Goal: Task Accomplishment & Management: Complete application form

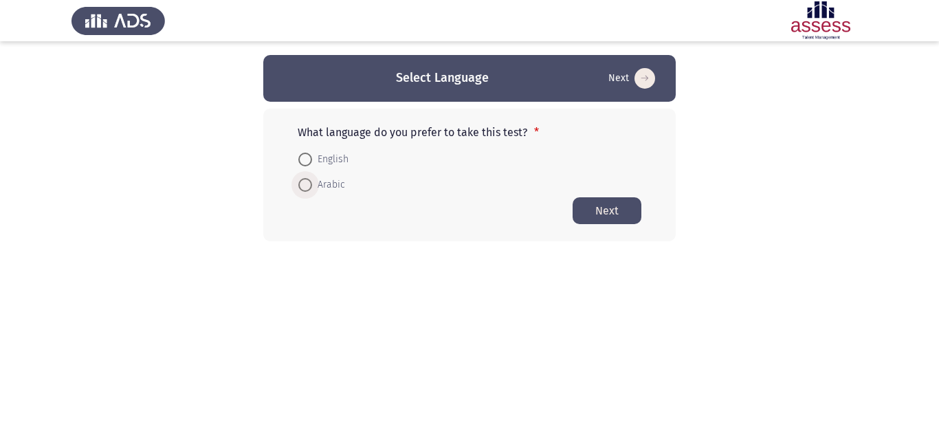
click at [312, 183] on span "Arabic" at bounding box center [328, 185] width 33 height 16
click at [312, 183] on input "Arabic" at bounding box center [305, 185] width 14 height 14
radio input "true"
click at [607, 208] on button "Next" at bounding box center [607, 210] width 69 height 27
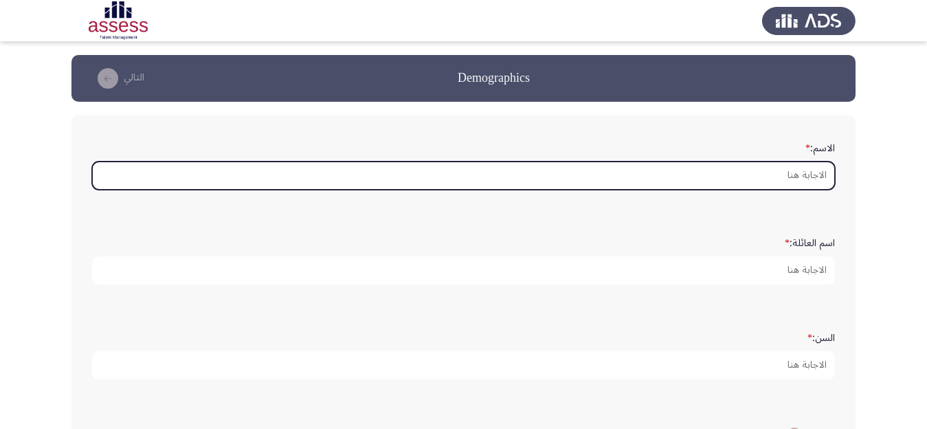
click at [753, 184] on input "الاسم: *" at bounding box center [463, 176] width 743 height 28
type input "s"
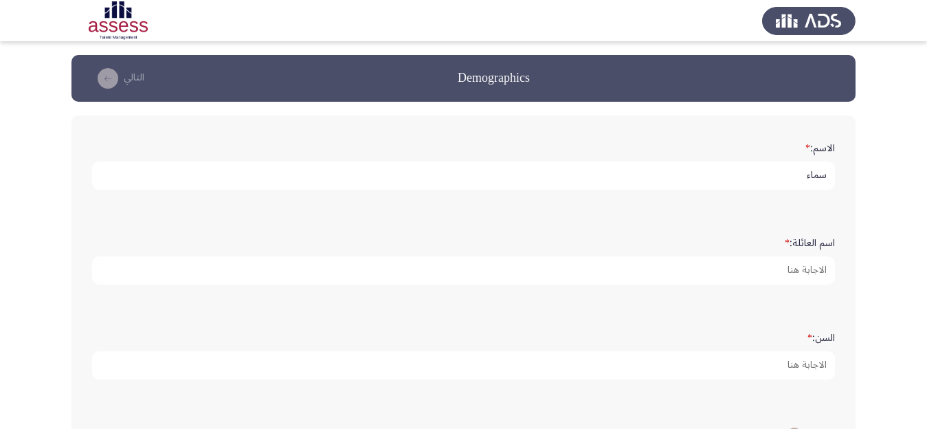
type input "سماء"
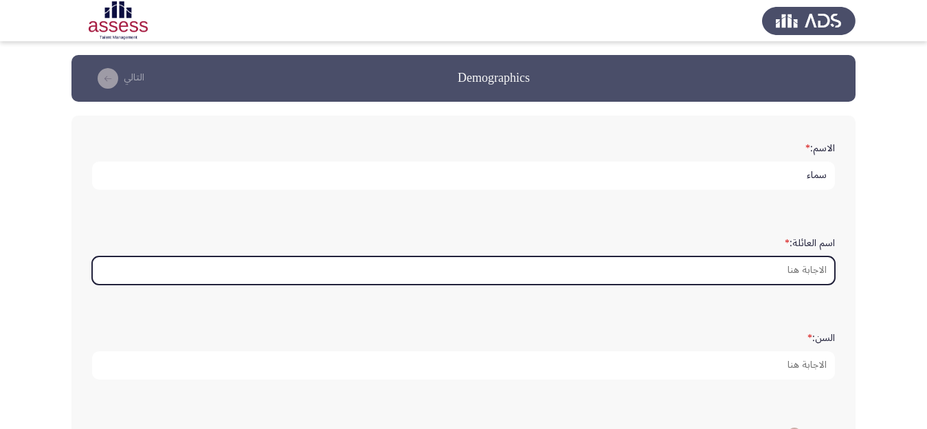
click at [753, 276] on input "اسم العائلة: *" at bounding box center [463, 270] width 743 height 28
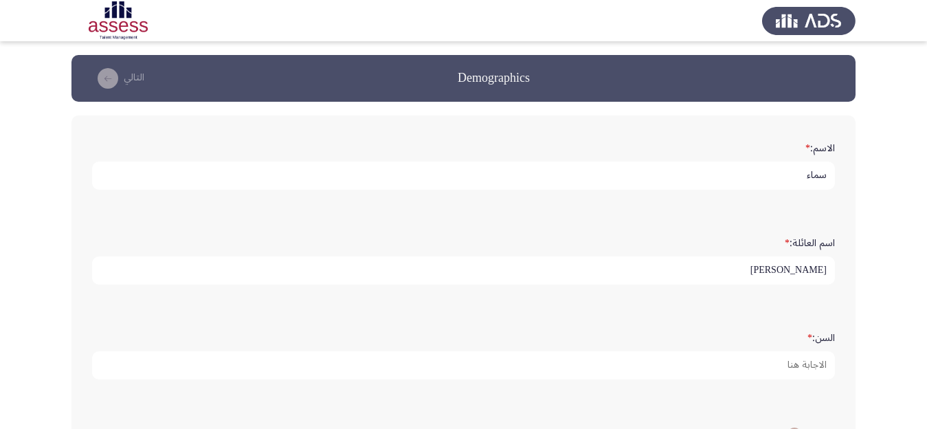
type input "عبد المنصف"
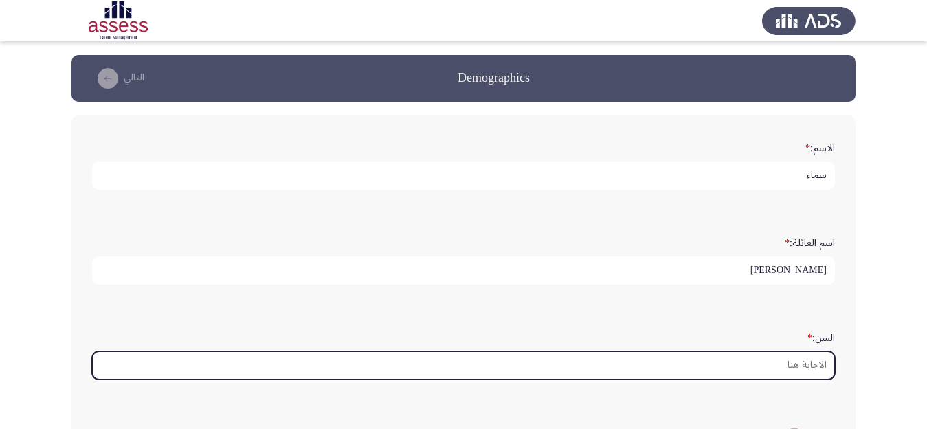
click at [786, 379] on input "السن: *" at bounding box center [463, 365] width 743 height 28
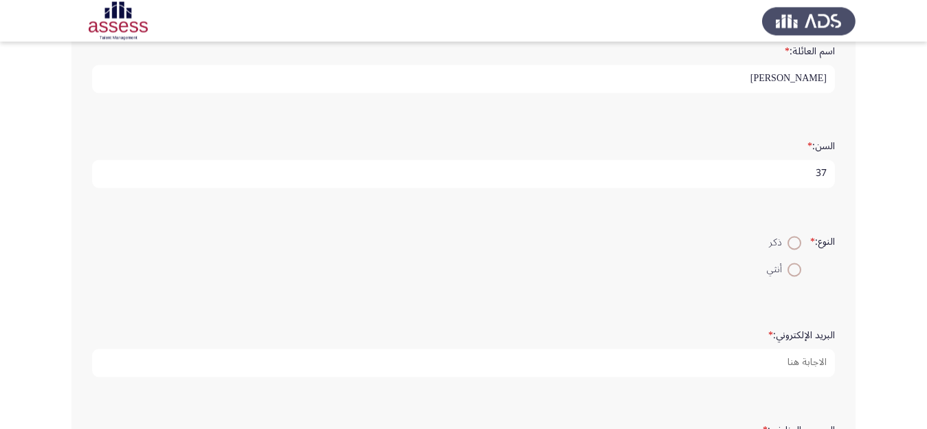
scroll to position [217, 0]
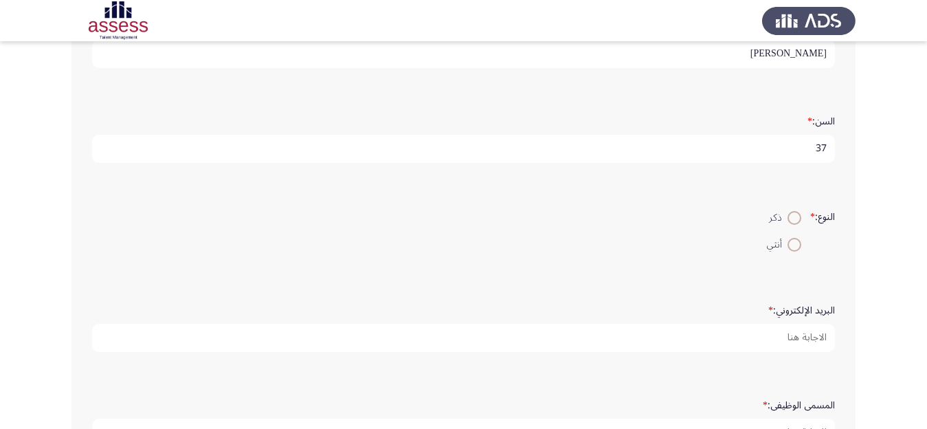
type input "37"
click at [792, 252] on span at bounding box center [795, 245] width 14 height 14
click at [792, 252] on input "أنثي" at bounding box center [795, 245] width 14 height 14
radio input "true"
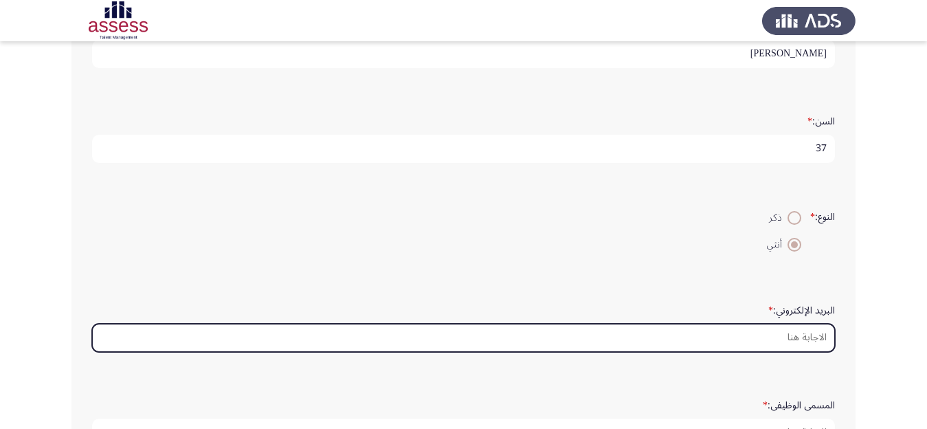
click at [736, 352] on input "البريد الإلكتروني: *" at bounding box center [463, 338] width 743 height 28
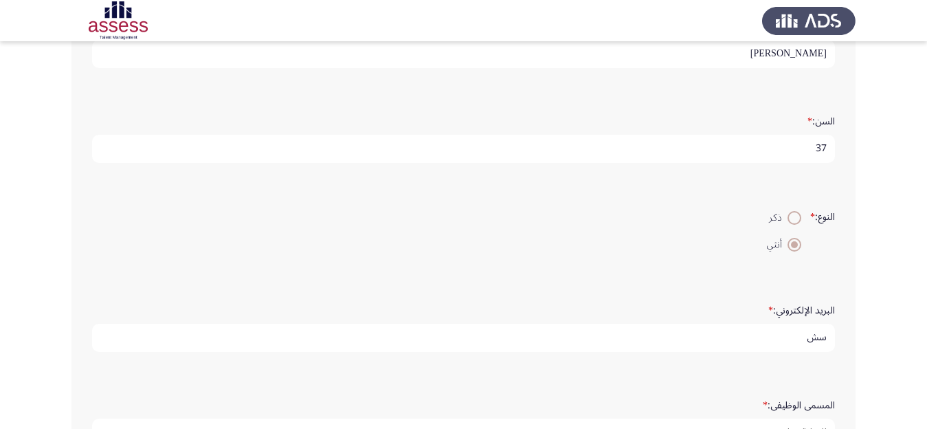
type input "س"
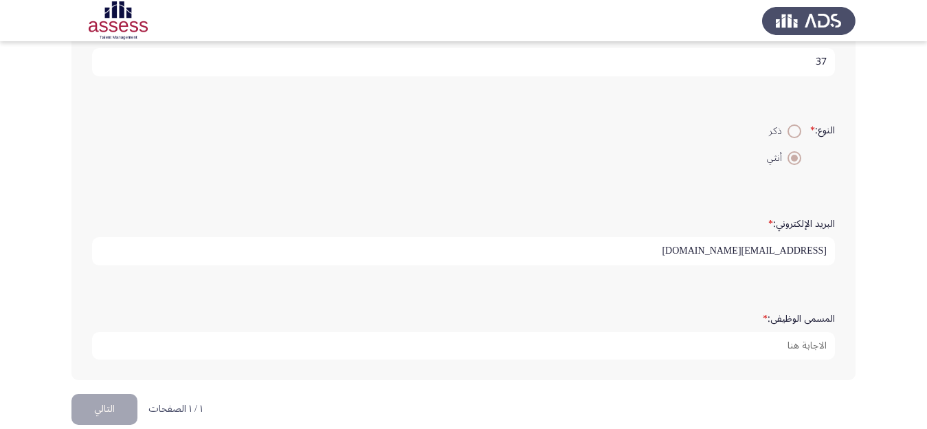
scroll to position [346, 0]
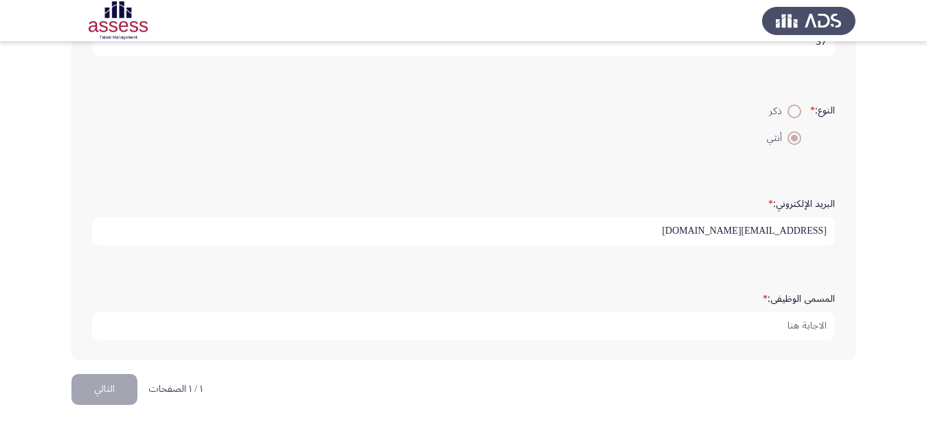
type input "[EMAIL_ADDRESS][DOMAIN_NAME]"
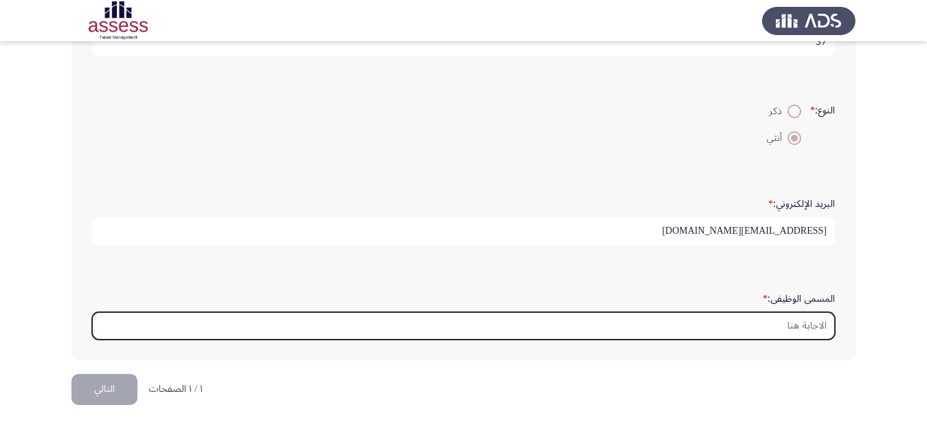
click at [763, 340] on input "المسمى الوظيفى: *" at bounding box center [463, 326] width 743 height 28
type input "d"
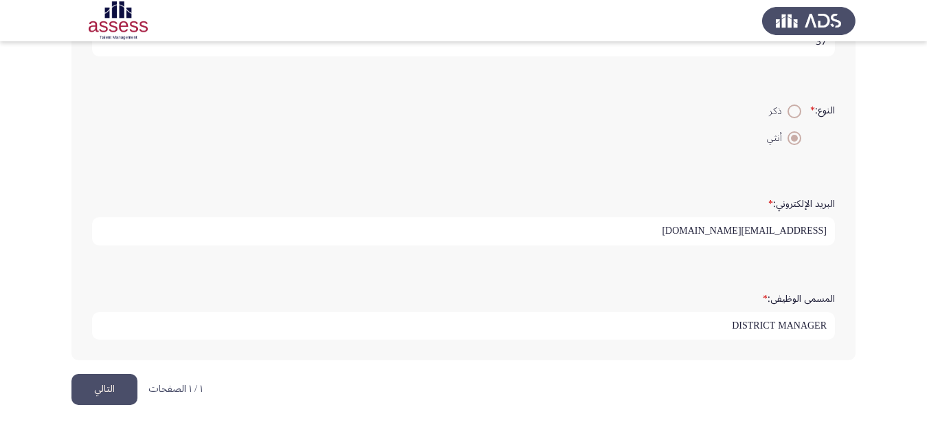
scroll to position [362, 0]
type input "DISTRICT MANAGER"
click at [107, 388] on button "التالي" at bounding box center [104, 389] width 66 height 31
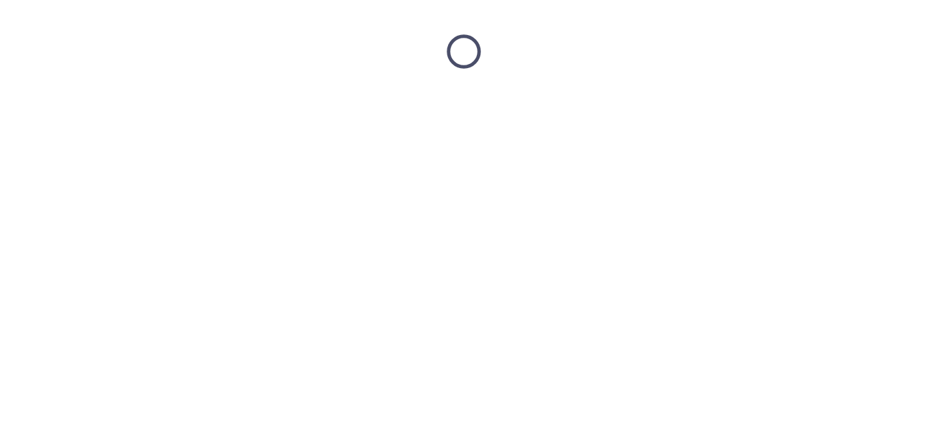
scroll to position [0, 0]
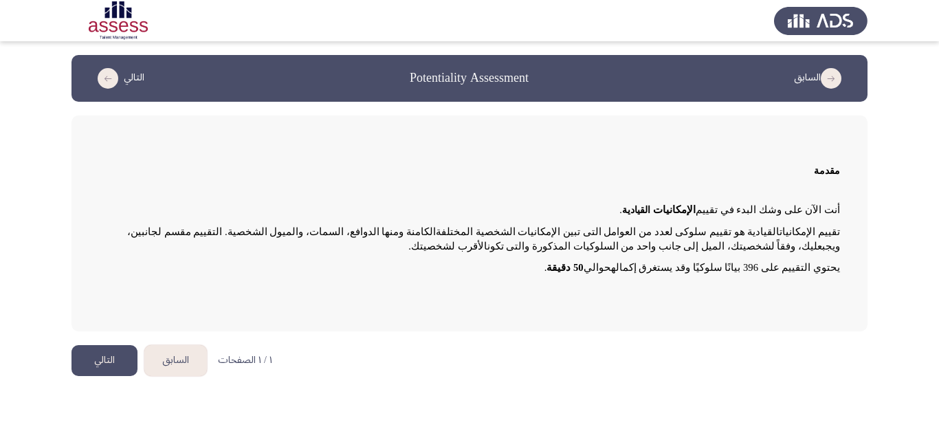
click at [109, 358] on button "التالي" at bounding box center [104, 360] width 66 height 31
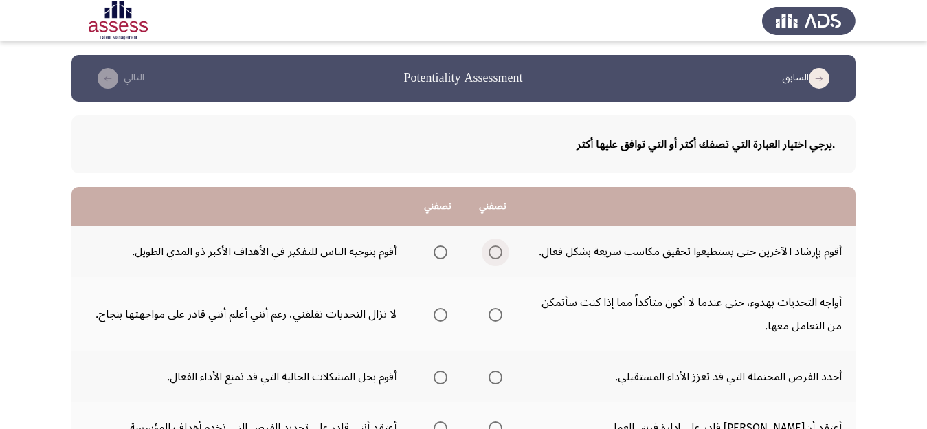
click at [494, 254] on span "Select an option" at bounding box center [496, 252] width 14 height 14
click at [494, 254] on input "Select an option" at bounding box center [496, 252] width 14 height 14
click at [439, 251] on span "Select an option" at bounding box center [441, 252] width 14 height 14
click at [439, 251] on input "Select an option" at bounding box center [441, 252] width 14 height 14
click at [496, 314] on span "Select an option" at bounding box center [496, 315] width 14 height 14
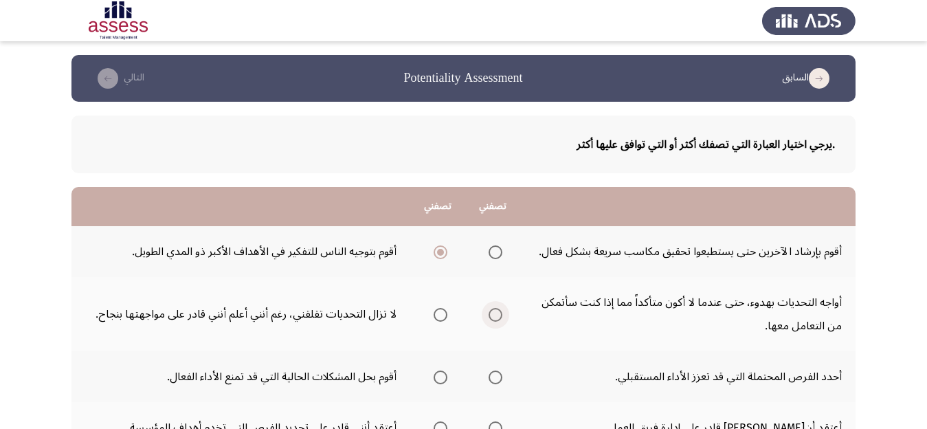
click at [496, 314] on input "Select an option" at bounding box center [496, 315] width 14 height 14
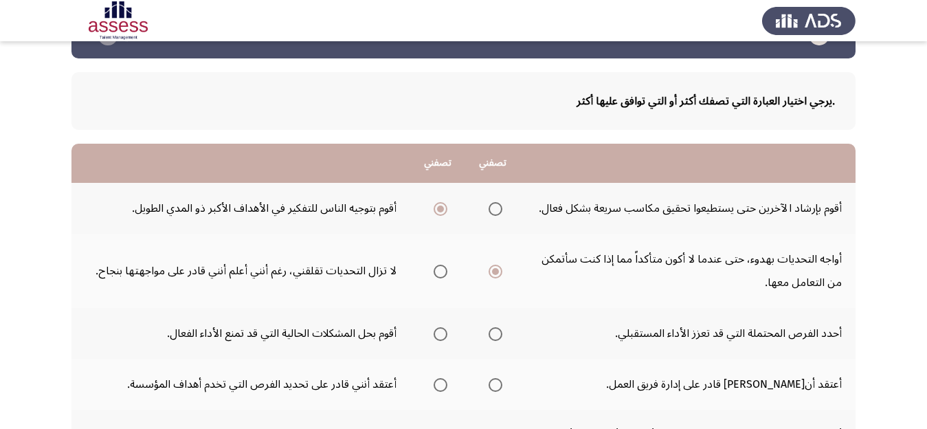
scroll to position [87, 0]
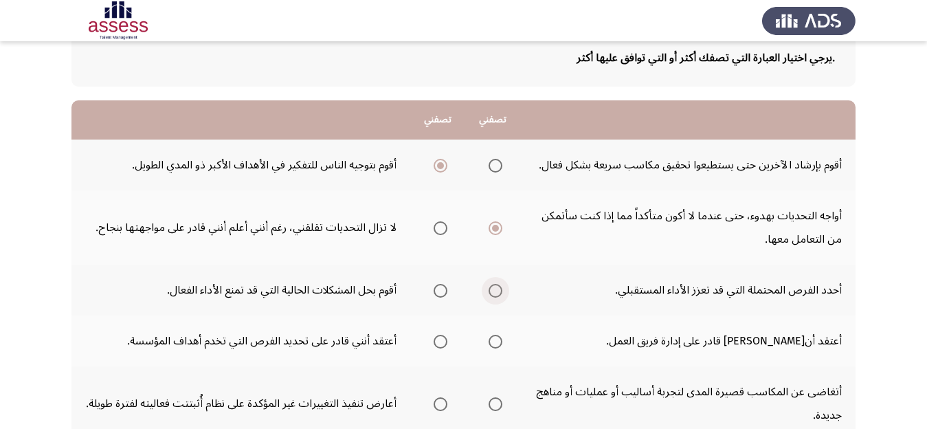
click at [497, 291] on span "Select an option" at bounding box center [496, 291] width 14 height 14
click at [497, 291] on input "Select an option" at bounding box center [496, 291] width 14 height 14
click at [439, 342] on span "Select an option" at bounding box center [441, 342] width 14 height 14
click at [439, 342] on input "Select an option" at bounding box center [441, 342] width 14 height 14
click at [500, 342] on span "Select an option" at bounding box center [496, 342] width 14 height 14
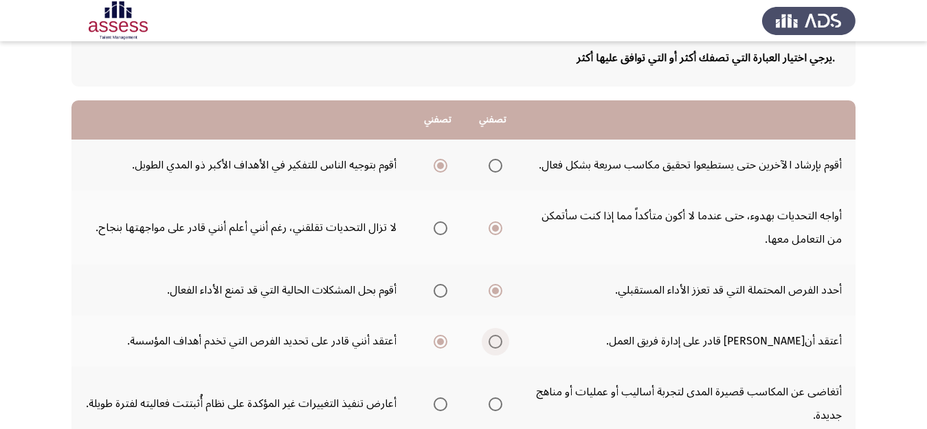
click at [500, 342] on input "Select an option" at bounding box center [496, 342] width 14 height 14
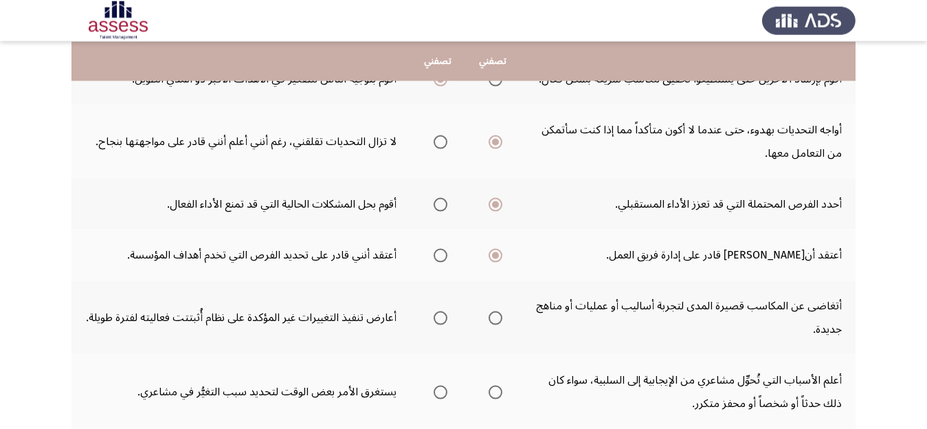
scroll to position [173, 0]
click at [498, 315] on span "Select an option" at bounding box center [496, 318] width 14 height 14
click at [498, 315] on input "Select an option" at bounding box center [496, 318] width 14 height 14
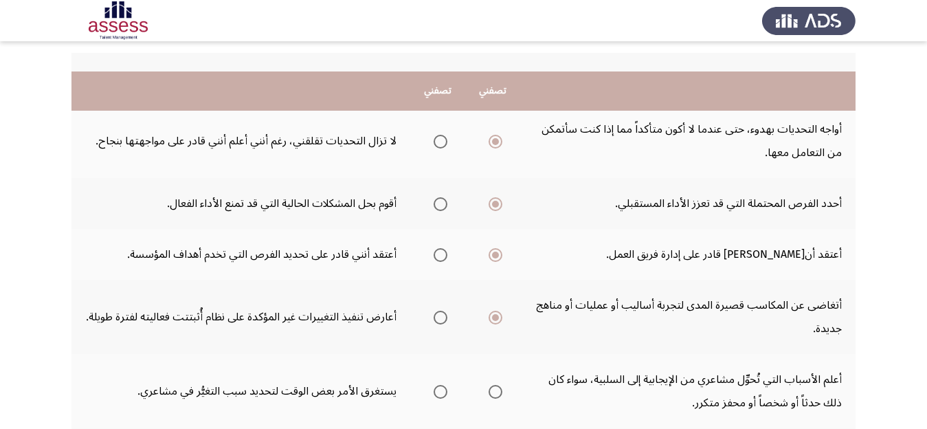
scroll to position [217, 0]
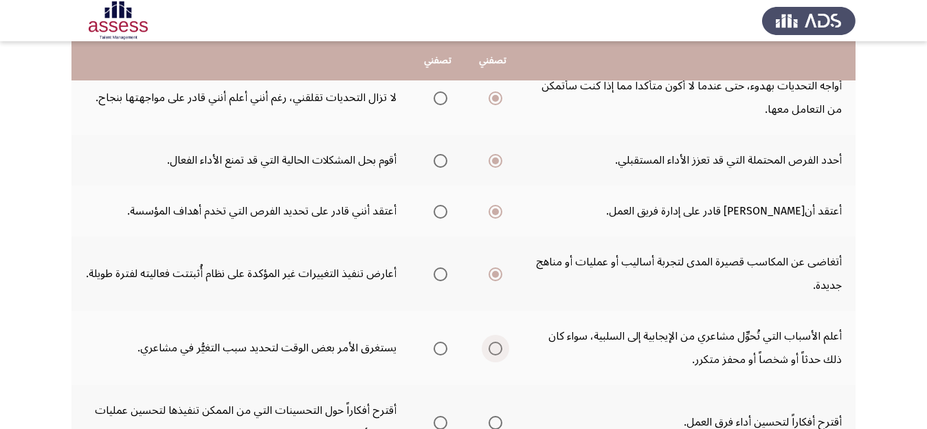
click at [496, 346] on span "Select an option" at bounding box center [496, 349] width 14 height 14
click at [496, 346] on input "Select an option" at bounding box center [496, 349] width 14 height 14
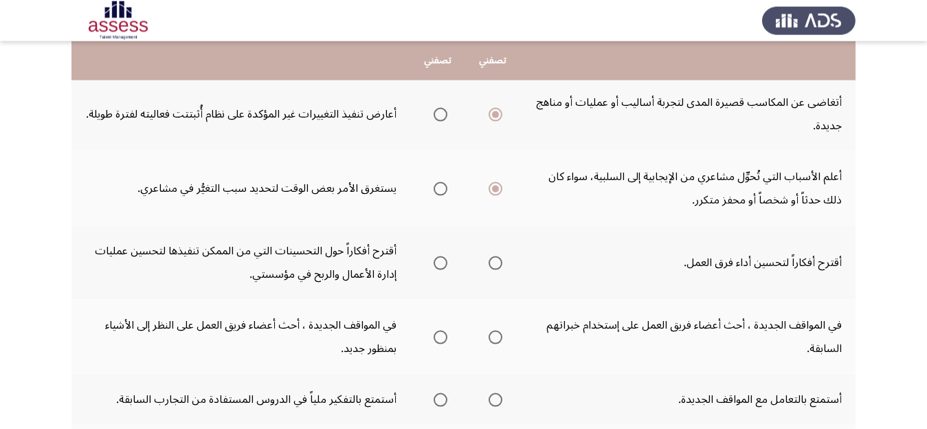
scroll to position [390, 0]
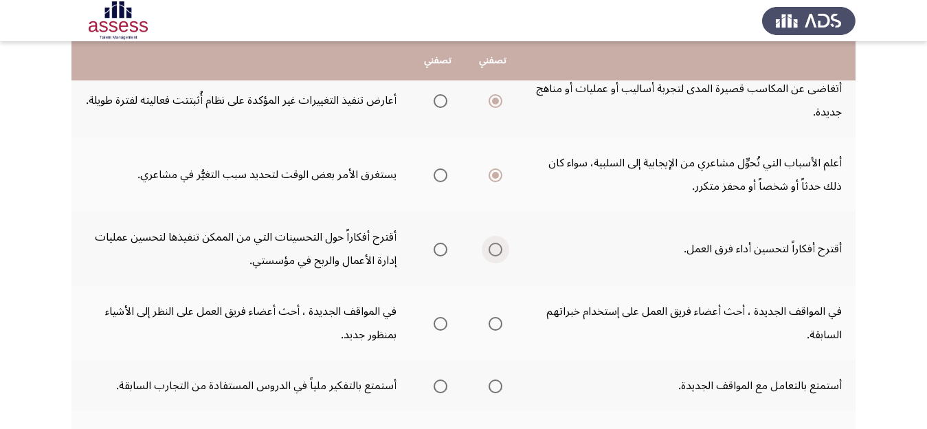
click at [493, 246] on span "Select an option" at bounding box center [496, 250] width 14 height 14
click at [493, 246] on input "Select an option" at bounding box center [496, 250] width 14 height 14
click at [438, 322] on span "Select an option" at bounding box center [441, 324] width 14 height 14
click at [438, 322] on input "Select an option" at bounding box center [441, 324] width 14 height 14
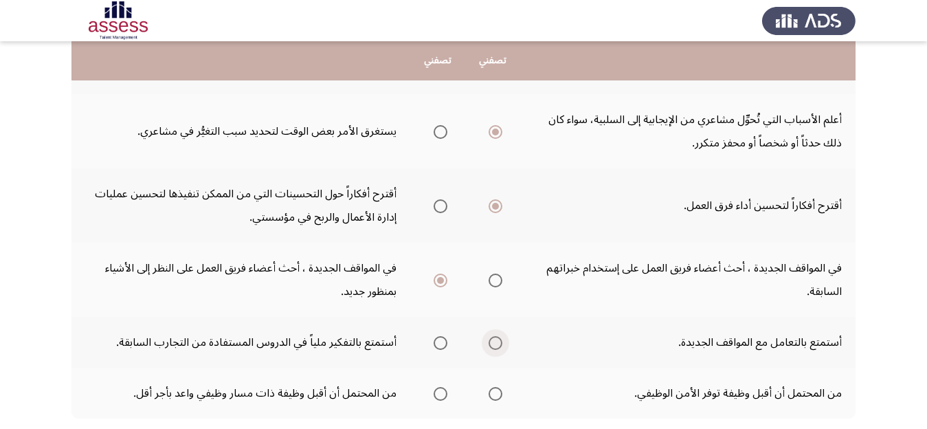
click at [496, 340] on span "Select an option" at bounding box center [496, 343] width 14 height 14
click at [496, 340] on input "Select an option" at bounding box center [496, 343] width 14 height 14
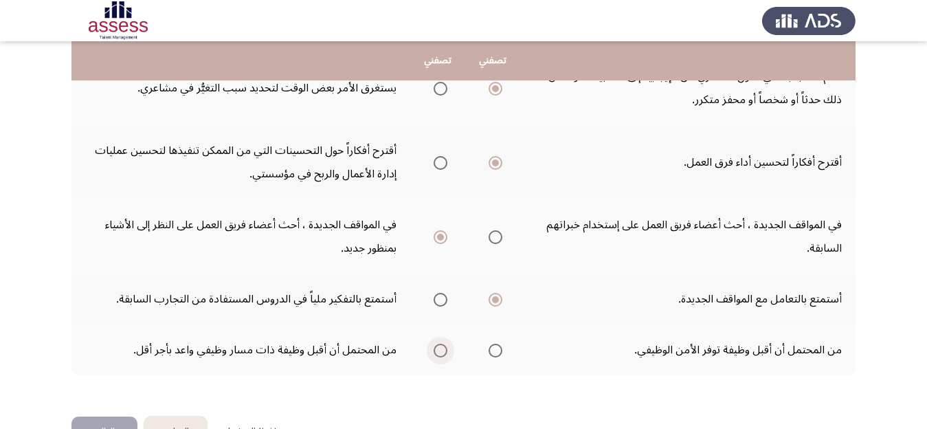
click at [439, 353] on span "Select an option" at bounding box center [441, 351] width 14 height 14
click at [439, 353] on input "Select an option" at bounding box center [441, 351] width 14 height 14
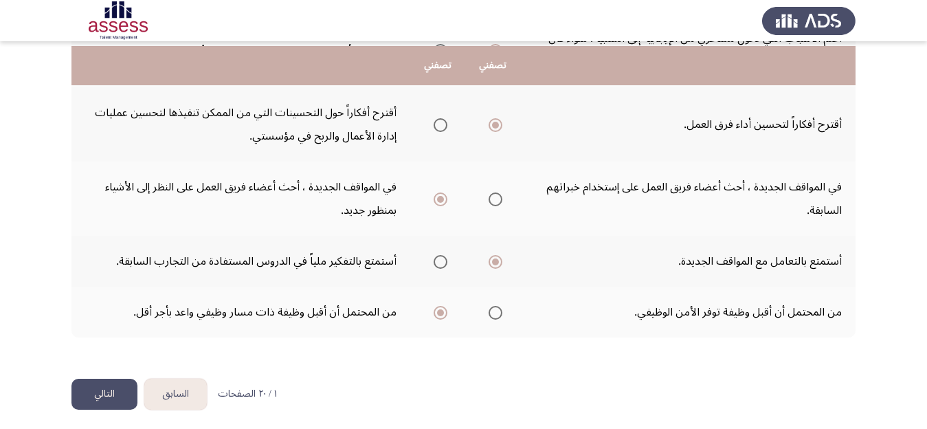
scroll to position [519, 0]
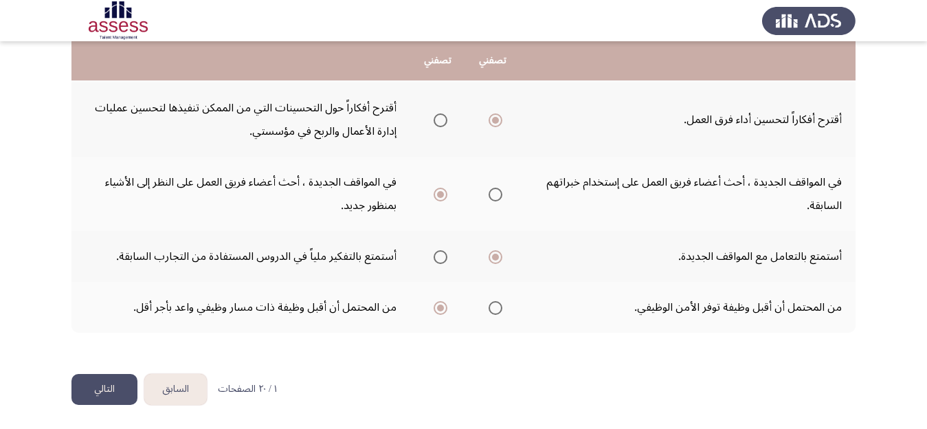
click at [100, 389] on button "التالي" at bounding box center [104, 389] width 66 height 31
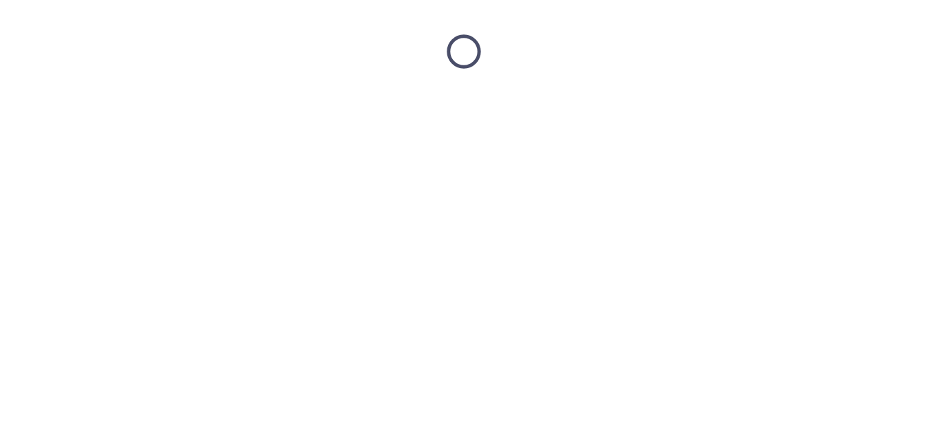
scroll to position [0, 0]
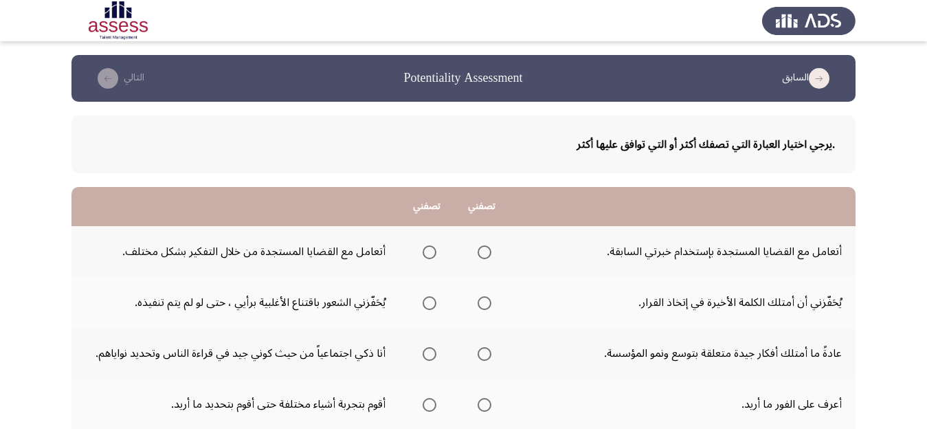
click at [428, 253] on span "Select an option" at bounding box center [430, 252] width 14 height 14
click at [428, 253] on input "Select an option" at bounding box center [430, 252] width 14 height 14
click at [485, 304] on span "Select an option" at bounding box center [485, 303] width 14 height 14
click at [485, 304] on input "Select an option" at bounding box center [485, 303] width 14 height 14
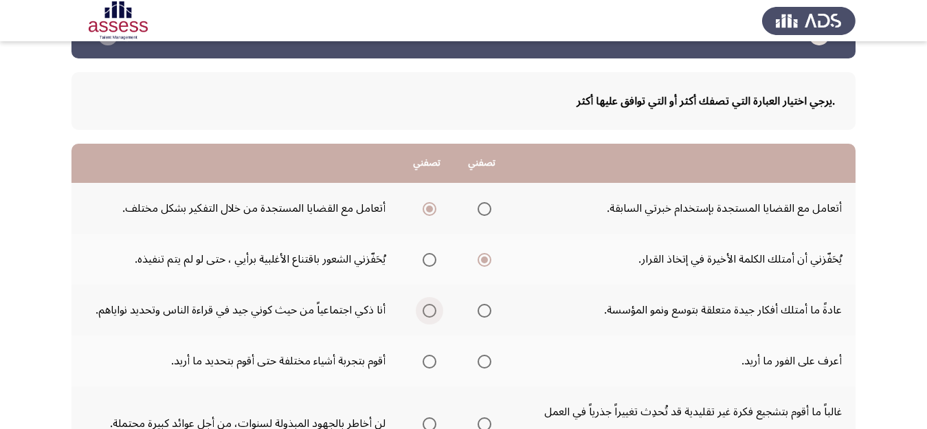
click at [428, 312] on span "Select an option" at bounding box center [430, 311] width 14 height 14
click at [428, 312] on input "Select an option" at bounding box center [430, 311] width 14 height 14
click at [515, 378] on td "أعرف على الفور ما أريد." at bounding box center [682, 360] width 346 height 51
click at [485, 364] on span "Select an option" at bounding box center [485, 362] width 14 height 14
click at [485, 364] on input "Select an option" at bounding box center [485, 362] width 14 height 14
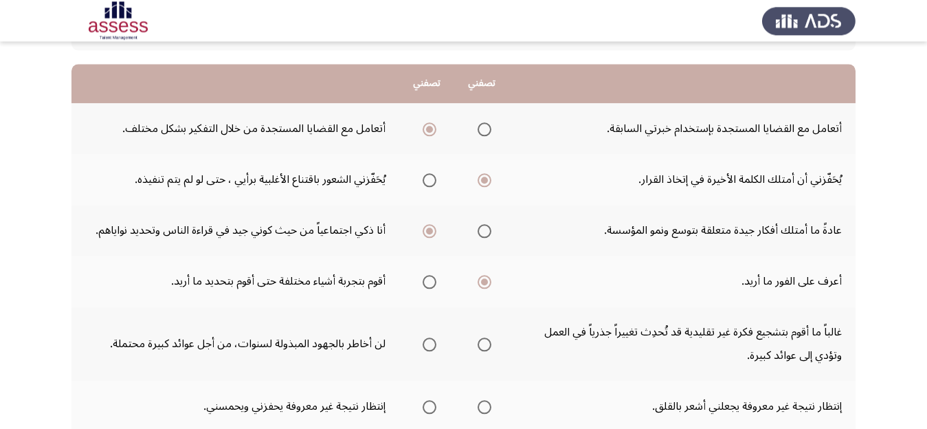
scroll to position [130, 0]
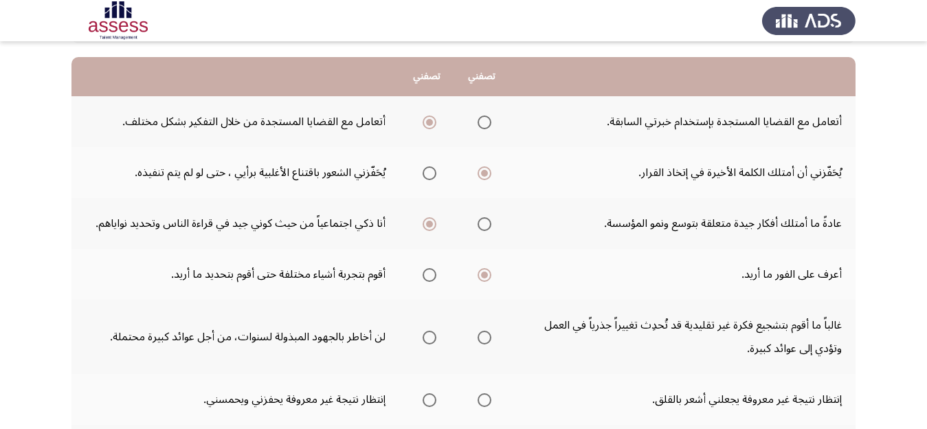
click at [487, 335] on span "Select an option" at bounding box center [485, 338] width 14 height 14
click at [487, 335] on input "Select an option" at bounding box center [485, 338] width 14 height 14
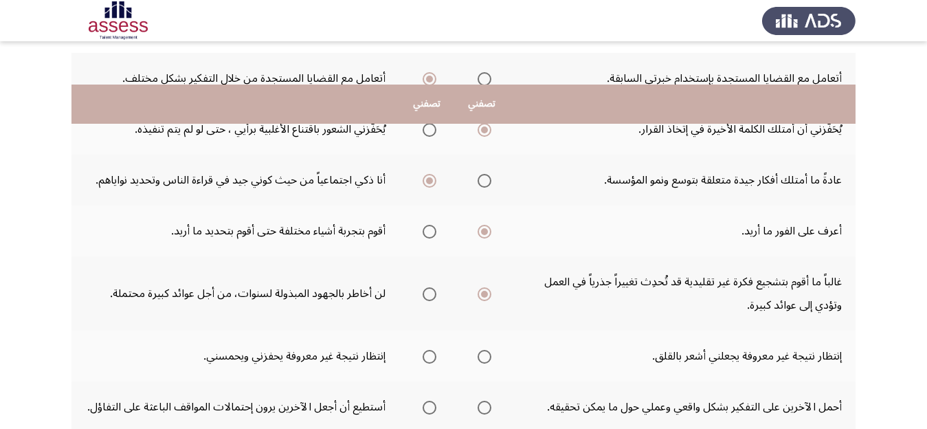
scroll to position [217, 0]
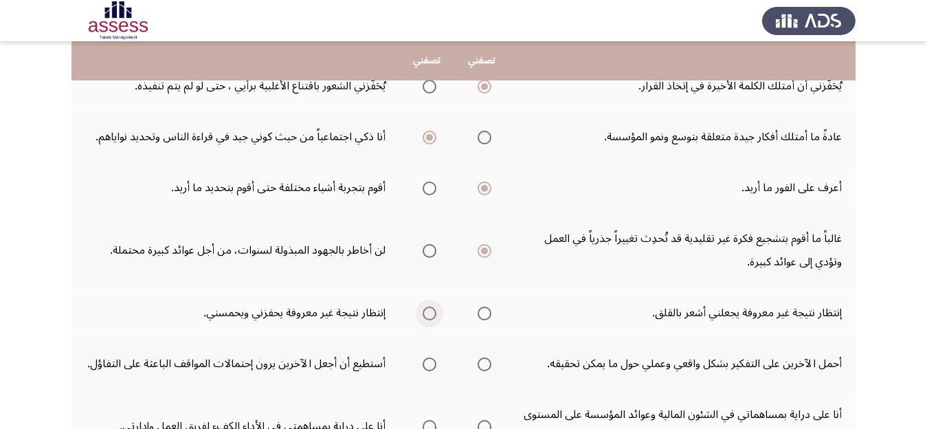
click at [423, 313] on span "Select an option" at bounding box center [430, 314] width 14 height 14
click at [423, 313] on input "Select an option" at bounding box center [430, 314] width 14 height 14
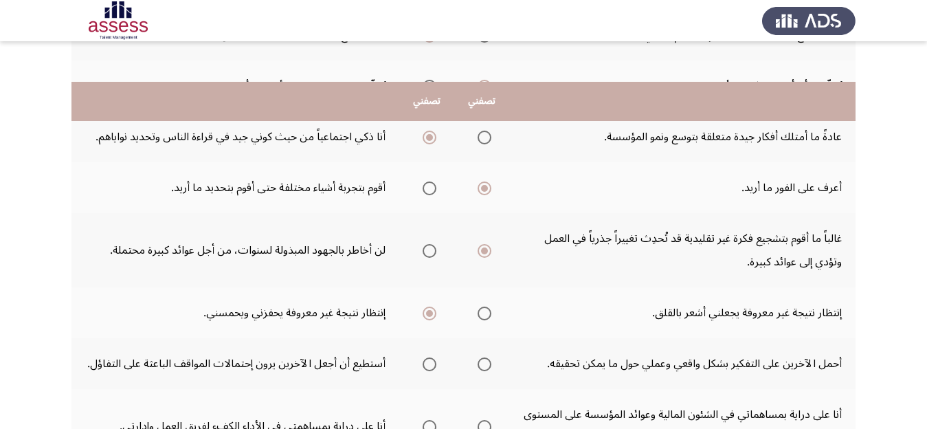
scroll to position [260, 0]
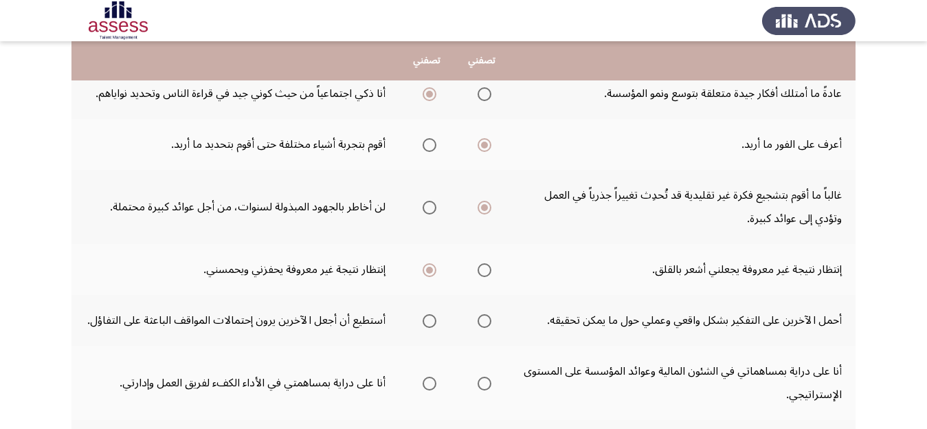
click at [621, 340] on td "أحمل الآخرين على التفكير بشكل واقعي وعملي حول ما يمكن تحقيقه." at bounding box center [682, 320] width 346 height 51
click at [423, 328] on span "Select an option" at bounding box center [430, 321] width 14 height 14
click at [423, 328] on input "Select an option" at bounding box center [430, 321] width 14 height 14
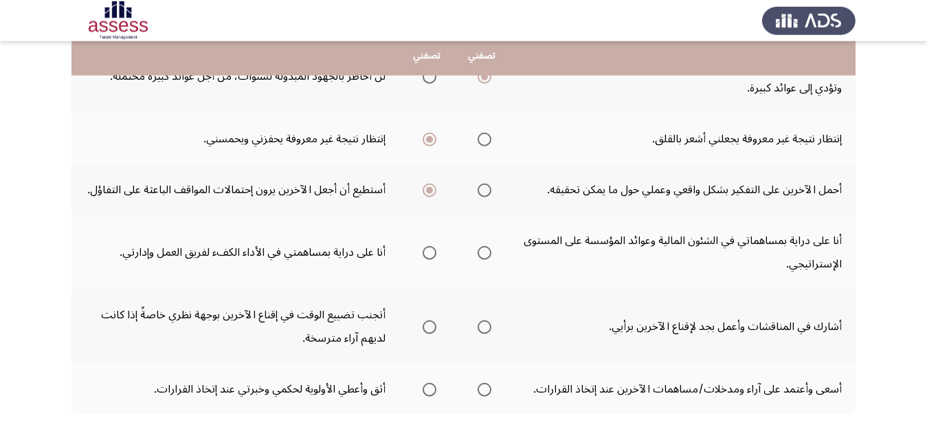
scroll to position [433, 0]
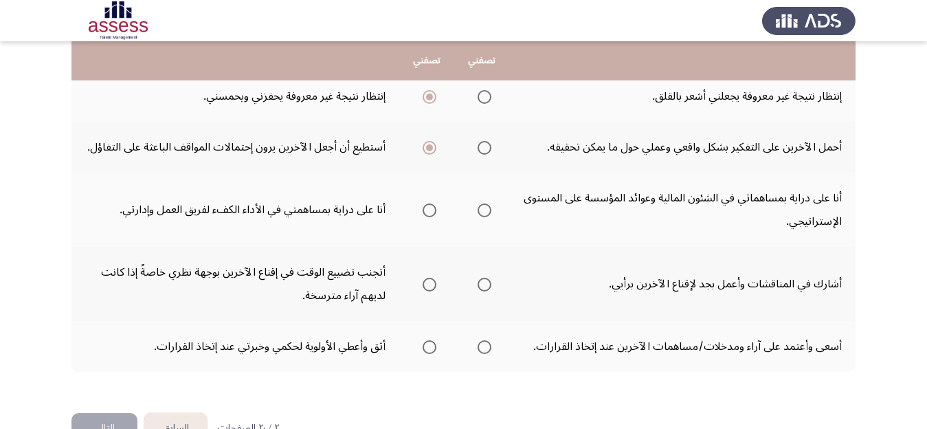
click at [484, 217] on span "Select an option" at bounding box center [485, 210] width 14 height 14
click at [484, 217] on input "Select an option" at bounding box center [485, 210] width 14 height 14
click at [482, 291] on span "Select an option" at bounding box center [485, 285] width 14 height 14
click at [482, 291] on input "Select an option" at bounding box center [485, 285] width 14 height 14
click at [486, 354] on span "Select an option" at bounding box center [485, 347] width 14 height 14
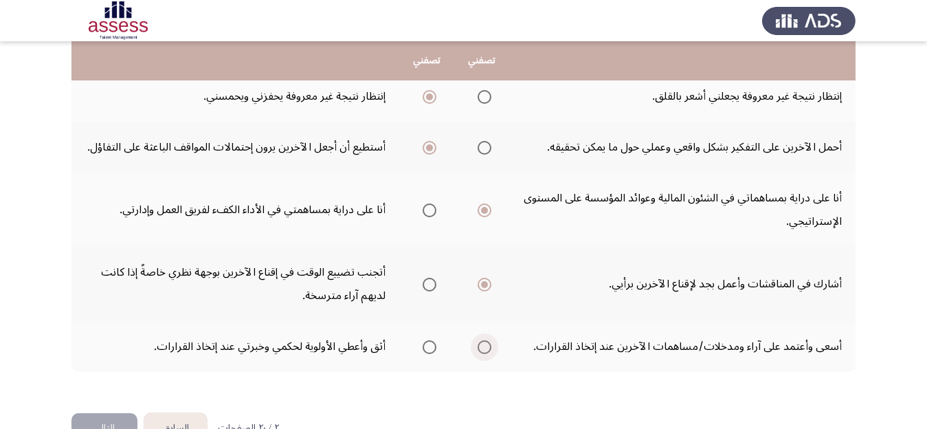
click at [486, 354] on input "Select an option" at bounding box center [485, 347] width 14 height 14
click at [428, 354] on span "Select an option" at bounding box center [430, 347] width 14 height 14
click at [428, 354] on input "Select an option" at bounding box center [430, 347] width 14 height 14
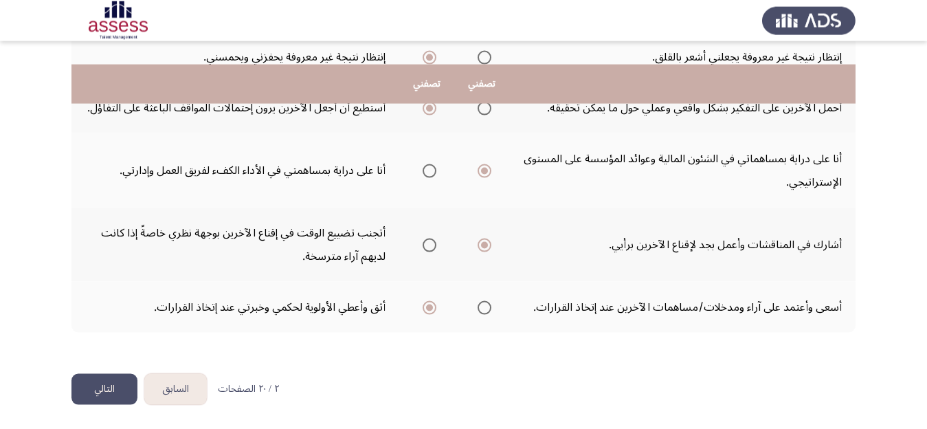
scroll to position [496, 0]
drag, startPoint x: 931, startPoint y: 419, endPoint x: 421, endPoint y: 372, distance: 512.1
click at [96, 389] on button "التالي" at bounding box center [104, 389] width 66 height 31
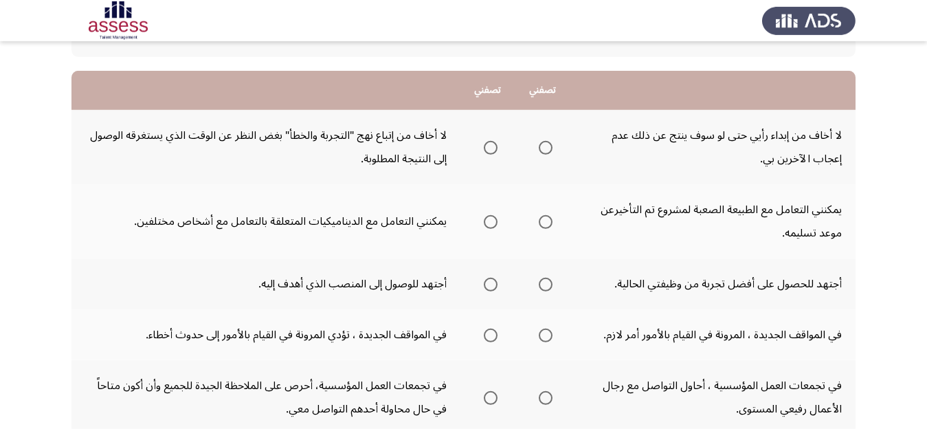
scroll to position [130, 0]
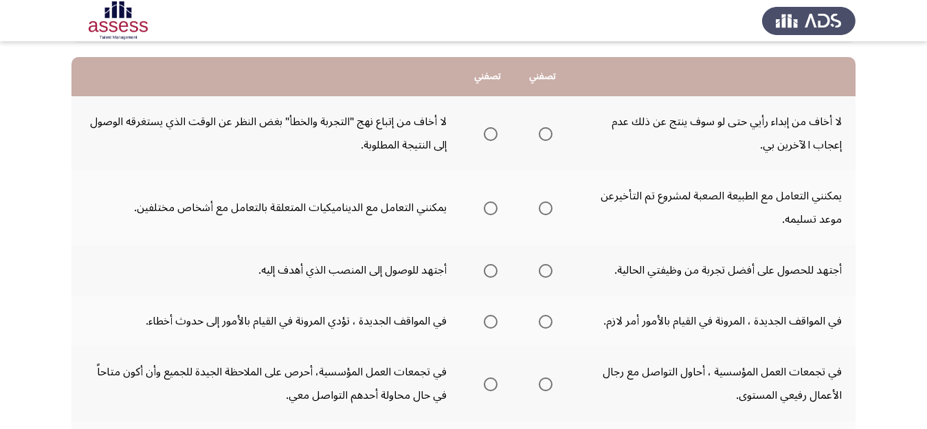
click at [551, 134] on span "Select an option" at bounding box center [546, 134] width 14 height 14
click at [551, 134] on input "Select an option" at bounding box center [546, 134] width 14 height 14
click at [487, 210] on span "Select an option" at bounding box center [491, 208] width 14 height 14
click at [487, 210] on input "Select an option" at bounding box center [491, 208] width 14 height 14
click at [489, 269] on span "Select an option" at bounding box center [491, 271] width 14 height 14
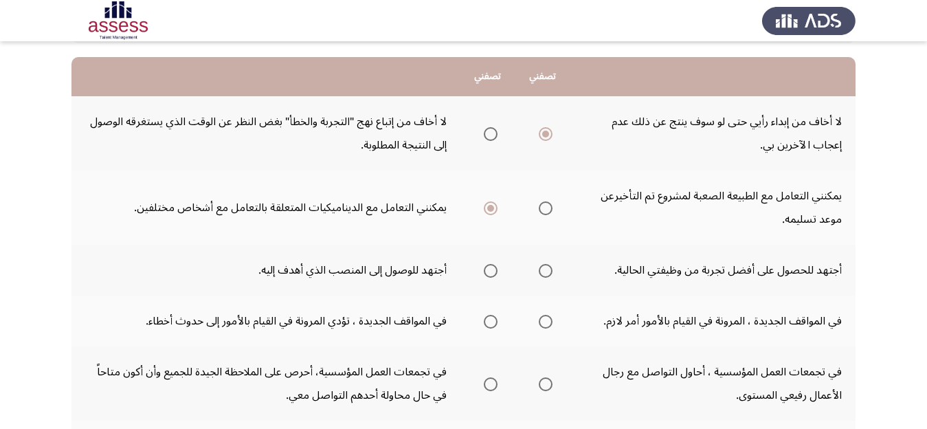
click at [489, 269] on input "Select an option" at bounding box center [491, 271] width 14 height 14
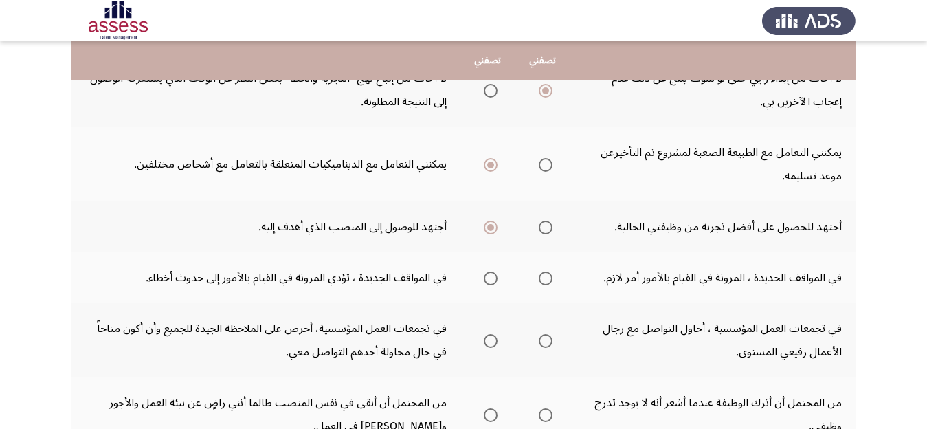
scroll to position [217, 0]
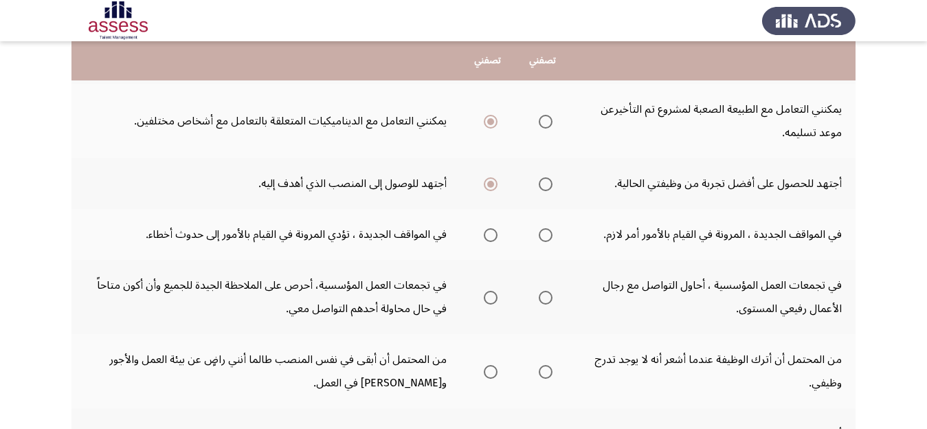
click at [545, 236] on span "Select an option" at bounding box center [546, 235] width 14 height 14
click at [545, 236] on input "Select an option" at bounding box center [546, 235] width 14 height 14
click at [546, 300] on span "Select an option" at bounding box center [546, 298] width 14 height 14
click at [546, 300] on input "Select an option" at bounding box center [546, 298] width 14 height 14
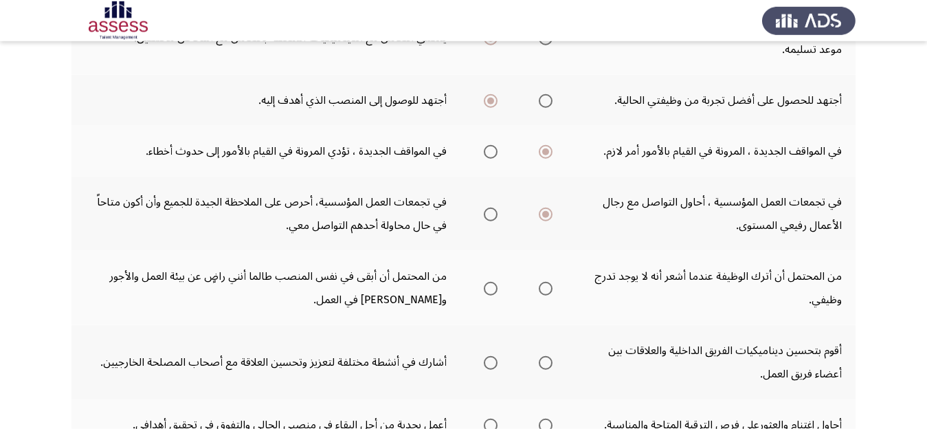
scroll to position [303, 0]
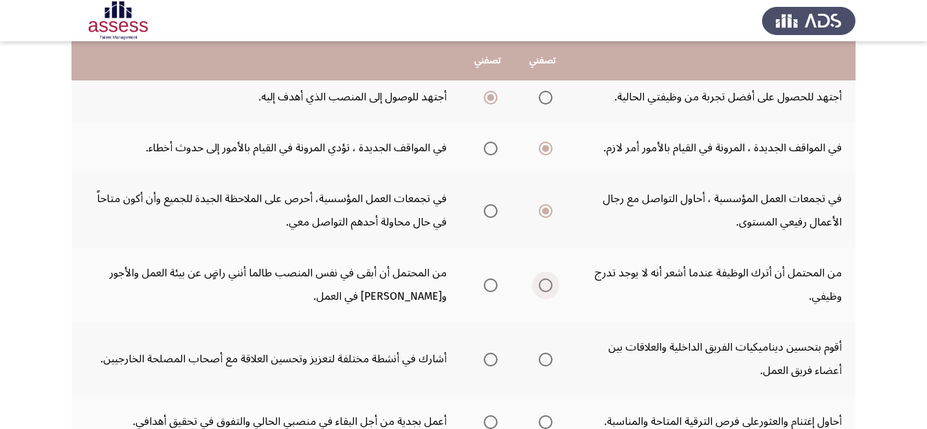
click at [542, 288] on span "Select an option" at bounding box center [546, 285] width 14 height 14
click at [542, 288] on input "Select an option" at bounding box center [546, 285] width 14 height 14
click at [548, 358] on span "Select an option" at bounding box center [546, 360] width 14 height 14
click at [548, 358] on input "Select an option" at bounding box center [546, 360] width 14 height 14
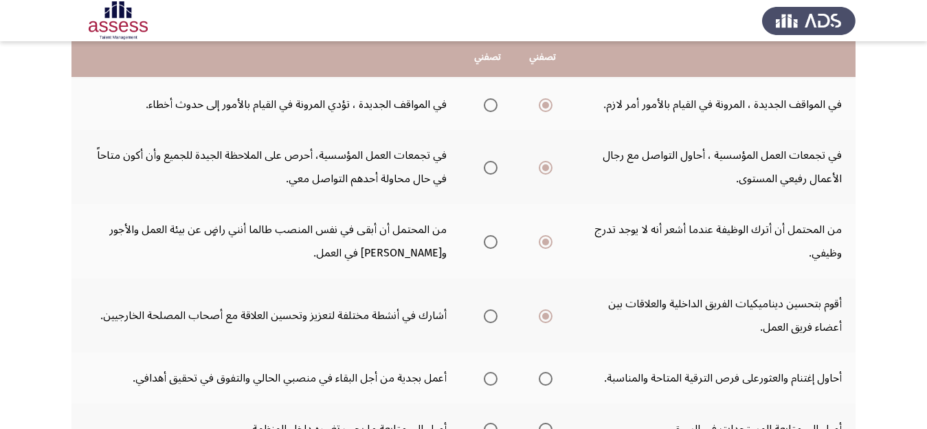
scroll to position [390, 0]
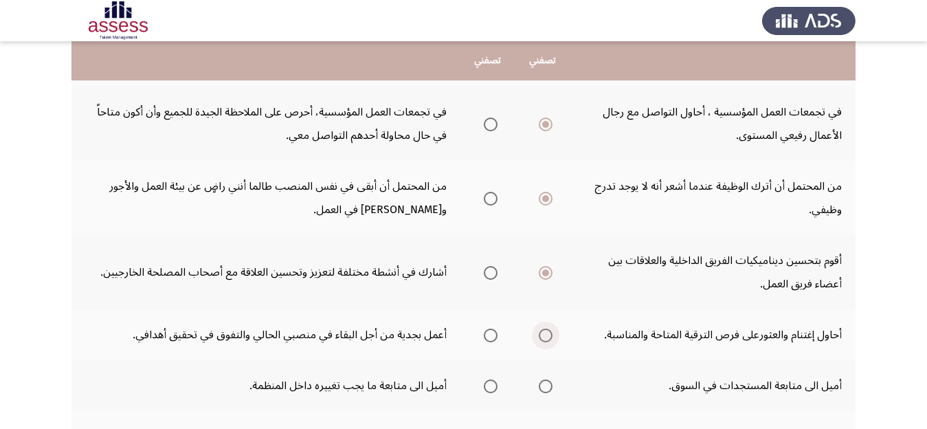
click at [548, 335] on span "Select an option" at bounding box center [546, 336] width 14 height 14
click at [548, 335] on input "Select an option" at bounding box center [546, 336] width 14 height 14
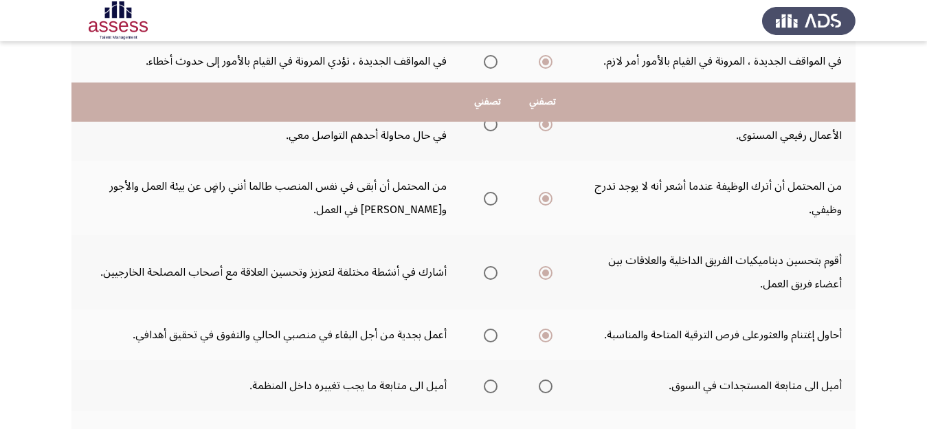
scroll to position [433, 0]
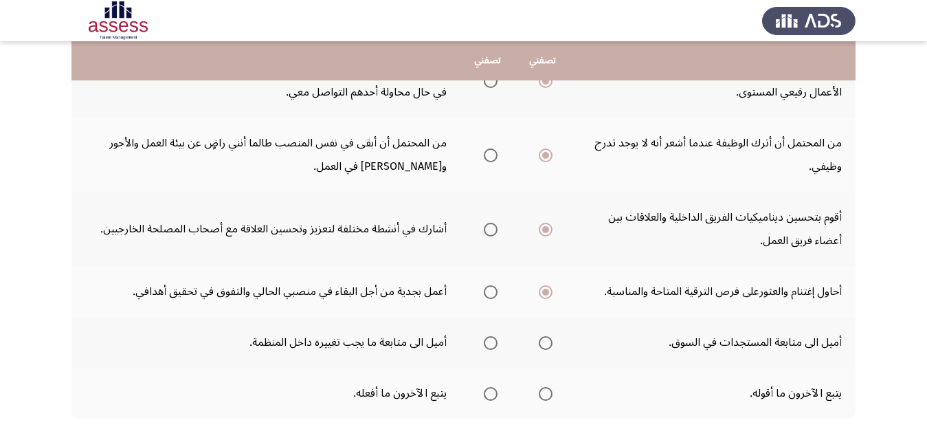
click at [490, 294] on span "Select an option" at bounding box center [491, 292] width 14 height 14
click at [490, 294] on input "Select an option" at bounding box center [491, 292] width 14 height 14
click at [548, 344] on span "Select an option" at bounding box center [546, 343] width 14 height 14
click at [548, 344] on input "Select an option" at bounding box center [546, 343] width 14 height 14
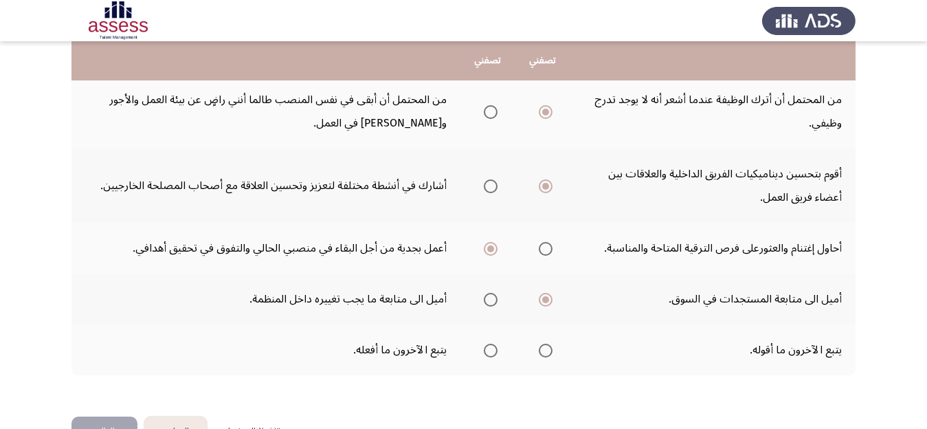
scroll to position [519, 0]
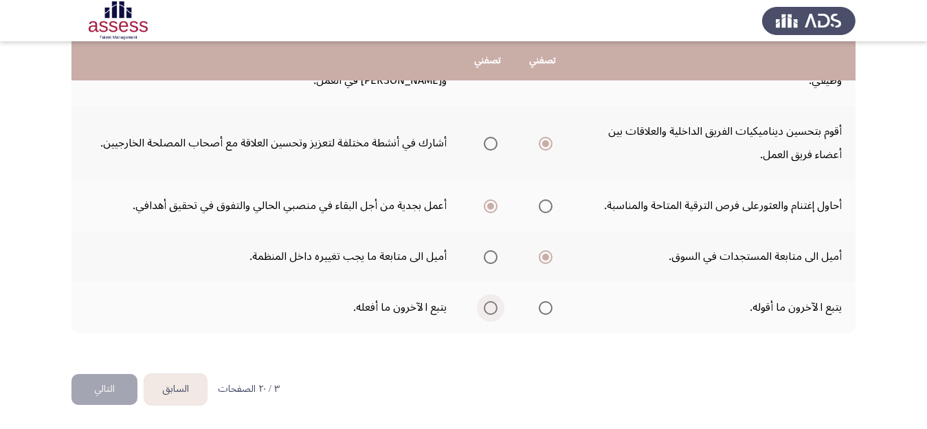
click at [490, 310] on span "Select an option" at bounding box center [491, 308] width 14 height 14
click at [490, 310] on input "Select an option" at bounding box center [491, 308] width 14 height 14
click at [102, 384] on button "التالي" at bounding box center [104, 389] width 66 height 31
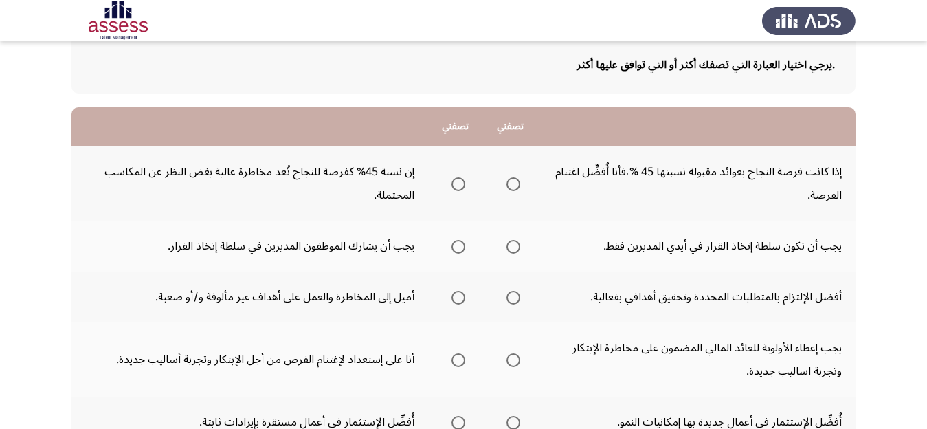
scroll to position [87, 0]
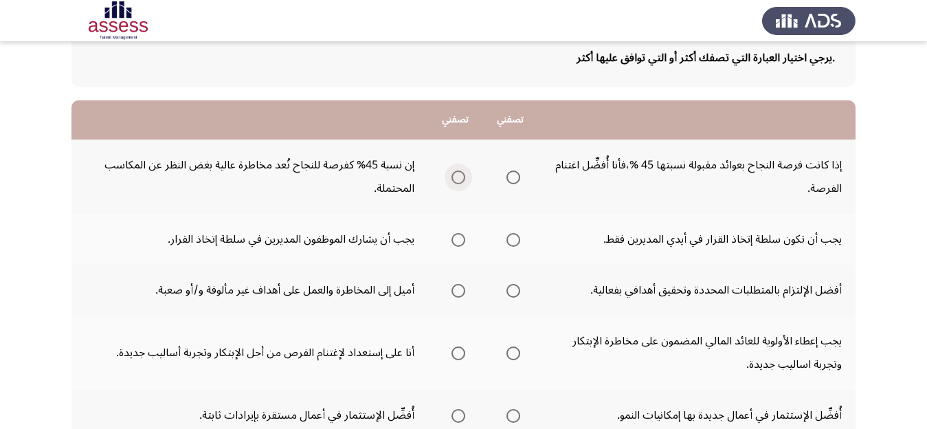
click at [455, 180] on span "Select an option" at bounding box center [459, 177] width 14 height 14
click at [455, 180] on input "Select an option" at bounding box center [459, 177] width 14 height 14
click at [458, 240] on span "Select an option" at bounding box center [459, 240] width 14 height 14
click at [458, 240] on input "Select an option" at bounding box center [459, 240] width 14 height 14
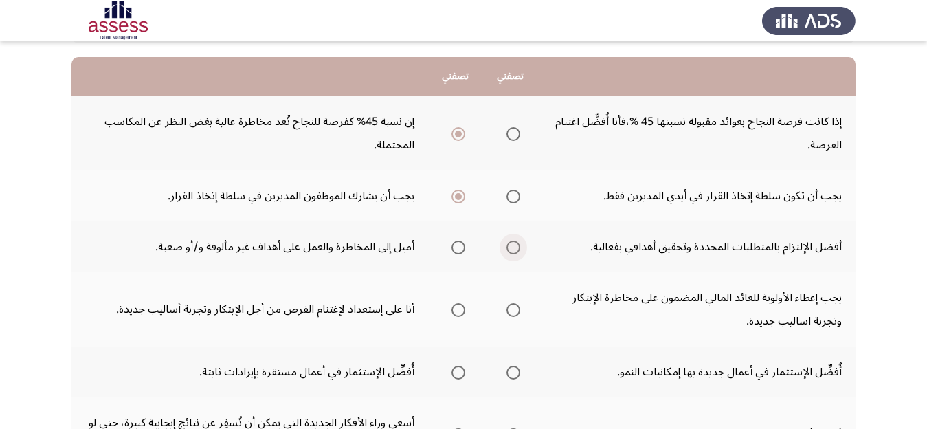
click at [518, 248] on span "Select an option" at bounding box center [514, 248] width 14 height 14
click at [518, 248] on input "Select an option" at bounding box center [514, 248] width 14 height 14
click at [456, 315] on span "Select an option" at bounding box center [459, 310] width 14 height 14
click at [456, 315] on input "Select an option" at bounding box center [459, 310] width 14 height 14
click at [517, 375] on span "Select an option" at bounding box center [514, 373] width 14 height 14
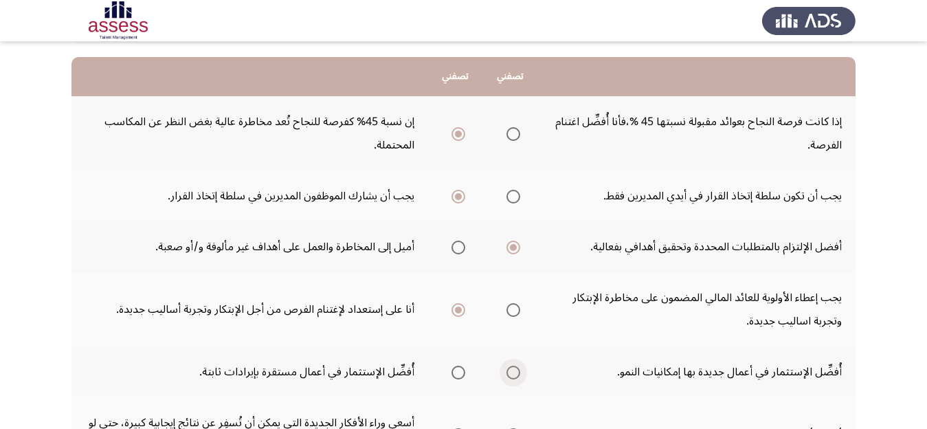
click at [517, 375] on input "Select an option" at bounding box center [514, 373] width 14 height 14
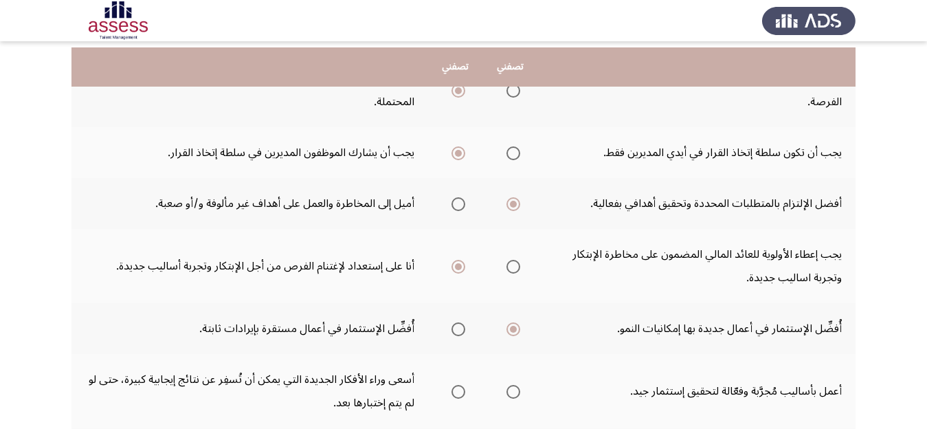
scroll to position [217, 0]
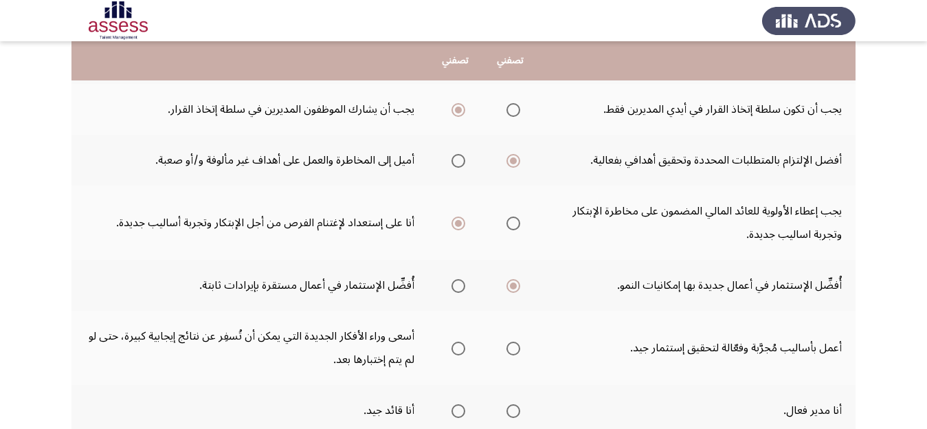
click at [454, 347] on span "Select an option" at bounding box center [459, 349] width 14 height 14
click at [454, 347] on input "Select an option" at bounding box center [459, 349] width 14 height 14
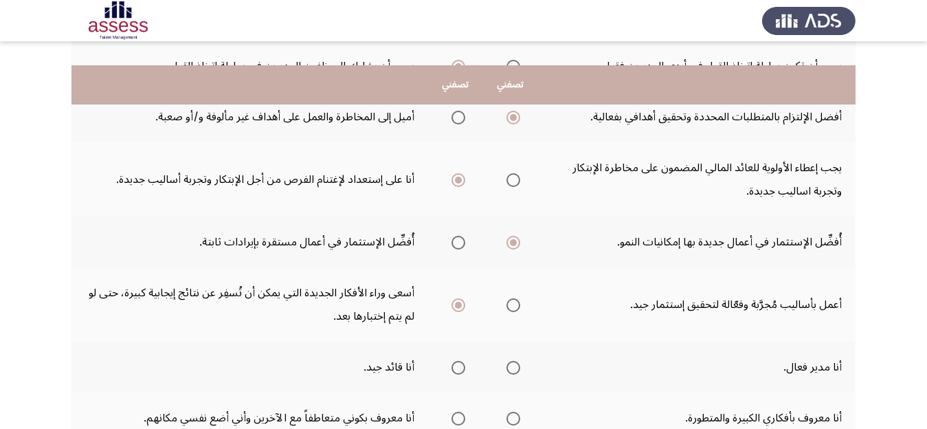
scroll to position [303, 0]
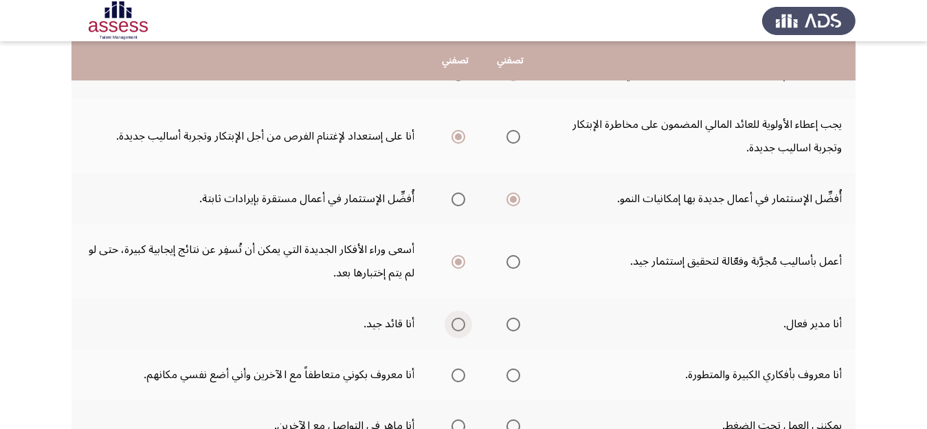
click at [455, 324] on span "Select an option" at bounding box center [459, 325] width 14 height 14
click at [455, 324] on input "Select an option" at bounding box center [459, 325] width 14 height 14
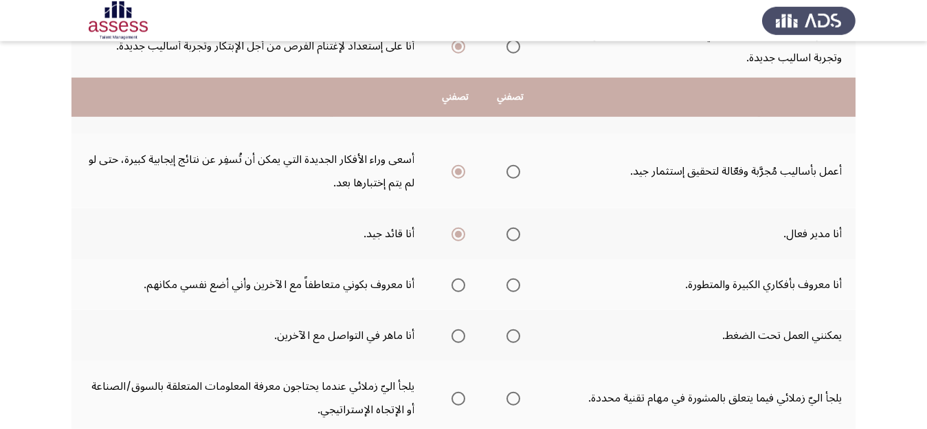
scroll to position [433, 0]
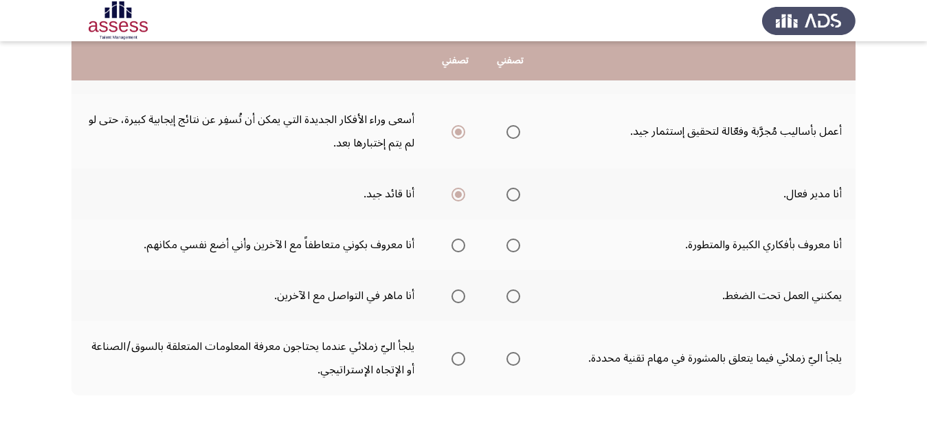
click at [513, 242] on span "Select an option" at bounding box center [514, 245] width 14 height 14
click at [513, 242] on input "Select an option" at bounding box center [514, 245] width 14 height 14
click at [514, 298] on span "Select an option" at bounding box center [514, 296] width 14 height 14
click at [514, 298] on input "Select an option" at bounding box center [514, 296] width 14 height 14
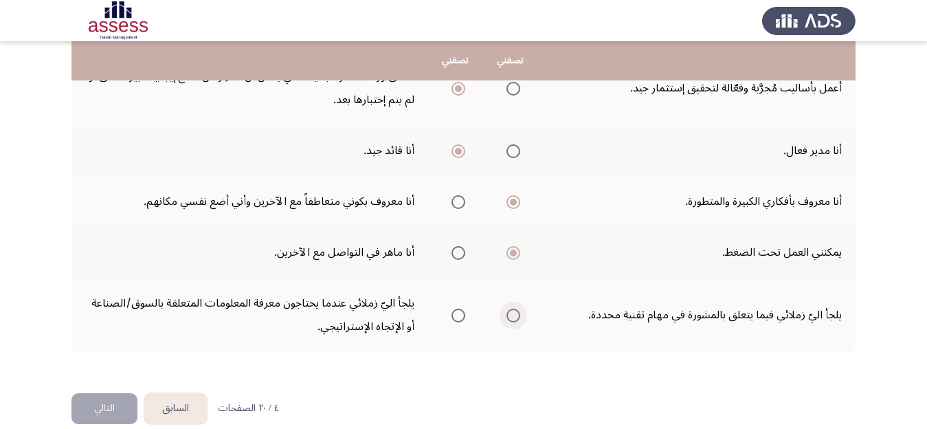
click at [516, 315] on span "Select an option" at bounding box center [514, 316] width 14 height 14
click at [516, 315] on input "Select an option" at bounding box center [514, 316] width 14 height 14
click at [110, 408] on button "التالي" at bounding box center [104, 408] width 66 height 31
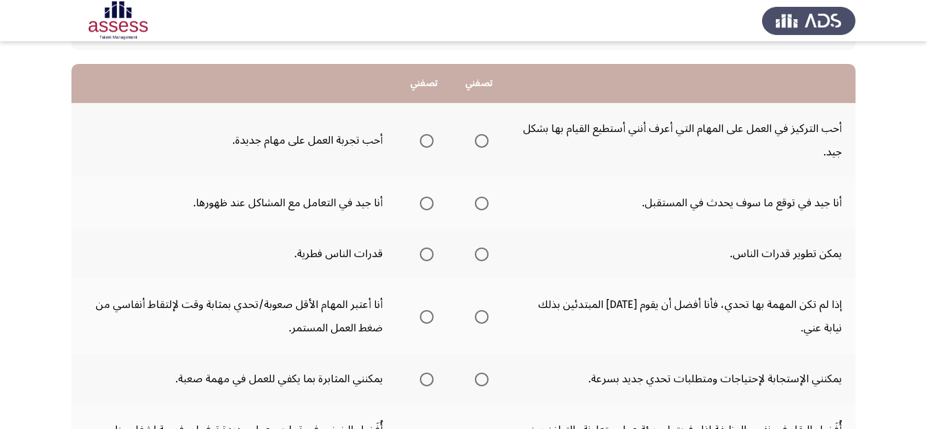
scroll to position [130, 0]
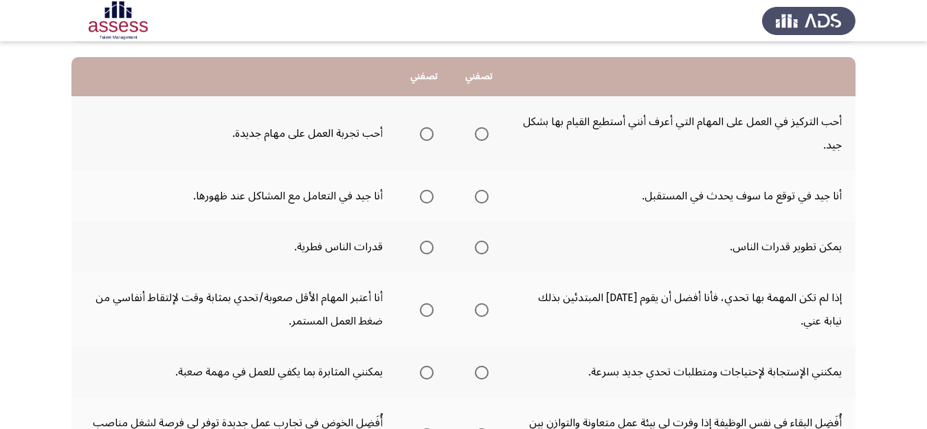
click at [478, 133] on span "Select an option" at bounding box center [482, 134] width 14 height 14
click at [478, 133] on input "Select an option" at bounding box center [482, 134] width 14 height 14
click at [425, 197] on span "Select an option" at bounding box center [427, 197] width 14 height 14
click at [425, 197] on input "Select an option" at bounding box center [427, 197] width 14 height 14
click at [482, 249] on span "Select an option" at bounding box center [482, 248] width 14 height 14
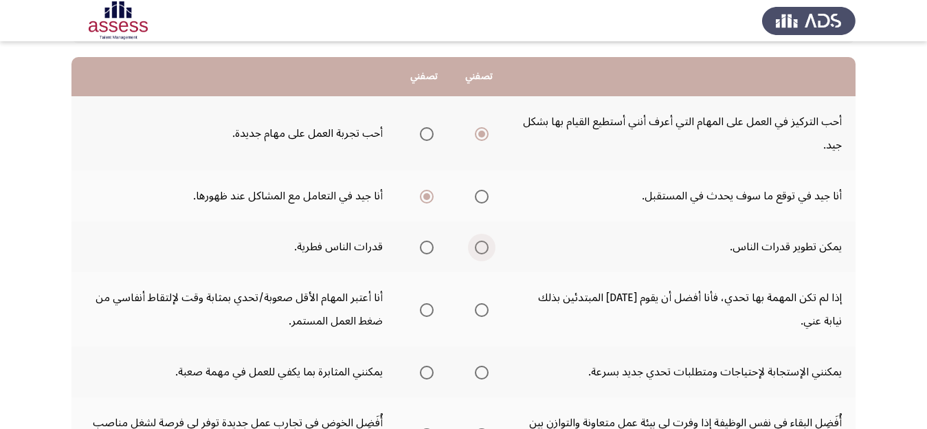
click at [482, 249] on input "Select an option" at bounding box center [482, 248] width 14 height 14
click at [867, 309] on app-assessment-container "السابق Potentiality Assessment التالي .يرجي اختيار العبارة التي تصفك أكثر أو ال…" at bounding box center [463, 344] width 927 height 838
click at [425, 311] on span "Select an option" at bounding box center [427, 310] width 14 height 14
click at [425, 311] on input "Select an option" at bounding box center [427, 310] width 14 height 14
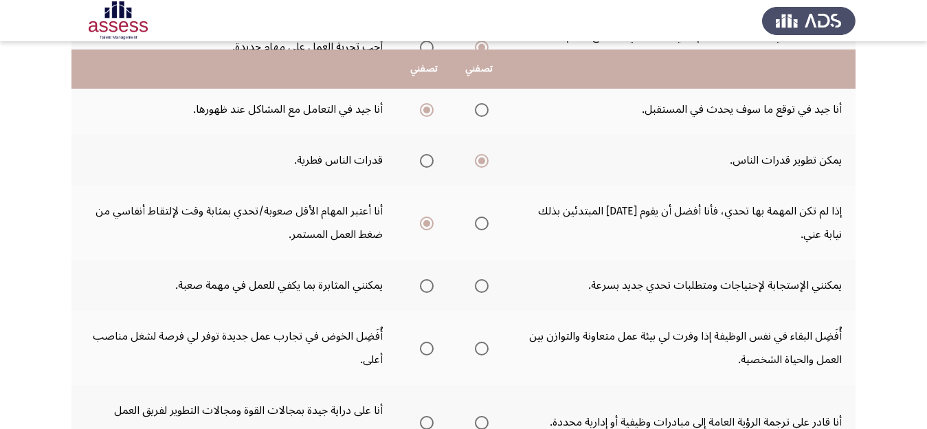
scroll to position [245, 0]
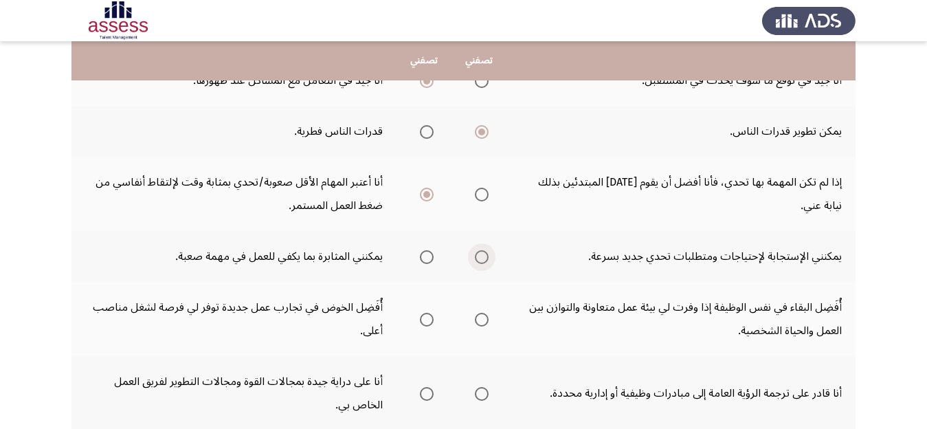
click at [482, 256] on span "Select an option" at bounding box center [482, 257] width 14 height 14
click at [482, 256] on input "Select an option" at bounding box center [482, 257] width 14 height 14
click at [483, 320] on span "Select an option" at bounding box center [482, 320] width 14 height 14
click at [483, 320] on input "Select an option" at bounding box center [482, 320] width 14 height 14
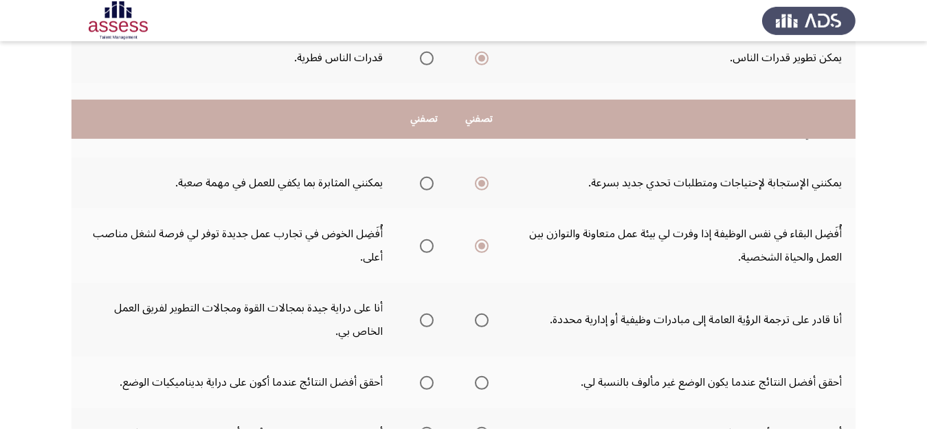
scroll to position [419, 0]
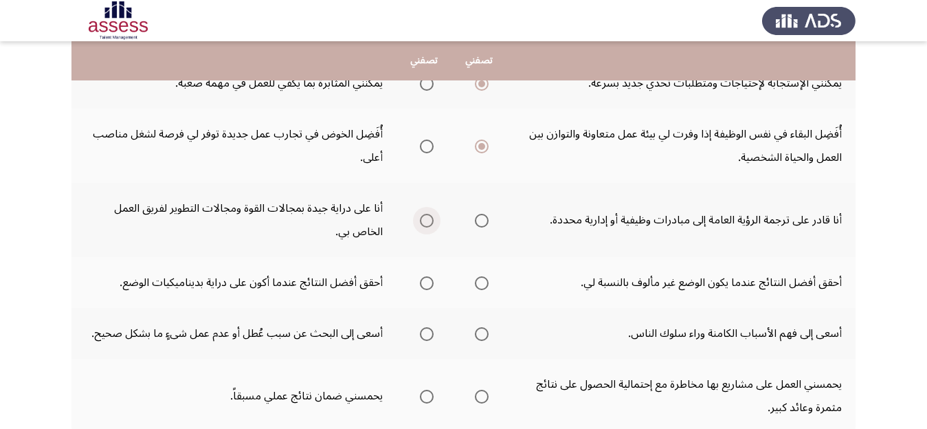
click at [424, 219] on span "Select an option" at bounding box center [427, 221] width 14 height 14
click at [424, 219] on input "Select an option" at bounding box center [427, 221] width 14 height 14
click at [423, 280] on span "Select an option" at bounding box center [427, 283] width 14 height 14
click at [423, 280] on input "Select an option" at bounding box center [427, 283] width 14 height 14
click at [425, 335] on span "Select an option" at bounding box center [427, 334] width 14 height 14
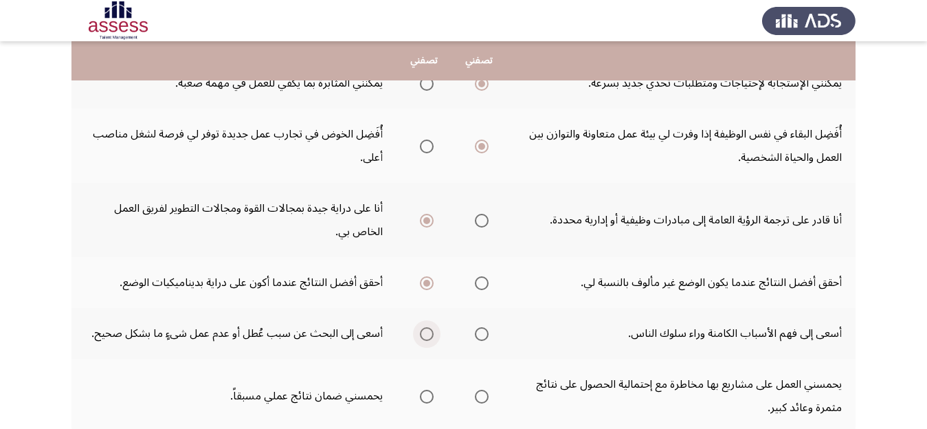
click at [425, 335] on input "Select an option" at bounding box center [427, 334] width 14 height 14
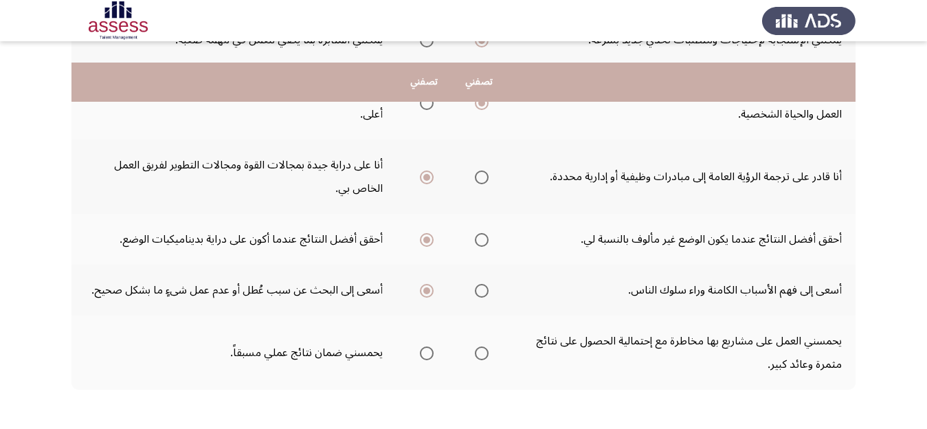
scroll to position [519, 0]
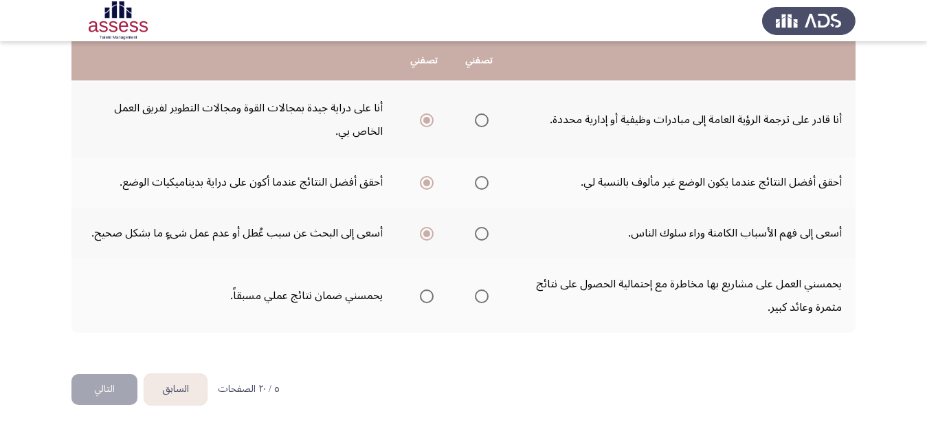
click at [482, 297] on span "Select an option" at bounding box center [482, 296] width 14 height 14
click at [482, 297] on input "Select an option" at bounding box center [482, 296] width 14 height 14
click at [91, 392] on button "التالي" at bounding box center [104, 389] width 66 height 31
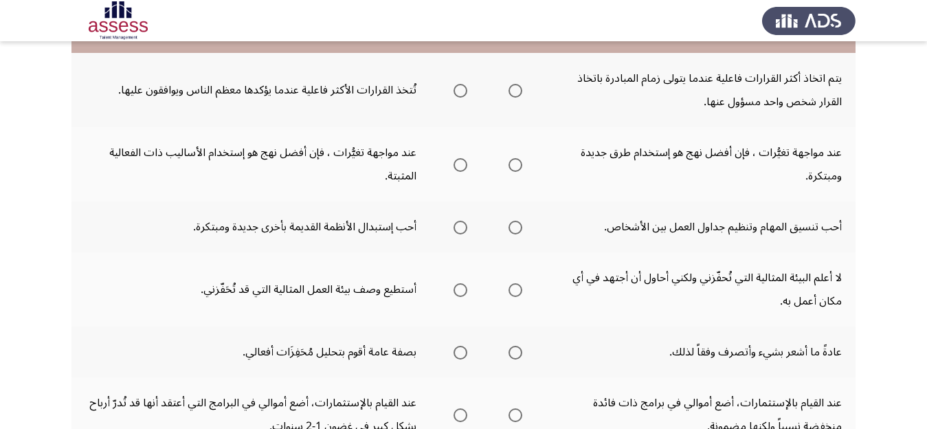
scroll to position [130, 0]
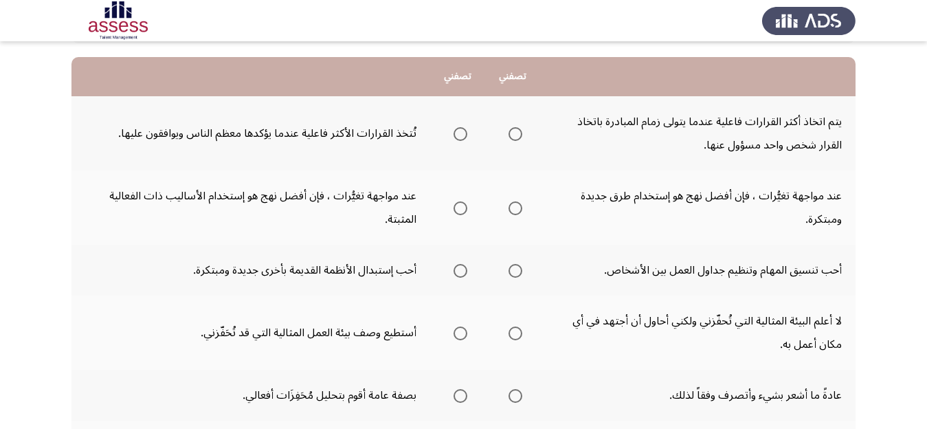
click at [459, 136] on span "Select an option" at bounding box center [461, 134] width 14 height 14
click at [459, 136] on input "Select an option" at bounding box center [461, 134] width 14 height 14
click at [517, 208] on span "Select an option" at bounding box center [516, 208] width 14 height 14
click at [517, 208] on input "Select an option" at bounding box center [516, 208] width 14 height 14
click at [515, 271] on span "Select an option" at bounding box center [516, 271] width 14 height 14
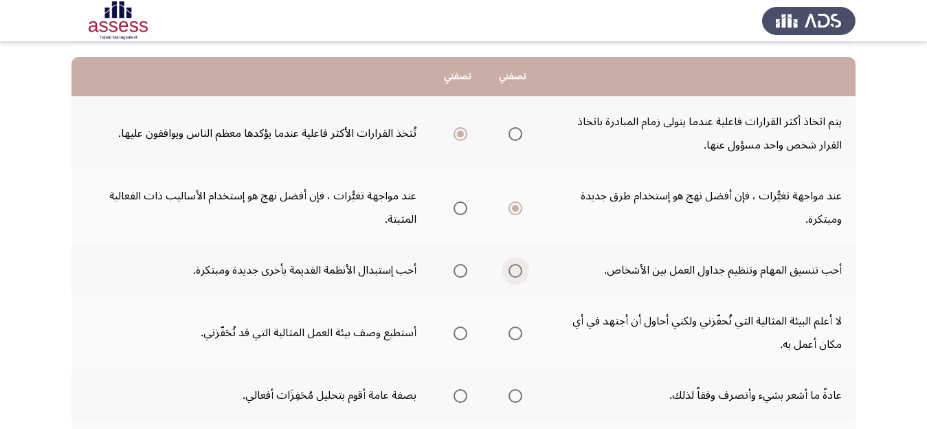
click at [515, 271] on input "Select an option" at bounding box center [516, 271] width 14 height 14
click at [458, 335] on span "Select an option" at bounding box center [461, 333] width 14 height 14
click at [458, 335] on input "Select an option" at bounding box center [461, 333] width 14 height 14
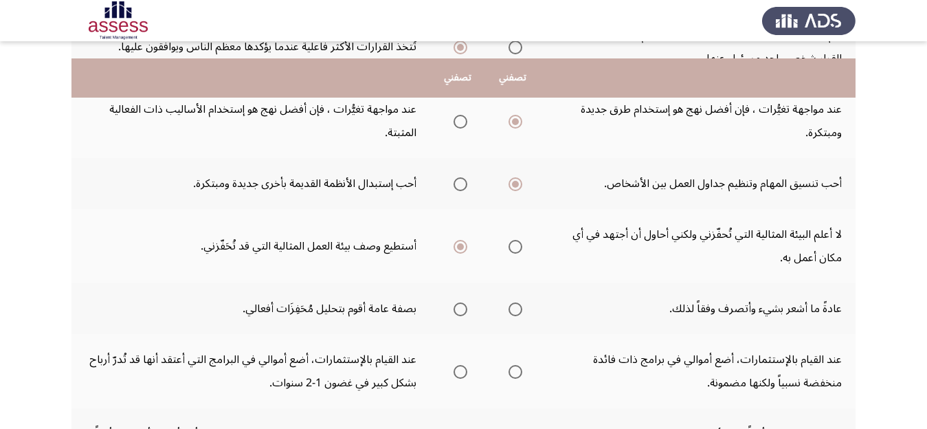
scroll to position [260, 0]
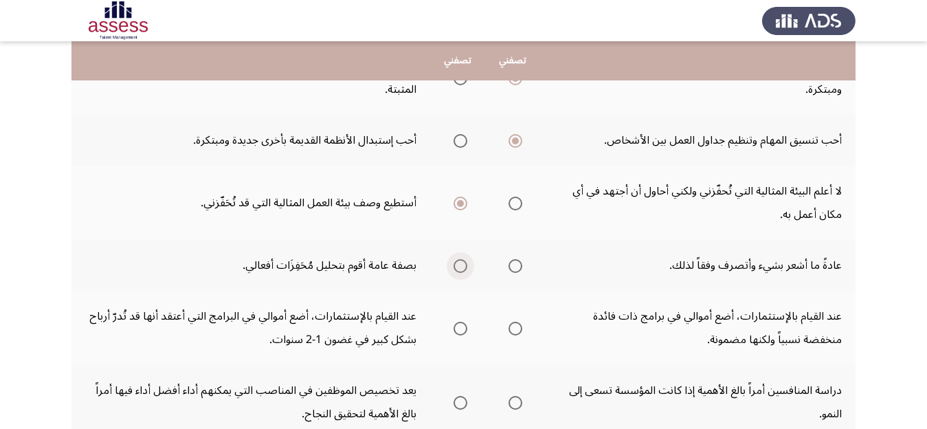
click at [460, 265] on span "Select an option" at bounding box center [461, 266] width 14 height 14
click at [460, 265] on input "Select an option" at bounding box center [461, 266] width 14 height 14
click at [459, 329] on span "Select an option" at bounding box center [461, 329] width 14 height 14
click at [459, 329] on input "Select an option" at bounding box center [461, 329] width 14 height 14
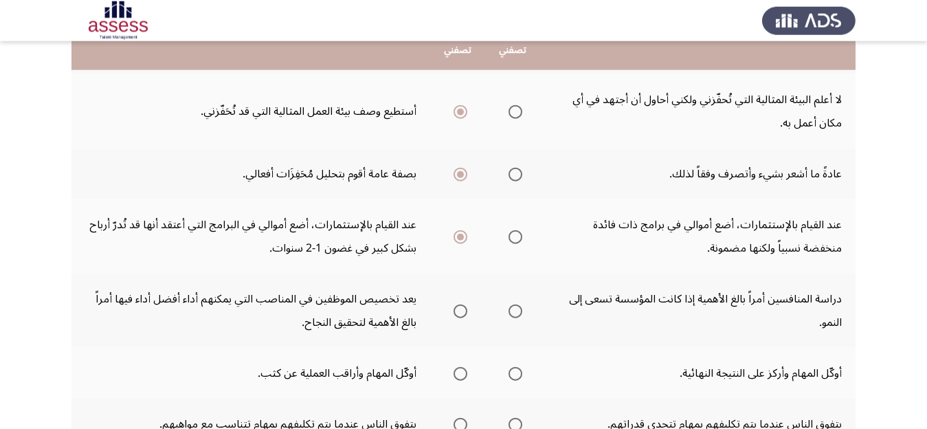
scroll to position [390, 0]
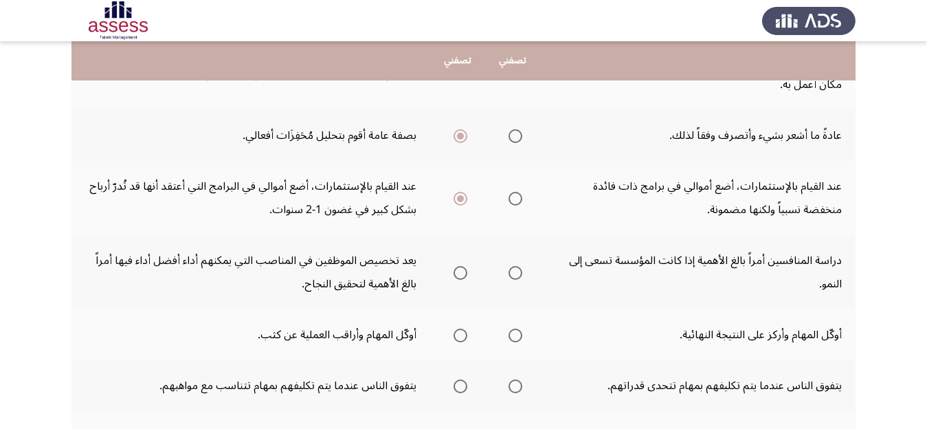
click at [516, 273] on span "Select an option" at bounding box center [516, 273] width 14 height 14
click at [516, 273] on input "Select an option" at bounding box center [516, 273] width 14 height 14
click at [460, 271] on span "Select an option" at bounding box center [461, 273] width 14 height 14
click at [460, 271] on input "Select an option" at bounding box center [461, 273] width 14 height 14
click at [460, 337] on span "Select an option" at bounding box center [461, 336] width 14 height 14
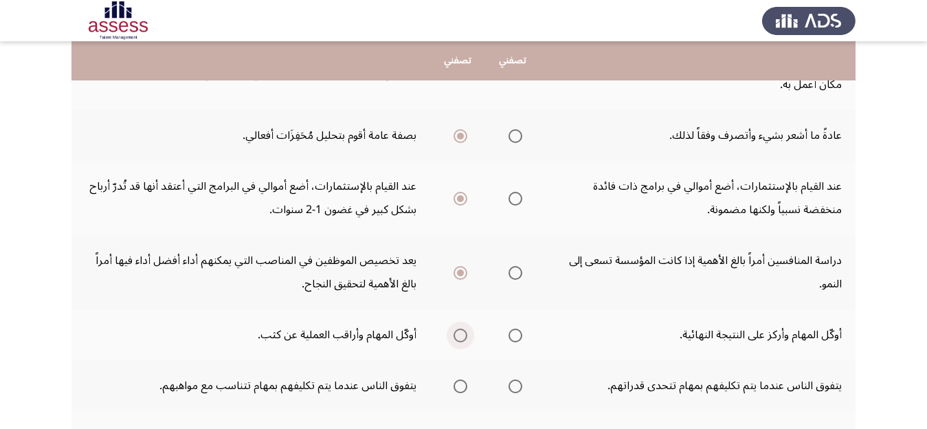
click at [460, 337] on input "Select an option" at bounding box center [461, 336] width 14 height 14
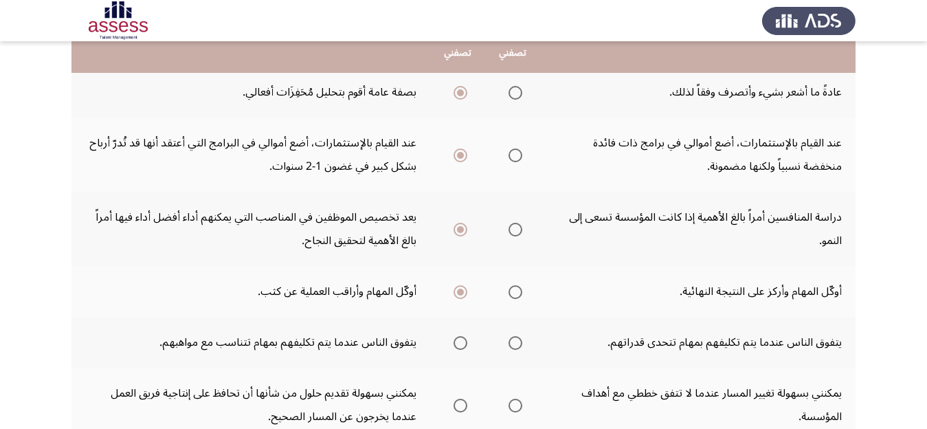
scroll to position [476, 0]
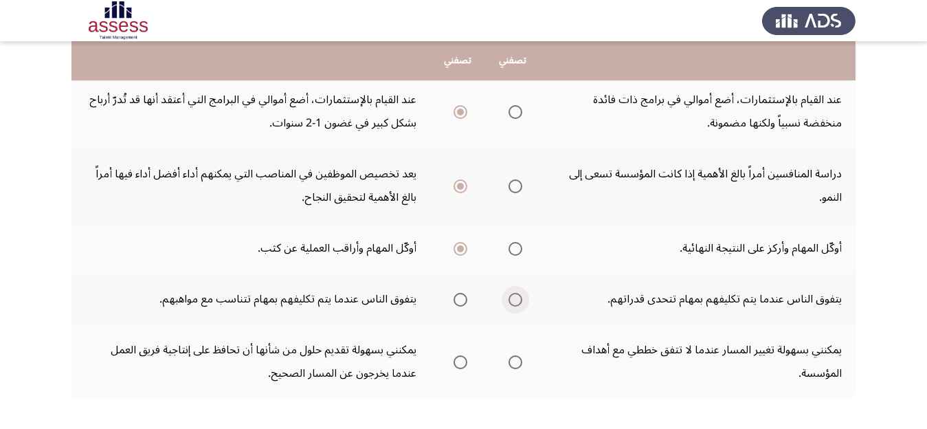
click at [520, 302] on span "Select an option" at bounding box center [516, 300] width 14 height 14
click at [520, 302] on input "Select an option" at bounding box center [516, 300] width 14 height 14
click at [454, 362] on span "Select an option" at bounding box center [461, 362] width 14 height 14
click at [454, 362] on input "Select an option" at bounding box center [461, 362] width 14 height 14
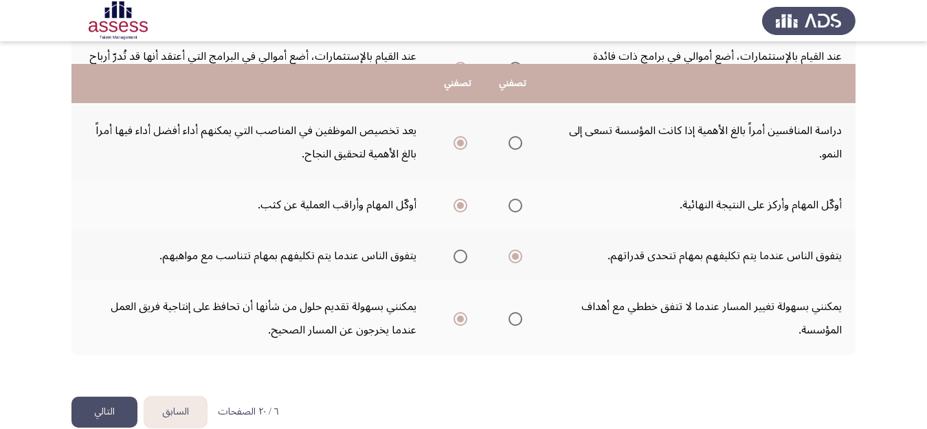
scroll to position [542, 0]
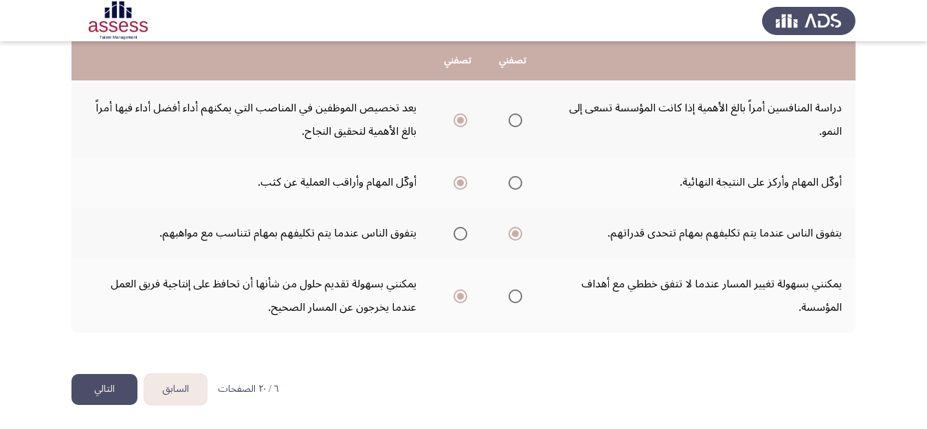
click at [100, 386] on button "التالي" at bounding box center [104, 389] width 66 height 31
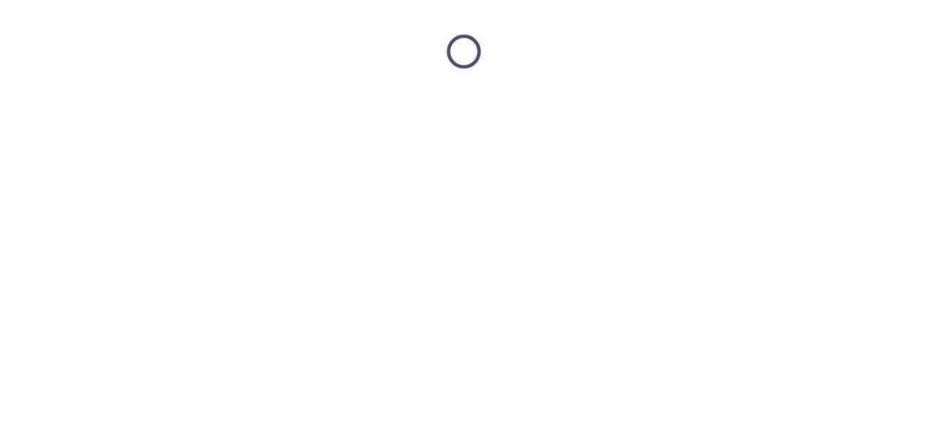
scroll to position [0, 0]
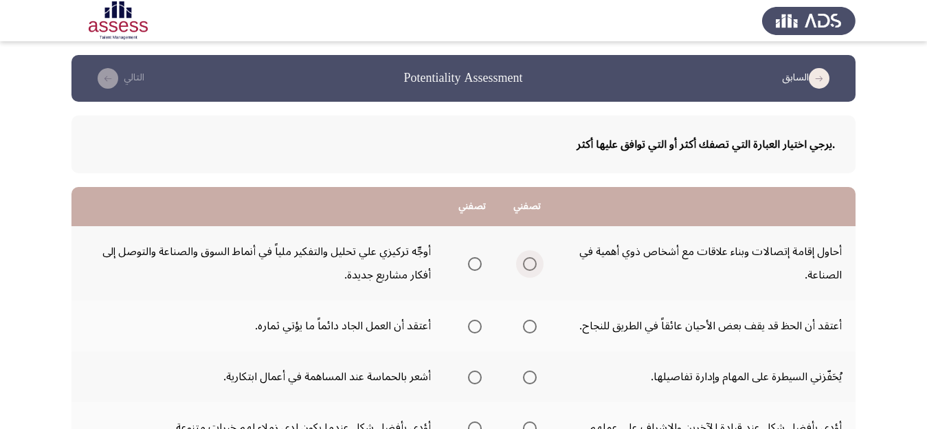
click at [526, 263] on span "Select an option" at bounding box center [530, 264] width 14 height 14
click at [526, 263] on input "Select an option" at bounding box center [530, 264] width 14 height 14
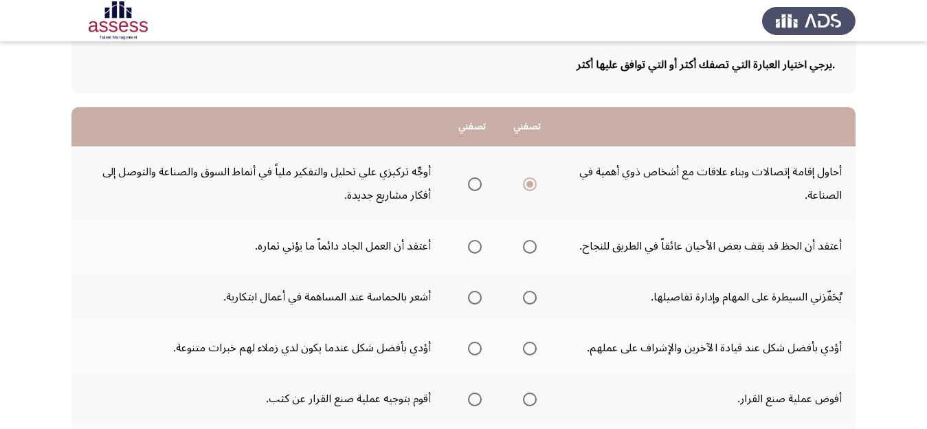
scroll to position [87, 0]
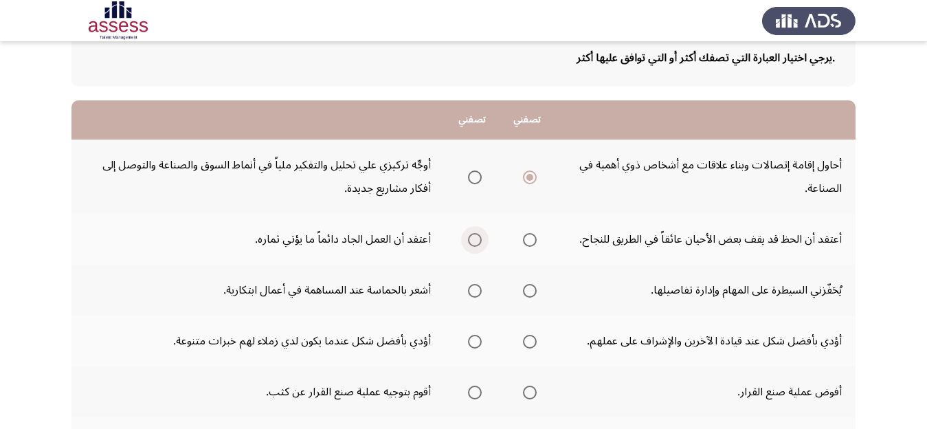
click at [471, 241] on span "Select an option" at bounding box center [475, 240] width 14 height 14
click at [471, 241] on input "Select an option" at bounding box center [475, 240] width 14 height 14
click at [476, 291] on span "Select an option" at bounding box center [475, 291] width 14 height 14
click at [476, 291] on input "Select an option" at bounding box center [475, 291] width 14 height 14
click at [532, 339] on span "Select an option" at bounding box center [530, 342] width 14 height 14
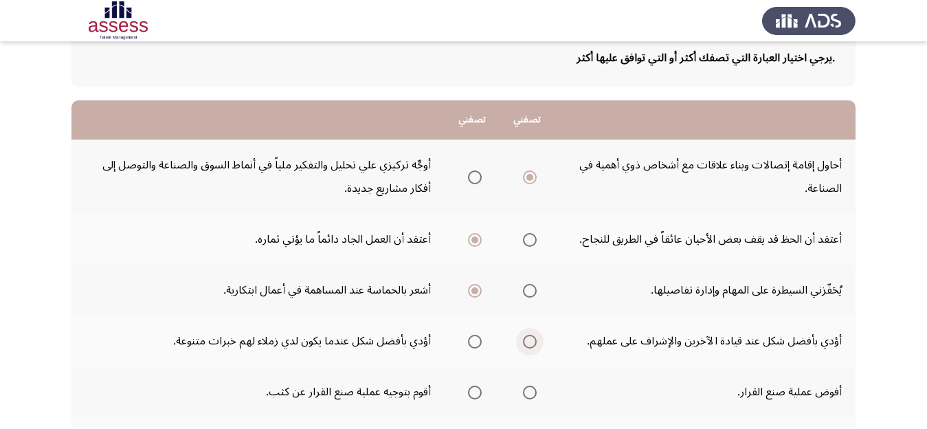
click at [532, 339] on input "Select an option" at bounding box center [530, 342] width 14 height 14
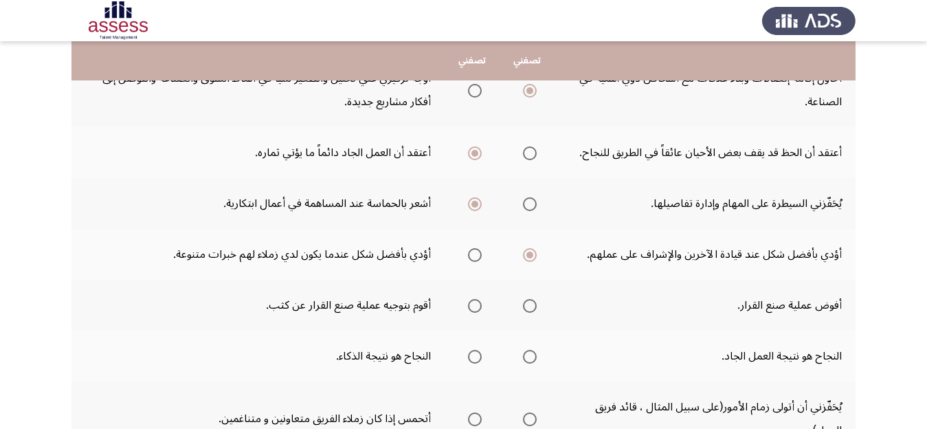
scroll to position [217, 0]
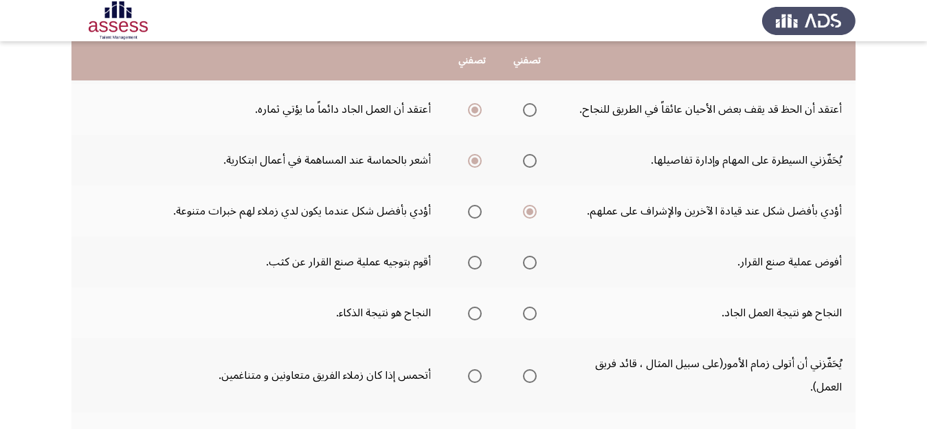
click at [471, 260] on span "Select an option" at bounding box center [475, 263] width 14 height 14
click at [471, 260] on input "Select an option" at bounding box center [475, 263] width 14 height 14
click at [528, 313] on span "Select an option" at bounding box center [530, 314] width 14 height 14
click at [528, 313] on input "Select an option" at bounding box center [530, 314] width 14 height 14
click at [529, 374] on span "Select an option" at bounding box center [530, 376] width 14 height 14
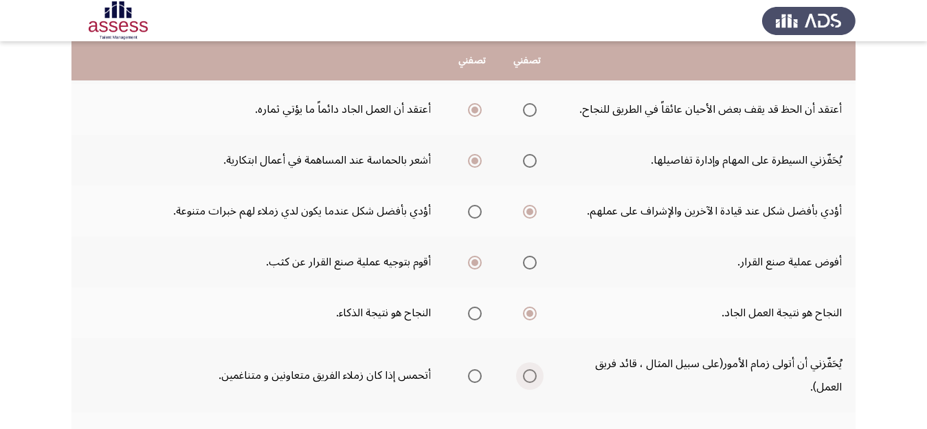
click at [529, 374] on input "Select an option" at bounding box center [530, 376] width 14 height 14
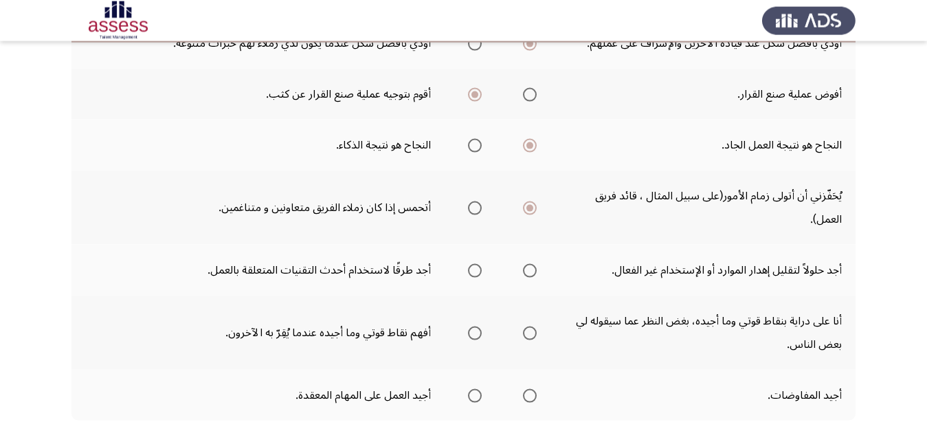
scroll to position [390, 0]
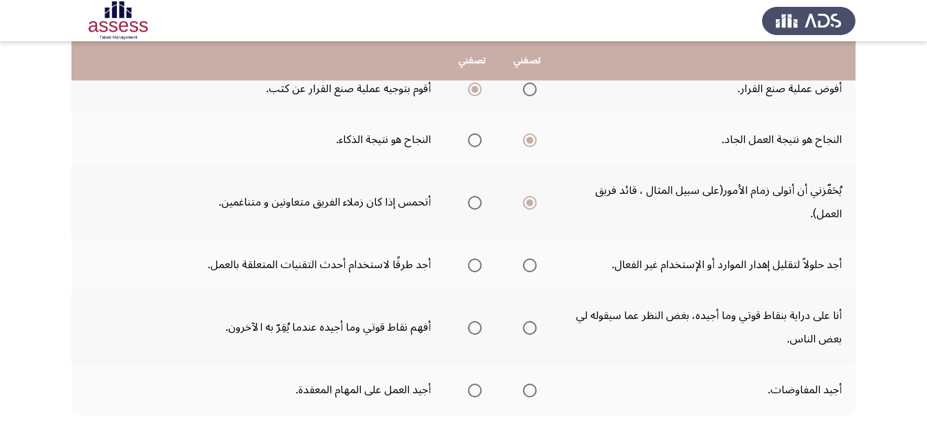
click at [529, 261] on span "Select an option" at bounding box center [530, 265] width 14 height 14
click at [529, 261] on input "Select an option" at bounding box center [530, 265] width 14 height 14
click at [526, 325] on span "Select an option" at bounding box center [530, 328] width 14 height 14
click at [526, 325] on input "Select an option" at bounding box center [530, 328] width 14 height 14
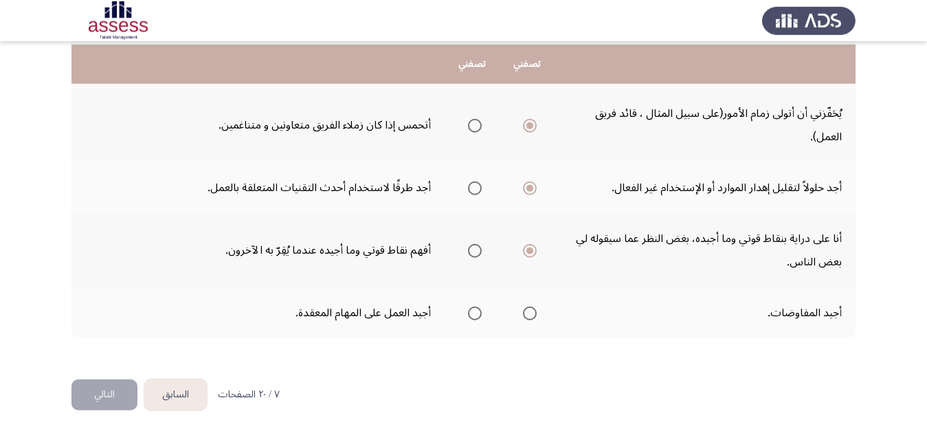
scroll to position [472, 0]
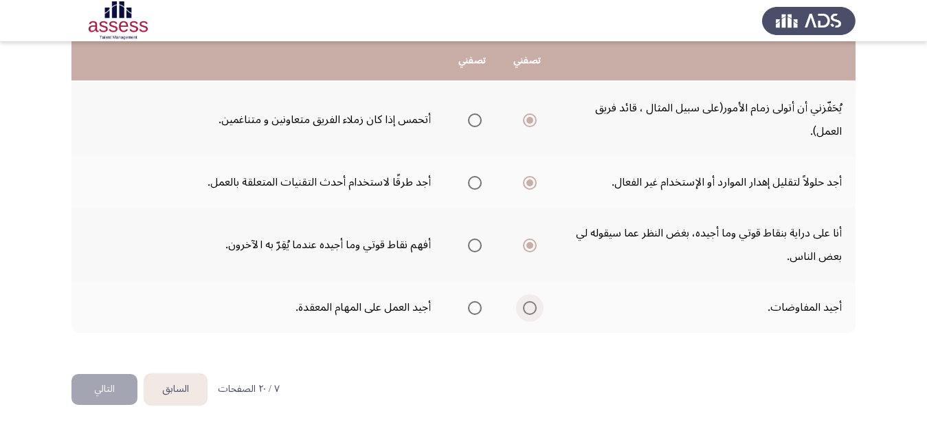
click at [532, 310] on span "Select an option" at bounding box center [530, 308] width 14 height 14
click at [532, 310] on input "Select an option" at bounding box center [530, 308] width 14 height 14
click at [106, 390] on button "التالي" at bounding box center [104, 389] width 66 height 31
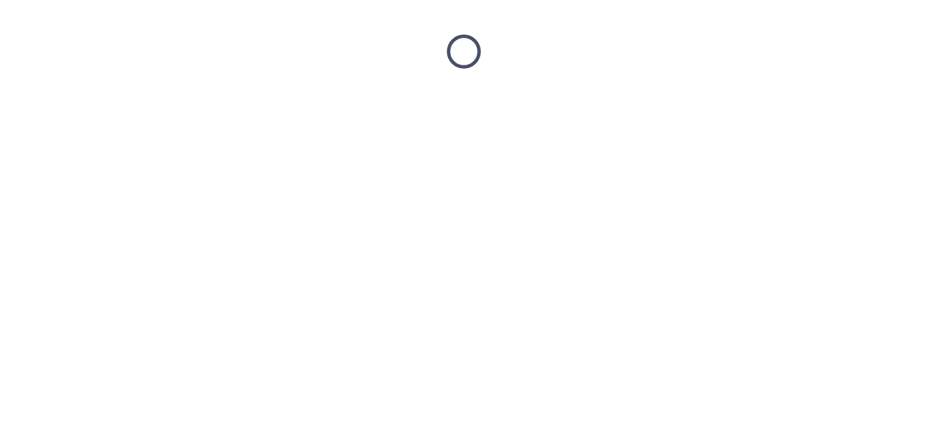
scroll to position [0, 0]
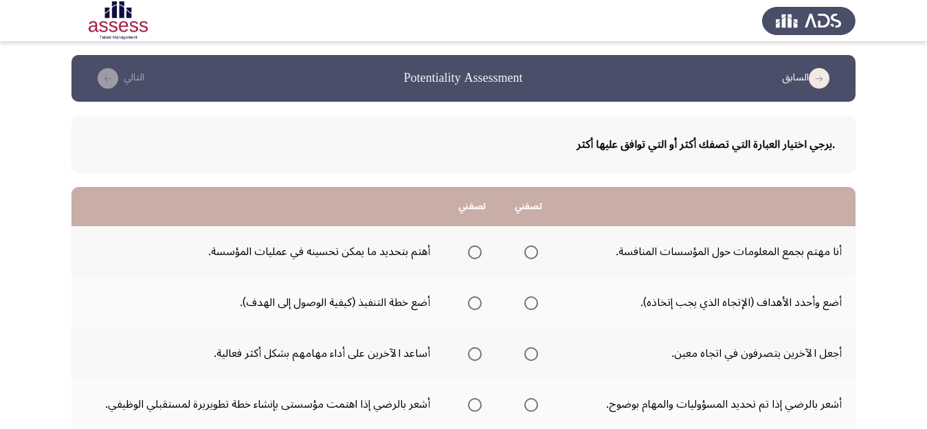
click at [473, 249] on span "Select an option" at bounding box center [475, 252] width 14 height 14
click at [473, 249] on input "Select an option" at bounding box center [475, 252] width 14 height 14
click at [534, 300] on span "Select an option" at bounding box center [531, 303] width 14 height 14
click at [534, 300] on input "Select an option" at bounding box center [531, 303] width 14 height 14
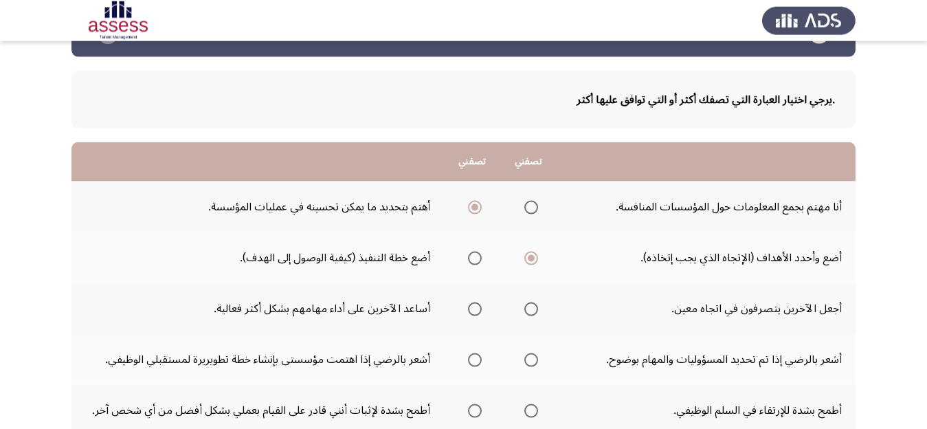
scroll to position [87, 0]
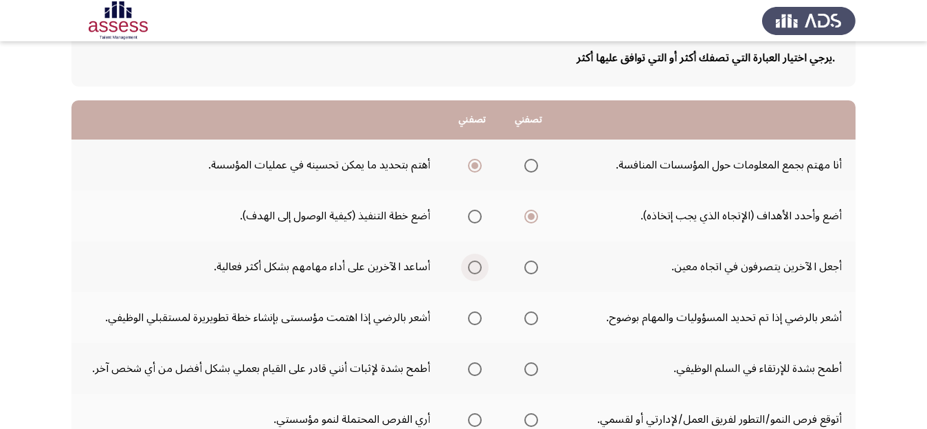
click at [474, 267] on span "Select an option" at bounding box center [475, 267] width 14 height 14
click at [474, 267] on input "Select an option" at bounding box center [475, 267] width 14 height 14
click at [472, 319] on span "Select an option" at bounding box center [475, 318] width 14 height 14
click at [472, 319] on input "Select an option" at bounding box center [475, 318] width 14 height 14
click at [533, 367] on span "Select an option" at bounding box center [531, 369] width 14 height 14
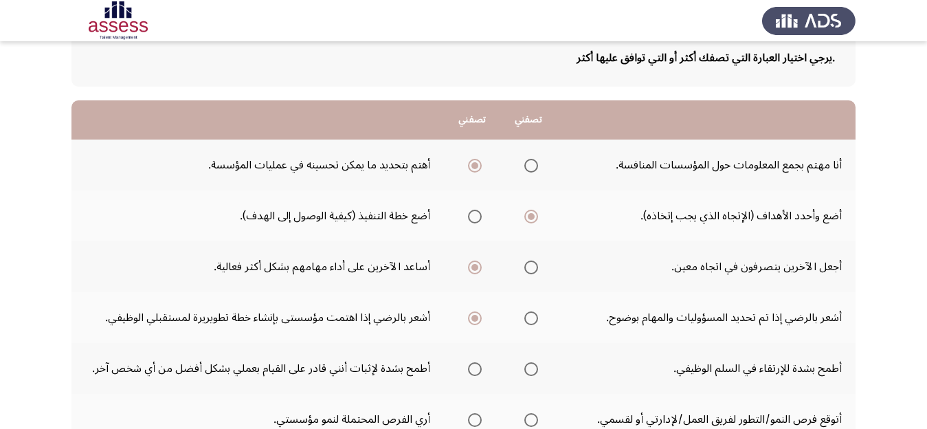
click at [533, 367] on input "Select an option" at bounding box center [531, 369] width 14 height 14
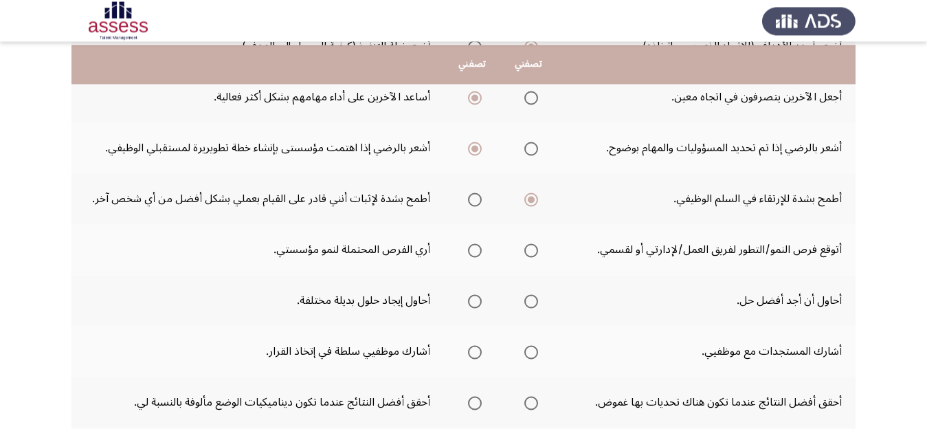
scroll to position [260, 0]
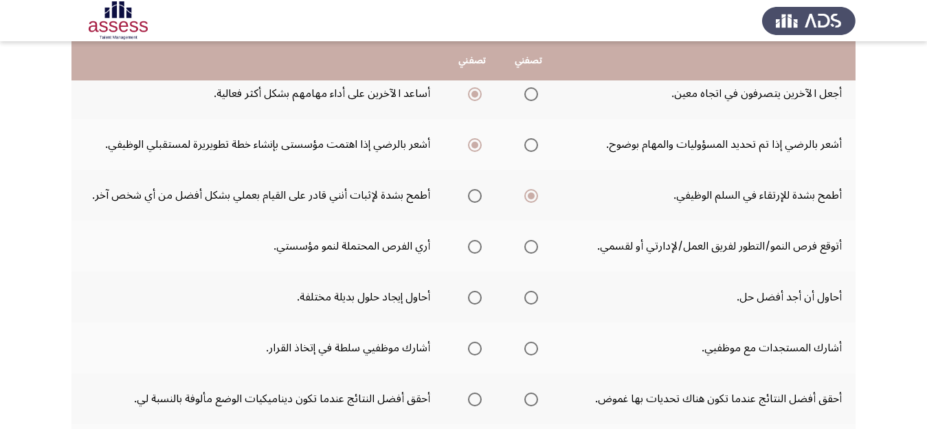
click at [470, 249] on span "Select an option" at bounding box center [475, 247] width 14 height 14
click at [470, 249] on input "Select an option" at bounding box center [475, 247] width 14 height 14
click at [472, 300] on span "Select an option" at bounding box center [475, 298] width 14 height 14
click at [472, 300] on input "Select an option" at bounding box center [475, 298] width 14 height 14
click at [533, 351] on span "Select an option" at bounding box center [531, 349] width 14 height 14
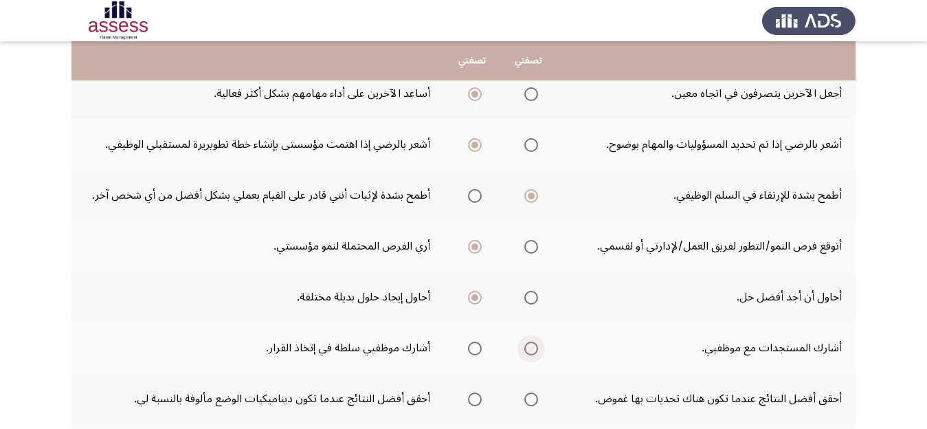
click at [533, 351] on input "Select an option" at bounding box center [531, 349] width 14 height 14
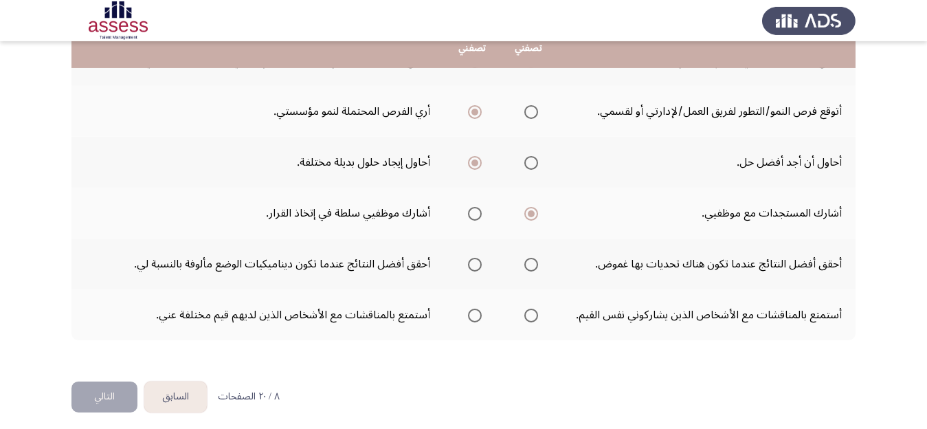
scroll to position [402, 0]
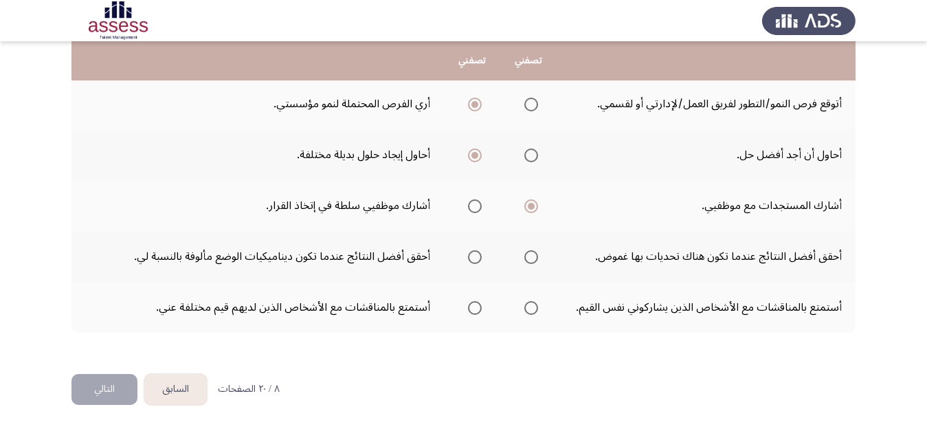
click at [530, 259] on span "Select an option" at bounding box center [531, 257] width 14 height 14
click at [530, 259] on input "Select an option" at bounding box center [531, 257] width 14 height 14
click at [475, 304] on span "Select an option" at bounding box center [475, 308] width 14 height 14
click at [475, 304] on input "Select an option" at bounding box center [475, 308] width 14 height 14
click at [110, 383] on button "التالي" at bounding box center [104, 389] width 66 height 31
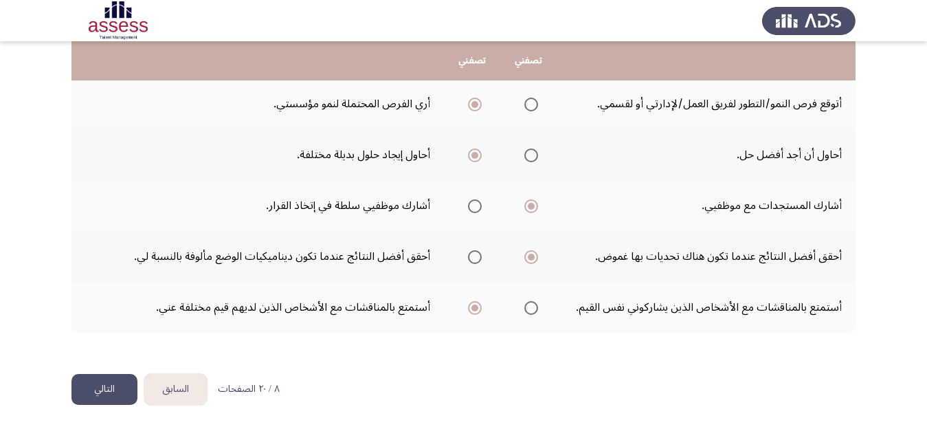
scroll to position [0, 0]
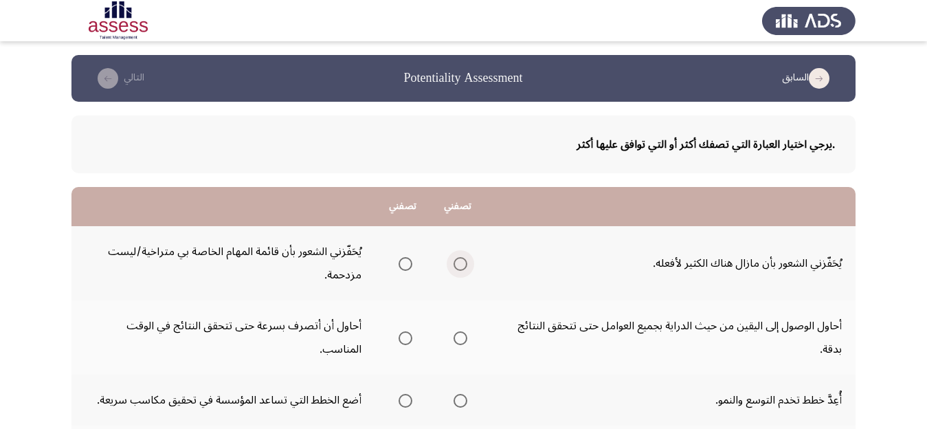
click at [463, 263] on span "Select an option" at bounding box center [461, 264] width 14 height 14
click at [463, 263] on input "Select an option" at bounding box center [461, 264] width 14 height 14
click at [406, 337] on span "Select an option" at bounding box center [406, 338] width 14 height 14
click at [406, 337] on input "Select an option" at bounding box center [406, 338] width 14 height 14
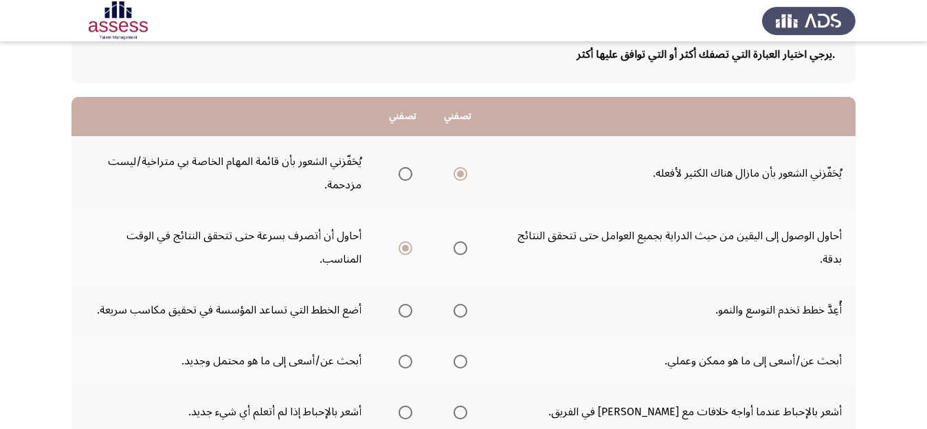
scroll to position [130, 0]
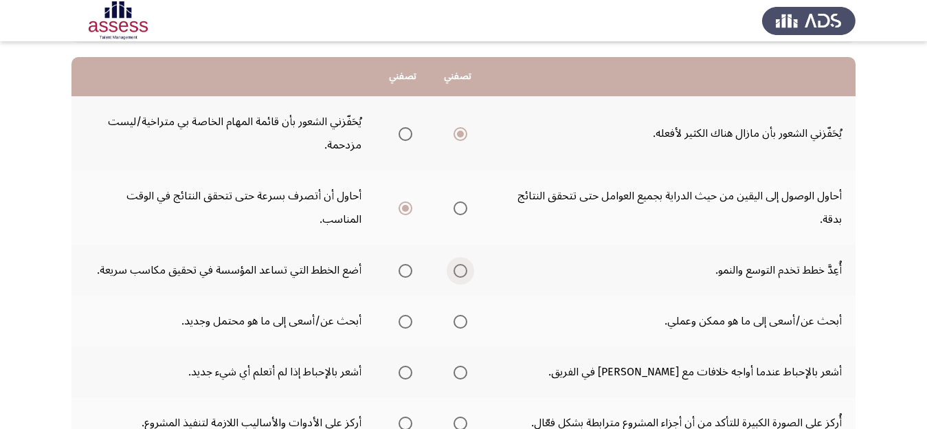
click at [464, 268] on span "Select an option" at bounding box center [461, 271] width 14 height 14
click at [464, 268] on input "Select an option" at bounding box center [461, 271] width 14 height 14
click at [459, 324] on span "Select an option" at bounding box center [461, 322] width 14 height 14
click at [459, 324] on input "Select an option" at bounding box center [461, 322] width 14 height 14
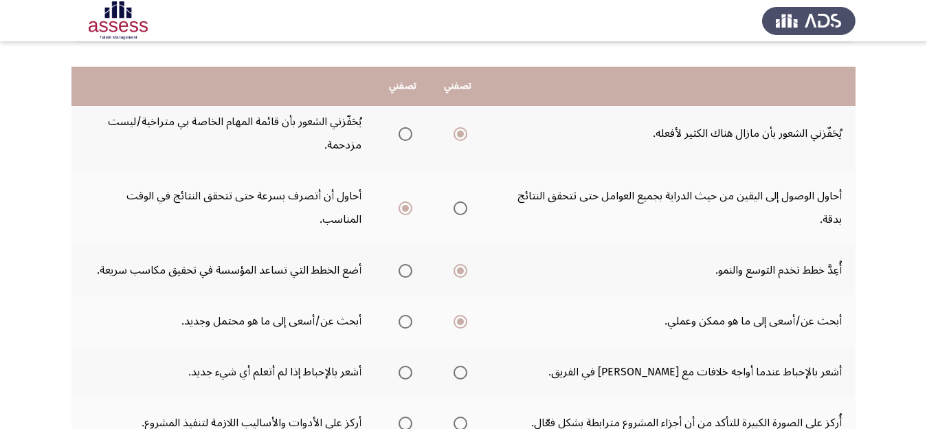
scroll to position [173, 0]
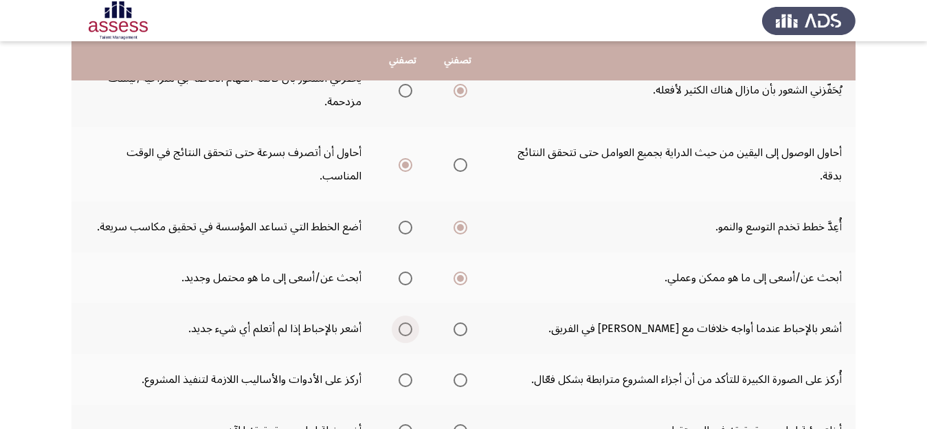
click at [403, 330] on span "Select an option" at bounding box center [406, 329] width 14 height 14
click at [403, 330] on input "Select an option" at bounding box center [406, 329] width 14 height 14
click at [465, 382] on span "Select an option" at bounding box center [461, 380] width 14 height 14
click at [465, 382] on input "Select an option" at bounding box center [461, 380] width 14 height 14
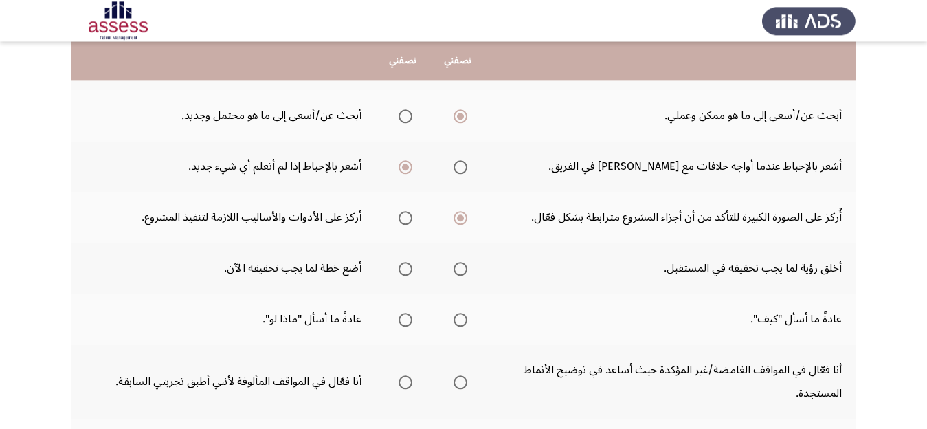
scroll to position [346, 0]
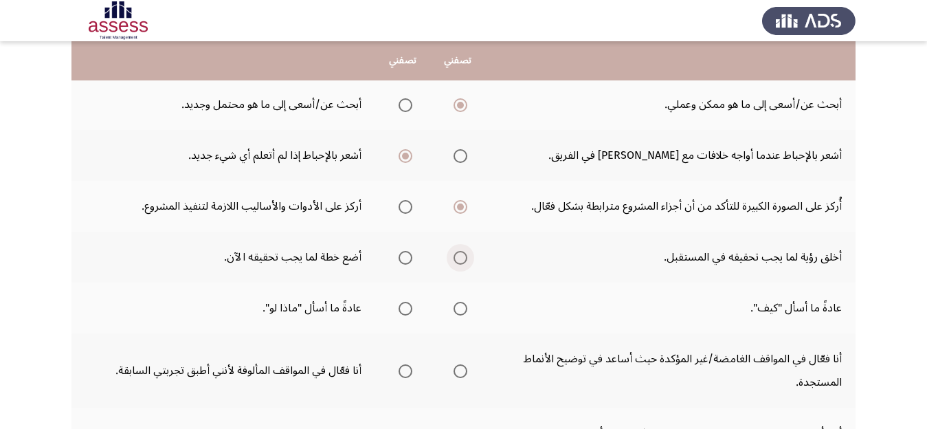
click at [463, 258] on span "Select an option" at bounding box center [461, 258] width 14 height 14
click at [463, 258] on input "Select an option" at bounding box center [461, 258] width 14 height 14
click at [402, 309] on span "Select an option" at bounding box center [406, 309] width 14 height 14
click at [402, 309] on input "Select an option" at bounding box center [406, 309] width 14 height 14
click at [463, 374] on span "Select an option" at bounding box center [461, 371] width 14 height 14
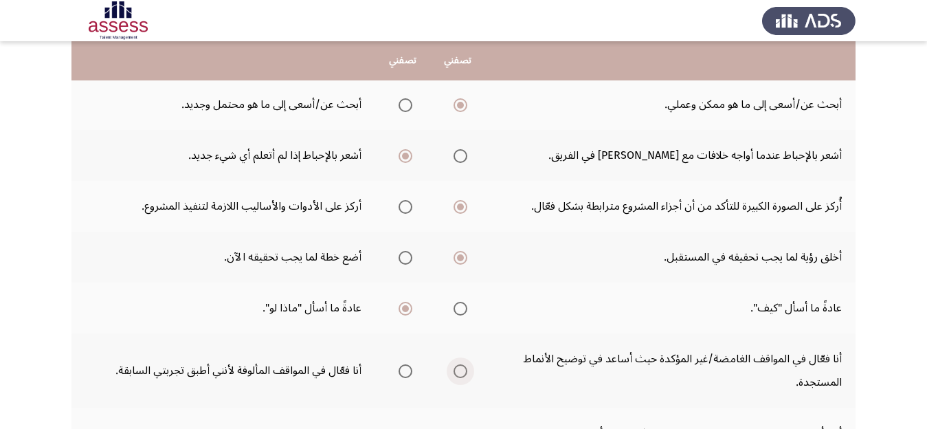
click at [463, 374] on input "Select an option" at bounding box center [461, 371] width 14 height 14
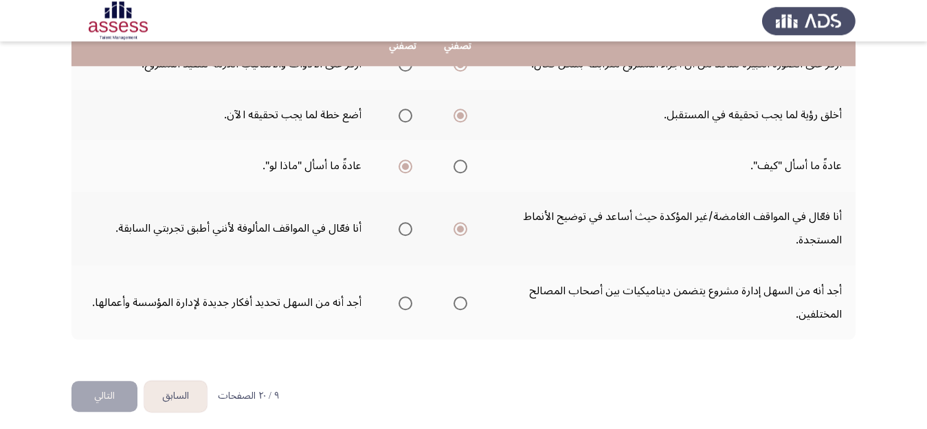
scroll to position [496, 0]
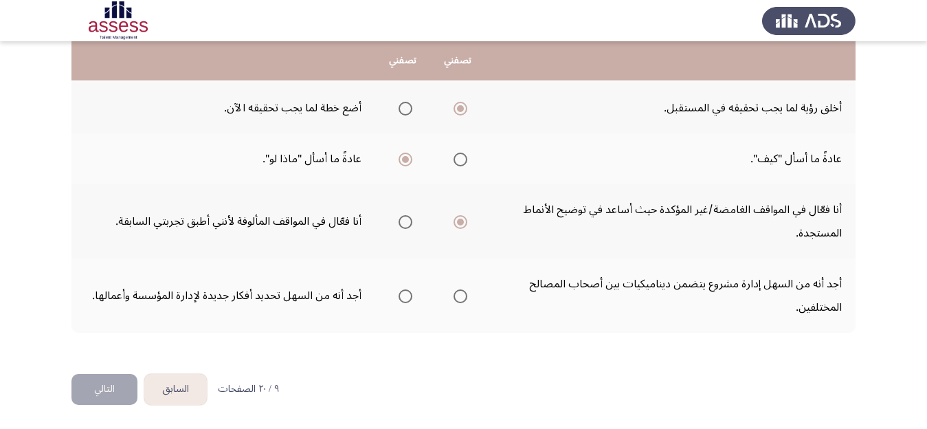
click at [406, 294] on span "Select an option" at bounding box center [406, 296] width 14 height 14
click at [406, 294] on input "Select an option" at bounding box center [406, 296] width 14 height 14
click at [108, 392] on button "التالي" at bounding box center [104, 389] width 66 height 31
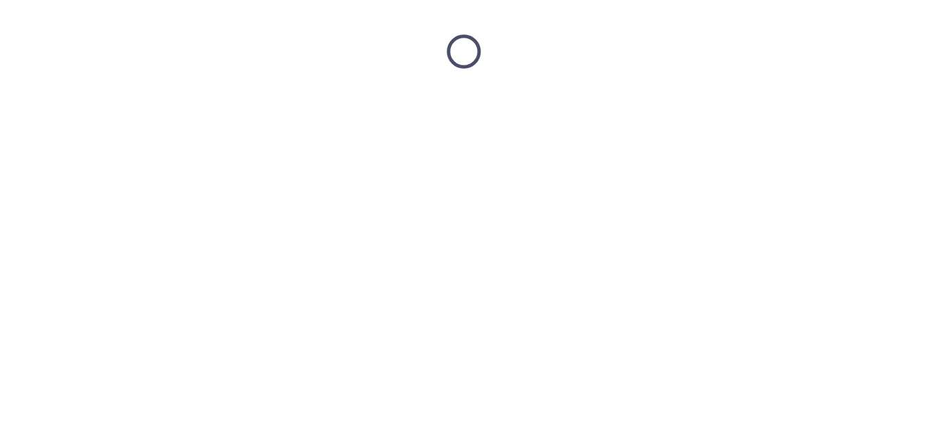
scroll to position [0, 0]
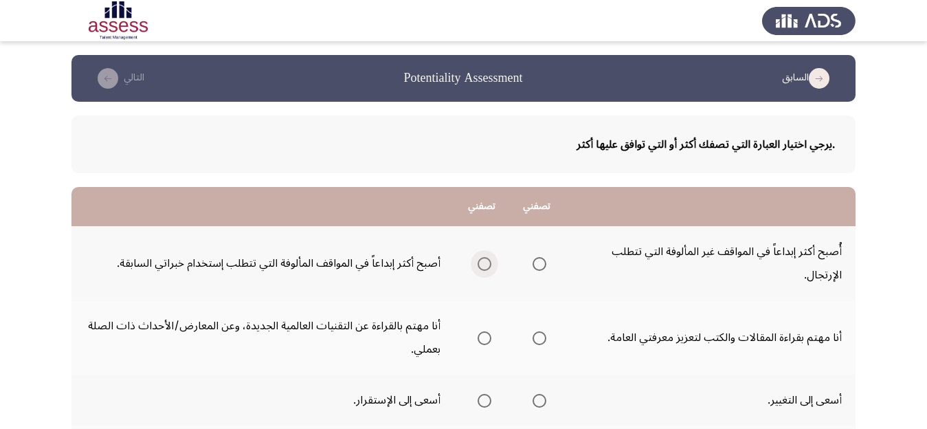
click at [483, 263] on span "Select an option" at bounding box center [485, 264] width 14 height 14
click at [483, 263] on input "Select an option" at bounding box center [485, 264] width 14 height 14
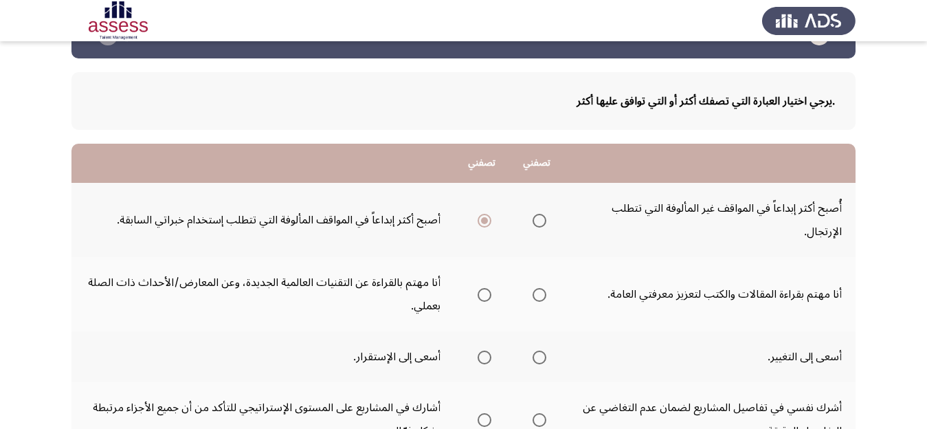
scroll to position [87, 0]
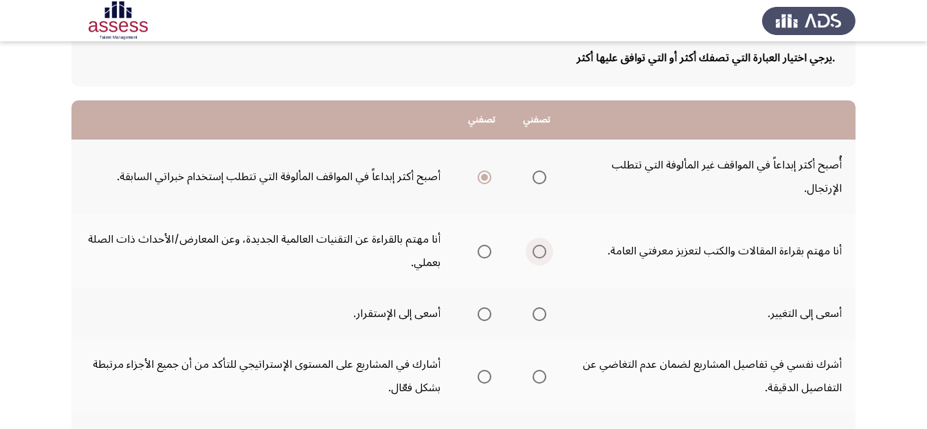
click at [538, 247] on span "Select an option" at bounding box center [540, 252] width 14 height 14
click at [538, 247] on input "Select an option" at bounding box center [540, 252] width 14 height 14
click at [544, 314] on span "Select an option" at bounding box center [540, 314] width 14 height 14
click at [544, 314] on input "Select an option" at bounding box center [540, 314] width 14 height 14
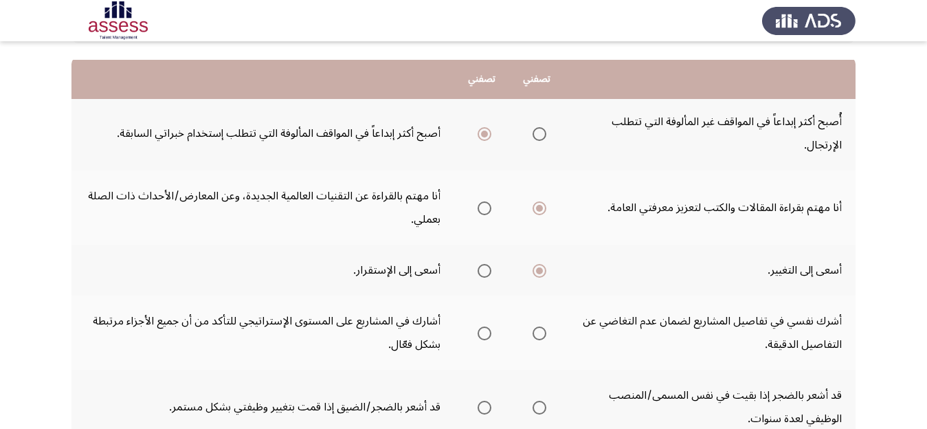
scroll to position [173, 0]
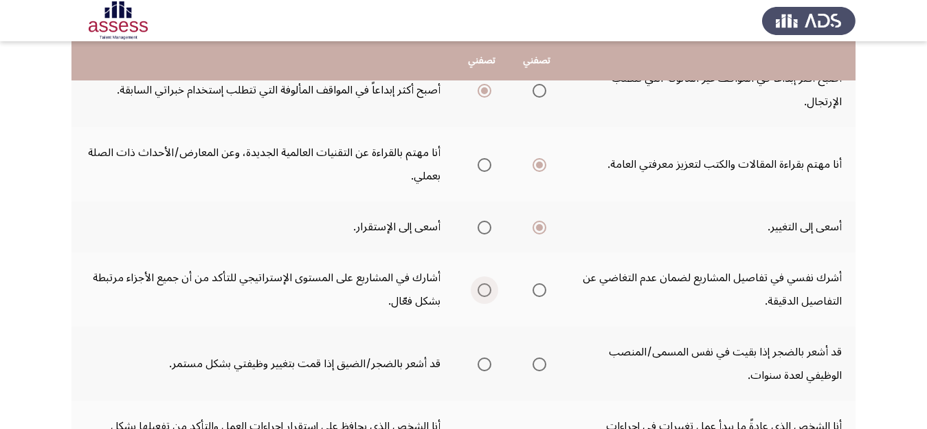
click at [481, 290] on span "Select an option" at bounding box center [485, 290] width 14 height 14
click at [481, 290] on input "Select an option" at bounding box center [485, 290] width 14 height 14
click at [538, 366] on span "Select an option" at bounding box center [540, 364] width 14 height 14
click at [538, 366] on input "Select an option" at bounding box center [540, 364] width 14 height 14
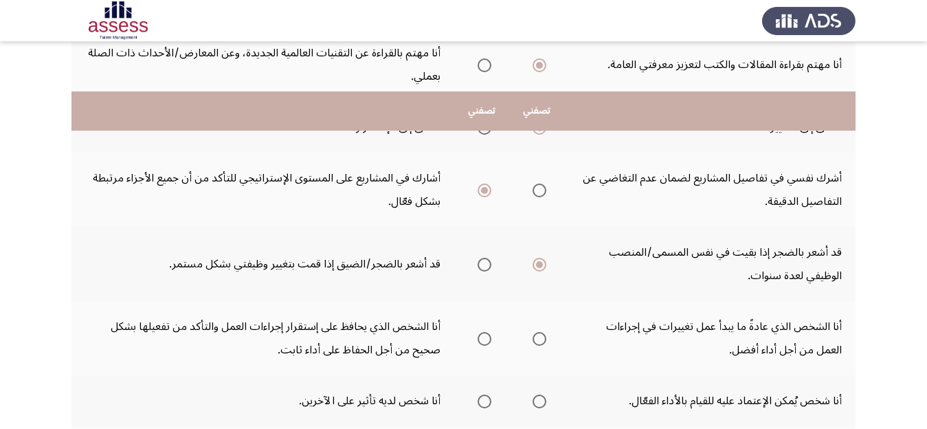
scroll to position [346, 0]
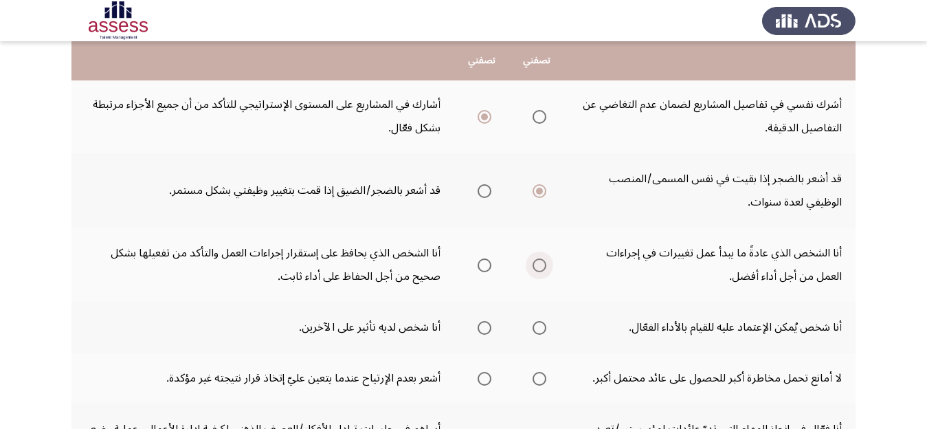
click at [540, 268] on span "Select an option" at bounding box center [540, 265] width 14 height 14
click at [540, 268] on input "Select an option" at bounding box center [540, 265] width 14 height 14
click at [485, 326] on span "Select an option" at bounding box center [485, 328] width 14 height 14
click at [485, 326] on input "Select an option" at bounding box center [485, 328] width 14 height 14
click at [537, 377] on span "Select an option" at bounding box center [540, 379] width 14 height 14
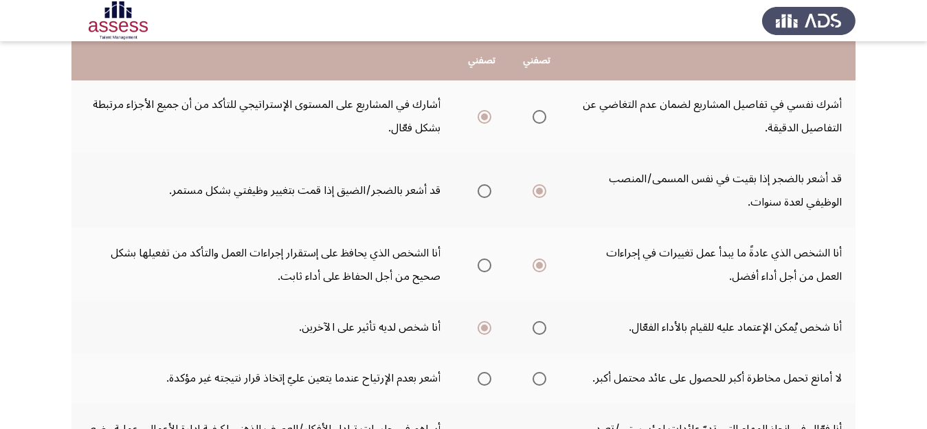
click at [537, 377] on input "Select an option" at bounding box center [540, 379] width 14 height 14
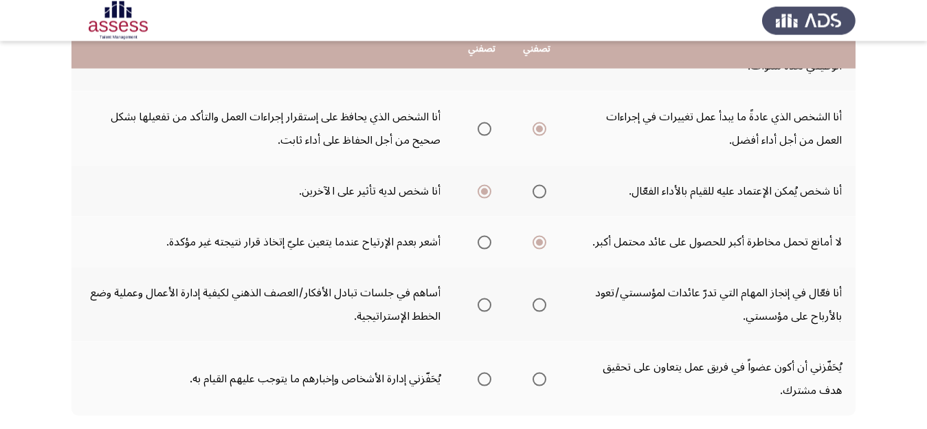
scroll to position [520, 0]
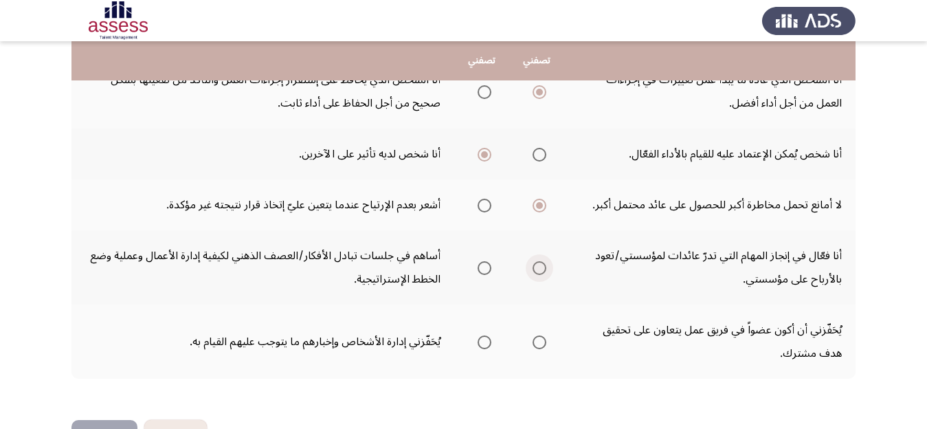
click at [540, 267] on span "Select an option" at bounding box center [540, 268] width 14 height 14
click at [540, 267] on input "Select an option" at bounding box center [540, 268] width 14 height 14
click at [542, 344] on span "Select an option" at bounding box center [540, 342] width 14 height 14
click at [542, 344] on input "Select an option" at bounding box center [540, 342] width 14 height 14
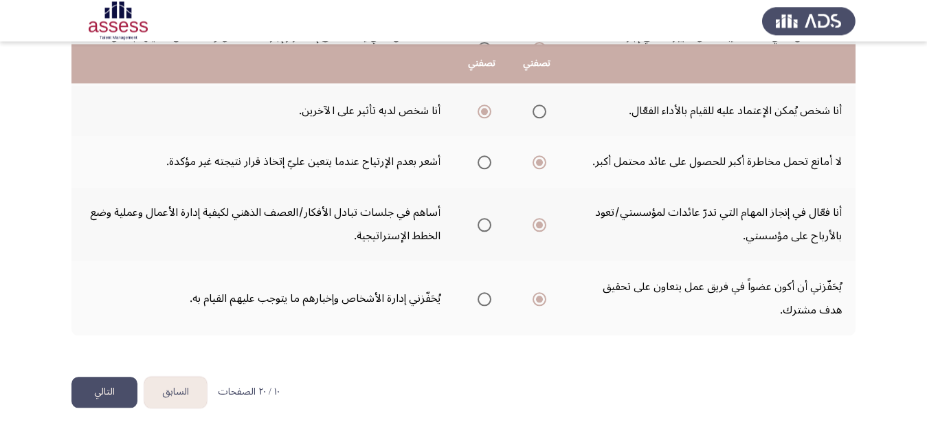
scroll to position [566, 0]
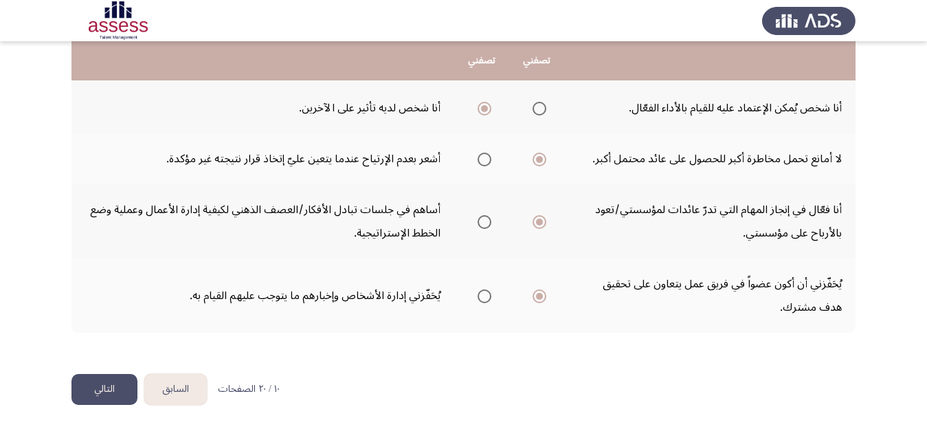
click at [99, 390] on button "التالي" at bounding box center [104, 389] width 66 height 31
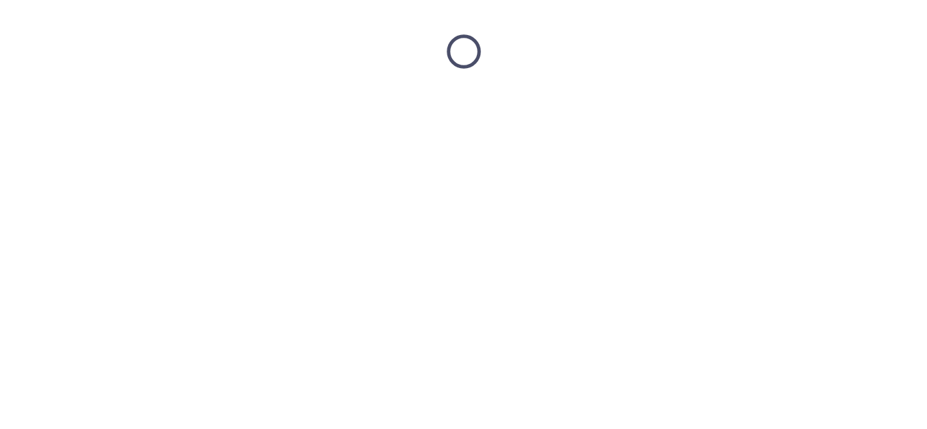
scroll to position [0, 0]
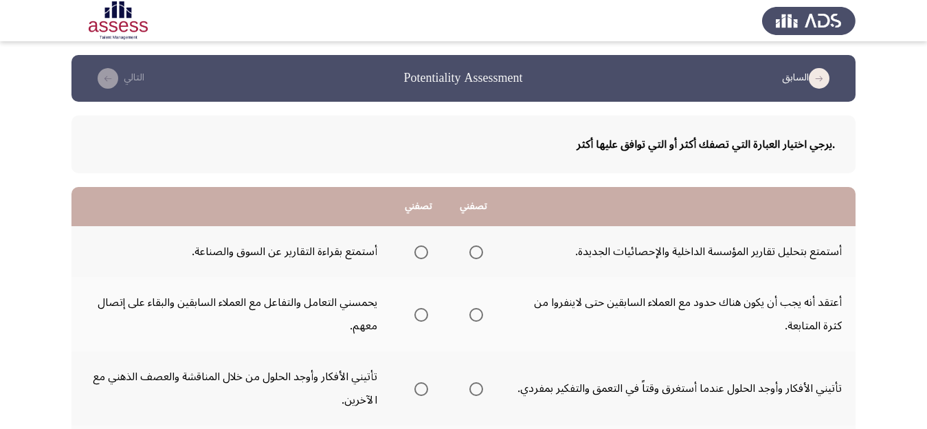
click at [478, 252] on span "Select an option" at bounding box center [476, 252] width 14 height 14
click at [478, 252] on input "Select an option" at bounding box center [476, 252] width 14 height 14
click at [421, 317] on span "Select an option" at bounding box center [421, 315] width 14 height 14
click at [421, 317] on input "Select an option" at bounding box center [421, 315] width 14 height 14
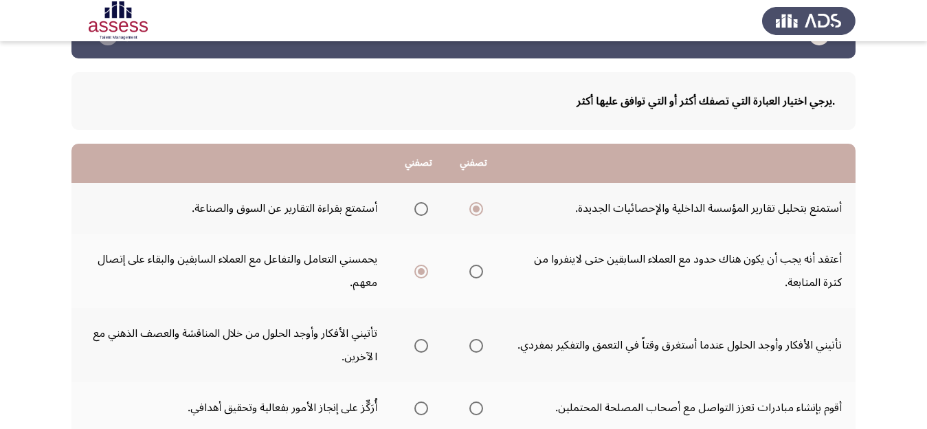
scroll to position [87, 0]
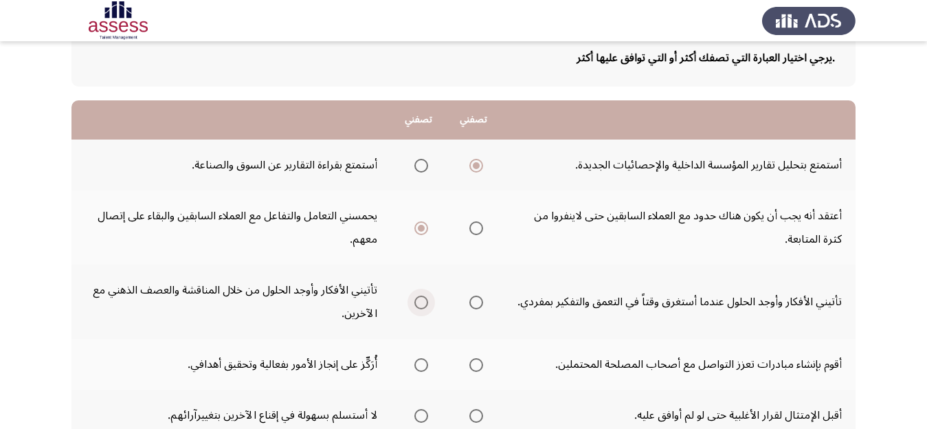
click at [421, 301] on span "Select an option" at bounding box center [421, 303] width 14 height 14
click at [421, 301] on input "Select an option" at bounding box center [421, 303] width 14 height 14
click at [478, 364] on span "Select an option" at bounding box center [476, 365] width 14 height 14
click at [478, 364] on input "Select an option" at bounding box center [476, 365] width 14 height 14
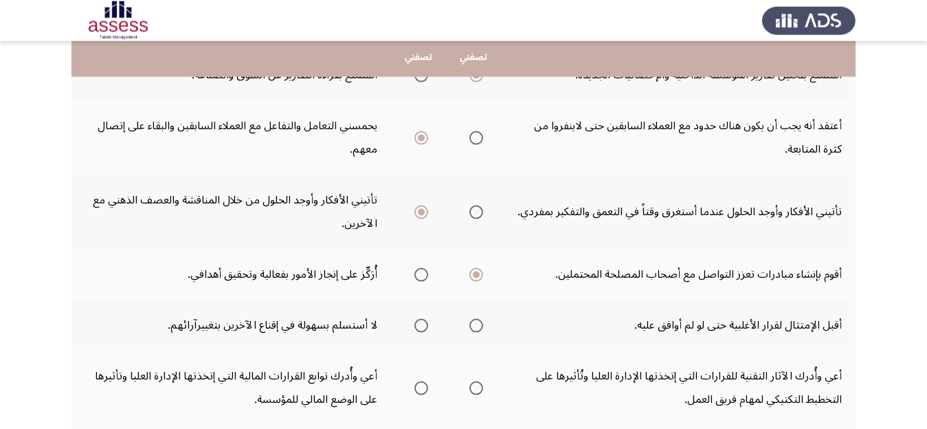
scroll to position [217, 0]
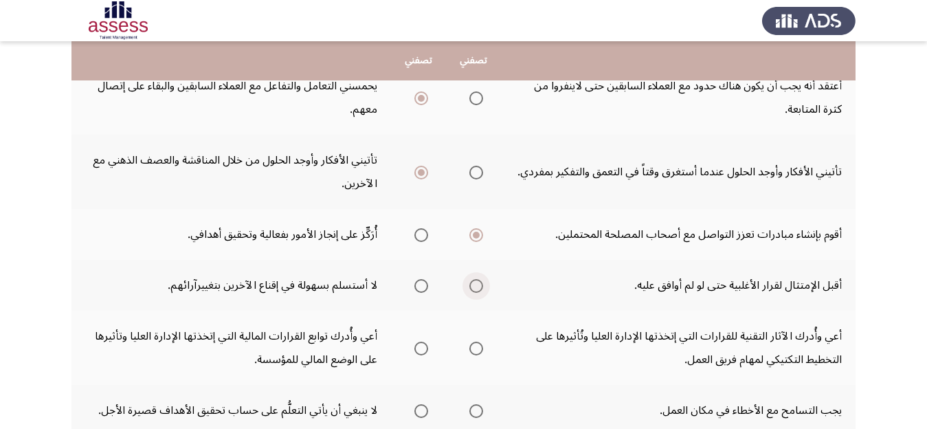
click at [476, 284] on span "Select an option" at bounding box center [476, 286] width 14 height 14
click at [476, 284] on input "Select an option" at bounding box center [476, 286] width 14 height 14
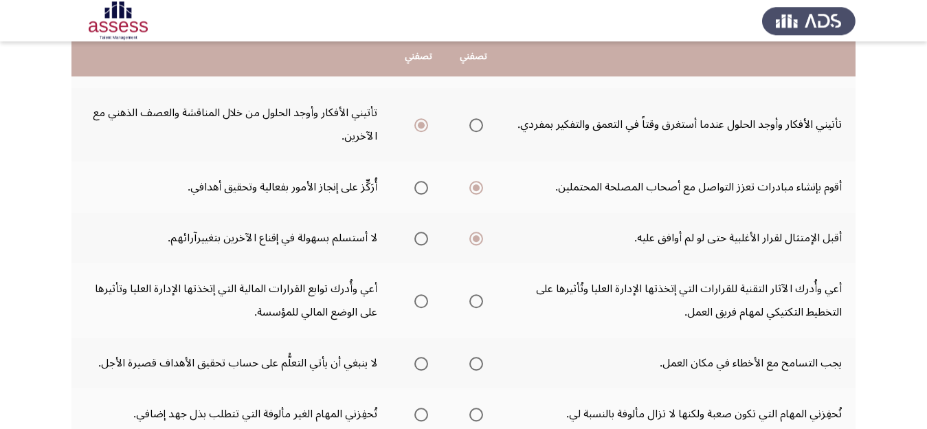
scroll to position [303, 0]
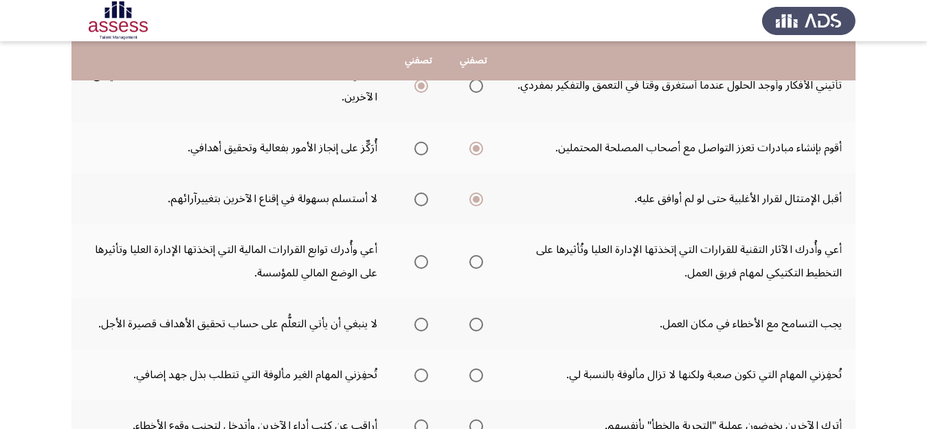
click at [477, 262] on span "Select an option" at bounding box center [476, 262] width 14 height 14
click at [477, 262] on input "Select an option" at bounding box center [476, 262] width 14 height 14
click at [425, 329] on span "Select an option" at bounding box center [421, 325] width 14 height 14
click at [425, 329] on input "Select an option" at bounding box center [421, 325] width 14 height 14
click at [423, 377] on span "Select an option" at bounding box center [421, 375] width 14 height 14
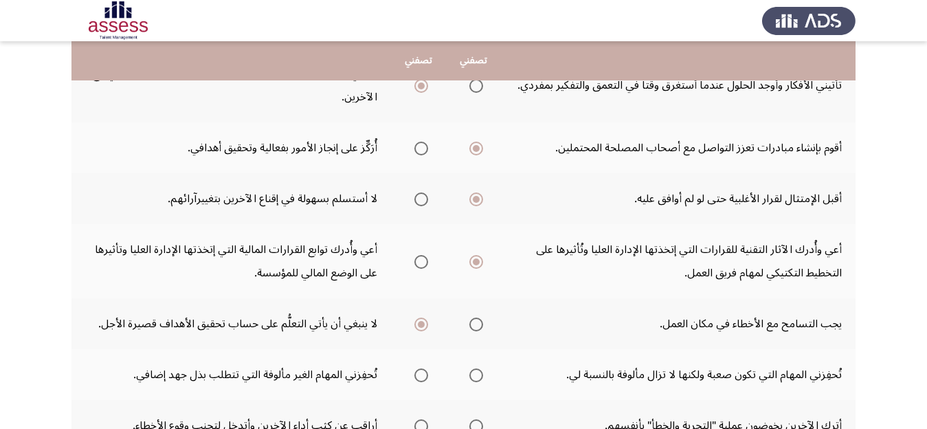
click at [423, 377] on input "Select an option" at bounding box center [421, 375] width 14 height 14
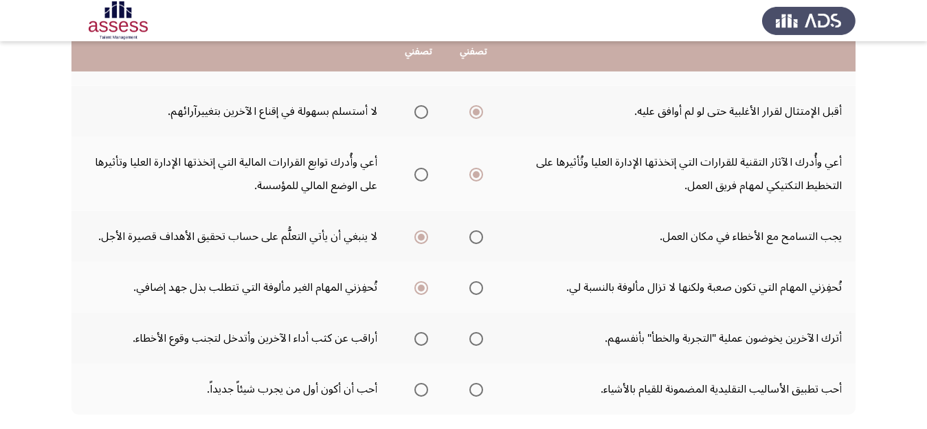
scroll to position [433, 0]
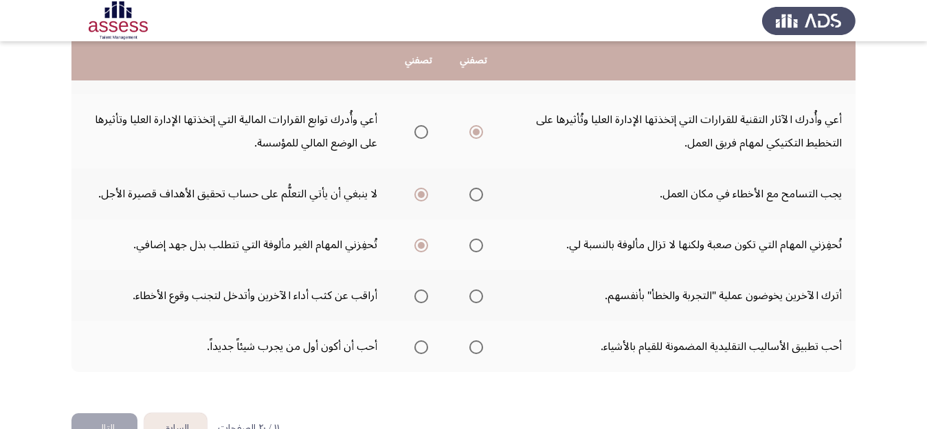
click at [419, 293] on span "Select an option" at bounding box center [421, 296] width 14 height 14
click at [419, 293] on input "Select an option" at bounding box center [421, 296] width 14 height 14
click at [421, 348] on span "Select an option" at bounding box center [421, 347] width 14 height 14
click at [421, 348] on input "Select an option" at bounding box center [421, 347] width 14 height 14
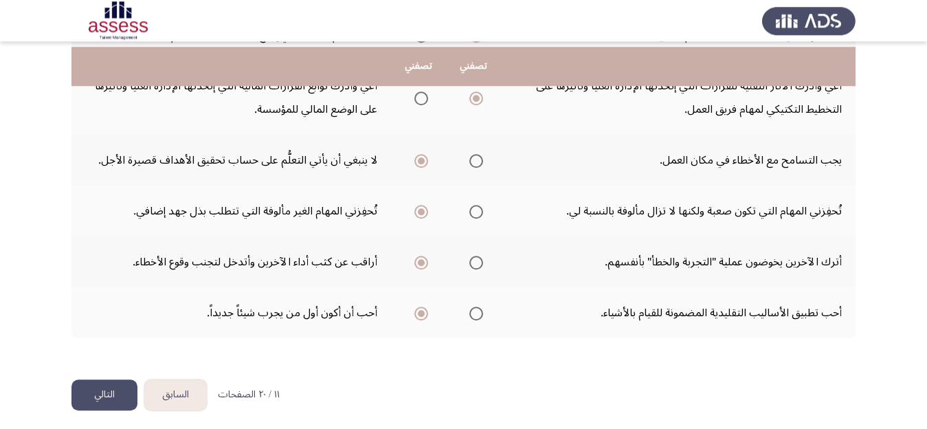
scroll to position [472, 0]
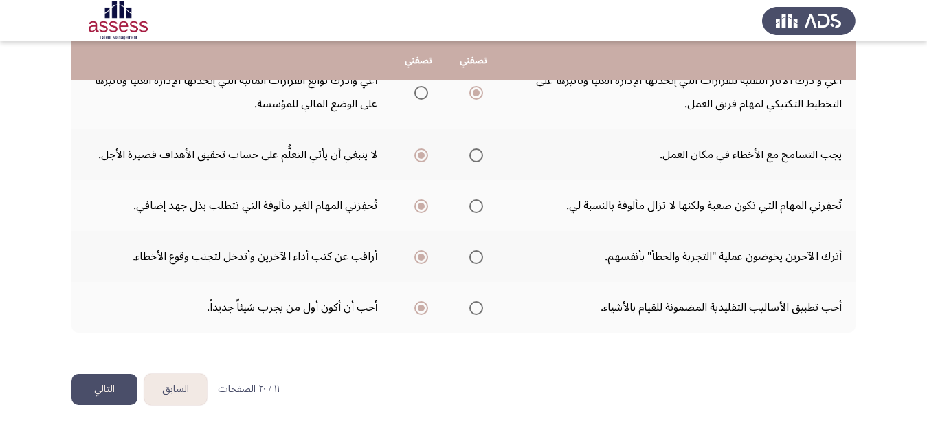
click at [93, 394] on button "التالي" at bounding box center [104, 389] width 66 height 31
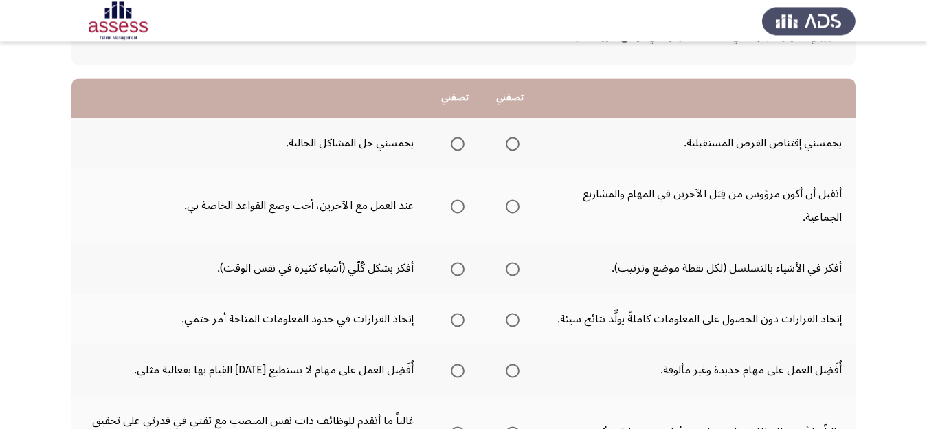
scroll to position [130, 0]
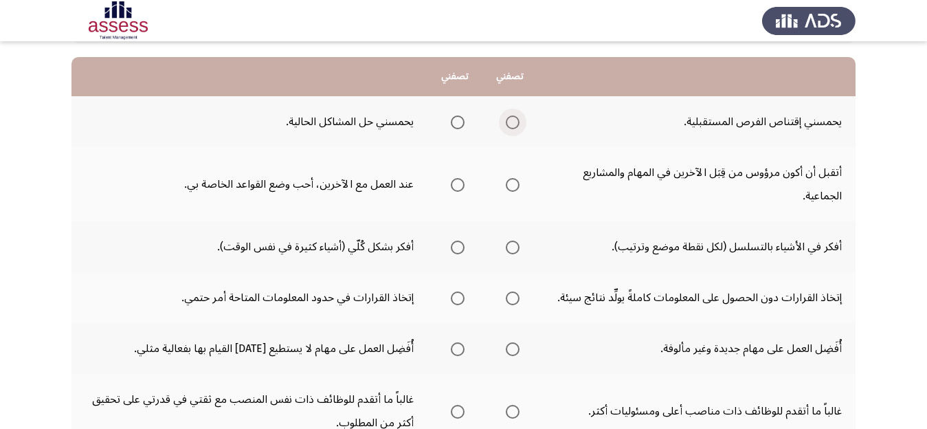
click at [515, 120] on span "Select an option" at bounding box center [513, 122] width 14 height 14
click at [515, 120] on input "Select an option" at bounding box center [513, 122] width 14 height 14
click at [454, 185] on span "Select an option" at bounding box center [458, 185] width 14 height 14
click at [454, 185] on input "Select an option" at bounding box center [458, 185] width 14 height 14
click at [460, 247] on span "Select an option" at bounding box center [458, 248] width 14 height 14
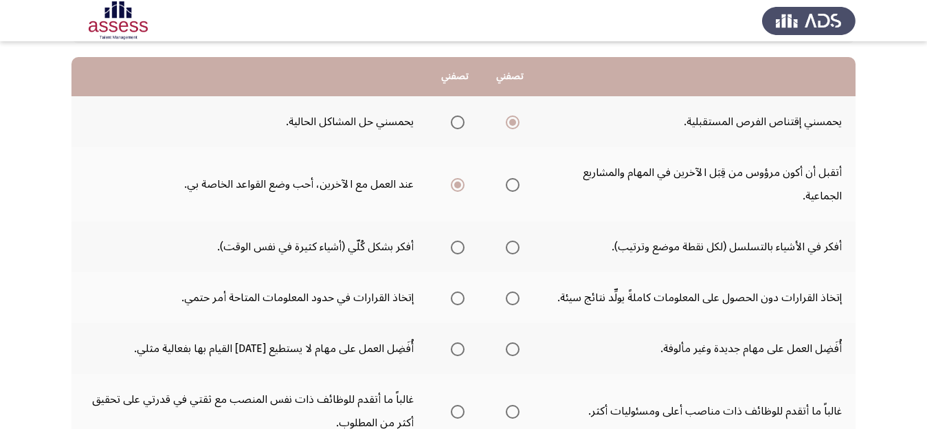
click at [460, 247] on input "Select an option" at bounding box center [458, 248] width 14 height 14
click at [459, 297] on span "Select an option" at bounding box center [458, 298] width 14 height 14
click at [459, 297] on input "Select an option" at bounding box center [458, 298] width 14 height 14
click at [515, 298] on span "Select an option" at bounding box center [513, 298] width 14 height 14
click at [515, 298] on input "Select an option" at bounding box center [513, 298] width 14 height 14
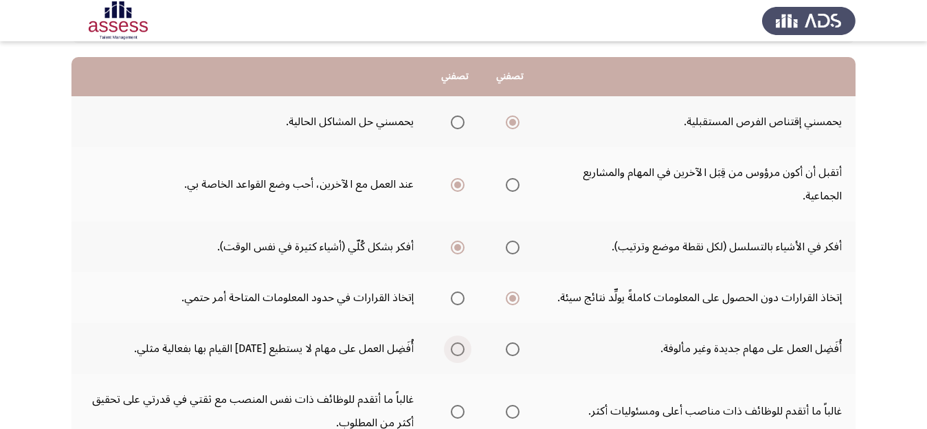
click at [455, 348] on span "Select an option" at bounding box center [458, 349] width 14 height 14
click at [455, 348] on input "Select an option" at bounding box center [458, 349] width 14 height 14
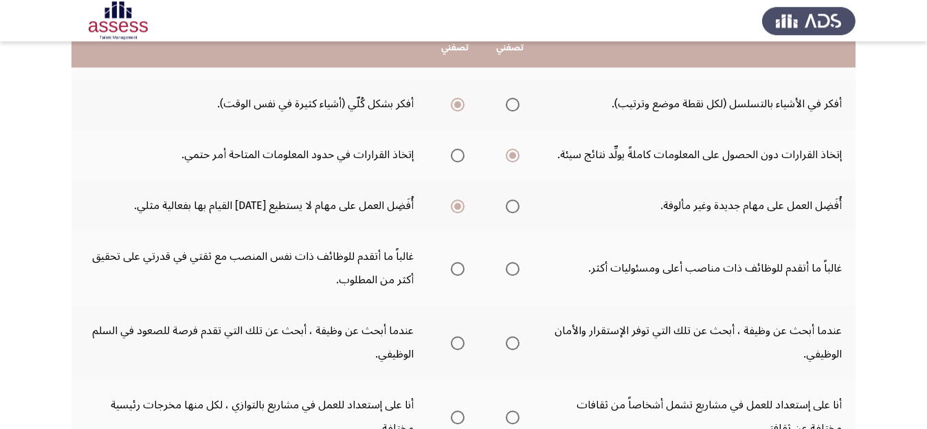
scroll to position [303, 0]
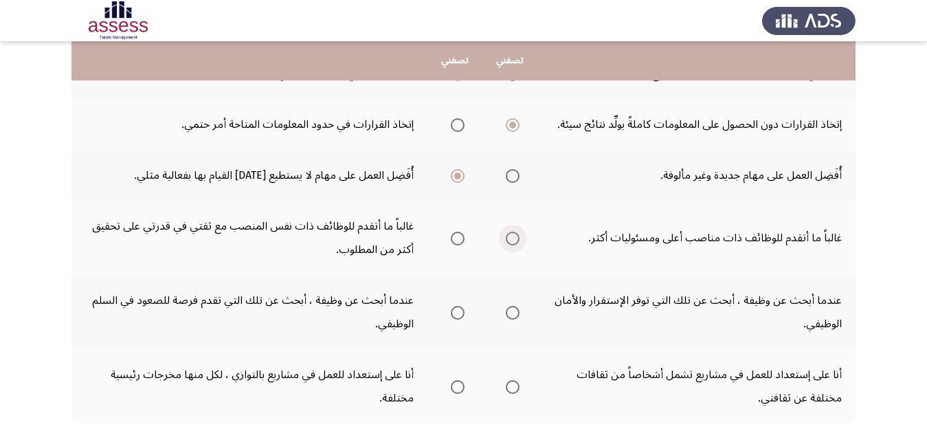
click at [513, 239] on span "Select an option" at bounding box center [513, 239] width 14 height 14
click at [513, 239] on input "Select an option" at bounding box center [513, 239] width 14 height 14
click at [456, 311] on span "Select an option" at bounding box center [458, 313] width 14 height 14
click at [456, 311] on input "Select an option" at bounding box center [458, 313] width 14 height 14
click at [518, 385] on span "Select an option" at bounding box center [513, 387] width 14 height 14
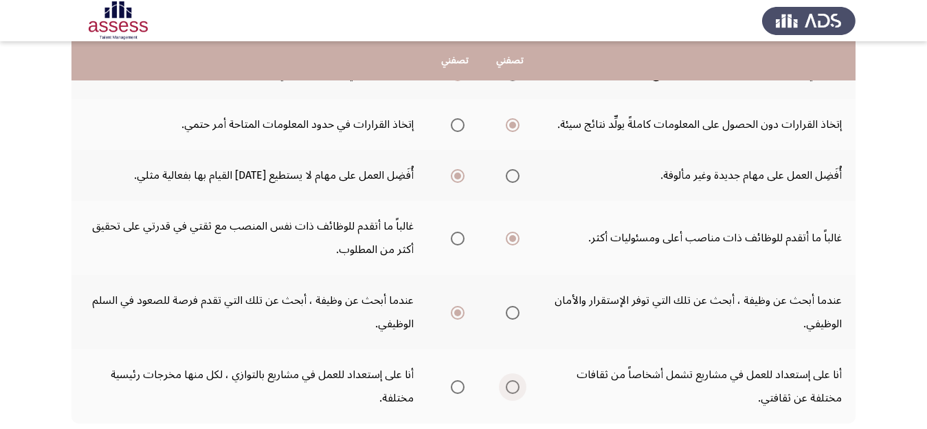
click at [518, 385] on input "Select an option" at bounding box center [513, 387] width 14 height 14
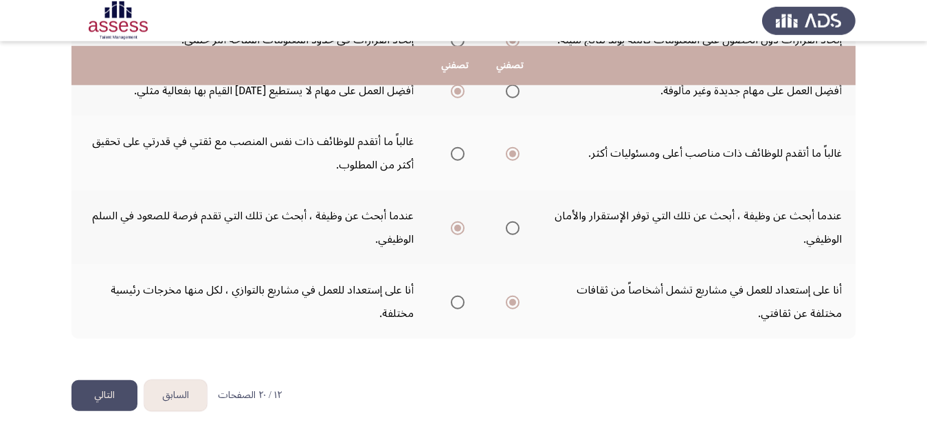
scroll to position [394, 0]
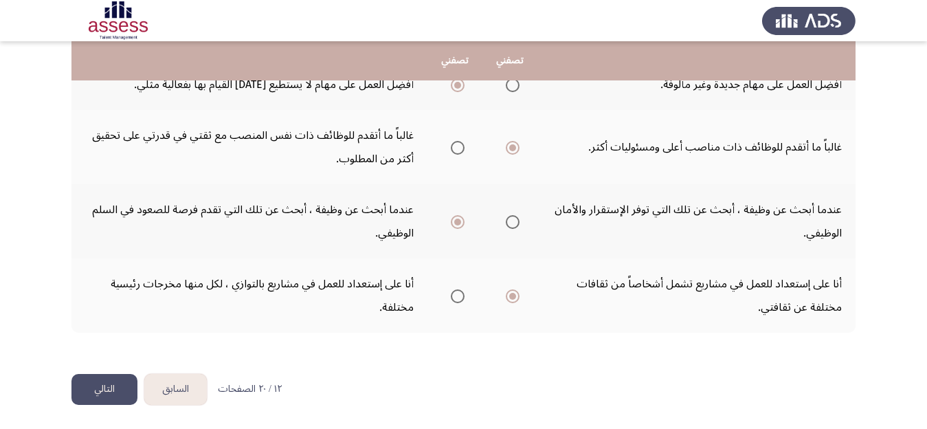
click at [104, 390] on button "التالي" at bounding box center [104, 389] width 66 height 31
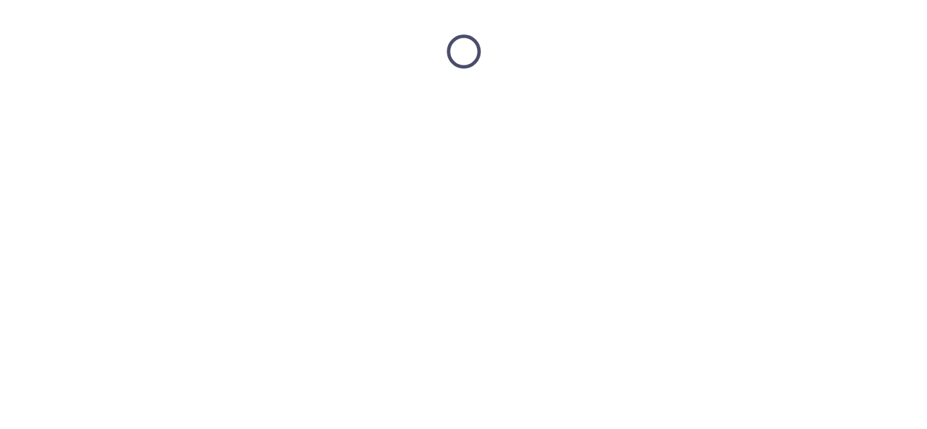
scroll to position [0, 0]
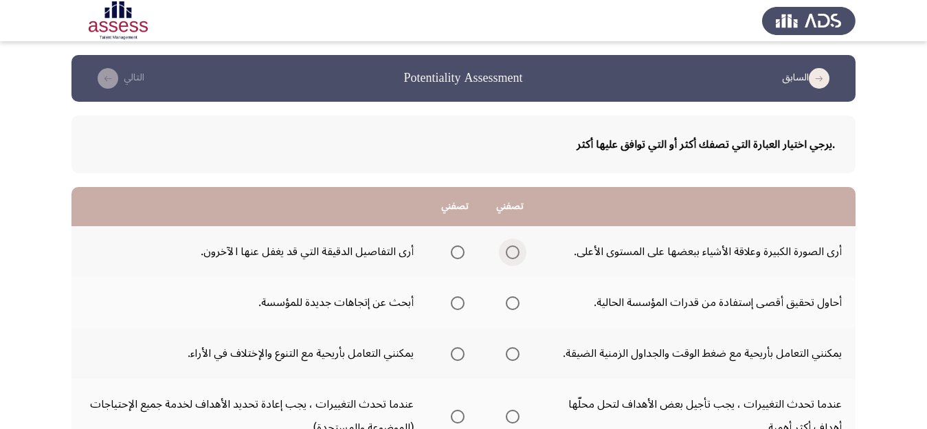
click at [511, 250] on span "Select an option" at bounding box center [513, 252] width 14 height 14
click at [511, 250] on input "Select an option" at bounding box center [513, 252] width 14 height 14
click at [515, 300] on span "Select an option" at bounding box center [513, 303] width 14 height 14
click at [515, 300] on input "Select an option" at bounding box center [513, 303] width 14 height 14
click at [513, 355] on span "Select an option" at bounding box center [513, 354] width 14 height 14
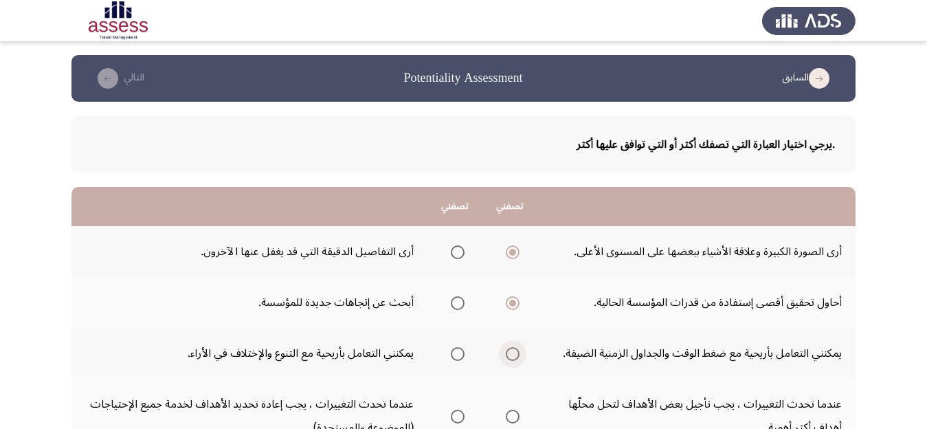
click at [513, 355] on input "Select an option" at bounding box center [513, 354] width 14 height 14
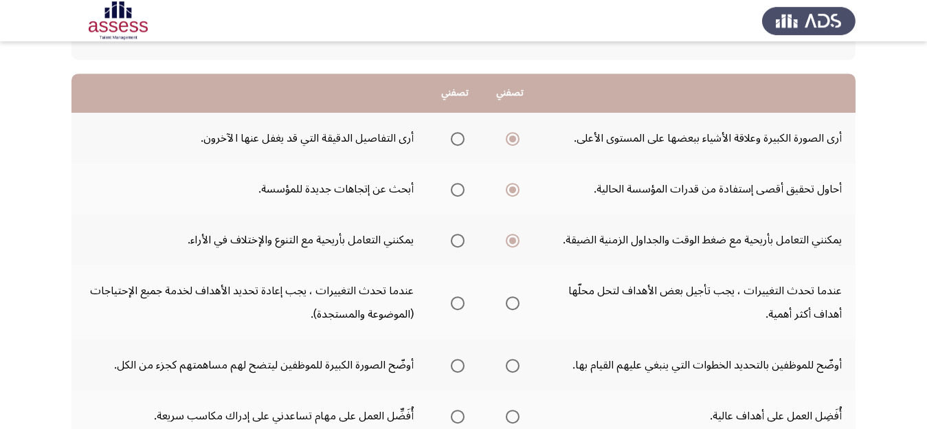
scroll to position [130, 0]
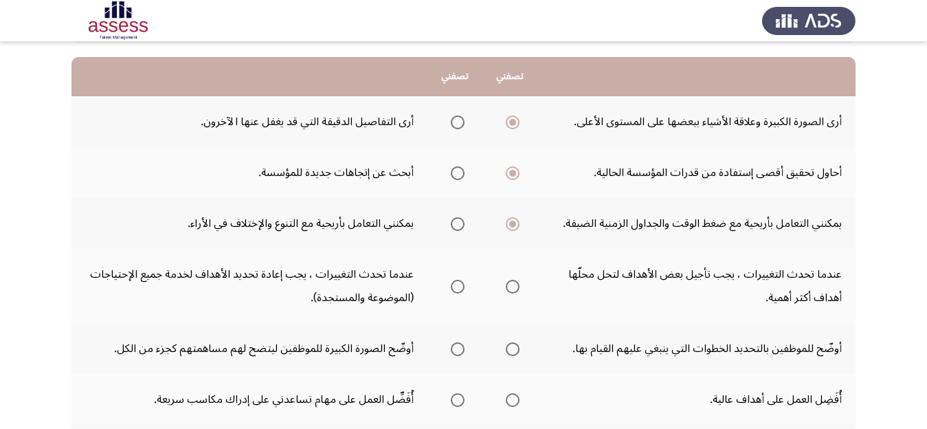
click at [513, 287] on span "Select an option" at bounding box center [513, 287] width 14 height 14
click at [513, 287] on input "Select an option" at bounding box center [513, 287] width 14 height 14
click at [455, 347] on span "Select an option" at bounding box center [458, 349] width 14 height 14
click at [455, 347] on input "Select an option" at bounding box center [458, 349] width 14 height 14
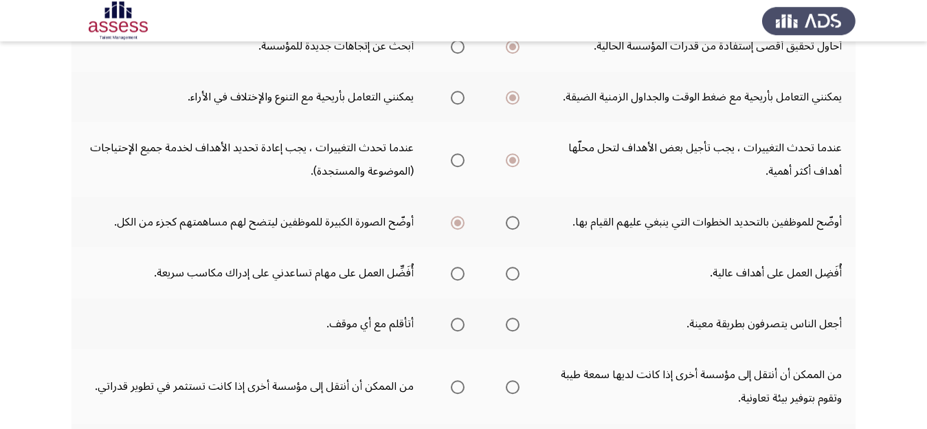
scroll to position [260, 0]
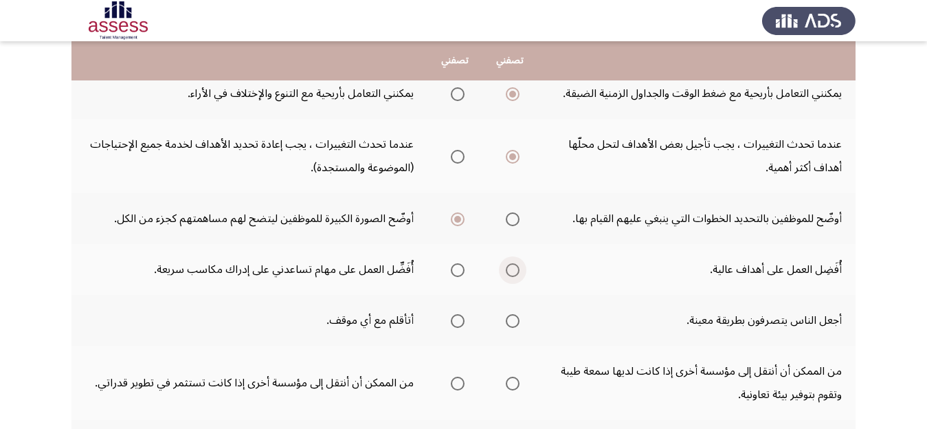
click at [509, 271] on span "Select an option" at bounding box center [513, 270] width 14 height 14
click at [509, 271] on input "Select an option" at bounding box center [513, 270] width 14 height 14
click at [452, 321] on span "Select an option" at bounding box center [458, 321] width 14 height 14
click at [452, 321] on input "Select an option" at bounding box center [458, 321] width 14 height 14
click at [452, 382] on span "Select an option" at bounding box center [458, 384] width 14 height 14
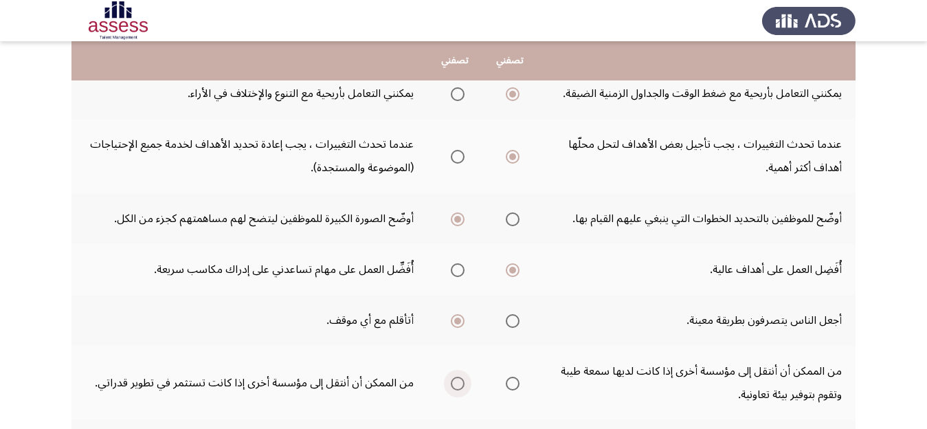
click at [452, 382] on input "Select an option" at bounding box center [458, 384] width 14 height 14
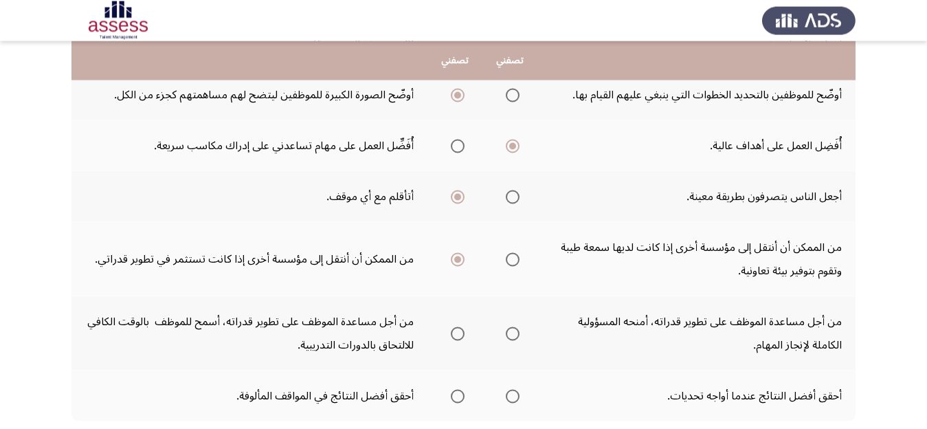
scroll to position [433, 0]
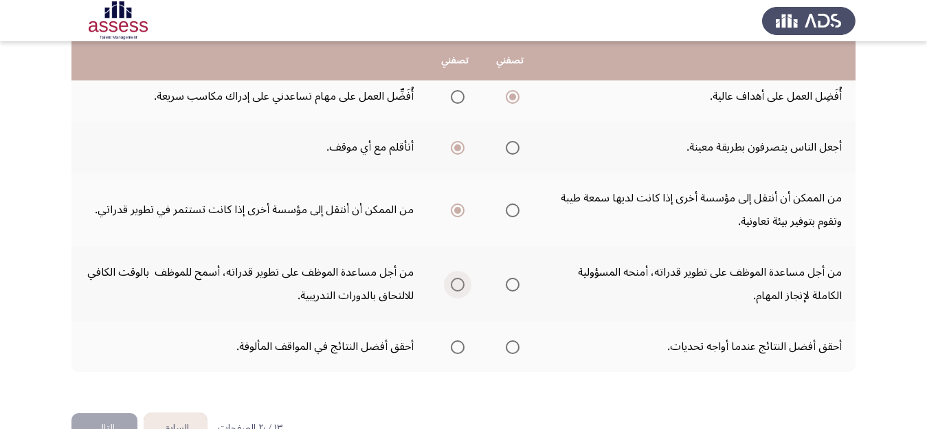
click at [454, 284] on span "Select an option" at bounding box center [458, 285] width 14 height 14
click at [454, 284] on input "Select an option" at bounding box center [458, 285] width 14 height 14
click at [509, 347] on span "Select an option" at bounding box center [513, 347] width 14 height 14
click at [509, 347] on input "Select an option" at bounding box center [513, 347] width 14 height 14
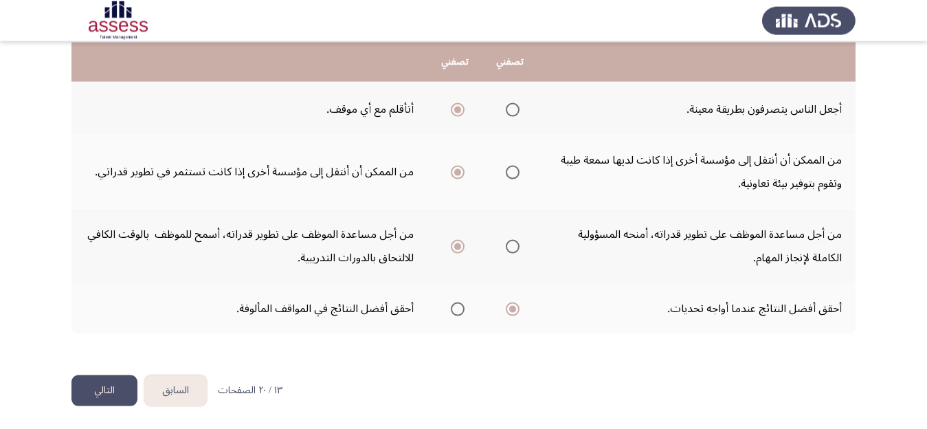
scroll to position [472, 0]
click at [105, 387] on button "التالي" at bounding box center [104, 389] width 66 height 31
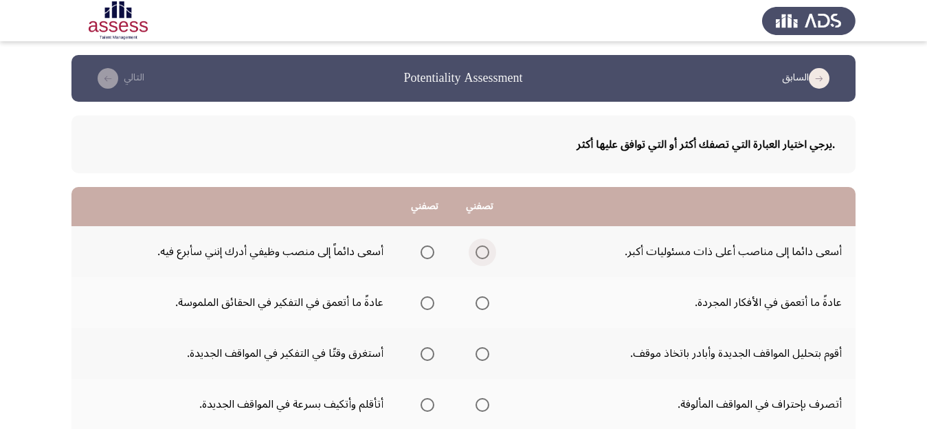
click at [485, 247] on span "Select an option" at bounding box center [483, 252] width 14 height 14
click at [485, 247] on input "Select an option" at bounding box center [483, 252] width 14 height 14
click at [489, 304] on span "Select an option" at bounding box center [483, 303] width 14 height 14
click at [489, 304] on input "Select an option" at bounding box center [483, 303] width 14 height 14
click at [429, 301] on span "Select an option" at bounding box center [428, 303] width 14 height 14
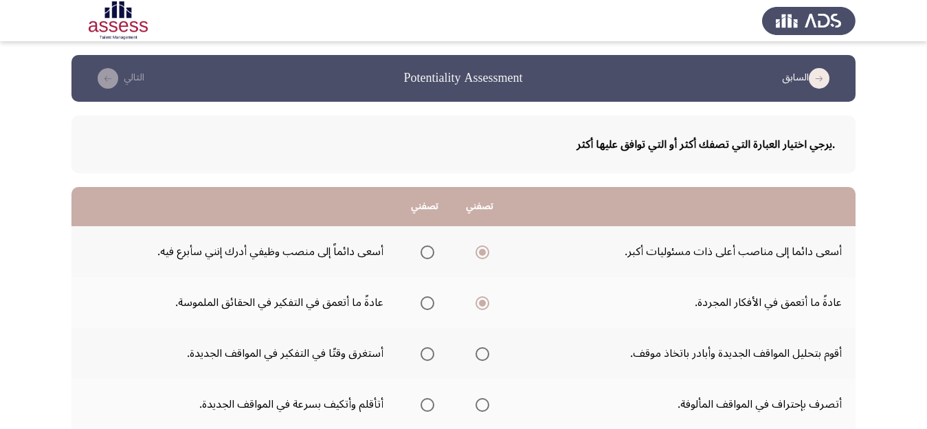
click at [429, 301] on input "Select an option" at bounding box center [428, 303] width 14 height 14
click at [488, 353] on span "Select an option" at bounding box center [483, 354] width 14 height 14
click at [488, 353] on input "Select an option" at bounding box center [483, 354] width 14 height 14
click at [429, 402] on span "Select an option" at bounding box center [428, 405] width 14 height 14
click at [429, 402] on input "Select an option" at bounding box center [428, 405] width 14 height 14
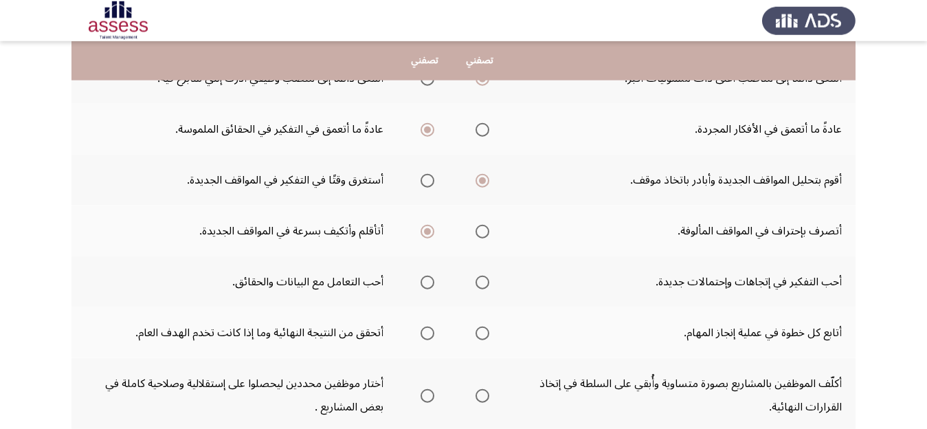
scroll to position [188, 0]
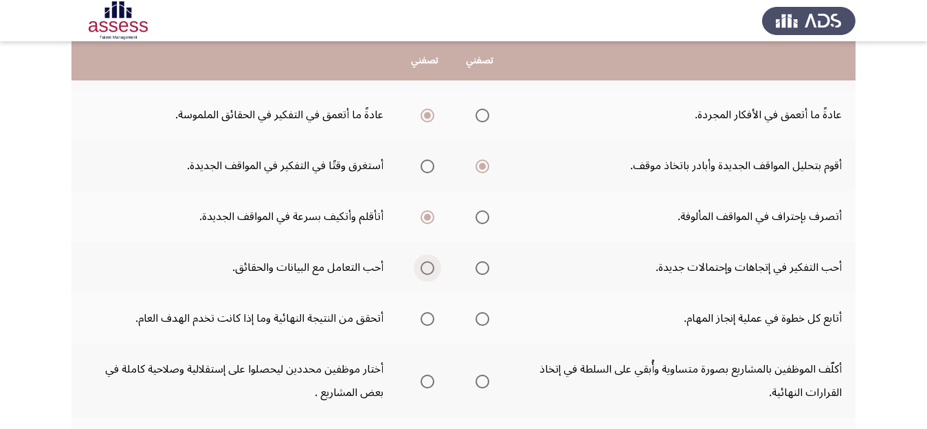
click at [434, 267] on span "Select an option" at bounding box center [428, 268] width 14 height 14
click at [434, 267] on input "Select an option" at bounding box center [428, 268] width 14 height 14
click at [487, 322] on span "Select an option" at bounding box center [483, 319] width 14 height 14
click at [487, 322] on input "Select an option" at bounding box center [483, 319] width 14 height 14
click at [432, 378] on span "Select an option" at bounding box center [428, 382] width 14 height 14
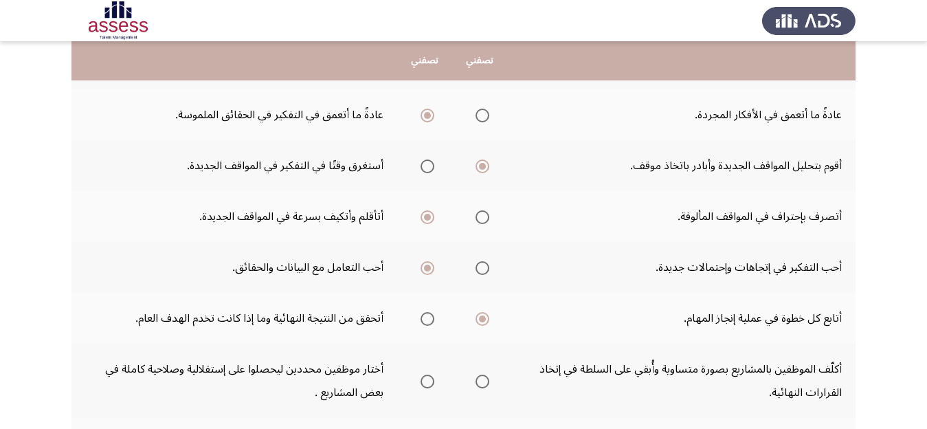
click at [432, 378] on input "Select an option" at bounding box center [428, 382] width 14 height 14
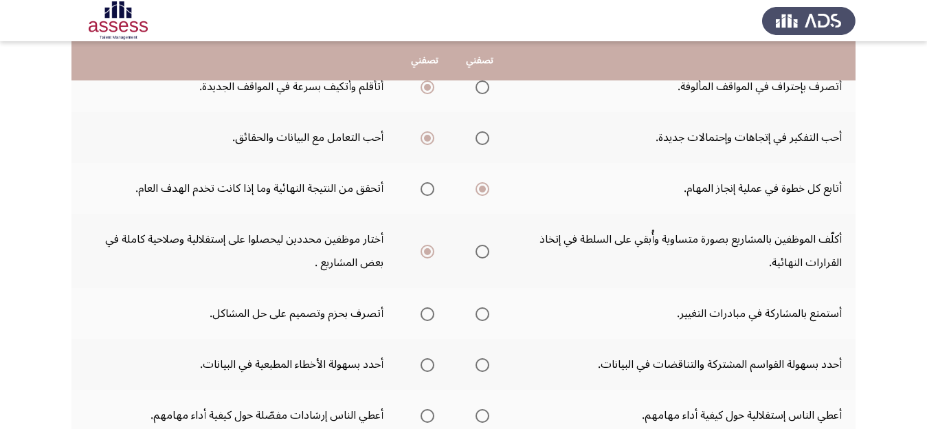
scroll to position [361, 0]
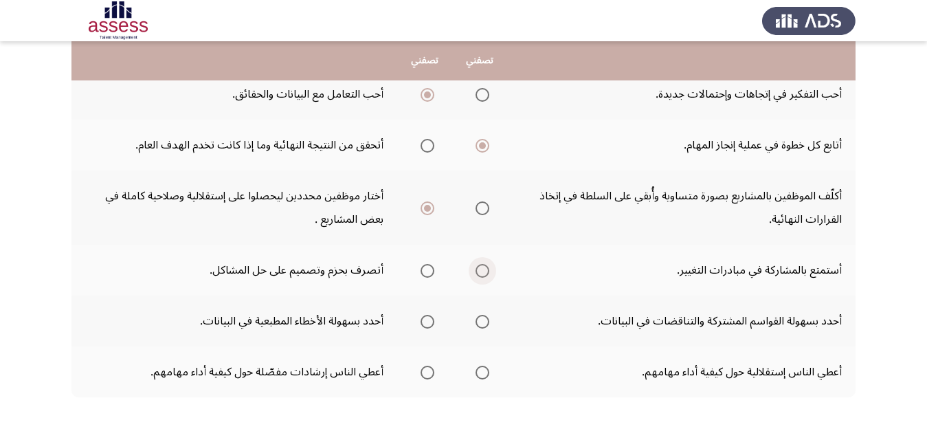
click at [488, 269] on span "Select an option" at bounding box center [483, 271] width 14 height 14
click at [488, 269] on input "Select an option" at bounding box center [483, 271] width 14 height 14
click at [428, 268] on span "Select an option" at bounding box center [428, 271] width 14 height 14
click at [428, 268] on input "Select an option" at bounding box center [428, 271] width 14 height 14
click at [483, 322] on span "Select an option" at bounding box center [483, 322] width 14 height 14
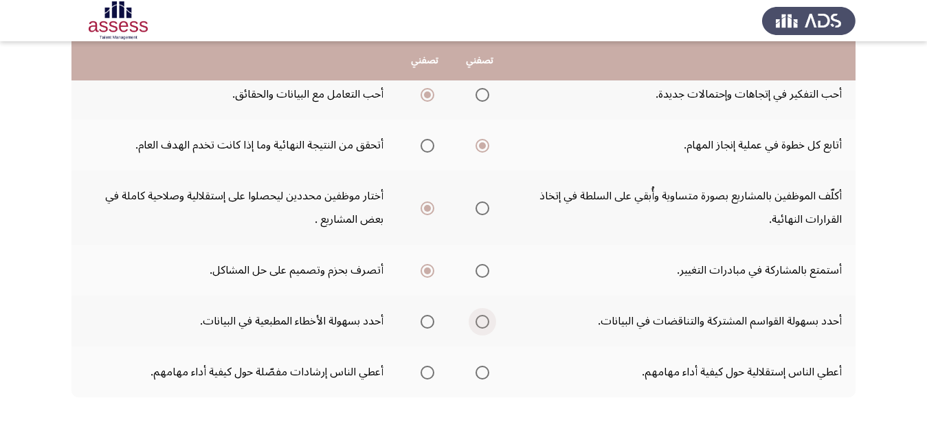
click at [483, 322] on input "Select an option" at bounding box center [483, 322] width 14 height 14
click at [428, 372] on span "Select an option" at bounding box center [428, 373] width 14 height 14
click at [428, 372] on input "Select an option" at bounding box center [428, 373] width 14 height 14
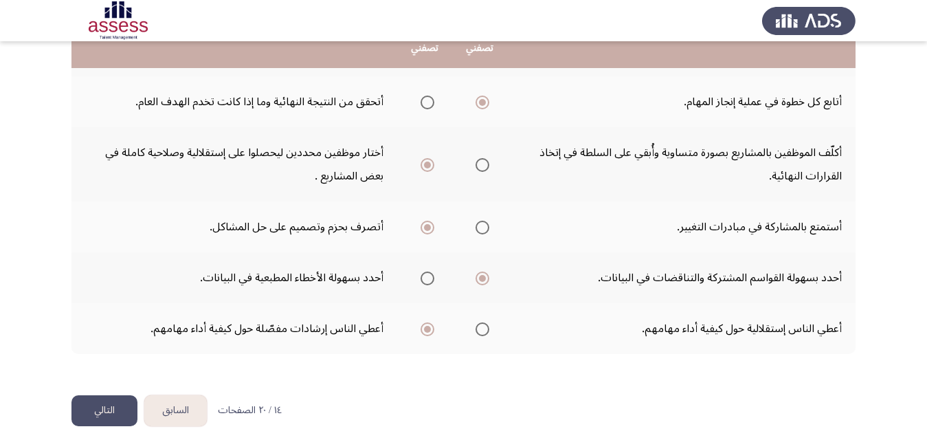
scroll to position [425, 0]
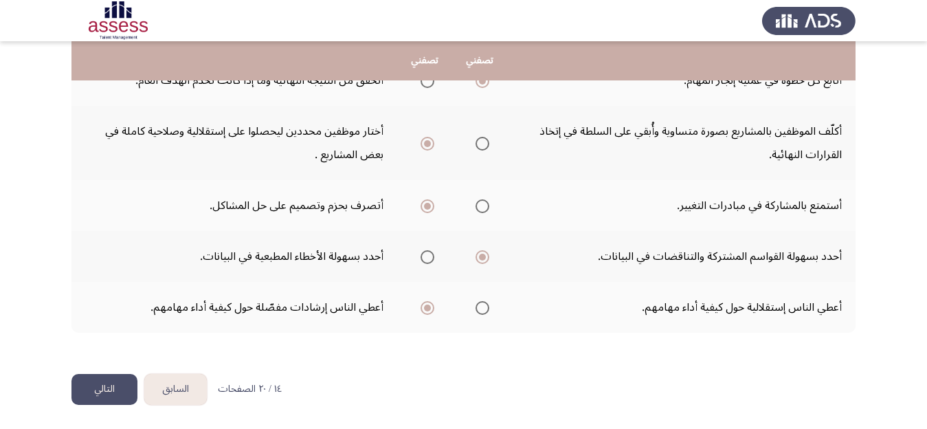
click at [109, 384] on button "التالي" at bounding box center [104, 389] width 66 height 31
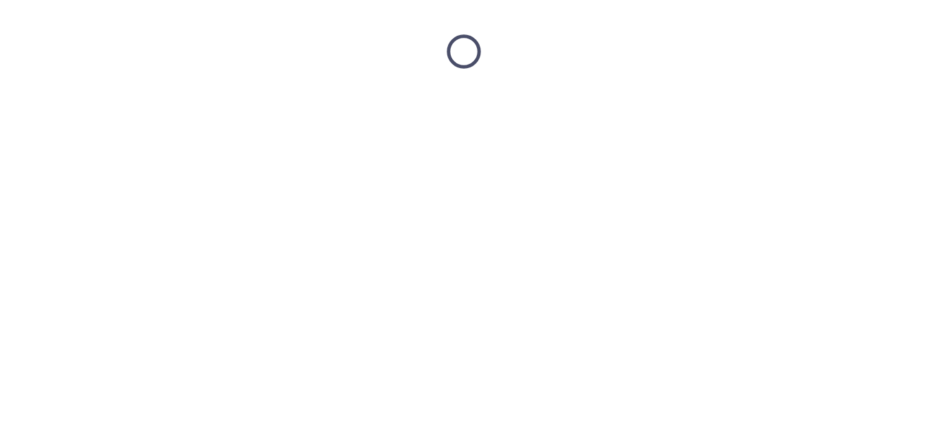
scroll to position [0, 0]
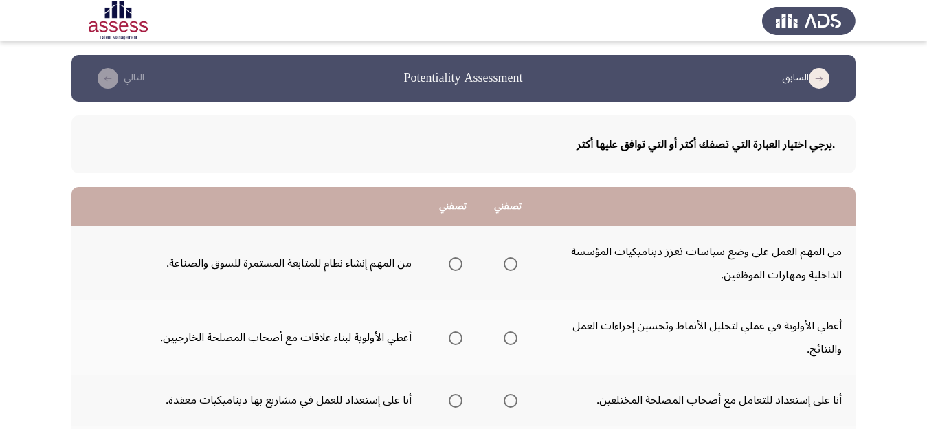
click at [513, 258] on span "Select an option" at bounding box center [511, 264] width 14 height 14
click at [513, 258] on input "Select an option" at bounding box center [511, 264] width 14 height 14
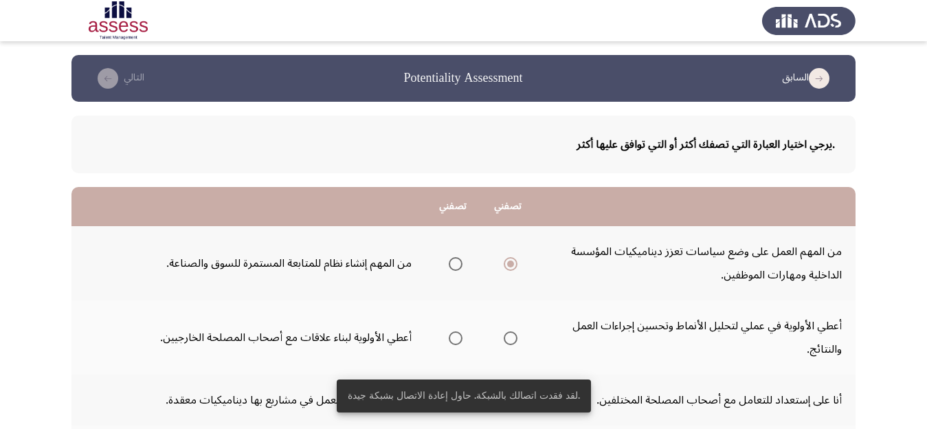
click at [514, 338] on span "Select an option" at bounding box center [511, 338] width 14 height 14
click at [514, 338] on input "Select an option" at bounding box center [511, 338] width 14 height 14
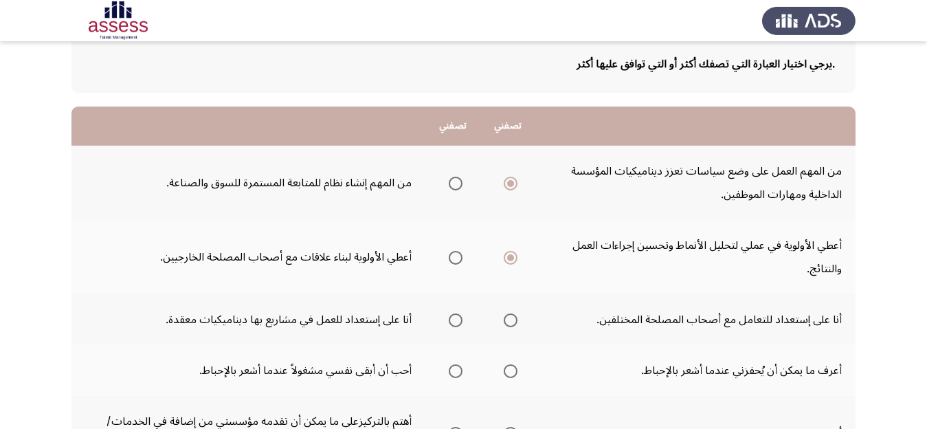
scroll to position [130, 0]
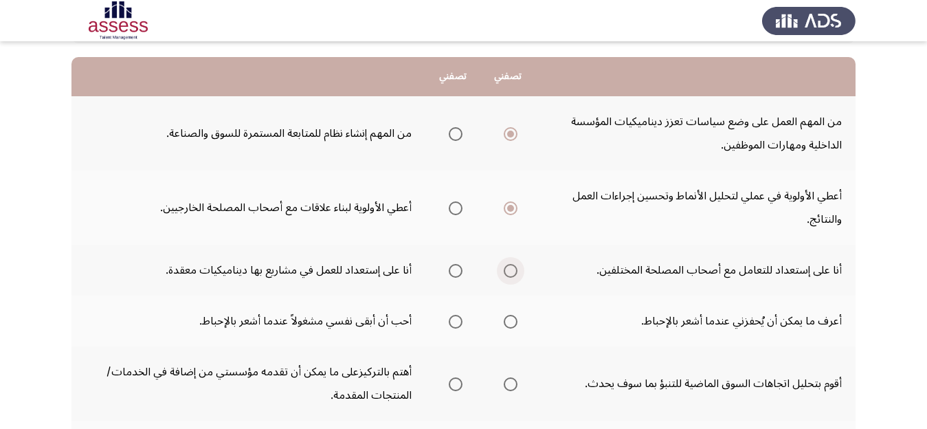
click at [514, 272] on span "Select an option" at bounding box center [511, 271] width 14 height 14
click at [514, 272] on input "Select an option" at bounding box center [511, 271] width 14 height 14
click at [456, 271] on span "Select an option" at bounding box center [456, 271] width 14 height 14
click at [456, 271] on input "Select an option" at bounding box center [456, 271] width 14 height 14
click at [507, 322] on span "Select an option" at bounding box center [511, 322] width 14 height 14
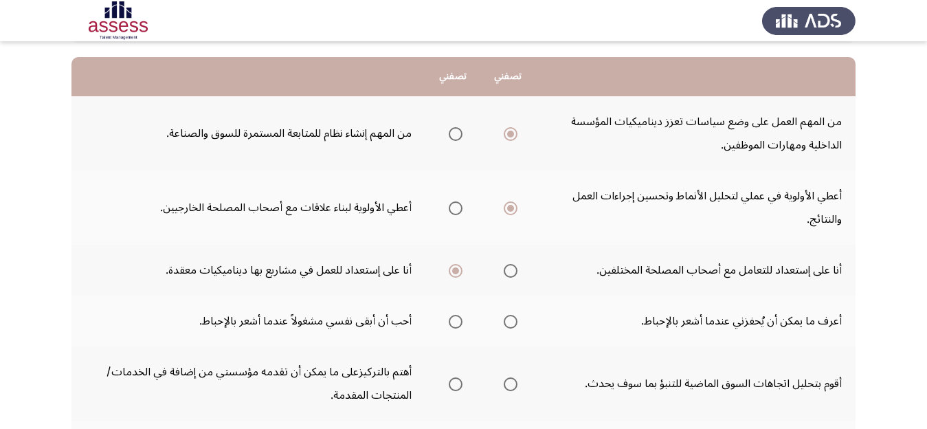
click at [507, 322] on input "Select an option" at bounding box center [511, 322] width 14 height 14
click at [454, 383] on span "Select an option" at bounding box center [456, 384] width 14 height 14
click at [454, 383] on input "Select an option" at bounding box center [456, 384] width 14 height 14
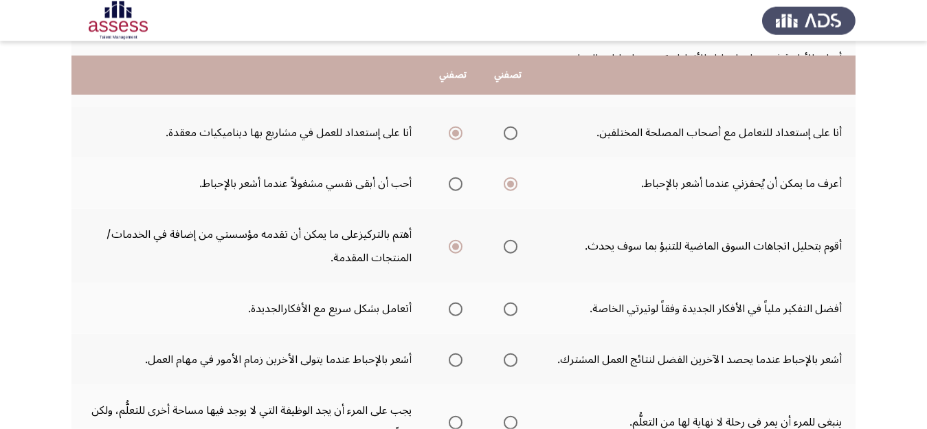
scroll to position [303, 0]
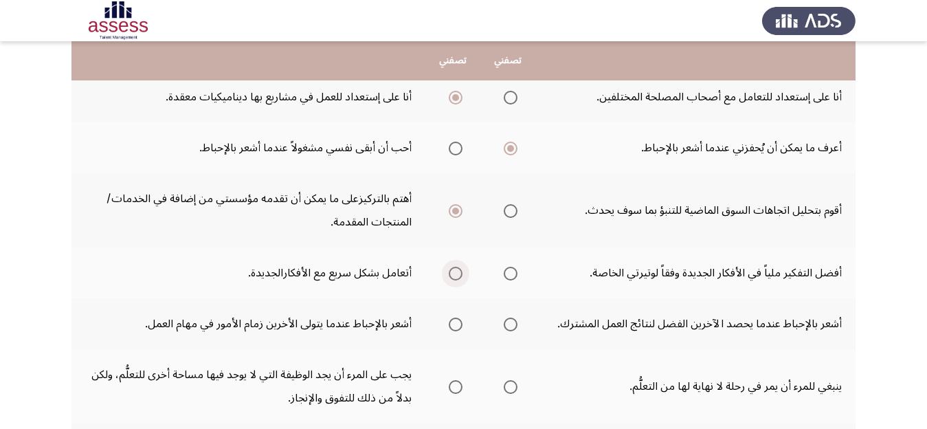
click at [456, 273] on span "Select an option" at bounding box center [456, 274] width 14 height 14
click at [456, 273] on input "Select an option" at bounding box center [456, 274] width 14 height 14
click at [514, 327] on span "Select an option" at bounding box center [511, 325] width 14 height 14
click at [514, 324] on span "Select an option" at bounding box center [511, 325] width 14 height 14
click at [513, 322] on span "Select an option" at bounding box center [511, 325] width 14 height 14
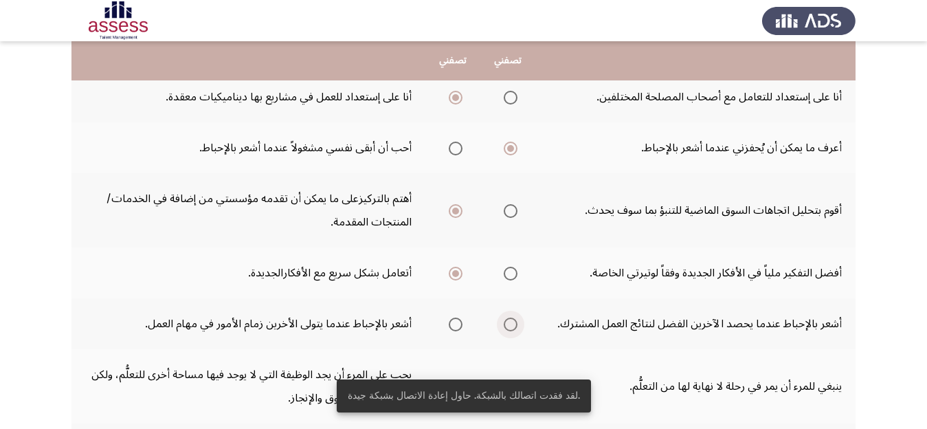
click at [512, 324] on span "Select an option" at bounding box center [511, 325] width 14 height 14
click at [512, 324] on input "Select an option" at bounding box center [511, 325] width 14 height 14
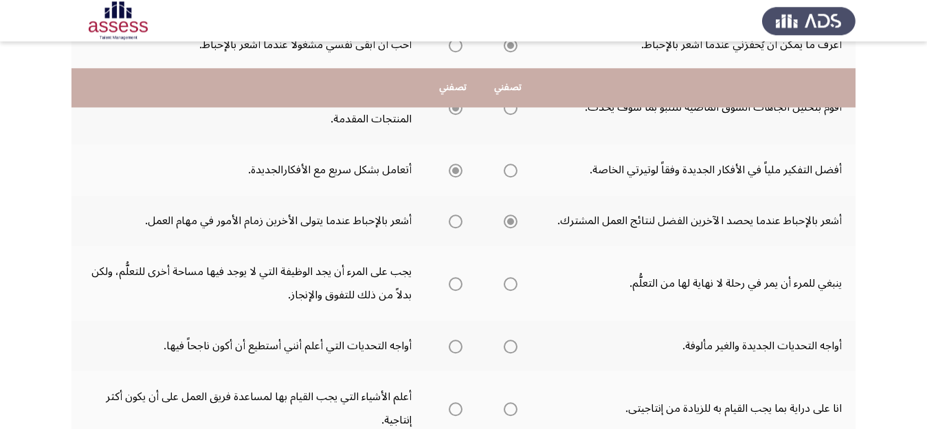
scroll to position [433, 0]
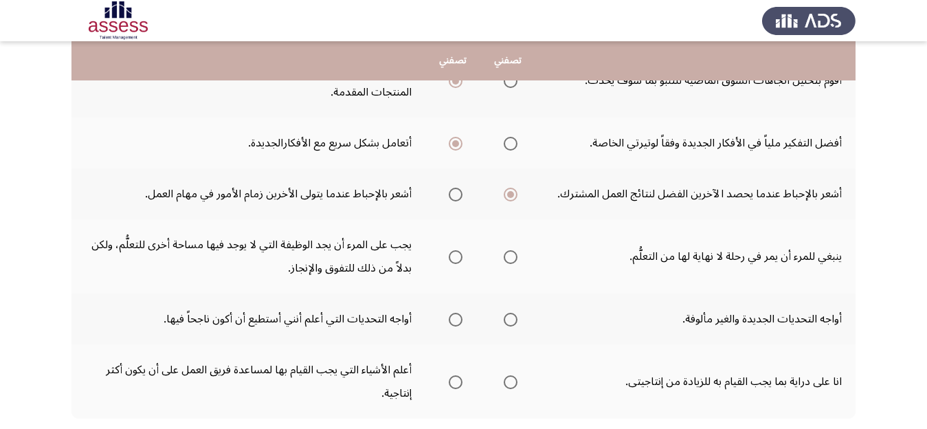
click at [513, 257] on span "Select an option" at bounding box center [511, 257] width 14 height 14
click at [513, 257] on input "Select an option" at bounding box center [511, 257] width 14 height 14
click at [515, 322] on span "Select an option" at bounding box center [511, 320] width 14 height 14
click at [511, 319] on span "Select an option" at bounding box center [511, 320] width 14 height 14
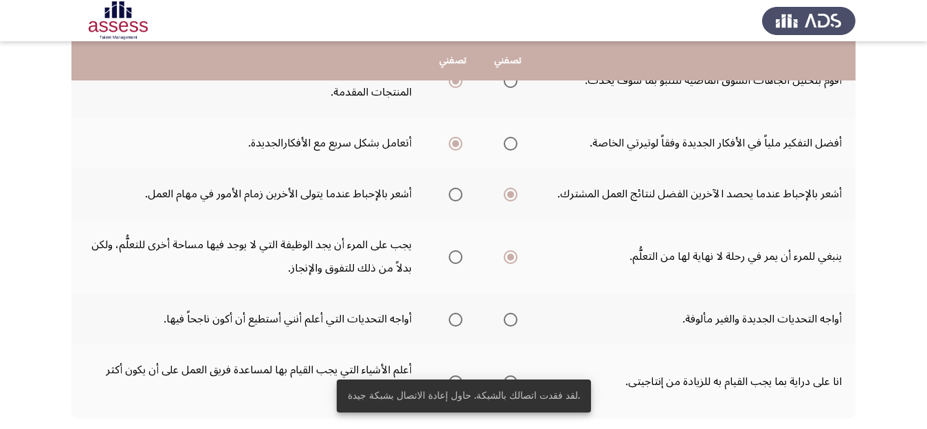
click at [511, 319] on span "Select an option" at bounding box center [511, 320] width 14 height 14
click at [511, 319] on input "Select an option" at bounding box center [511, 320] width 14 height 14
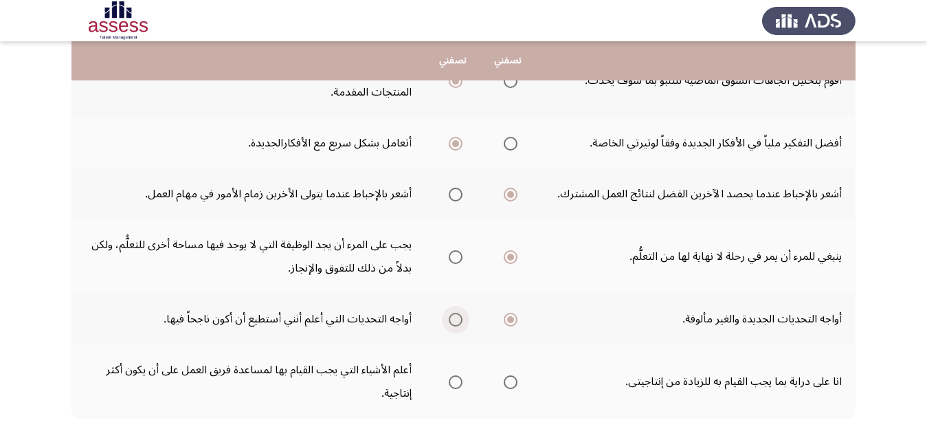
click at [455, 322] on span "Select an option" at bounding box center [456, 320] width 14 height 14
click at [455, 322] on input "Select an option" at bounding box center [456, 320] width 14 height 14
click at [451, 382] on span "Select an option" at bounding box center [456, 382] width 14 height 14
click at [451, 382] on input "Select an option" at bounding box center [456, 382] width 14 height 14
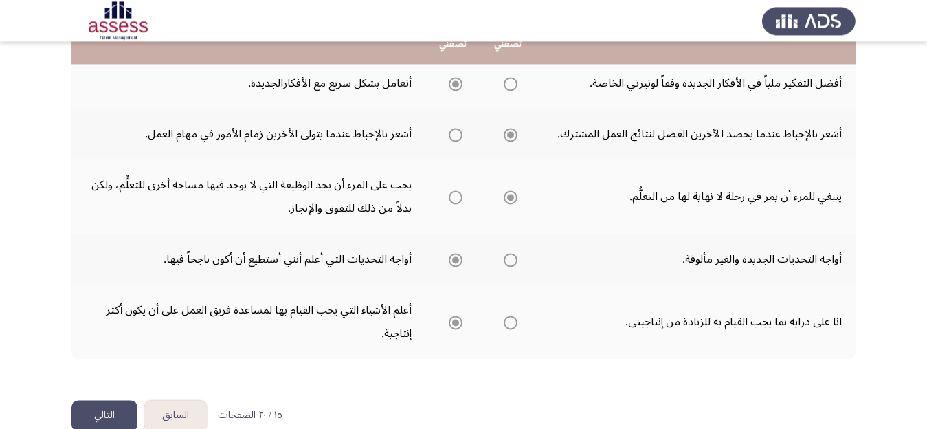
scroll to position [519, 0]
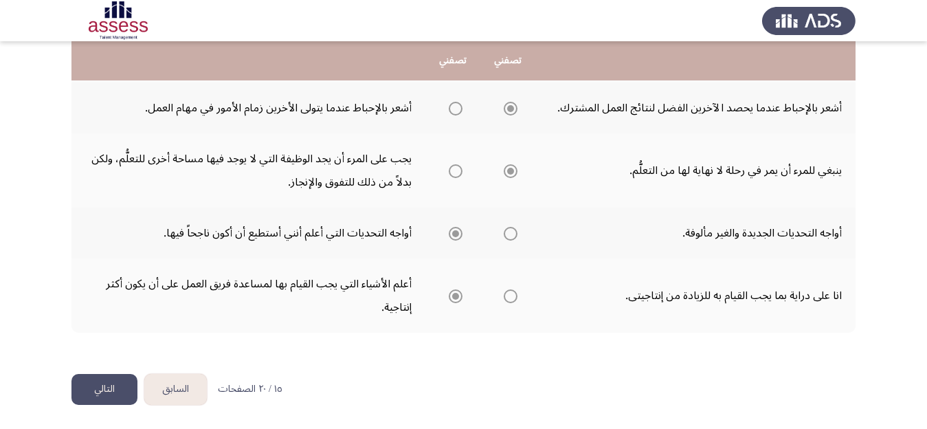
click at [111, 384] on button "التالي" at bounding box center [104, 389] width 66 height 31
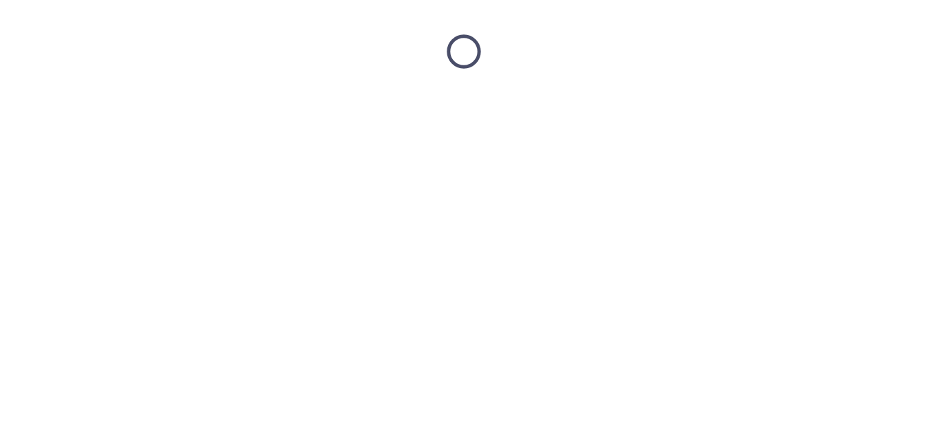
scroll to position [0, 0]
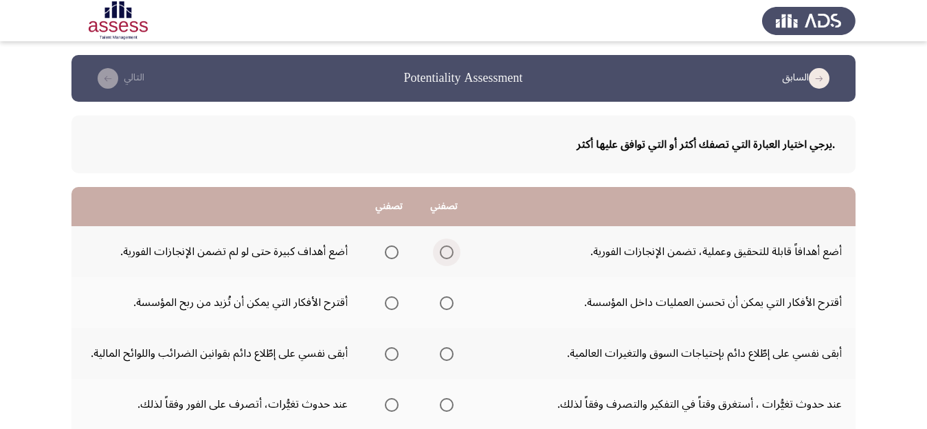
click at [450, 249] on span "Select an option" at bounding box center [447, 252] width 14 height 14
click at [450, 249] on input "Select an option" at bounding box center [447, 252] width 14 height 14
click at [449, 300] on span "Select an option" at bounding box center [447, 303] width 14 height 14
click at [449, 300] on input "Select an option" at bounding box center [447, 303] width 14 height 14
click at [447, 355] on span "Select an option" at bounding box center [447, 354] width 14 height 14
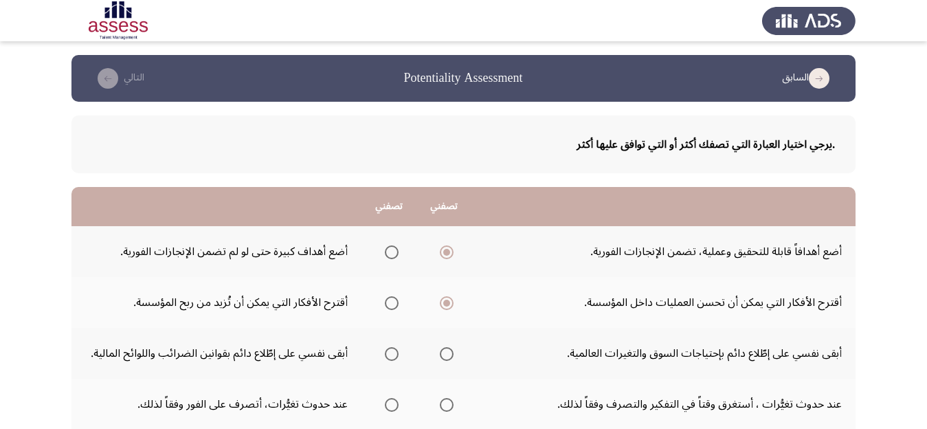
click at [447, 355] on input "Select an option" at bounding box center [447, 354] width 14 height 14
click at [396, 407] on span "Select an option" at bounding box center [392, 405] width 14 height 14
click at [396, 407] on input "Select an option" at bounding box center [392, 405] width 14 height 14
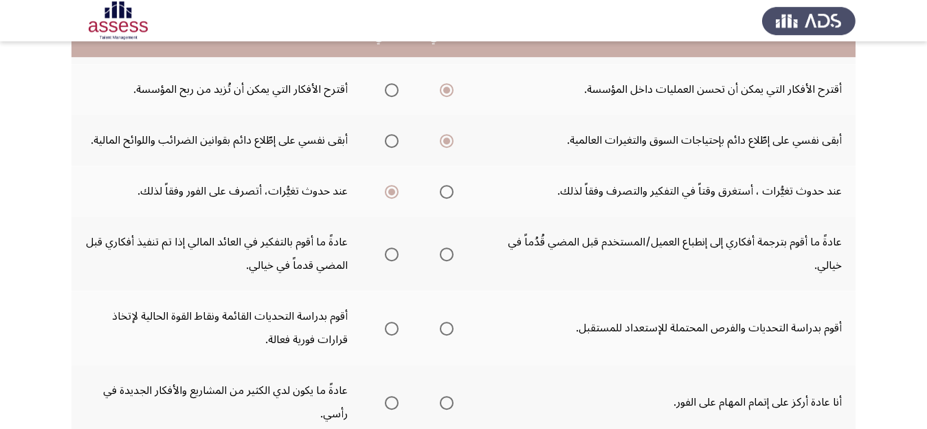
scroll to position [260, 0]
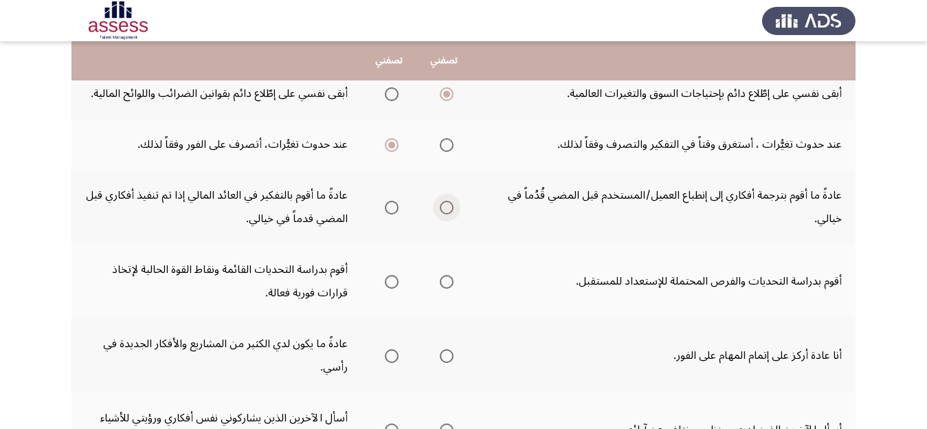
click at [450, 204] on span "Select an option" at bounding box center [447, 208] width 14 height 14
click at [450, 204] on input "Select an option" at bounding box center [447, 208] width 14 height 14
click at [393, 285] on span "Select an option" at bounding box center [392, 282] width 14 height 14
click at [393, 285] on input "Select an option" at bounding box center [392, 282] width 14 height 14
click at [390, 355] on span "Select an option" at bounding box center [392, 356] width 14 height 14
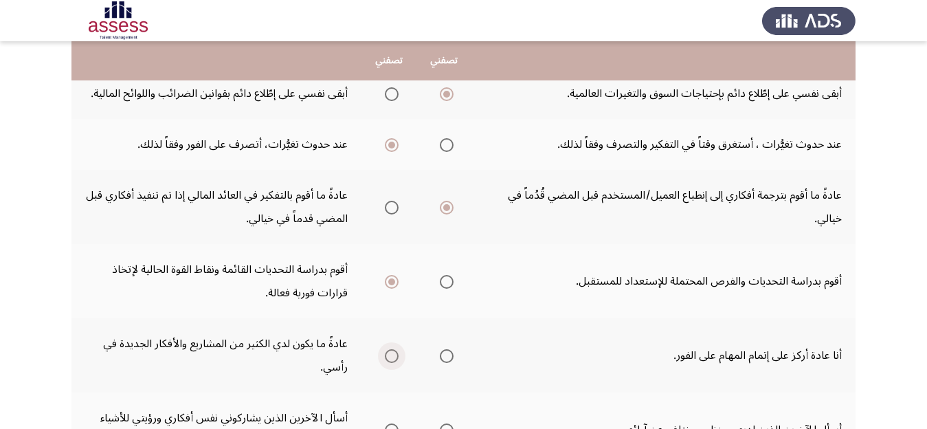
click at [390, 355] on input "Select an option" at bounding box center [392, 356] width 14 height 14
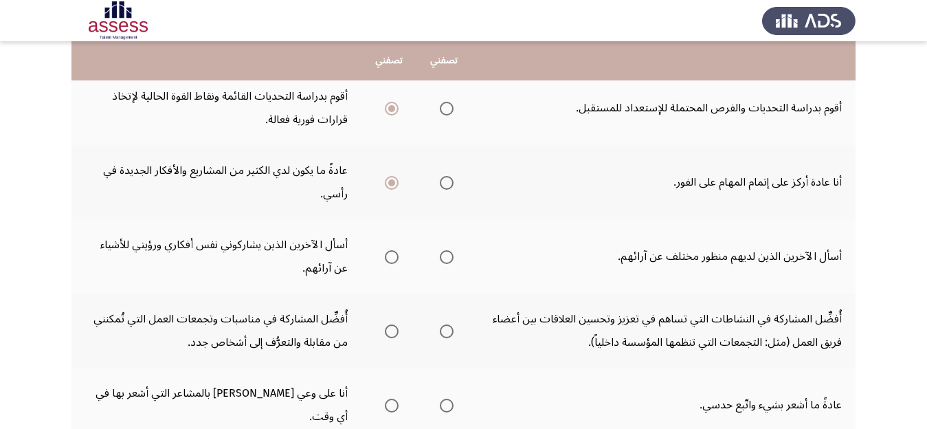
scroll to position [447, 0]
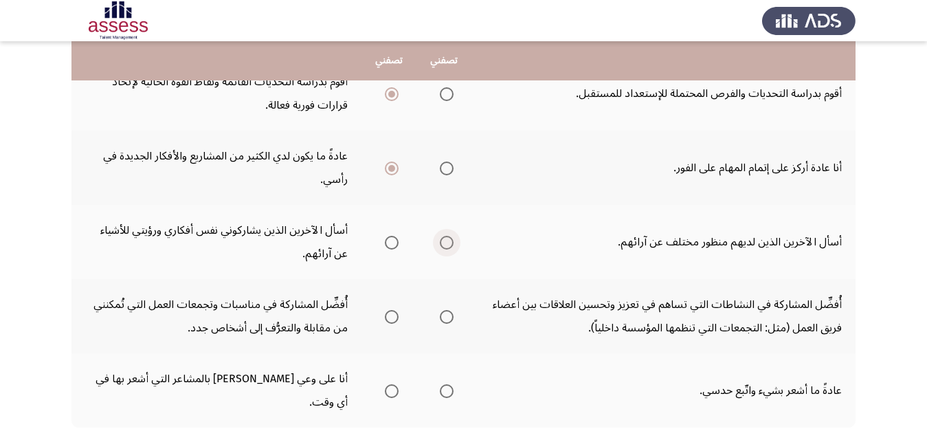
click at [450, 241] on span "Select an option" at bounding box center [447, 243] width 14 height 14
click at [450, 241] on input "Select an option" at bounding box center [447, 243] width 14 height 14
click at [390, 315] on span "Select an option" at bounding box center [392, 317] width 14 height 14
click at [390, 315] on input "Select an option" at bounding box center [392, 317] width 14 height 14
click at [442, 315] on span "Select an option" at bounding box center [447, 317] width 14 height 14
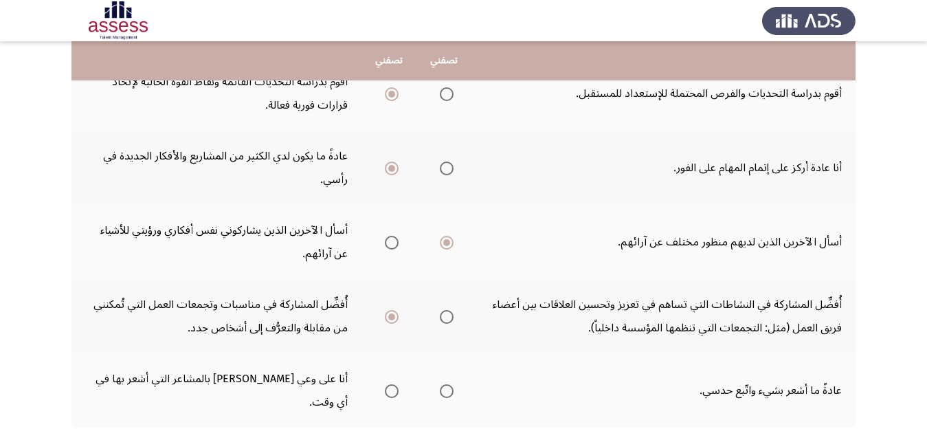
click at [442, 315] on input "Select an option" at bounding box center [447, 317] width 14 height 14
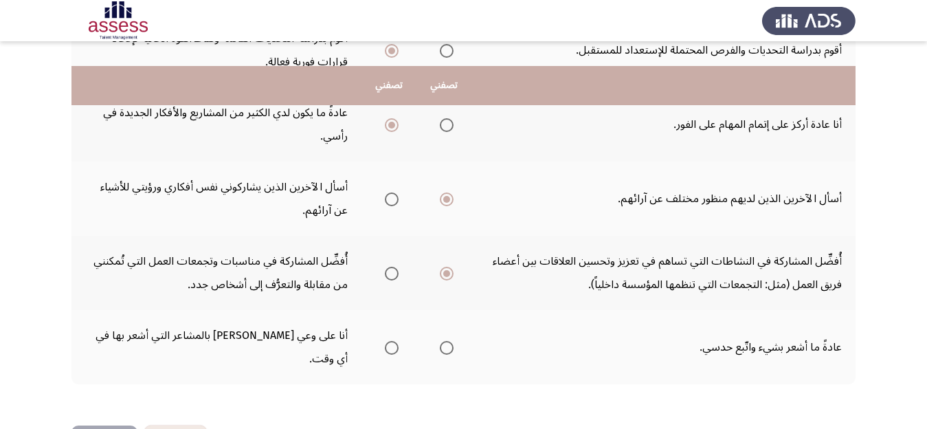
scroll to position [519, 0]
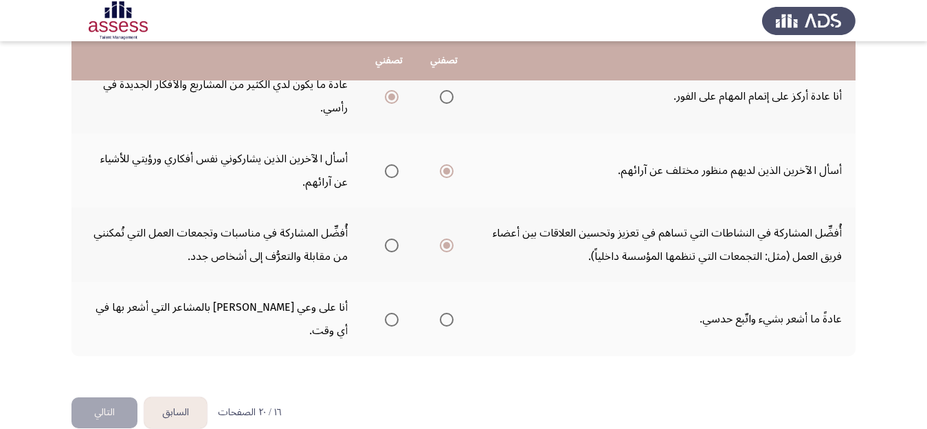
click at [452, 313] on span "Select an option" at bounding box center [447, 320] width 14 height 14
click at [452, 313] on input "Select an option" at bounding box center [447, 320] width 14 height 14
click at [389, 313] on span "Select an option" at bounding box center [392, 320] width 14 height 14
click at [389, 313] on input "Select an option" at bounding box center [392, 320] width 14 height 14
click at [100, 397] on button "التالي" at bounding box center [104, 412] width 66 height 31
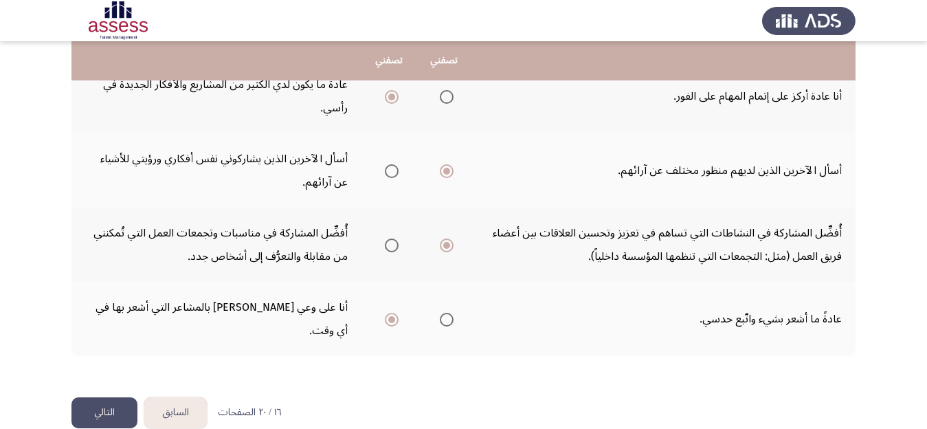
scroll to position [0, 0]
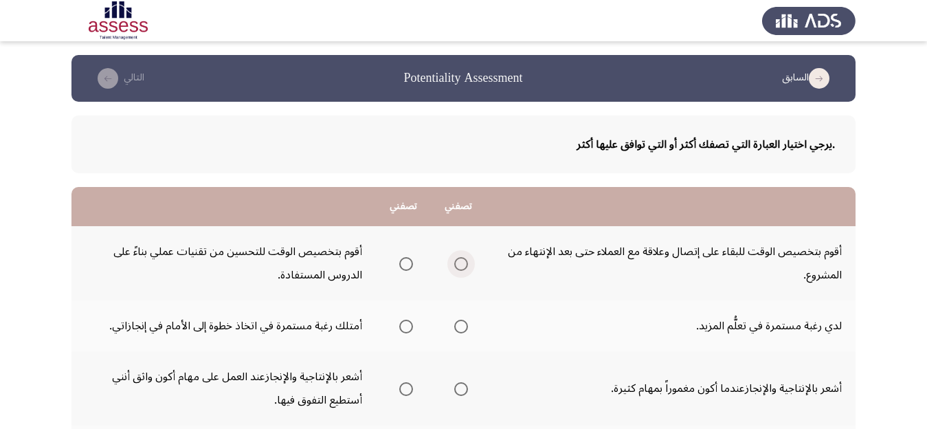
click at [462, 265] on span "Select an option" at bounding box center [461, 264] width 14 height 14
click at [462, 265] on input "Select an option" at bounding box center [461, 264] width 14 height 14
click at [463, 327] on span "Select an option" at bounding box center [461, 327] width 14 height 14
click at [463, 327] on input "Select an option" at bounding box center [461, 327] width 14 height 14
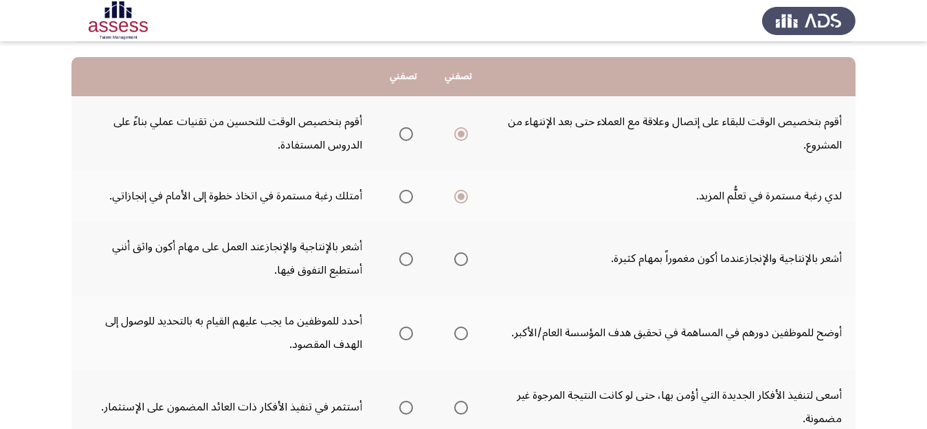
scroll to position [173, 0]
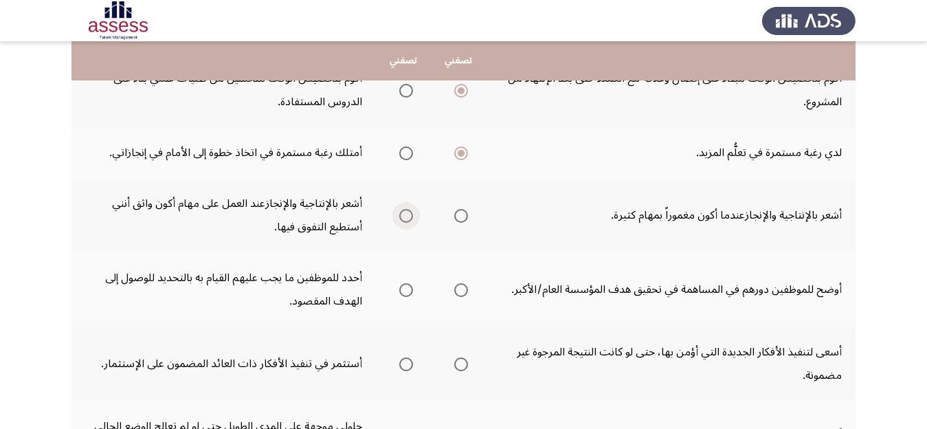
click at [404, 214] on span "Select an option" at bounding box center [406, 216] width 14 height 14
click at [404, 214] on input "Select an option" at bounding box center [406, 216] width 14 height 14
click at [404, 290] on span "Select an option" at bounding box center [406, 290] width 14 height 14
click at [404, 290] on input "Select an option" at bounding box center [406, 290] width 14 height 14
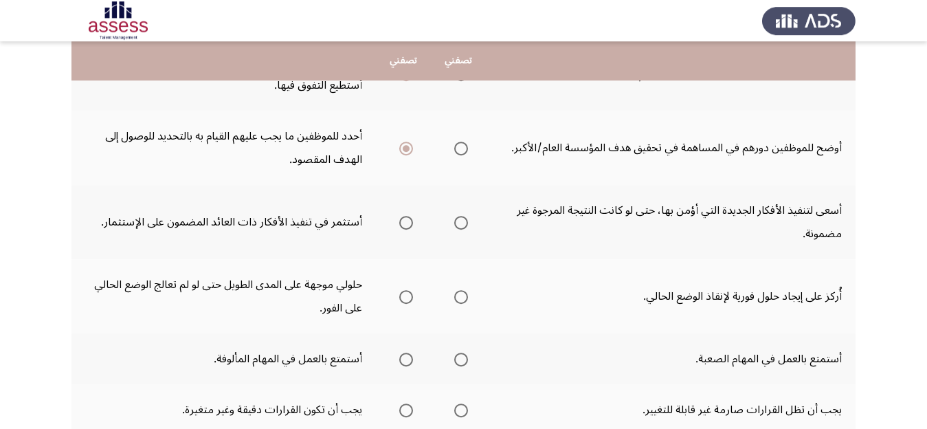
scroll to position [346, 0]
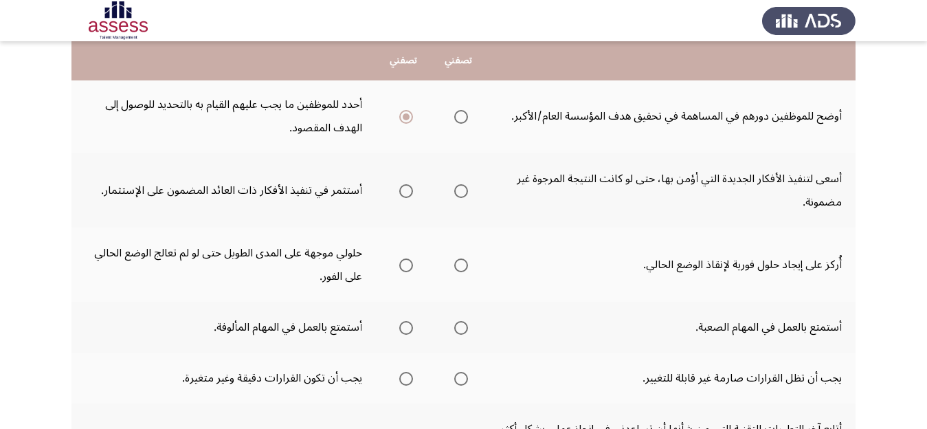
click at [406, 190] on span "Select an option" at bounding box center [406, 191] width 14 height 14
click at [406, 190] on input "Select an option" at bounding box center [406, 191] width 14 height 14
click at [464, 264] on span "Select an option" at bounding box center [461, 265] width 14 height 14
click at [464, 264] on input "Select an option" at bounding box center [461, 265] width 14 height 14
click at [466, 330] on span "Select an option" at bounding box center [461, 328] width 14 height 14
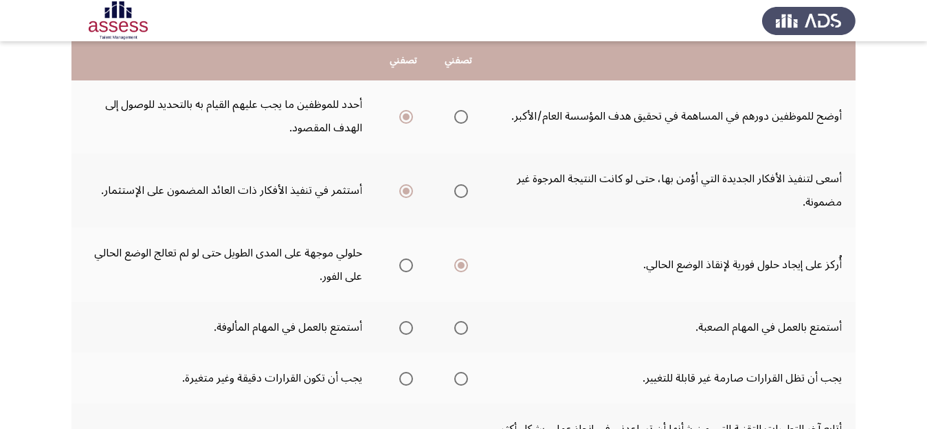
click at [466, 330] on input "Select an option" at bounding box center [461, 328] width 14 height 14
click at [408, 377] on span "Select an option" at bounding box center [406, 379] width 14 height 14
click at [408, 377] on input "Select an option" at bounding box center [406, 379] width 14 height 14
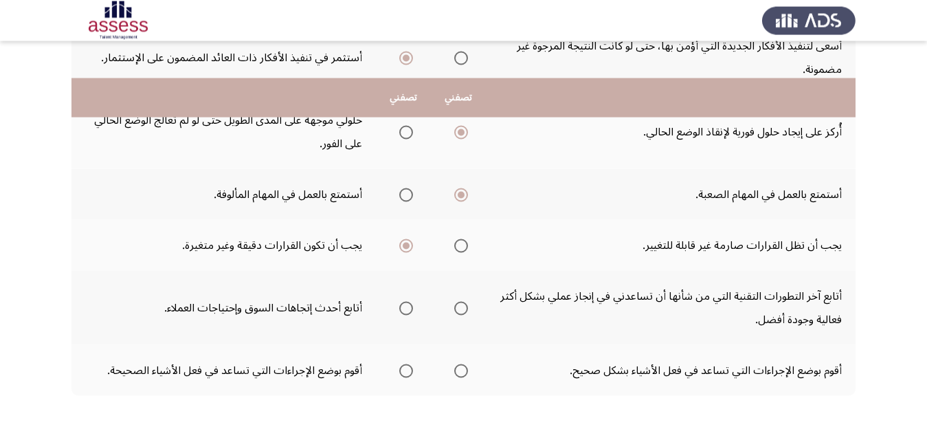
scroll to position [542, 0]
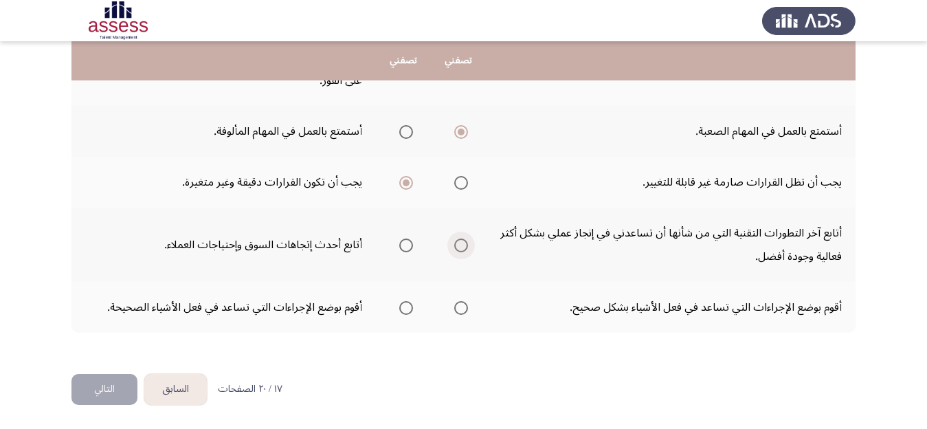
click at [467, 242] on span "Select an option" at bounding box center [461, 245] width 14 height 14
click at [467, 242] on input "Select an option" at bounding box center [461, 245] width 14 height 14
click at [460, 309] on span "Select an option" at bounding box center [461, 308] width 14 height 14
click at [460, 309] on input "Select an option" at bounding box center [461, 308] width 14 height 14
click at [99, 387] on button "التالي" at bounding box center [104, 389] width 66 height 31
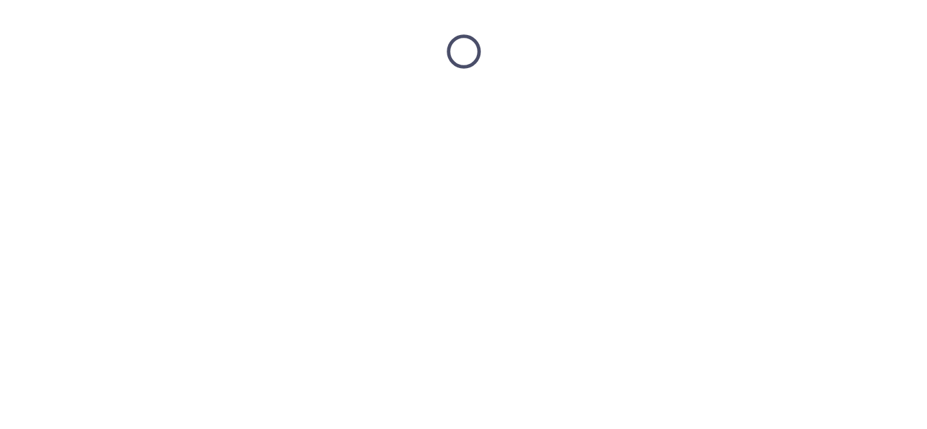
scroll to position [0, 0]
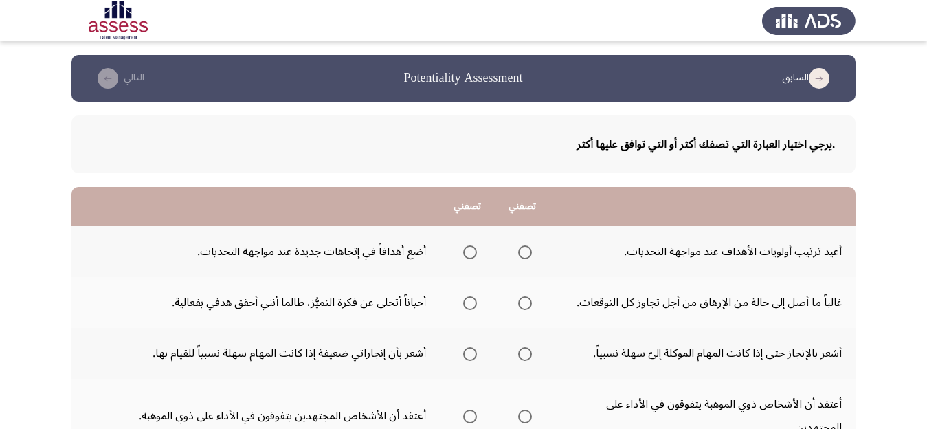
click at [467, 250] on span "Select an option" at bounding box center [470, 252] width 14 height 14
click at [467, 250] on input "Select an option" at bounding box center [470, 252] width 14 height 14
click at [471, 303] on span "Select an option" at bounding box center [470, 303] width 14 height 14
click at [471, 303] on input "Select an option" at bounding box center [470, 303] width 14 height 14
click at [524, 355] on span "Select an option" at bounding box center [525, 354] width 14 height 14
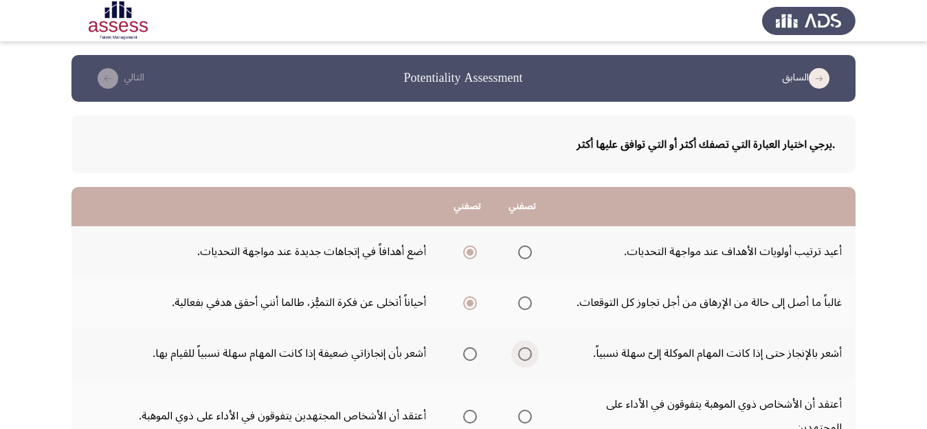
click at [524, 355] on input "Select an option" at bounding box center [525, 354] width 14 height 14
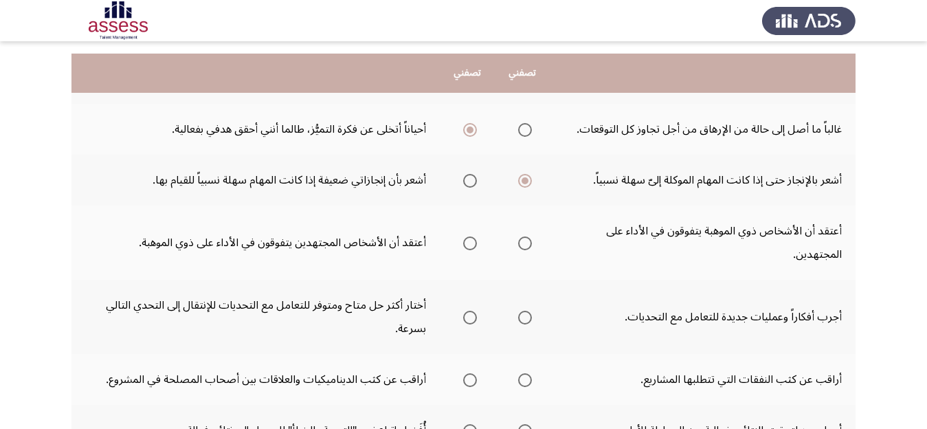
scroll to position [188, 0]
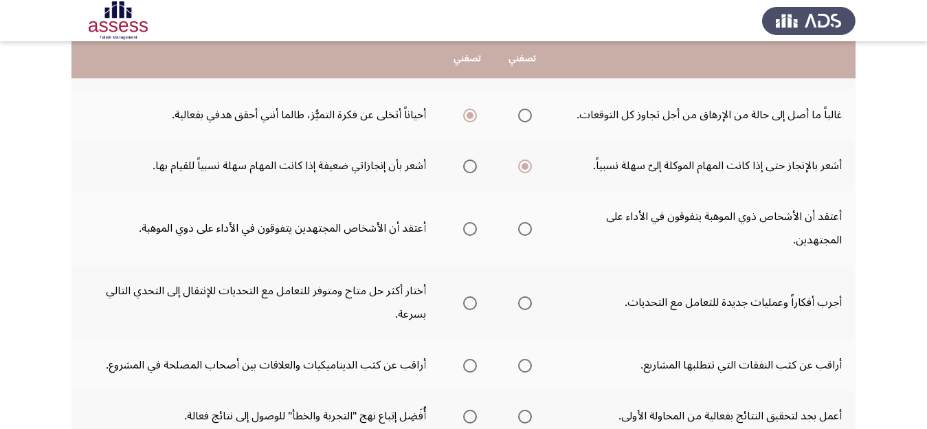
drag, startPoint x: 933, startPoint y: 421, endPoint x: 573, endPoint y: 243, distance: 401.7
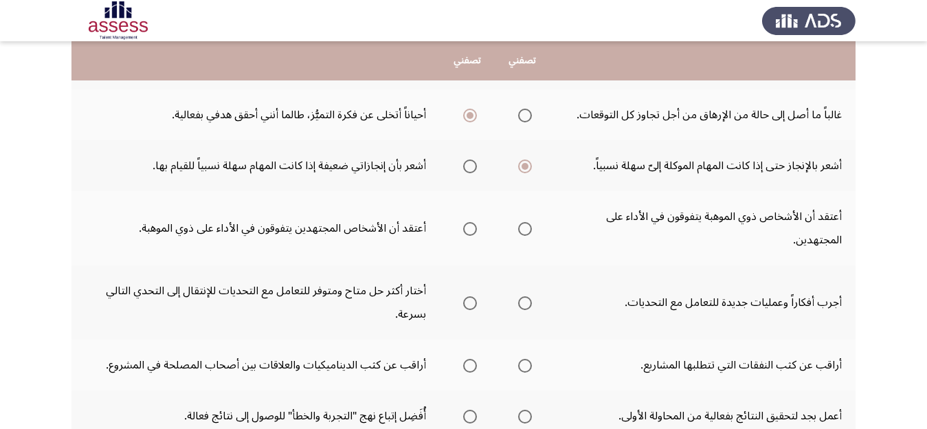
click at [467, 168] on span "Select an option" at bounding box center [470, 166] width 14 height 14
click at [467, 168] on input "Select an option" at bounding box center [470, 166] width 14 height 14
click at [467, 232] on span "Select an option" at bounding box center [470, 229] width 14 height 14
click at [467, 232] on input "Select an option" at bounding box center [470, 229] width 14 height 14
click at [467, 302] on span "Select an option" at bounding box center [470, 303] width 14 height 14
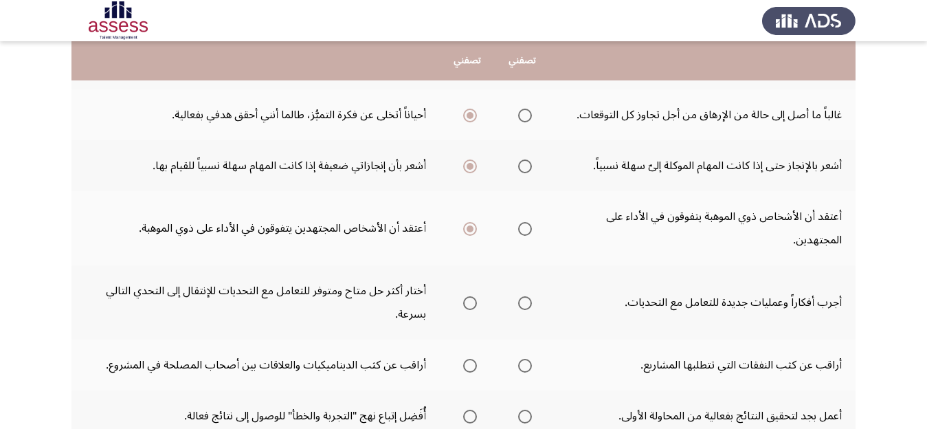
click at [467, 302] on input "Select an option" at bounding box center [470, 303] width 14 height 14
click at [464, 366] on span "Select an option" at bounding box center [470, 366] width 14 height 14
click at [464, 366] on input "Select an option" at bounding box center [470, 366] width 14 height 14
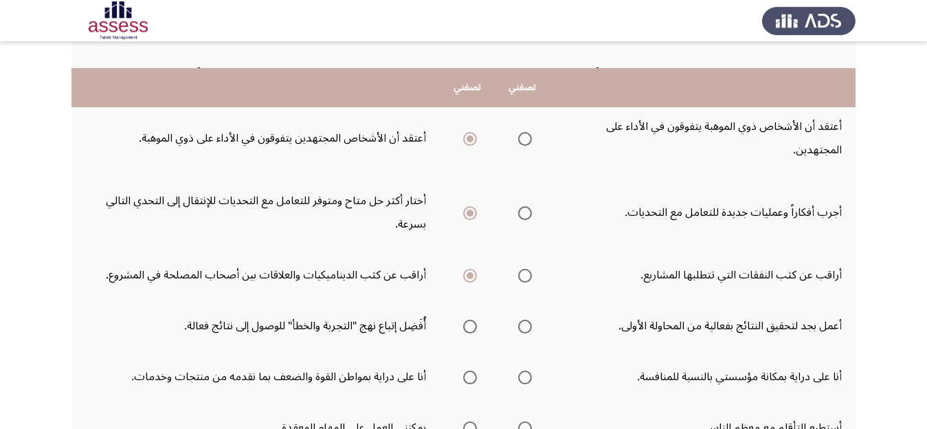
scroll to position [318, 0]
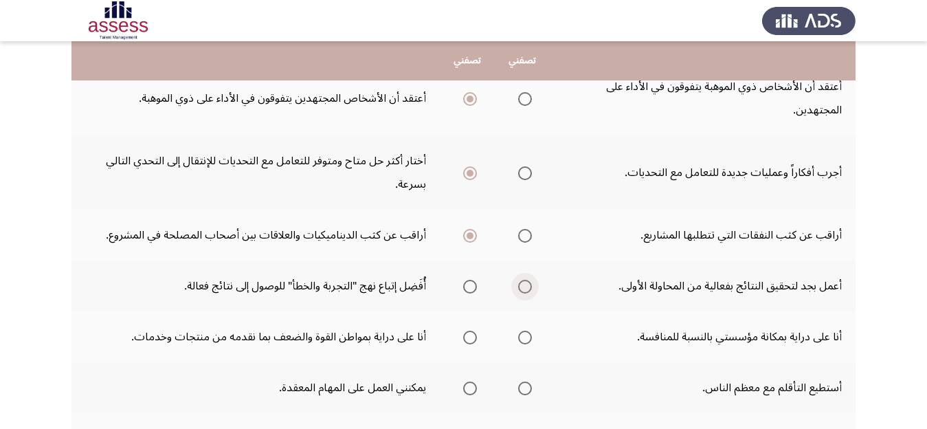
click at [525, 285] on span "Select an option" at bounding box center [525, 287] width 14 height 14
click at [525, 285] on input "Select an option" at bounding box center [525, 287] width 14 height 14
click at [468, 336] on span "Select an option" at bounding box center [470, 338] width 14 height 14
click at [468, 336] on input "Select an option" at bounding box center [470, 338] width 14 height 14
click at [529, 387] on span "Select an option" at bounding box center [525, 388] width 14 height 14
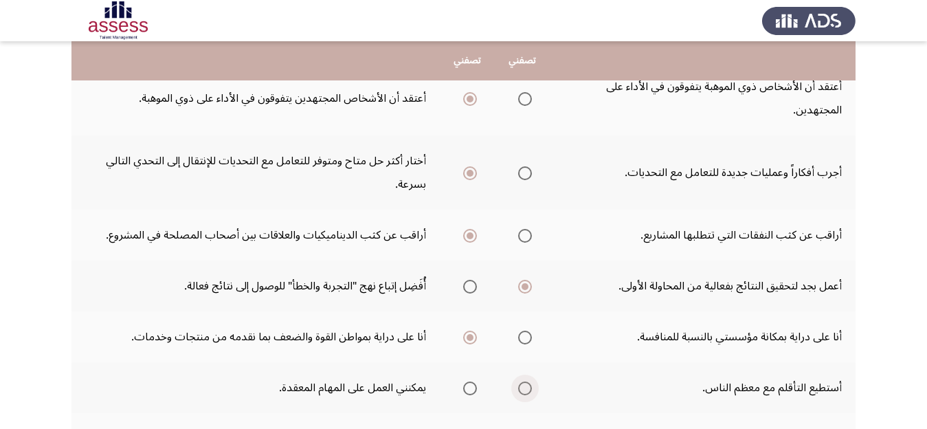
click at [529, 387] on input "Select an option" at bounding box center [525, 388] width 14 height 14
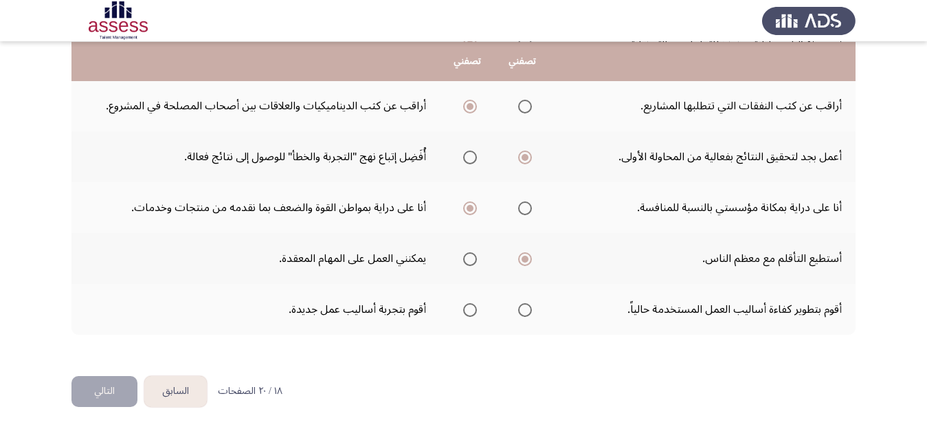
scroll to position [449, 0]
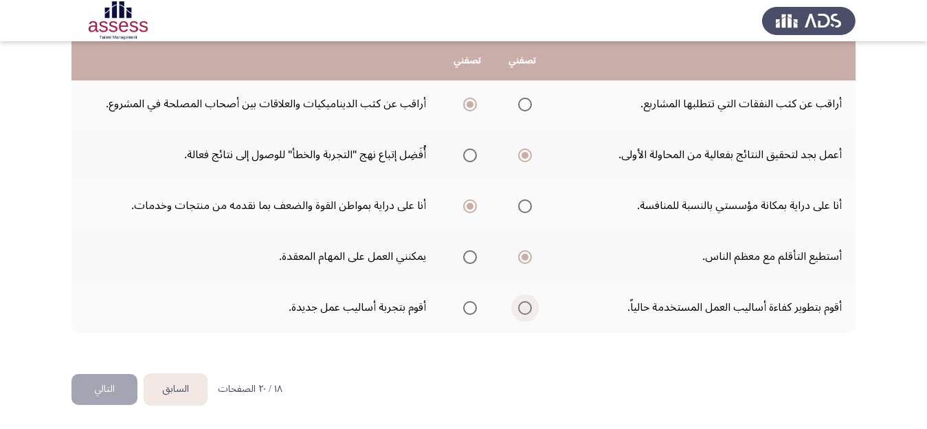
click at [524, 309] on span "Select an option" at bounding box center [525, 308] width 14 height 14
click at [524, 309] on input "Select an option" at bounding box center [525, 308] width 14 height 14
click at [82, 390] on button "التالي" at bounding box center [104, 389] width 66 height 31
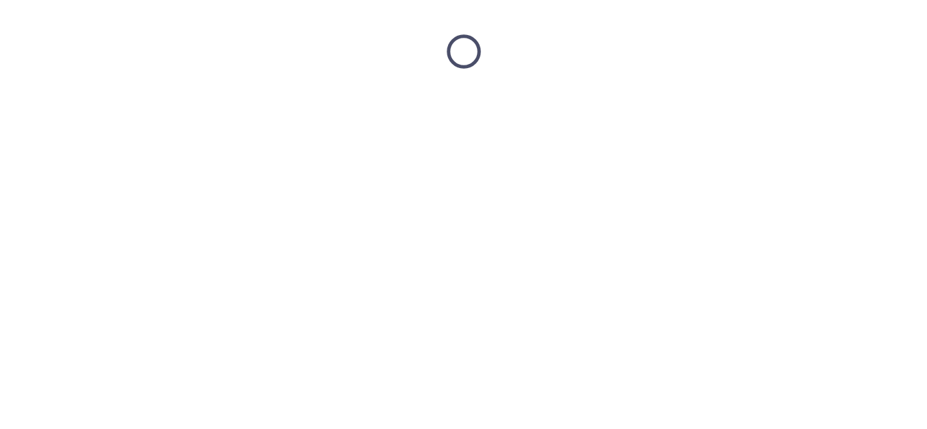
scroll to position [0, 0]
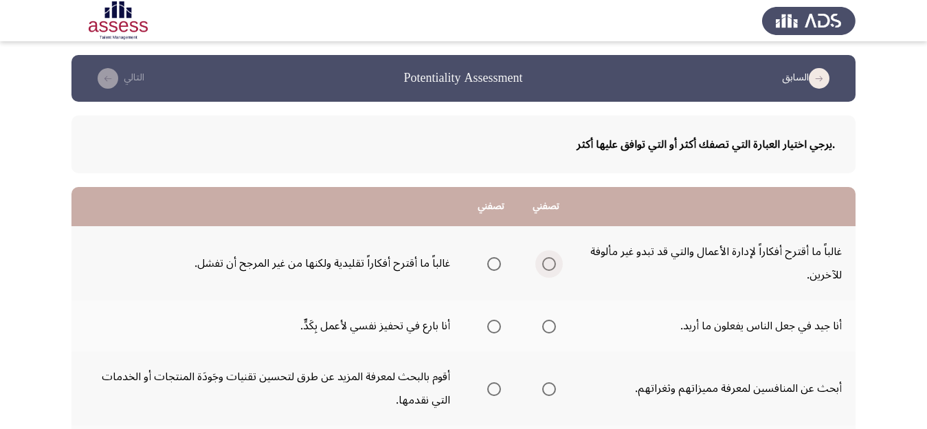
click at [550, 265] on span "Select an option" at bounding box center [549, 264] width 14 height 14
click at [550, 265] on input "Select an option" at bounding box center [549, 264] width 14 height 14
click at [551, 326] on span "Select an option" at bounding box center [549, 327] width 14 height 14
click at [551, 326] on input "Select an option" at bounding box center [549, 327] width 14 height 14
click at [494, 388] on span "Select an option" at bounding box center [494, 389] width 14 height 14
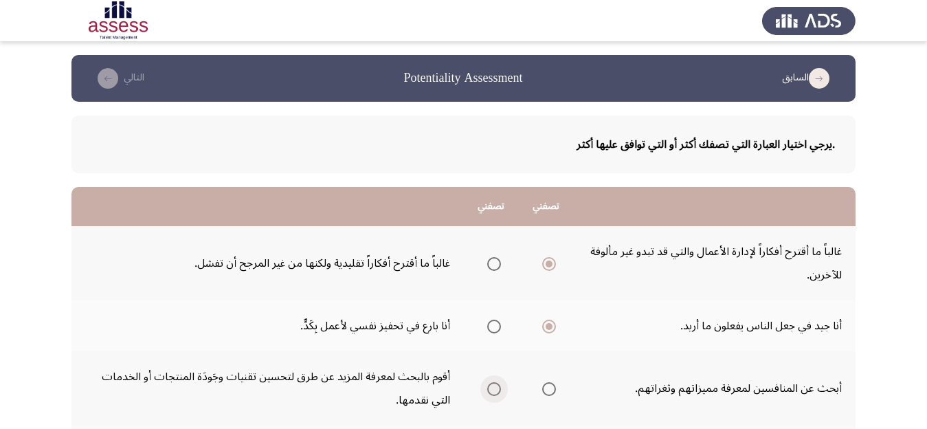
click at [494, 388] on input "Select an option" at bounding box center [494, 389] width 14 height 14
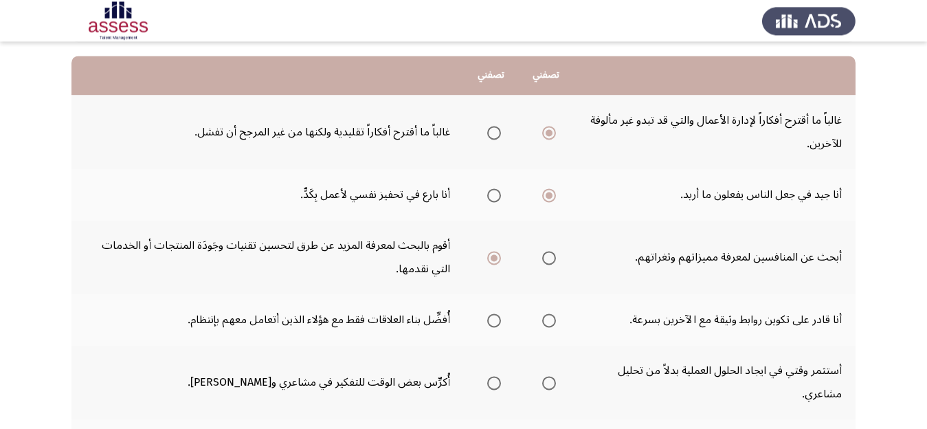
scroll to position [173, 0]
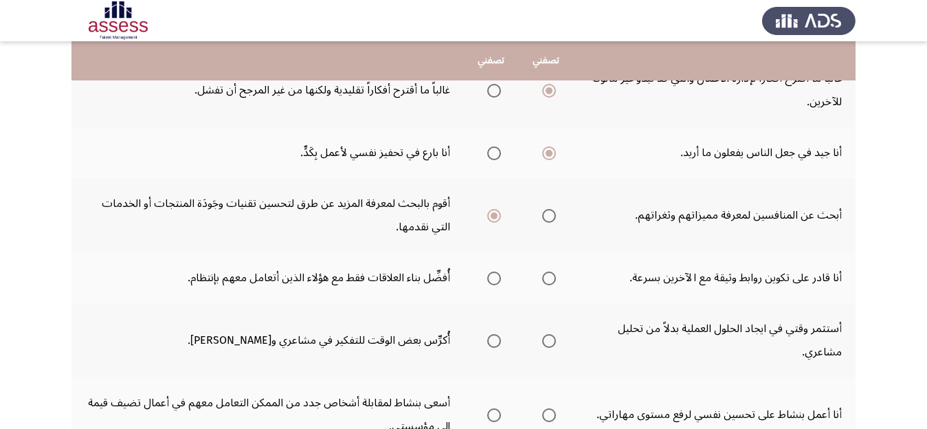
click at [551, 278] on span "Select an option" at bounding box center [549, 278] width 14 height 14
click at [551, 278] on input "Select an option" at bounding box center [549, 278] width 14 height 14
click at [550, 337] on span "Select an option" at bounding box center [549, 341] width 14 height 14
click at [550, 337] on input "Select an option" at bounding box center [549, 341] width 14 height 14
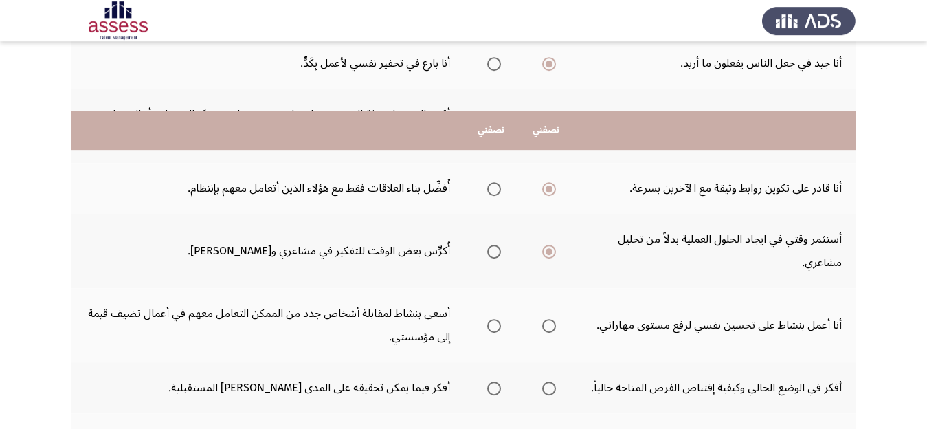
scroll to position [346, 0]
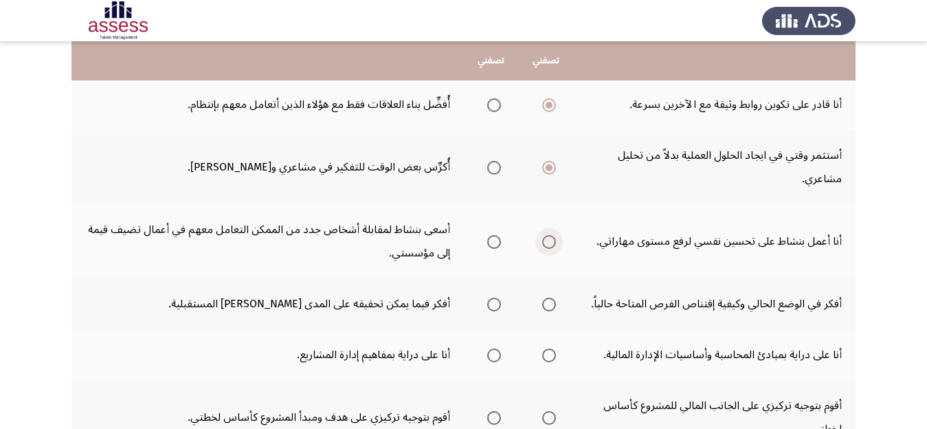
click at [553, 241] on span "Select an option" at bounding box center [549, 242] width 14 height 14
click at [553, 241] on input "Select an option" at bounding box center [549, 242] width 14 height 14
click at [494, 305] on span "Select an option" at bounding box center [494, 305] width 14 height 14
click at [494, 305] on input "Select an option" at bounding box center [494, 305] width 14 height 14
click at [493, 355] on span "Select an option" at bounding box center [494, 355] width 14 height 14
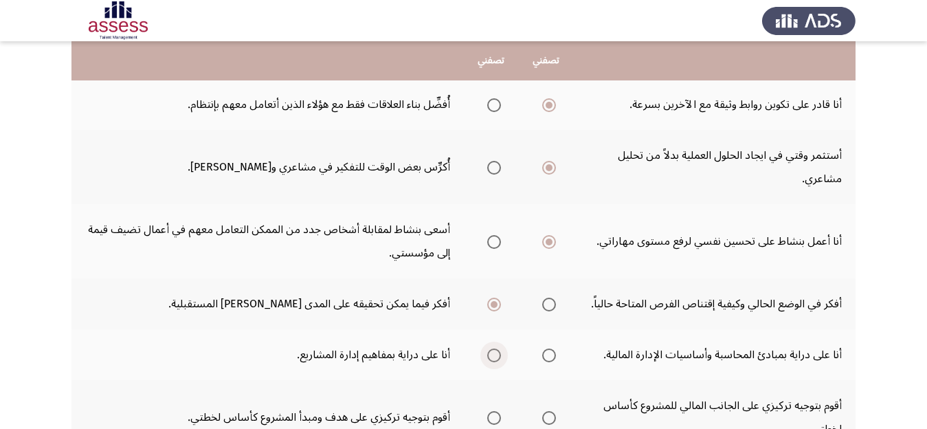
click at [493, 355] on input "Select an option" at bounding box center [494, 355] width 14 height 14
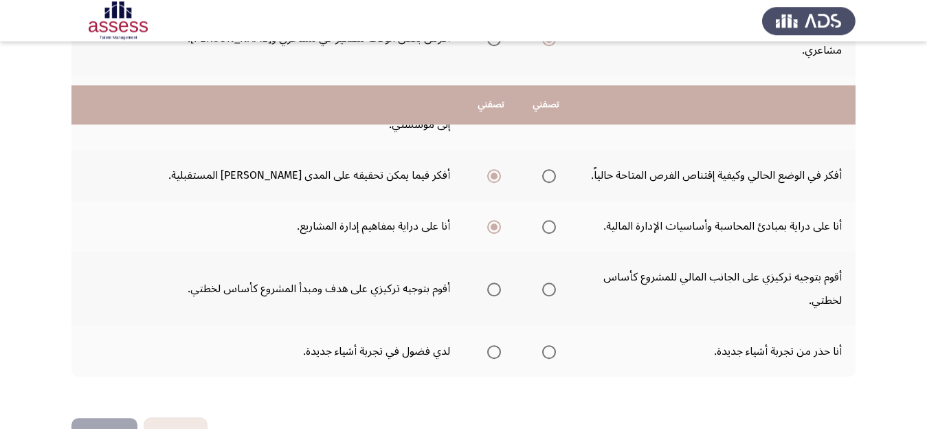
scroll to position [519, 0]
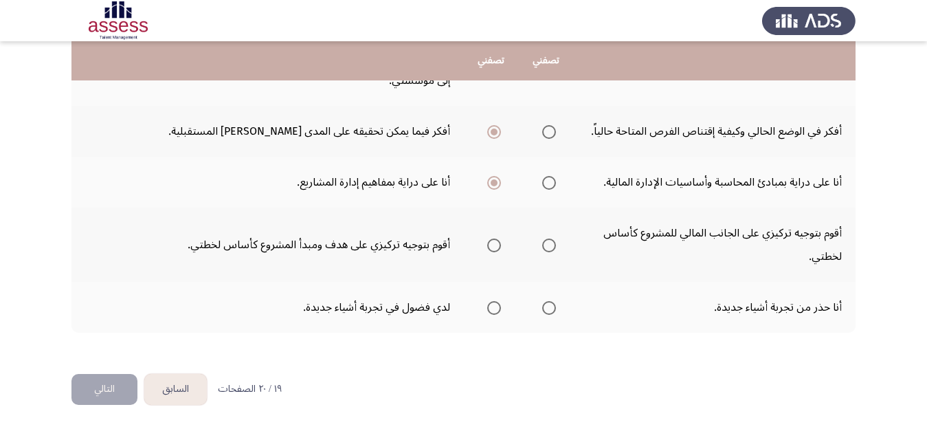
click at [550, 245] on span "Select an option" at bounding box center [549, 245] width 14 height 14
click at [550, 245] on input "Select an option" at bounding box center [549, 245] width 14 height 14
click at [492, 307] on span "Select an option" at bounding box center [494, 308] width 14 height 14
click at [492, 307] on input "Select an option" at bounding box center [494, 308] width 14 height 14
click at [100, 390] on button "التالي" at bounding box center [104, 389] width 66 height 31
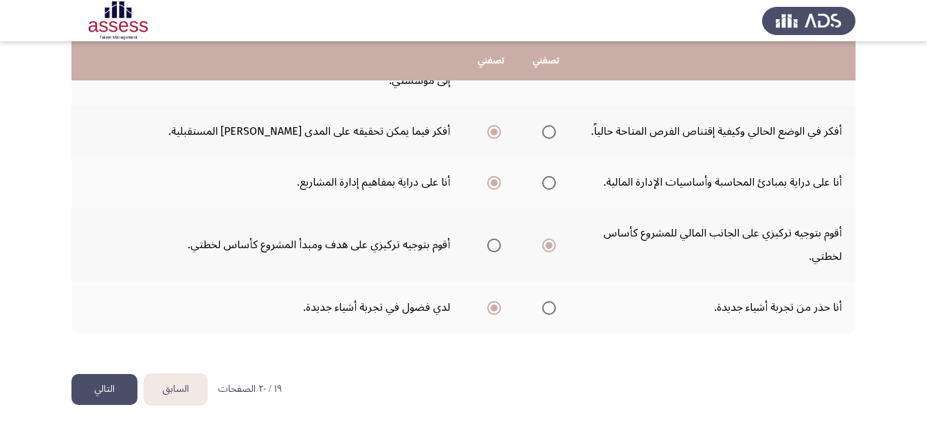
scroll to position [0, 0]
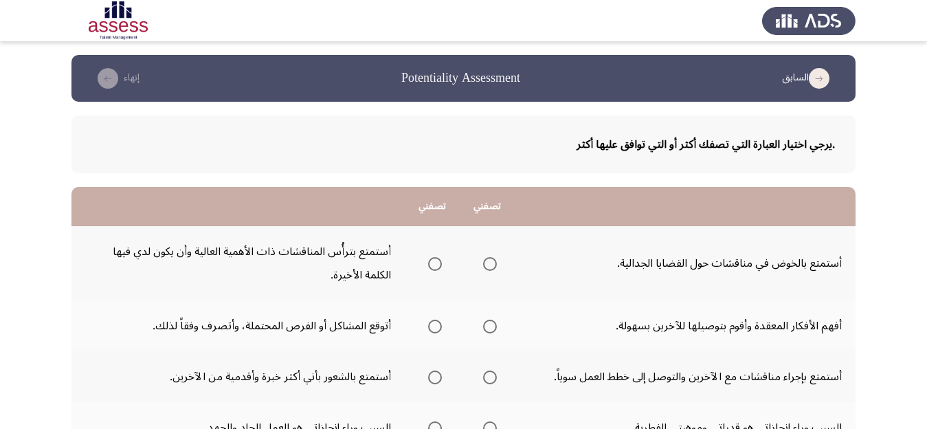
click at [486, 262] on span "Select an option" at bounding box center [490, 264] width 14 height 14
click at [486, 262] on input "Select an option" at bounding box center [490, 264] width 14 height 14
click at [492, 324] on span "Select an option" at bounding box center [490, 327] width 14 height 14
click at [492, 324] on input "Select an option" at bounding box center [490, 327] width 14 height 14
click at [492, 375] on span "Select an option" at bounding box center [490, 377] width 14 height 14
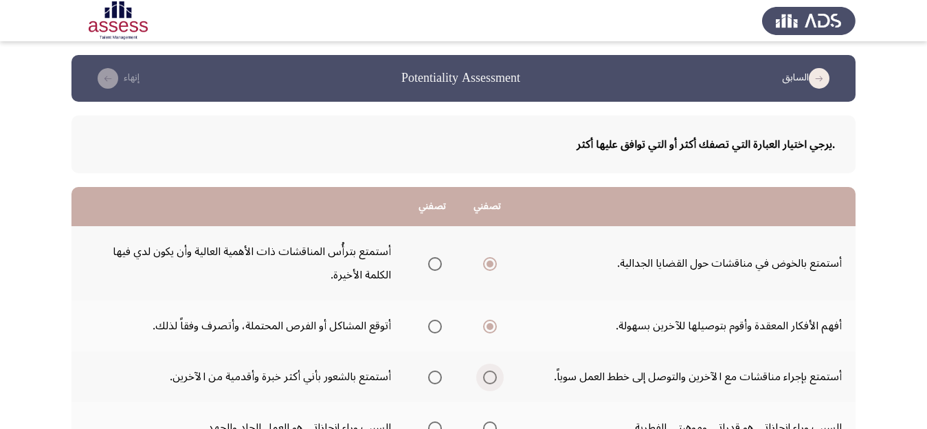
click at [492, 375] on input "Select an option" at bounding box center [490, 377] width 14 height 14
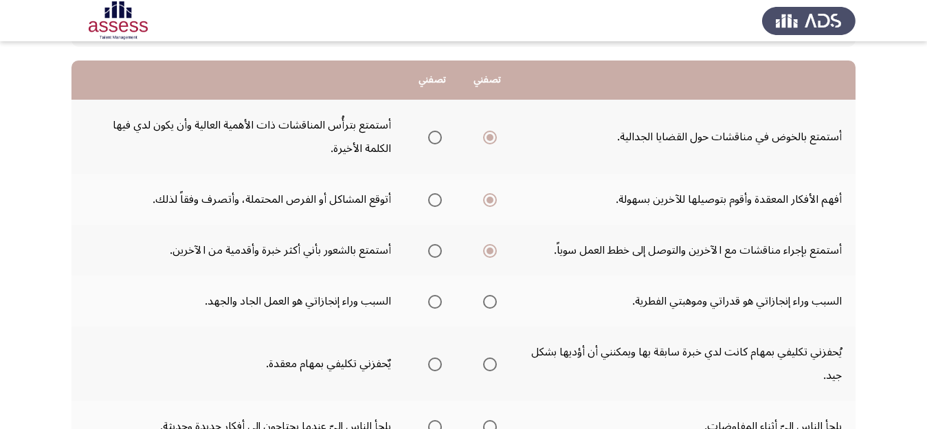
scroll to position [173, 0]
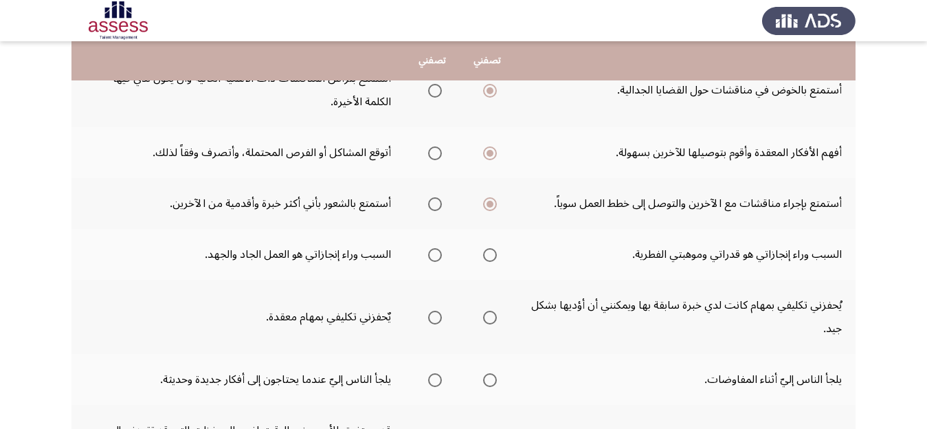
click at [434, 252] on span "Select an option" at bounding box center [435, 255] width 14 height 14
click at [434, 252] on input "Select an option" at bounding box center [435, 255] width 14 height 14
click at [492, 318] on span "Select an option" at bounding box center [490, 318] width 14 height 14
click at [492, 318] on input "Select an option" at bounding box center [490, 318] width 14 height 14
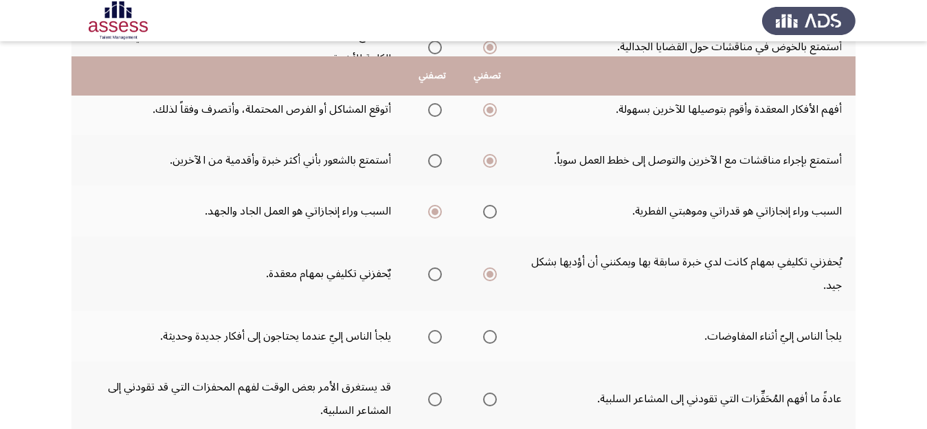
scroll to position [303, 0]
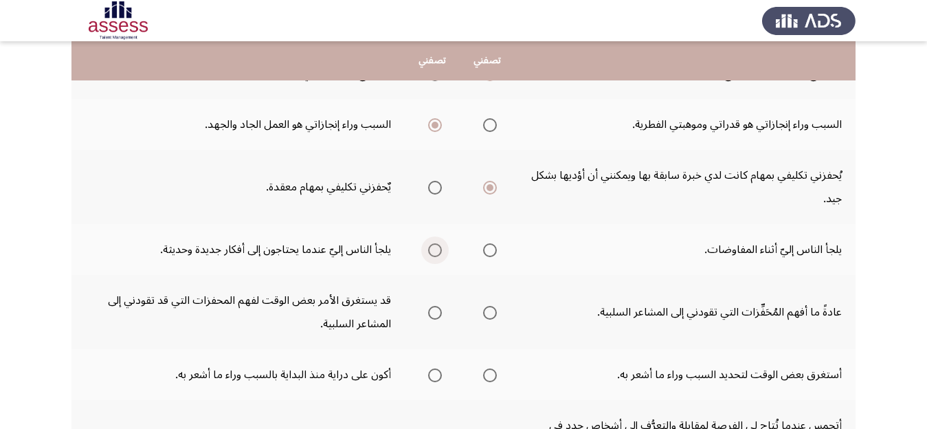
click at [436, 247] on span "Select an option" at bounding box center [435, 250] width 14 height 14
click at [436, 247] on input "Select an option" at bounding box center [435, 250] width 14 height 14
click at [492, 311] on span "Select an option" at bounding box center [490, 313] width 14 height 14
click at [492, 311] on input "Select an option" at bounding box center [490, 313] width 14 height 14
click at [434, 375] on span "Select an option" at bounding box center [435, 375] width 14 height 14
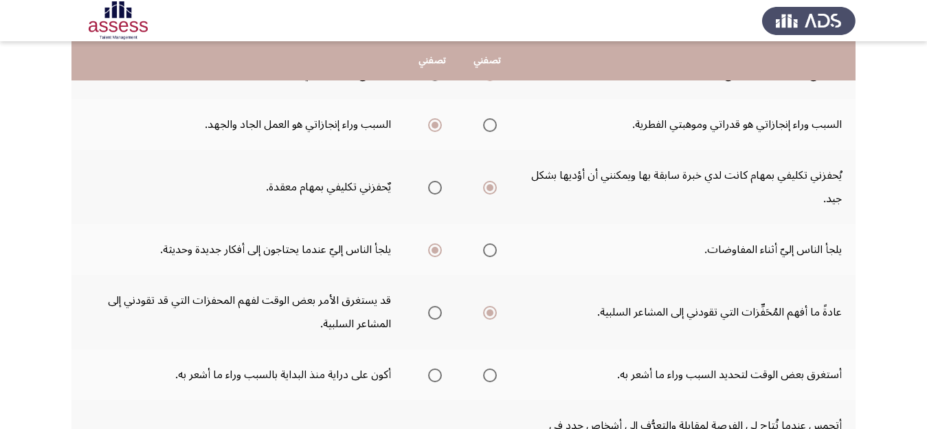
click at [434, 375] on input "Select an option" at bounding box center [435, 375] width 14 height 14
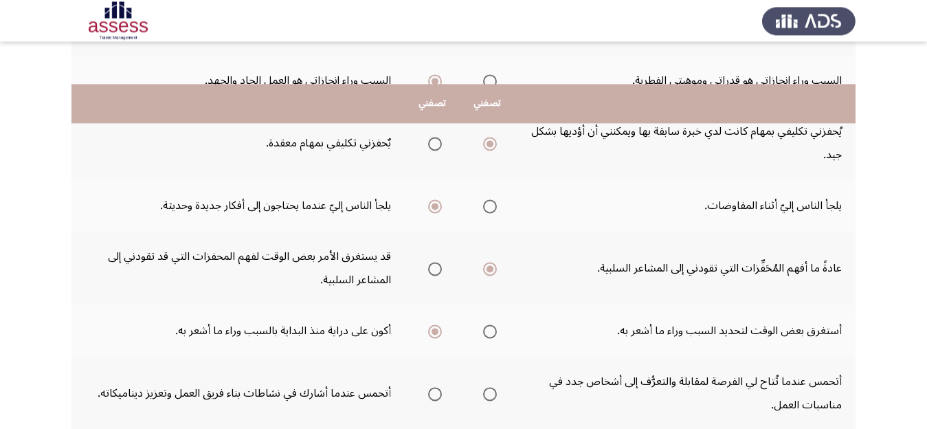
scroll to position [433, 0]
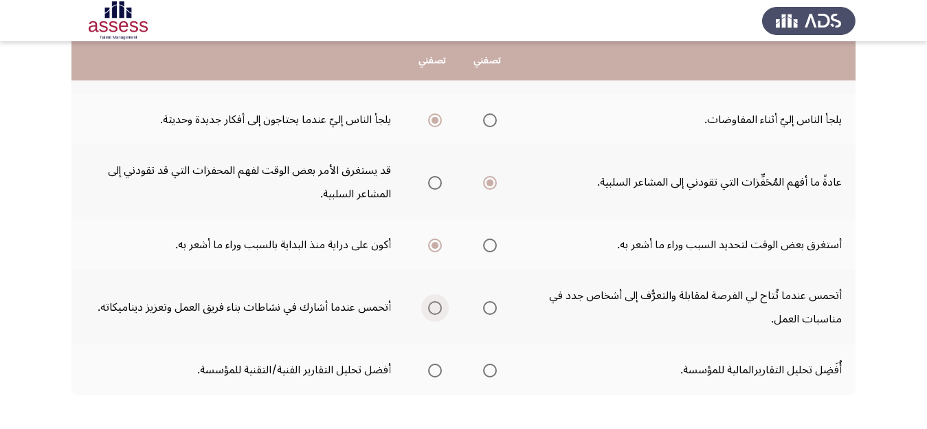
click at [436, 306] on span "Select an option" at bounding box center [435, 308] width 14 height 14
click at [436, 306] on input "Select an option" at bounding box center [435, 308] width 14 height 14
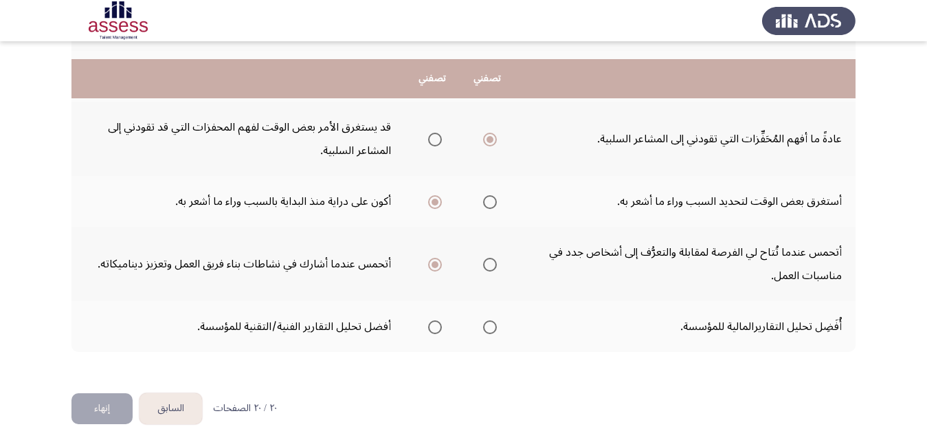
scroll to position [496, 0]
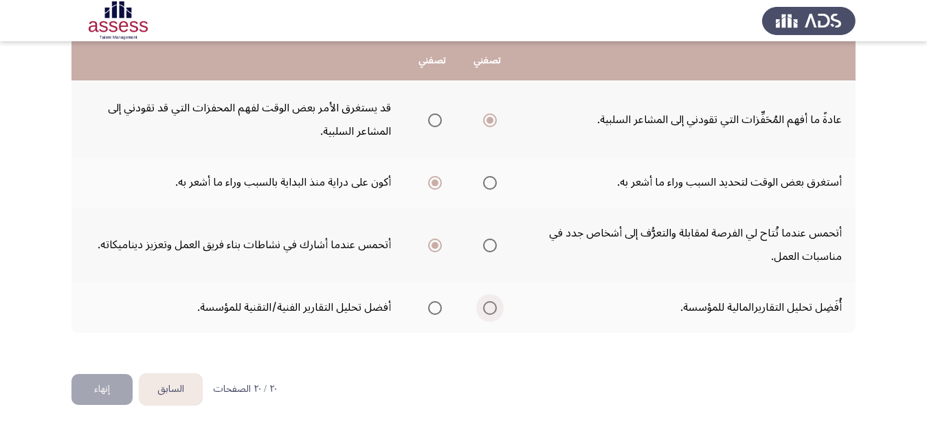
click at [491, 307] on span "Select an option" at bounding box center [490, 308] width 14 height 14
click at [491, 307] on input "Select an option" at bounding box center [490, 308] width 14 height 14
click at [101, 391] on button "إنهاء" at bounding box center [101, 389] width 61 height 31
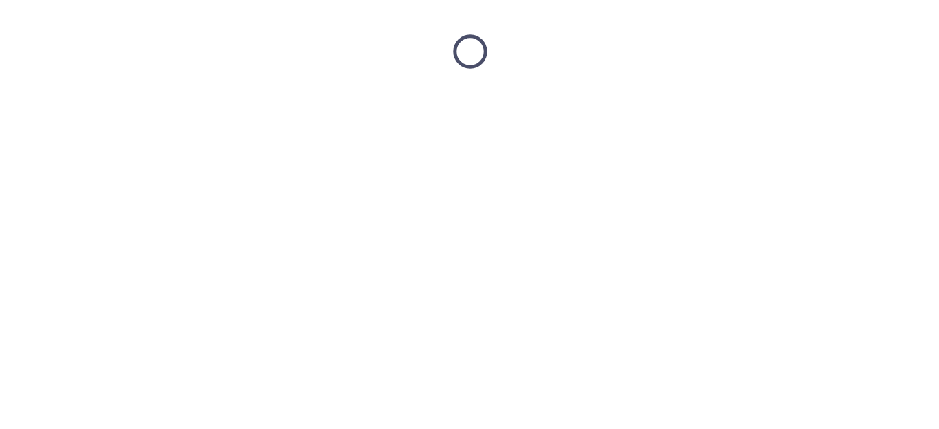
scroll to position [0, 0]
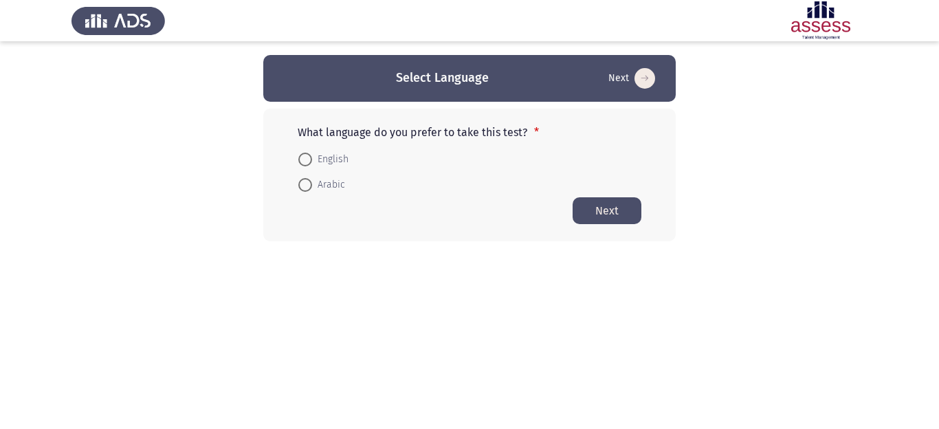
click at [305, 181] on span at bounding box center [305, 185] width 14 height 14
click at [305, 181] on input "Arabic" at bounding box center [305, 185] width 14 height 14
radio input "true"
click at [612, 210] on button "Next" at bounding box center [607, 210] width 69 height 27
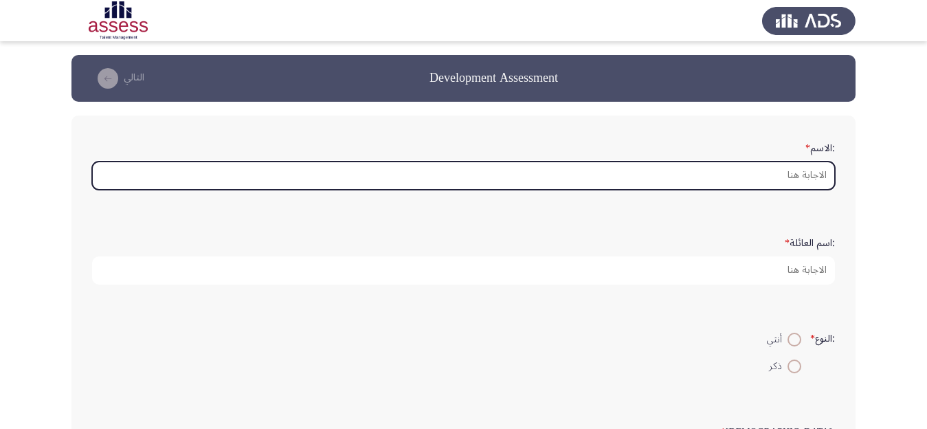
click at [695, 180] on input ":الاسم *" at bounding box center [463, 176] width 743 height 28
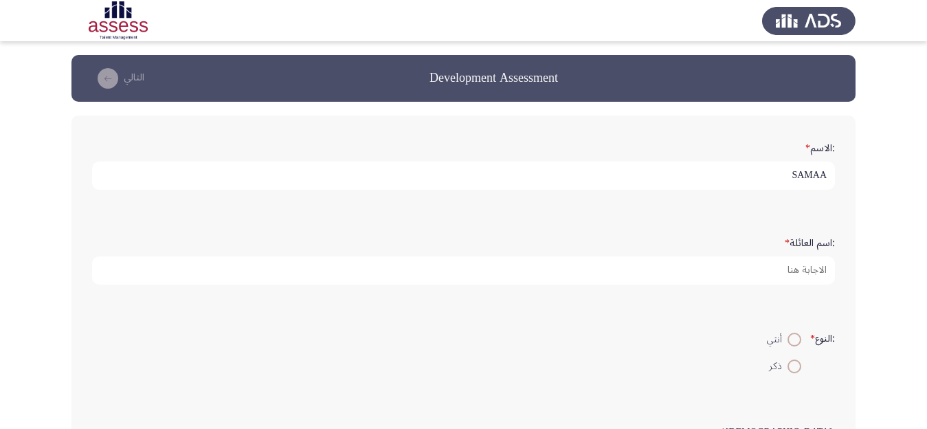
type input "SAMAA"
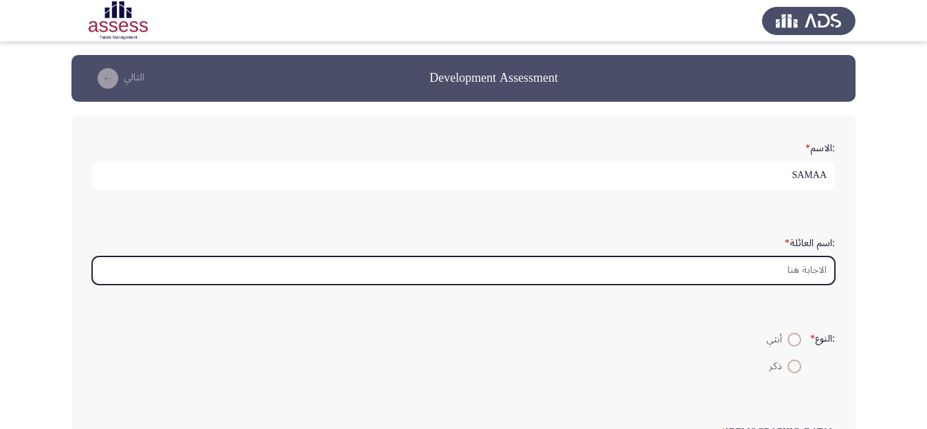
click at [710, 285] on input ":اسم العائلة *" at bounding box center [463, 270] width 743 height 28
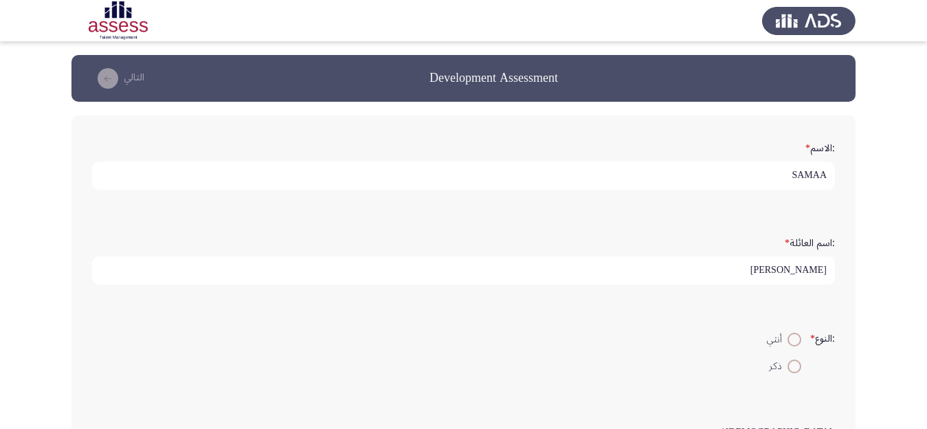
type input "[PERSON_NAME]"
click at [789, 346] on span at bounding box center [795, 340] width 14 height 14
click at [789, 346] on input "أنثي" at bounding box center [795, 340] width 14 height 14
radio input "true"
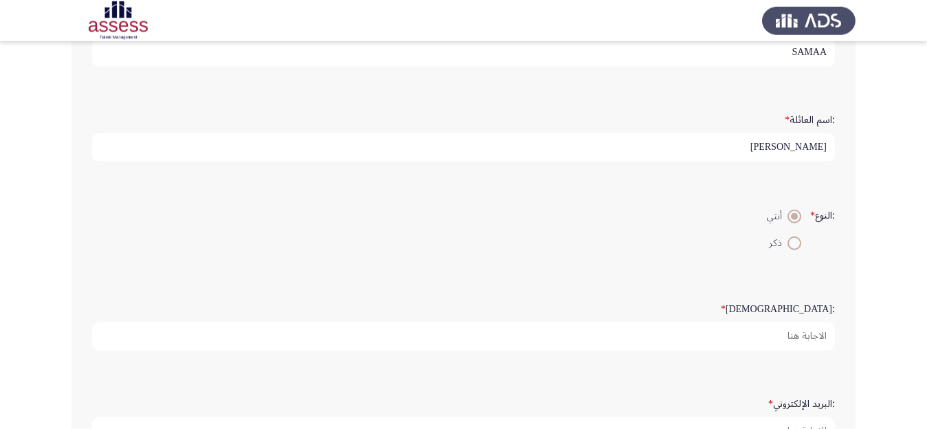
scroll to position [173, 0]
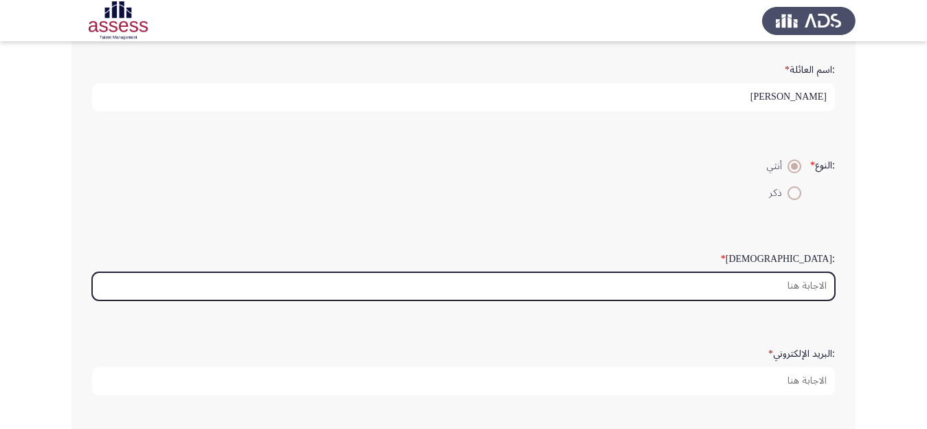
click at [770, 300] on input ":السن *" at bounding box center [463, 286] width 743 height 28
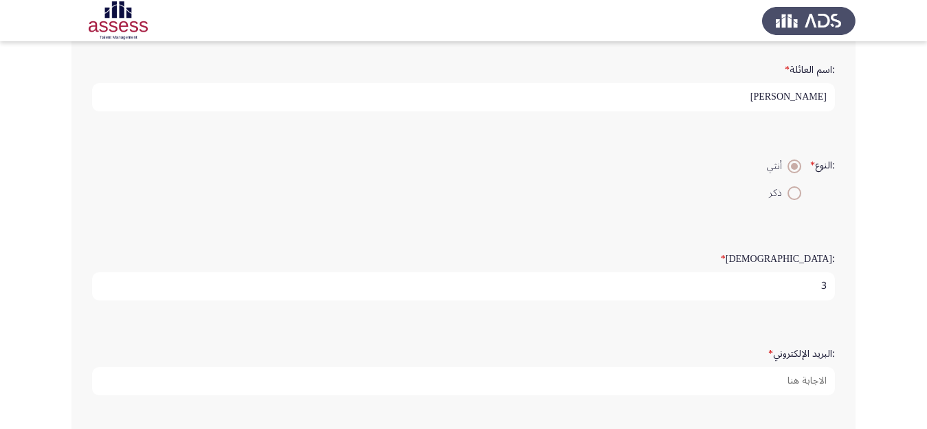
type input "37"
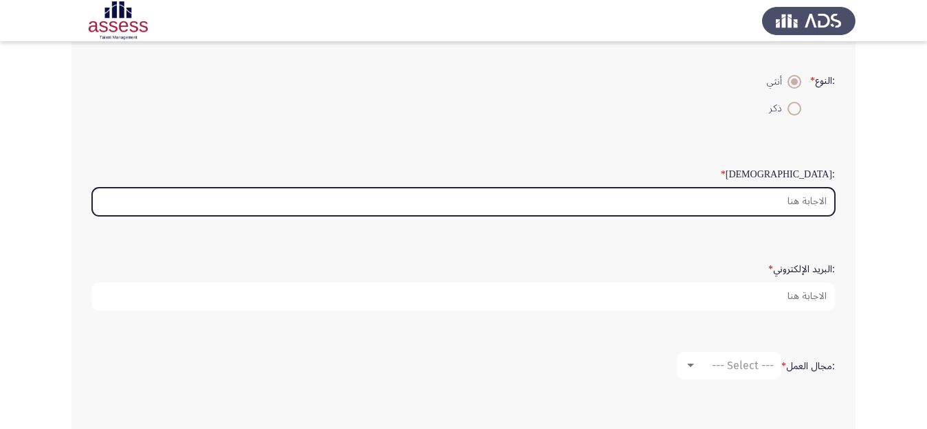
scroll to position [260, 0]
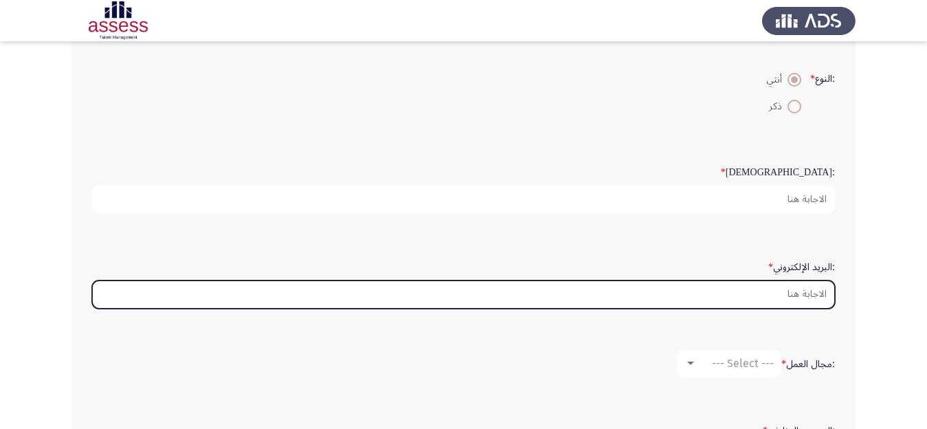
click at [702, 309] on input ":البريد الإلكتروني *" at bounding box center [463, 294] width 743 height 28
type input "s"
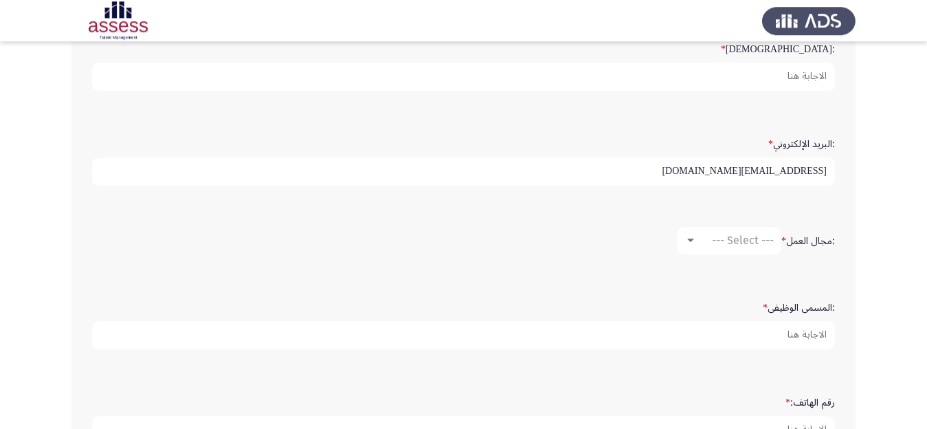
scroll to position [390, 0]
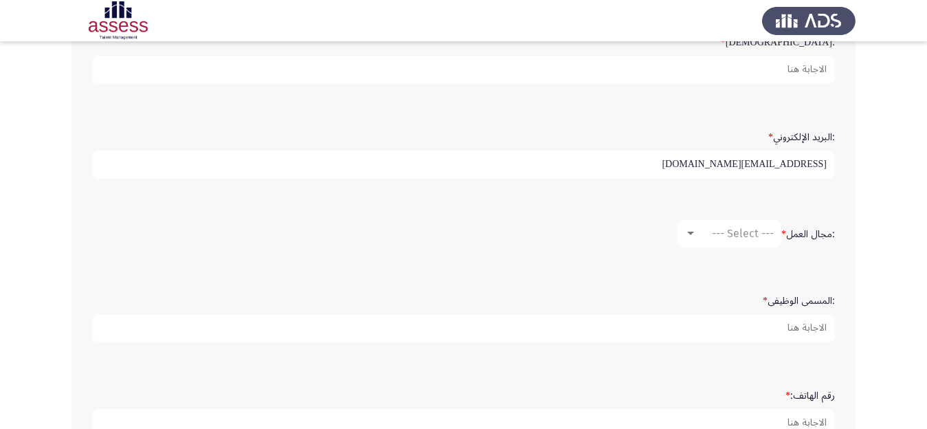
type input "[EMAIL_ADDRESS][DOMAIN_NAME]"
click at [688, 239] on div at bounding box center [691, 233] width 12 height 11
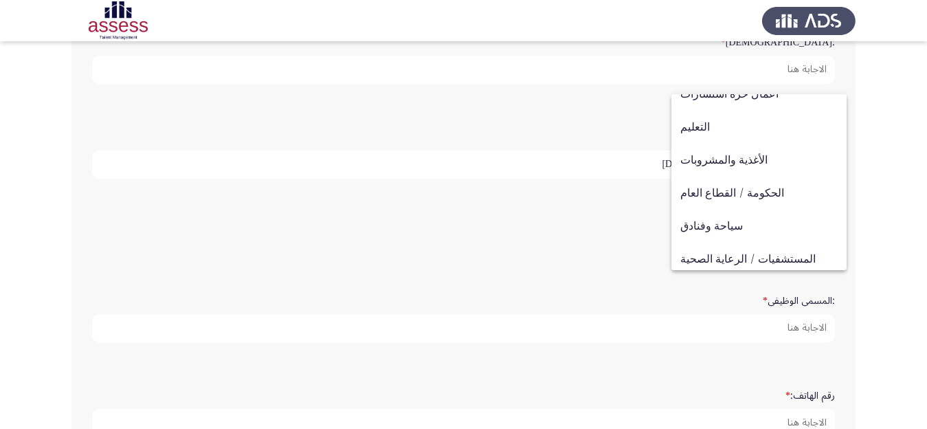
scroll to position [351, 0]
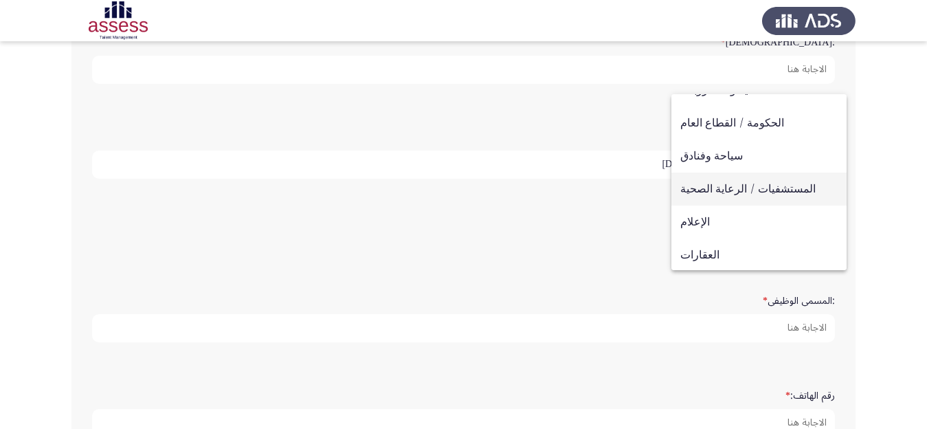
click at [750, 191] on span "المستشفيات / الرعاية الصحية" at bounding box center [758, 189] width 157 height 33
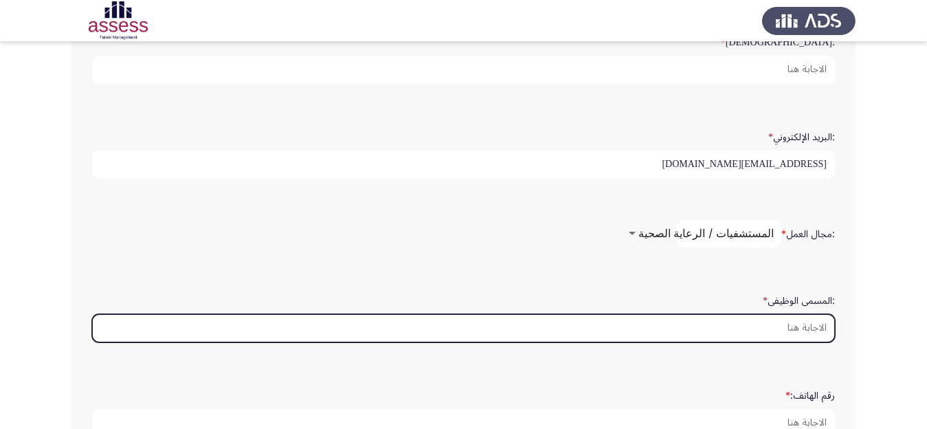
click at [770, 342] on input ":المسمى الوظيفى *" at bounding box center [463, 328] width 743 height 28
type input "g"
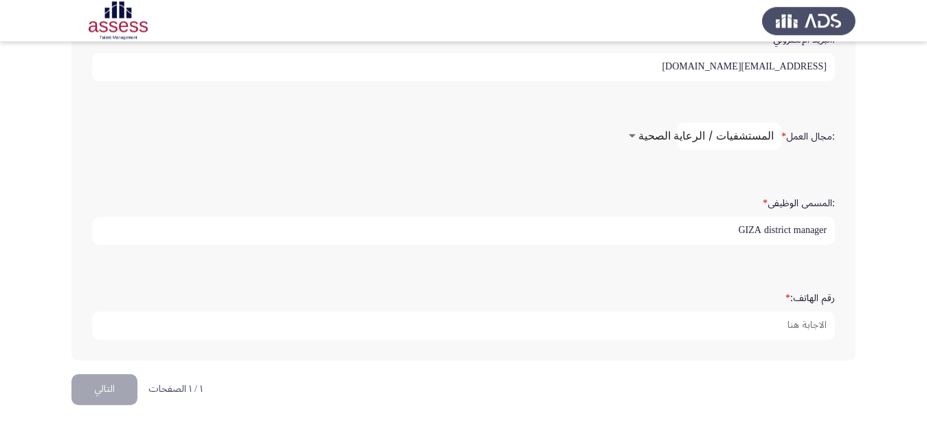
scroll to position [520, 0]
type input "GIZA district manager"
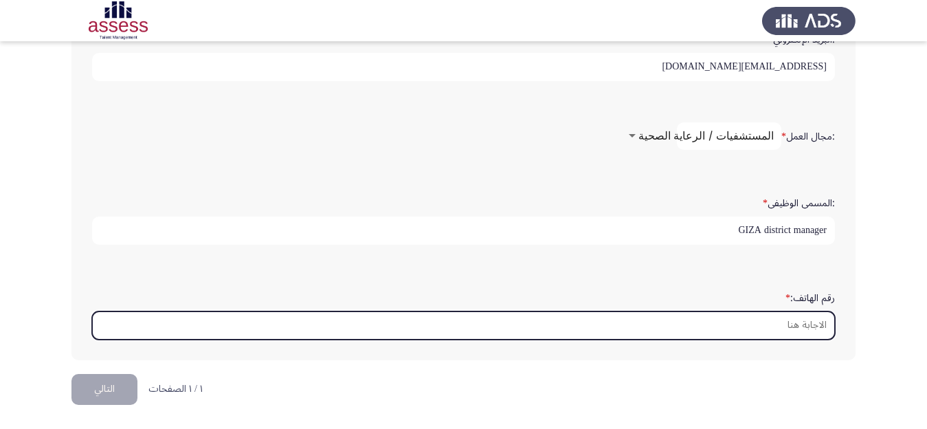
click at [781, 340] on input "رقم الهاتف: *" at bounding box center [463, 325] width 743 height 28
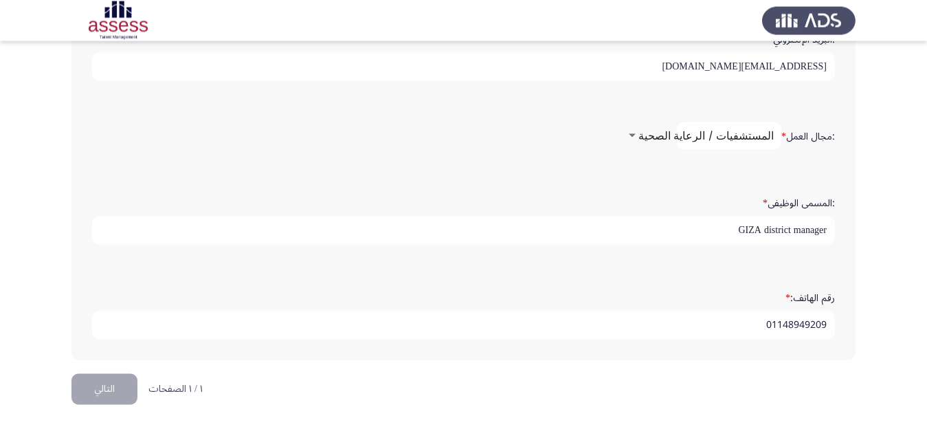
scroll to position [533, 0]
type input "01148949209"
click at [763, 217] on input "GIZA district manager" at bounding box center [463, 231] width 743 height 28
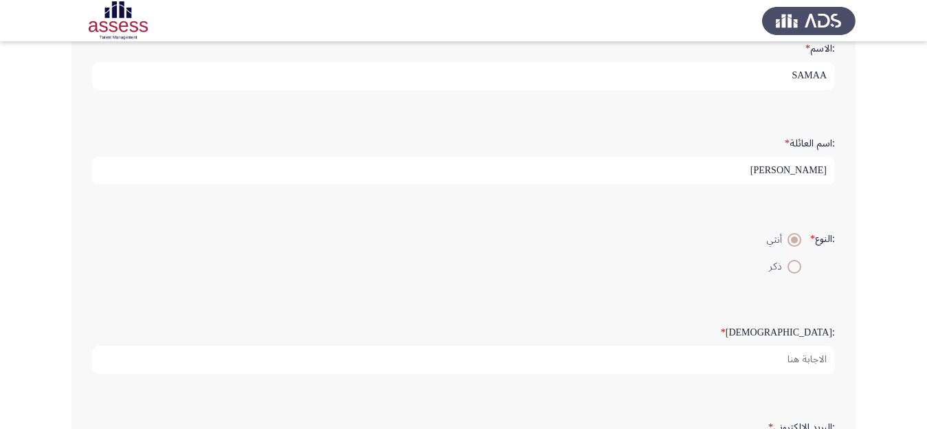
scroll to position [56, 0]
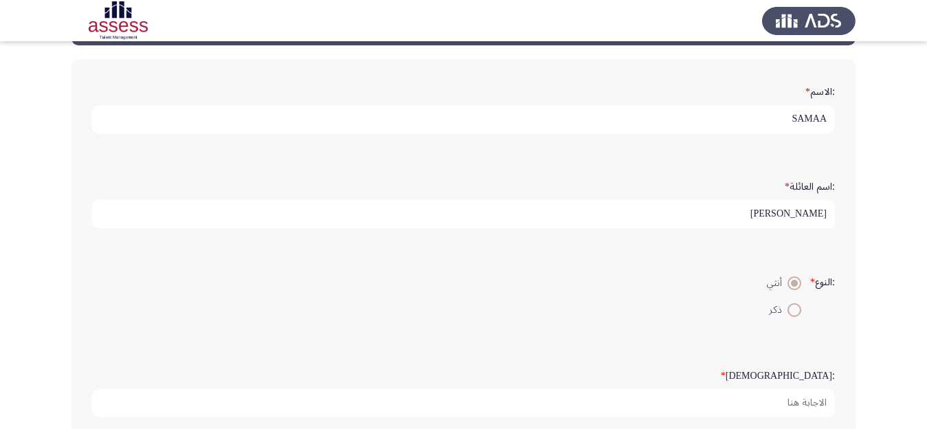
type input "district manager"
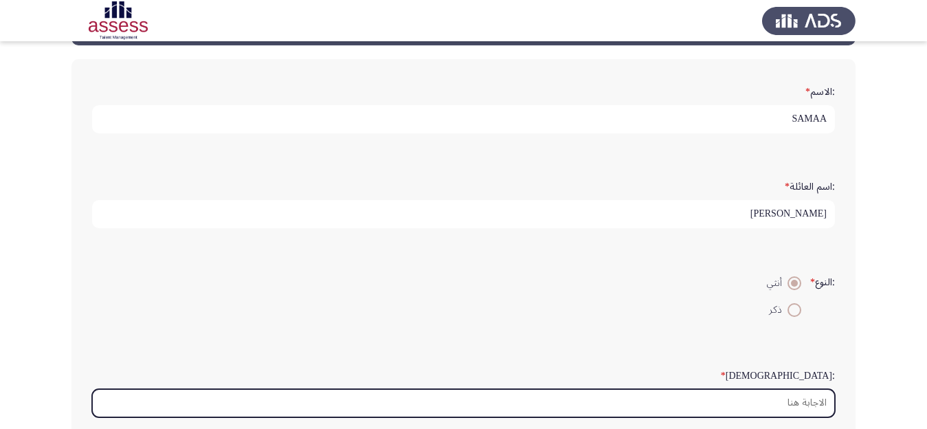
click at [811, 417] on input ":السن *" at bounding box center [463, 403] width 743 height 28
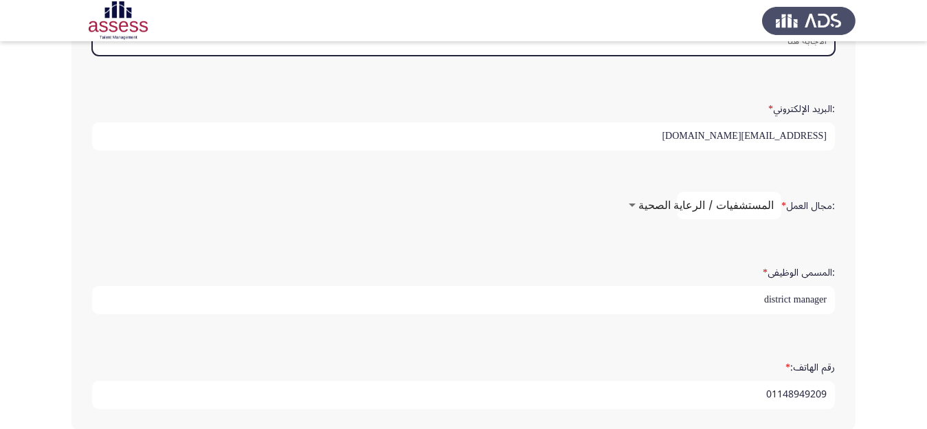
scroll to position [533, 0]
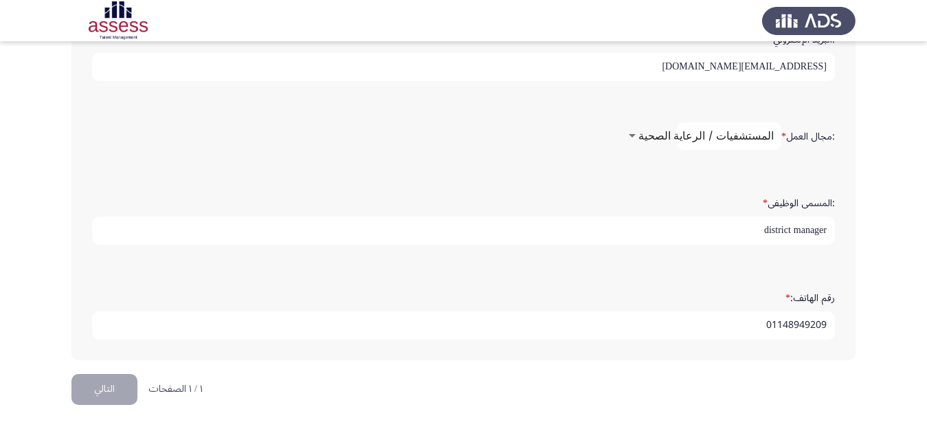
click at [639, 131] on div at bounding box center [632, 136] width 12 height 11
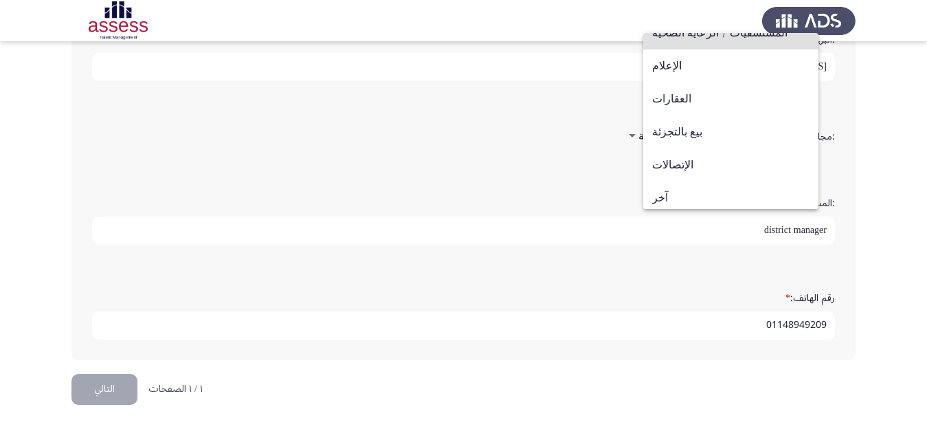
scroll to position [451, 0]
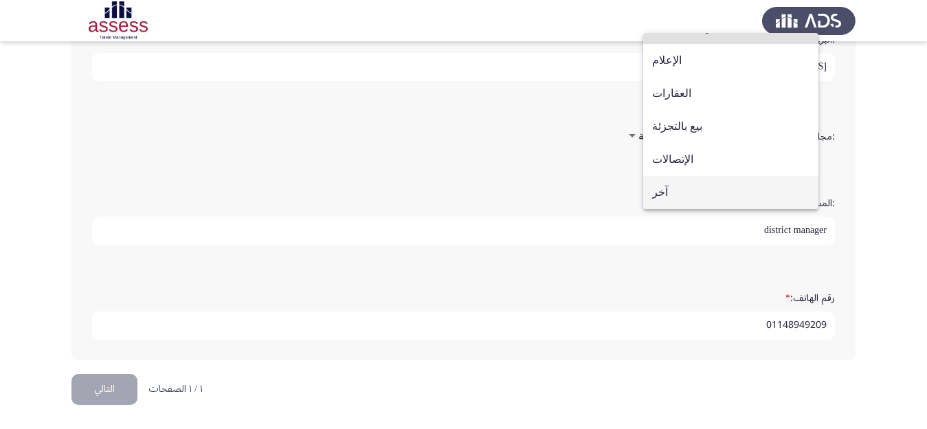
click at [697, 196] on span "آخر" at bounding box center [730, 192] width 157 height 33
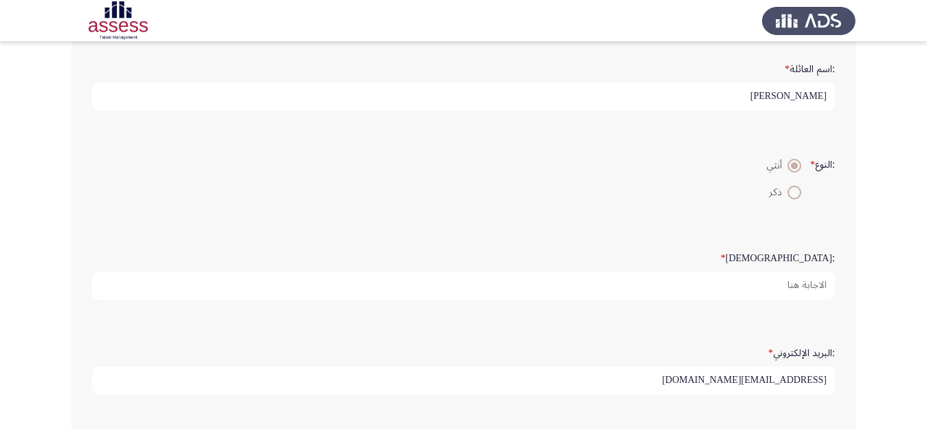
scroll to position [0, 0]
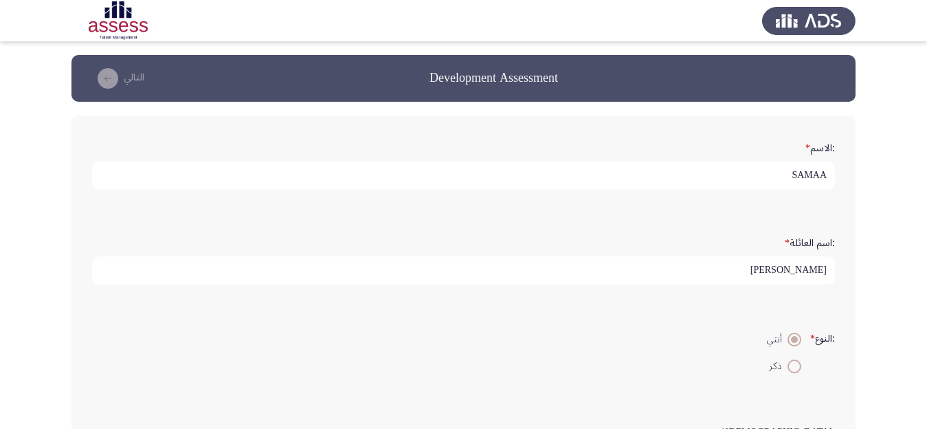
click at [781, 173] on input "SAMAA" at bounding box center [463, 176] width 743 height 28
click at [831, 179] on input "SAMAA" at bounding box center [463, 176] width 743 height 28
drag, startPoint x: 824, startPoint y: 177, endPoint x: 790, endPoint y: 180, distance: 33.9
click at [790, 180] on input "SAMAA" at bounding box center [463, 176] width 743 height 28
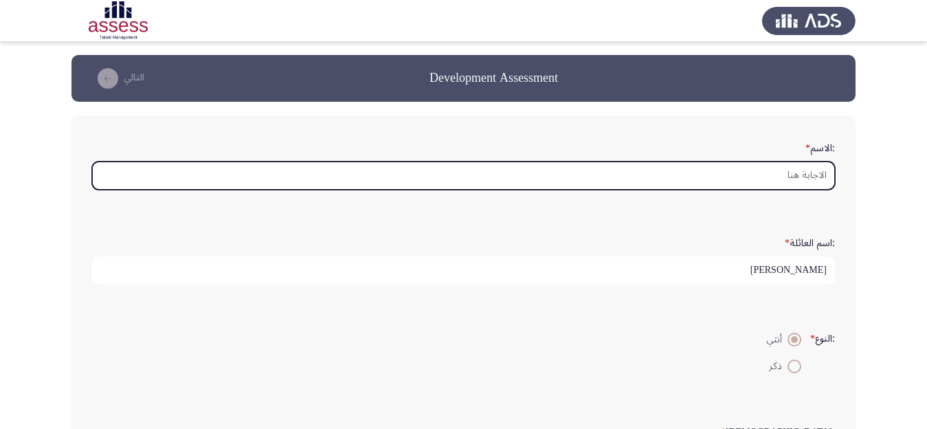
type input "s"
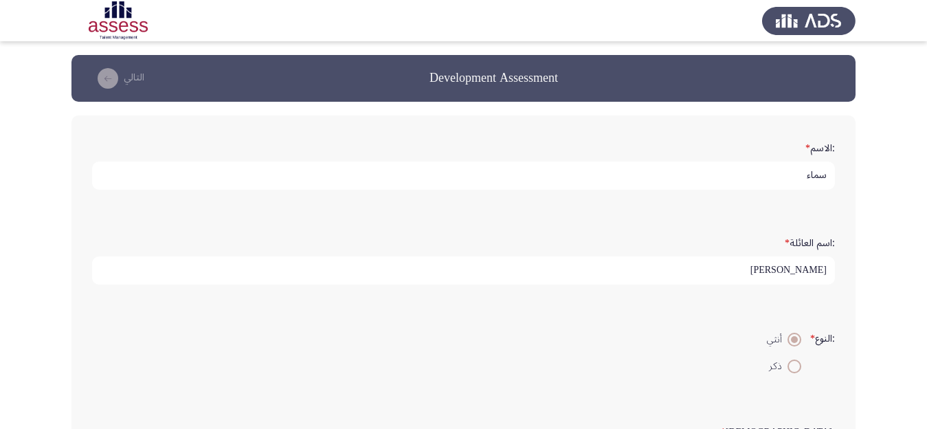
type input "سماء"
click at [781, 274] on input "[PERSON_NAME]" at bounding box center [463, 270] width 743 height 28
drag, startPoint x: 781, startPoint y: 274, endPoint x: 815, endPoint y: 278, distance: 33.9
click at [815, 278] on input "[PERSON_NAME]" at bounding box center [463, 270] width 743 height 28
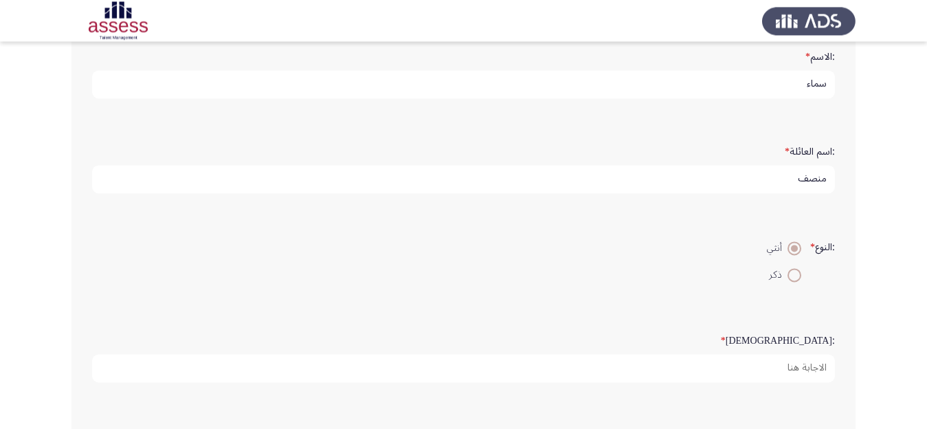
scroll to position [101, 0]
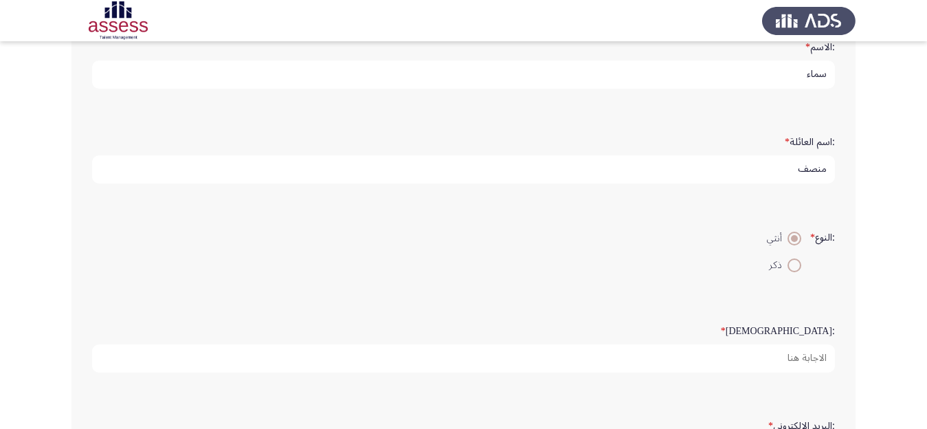
type input "منصف"
click at [501, 285] on div ":النوع * أنثي ذكر" at bounding box center [463, 251] width 757 height 67
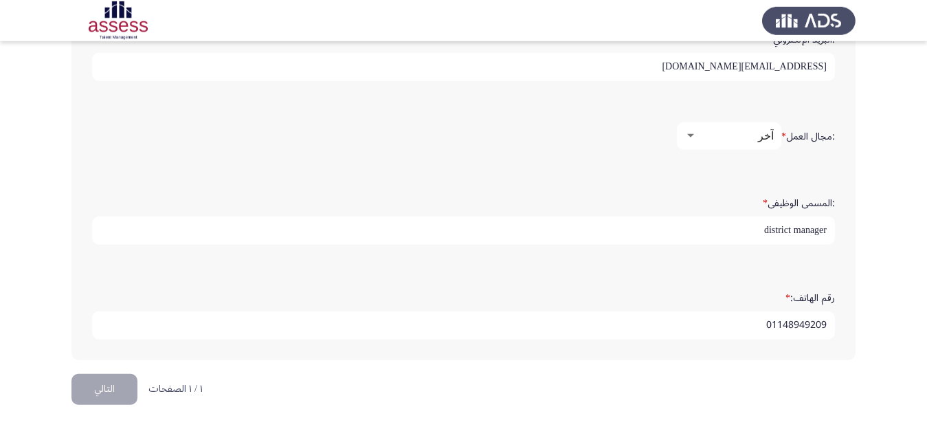
scroll to position [533, 0]
drag, startPoint x: 930, startPoint y: 423, endPoint x: 938, endPoint y: 423, distance: 8.3
click at [689, 134] on div at bounding box center [690, 135] width 7 height 3
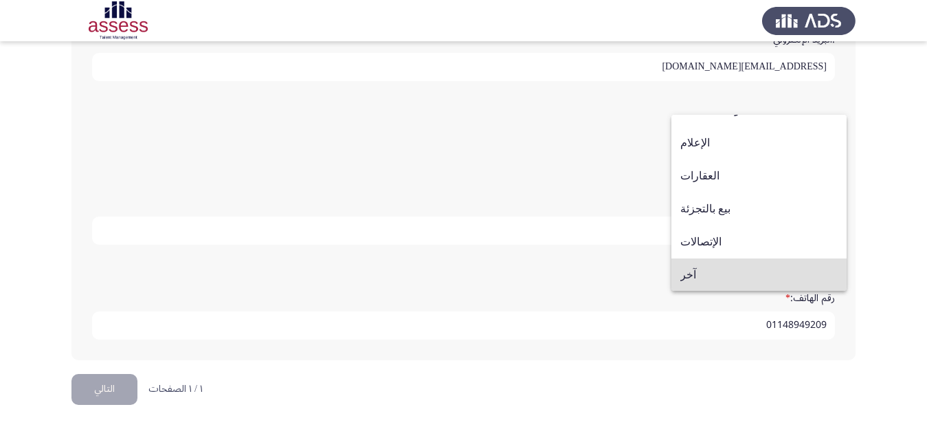
scroll to position [292, 0]
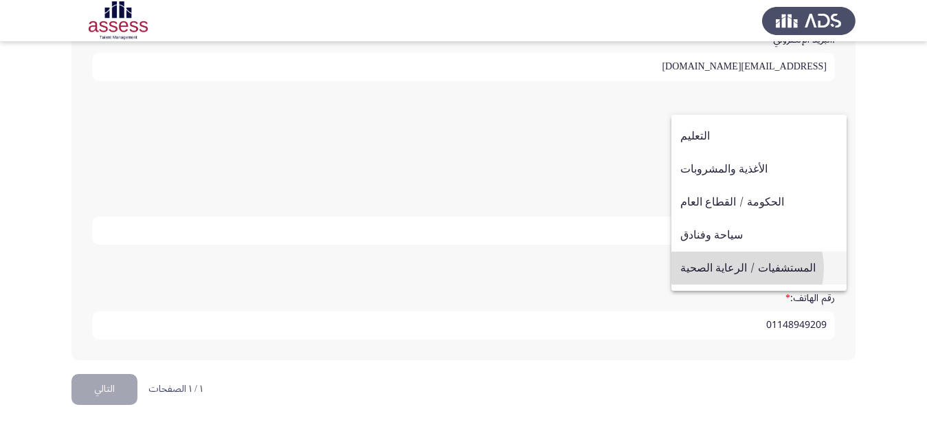
click at [747, 268] on span "المستشفيات / الرعاية الصحية" at bounding box center [758, 268] width 157 height 33
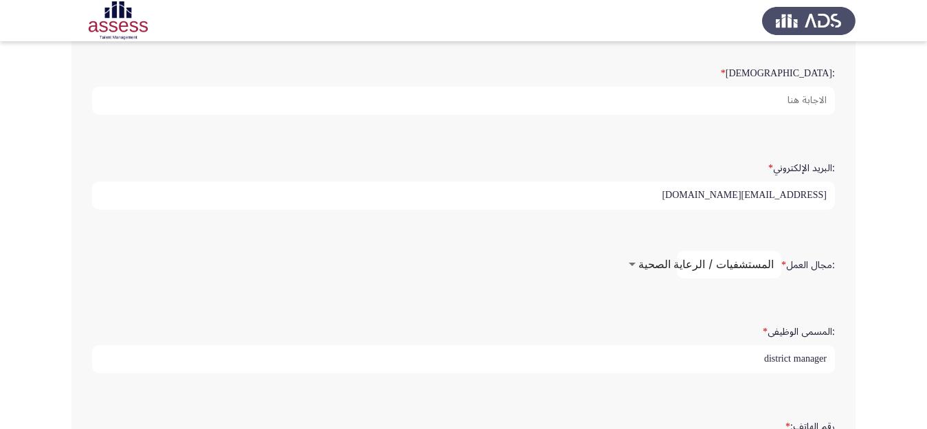
scroll to position [533, 0]
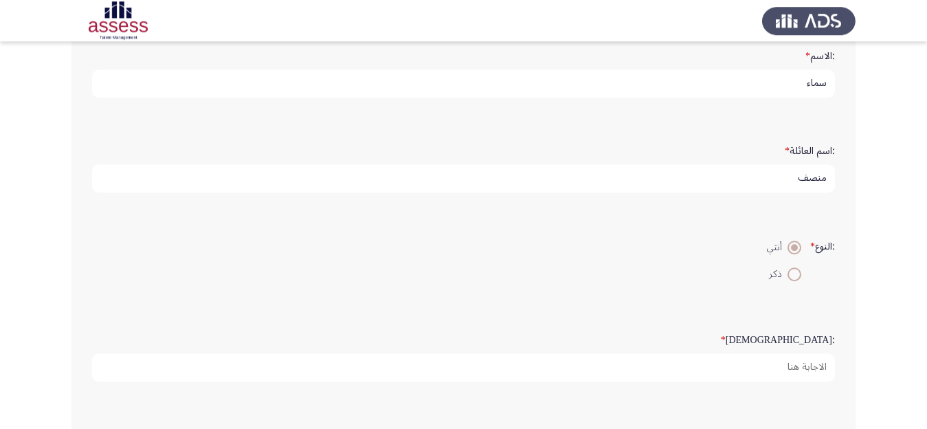
scroll to position [130, 0]
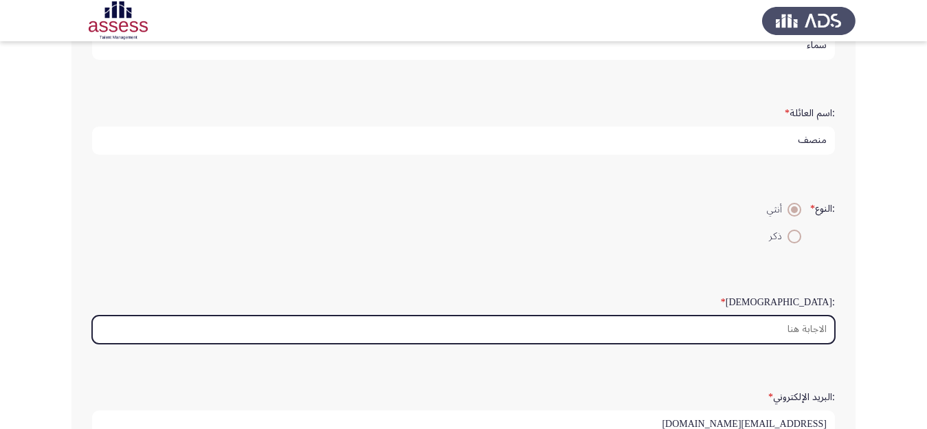
click at [776, 344] on input ":السن *" at bounding box center [463, 329] width 743 height 28
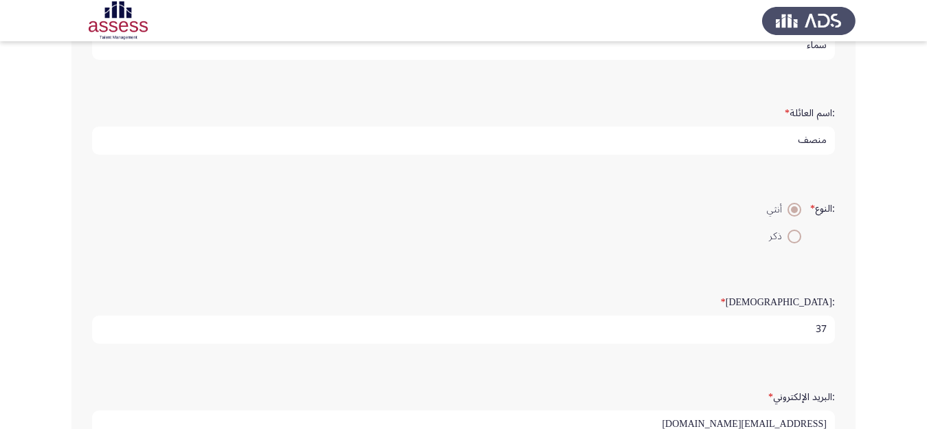
type input "37"
drag, startPoint x: 726, startPoint y: 292, endPoint x: 938, endPoint y: 366, distance: 224.1
click at [927, 366] on html "Development Assessment التالي :الاسم * سماء :اسم العائلة * منصف :النوع * أنثي ذ…" at bounding box center [463, 328] width 927 height 916
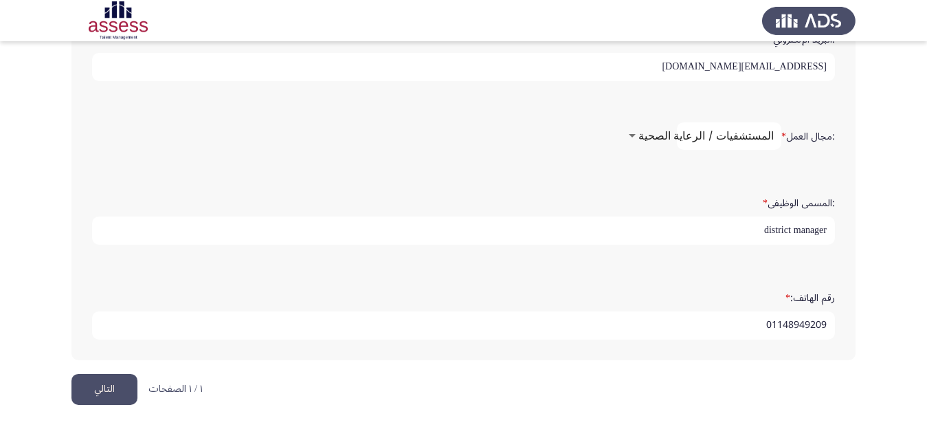
scroll to position [533, 0]
click at [109, 393] on button "التالي" at bounding box center [104, 389] width 66 height 31
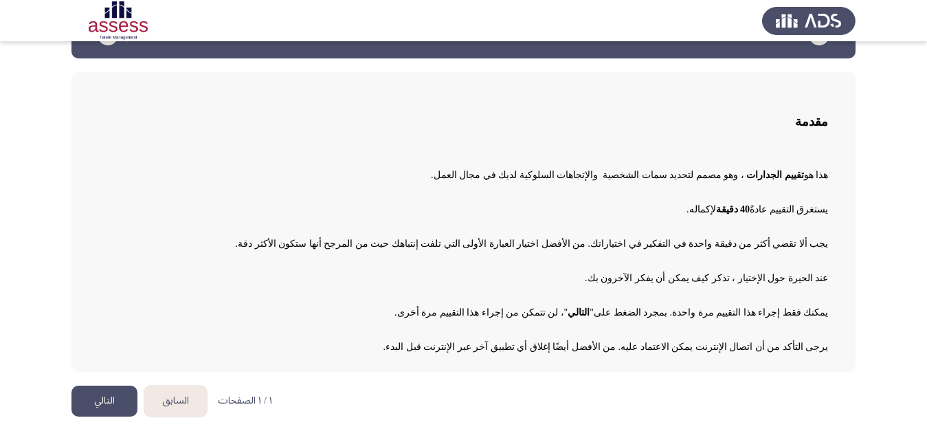
scroll to position [45, 0]
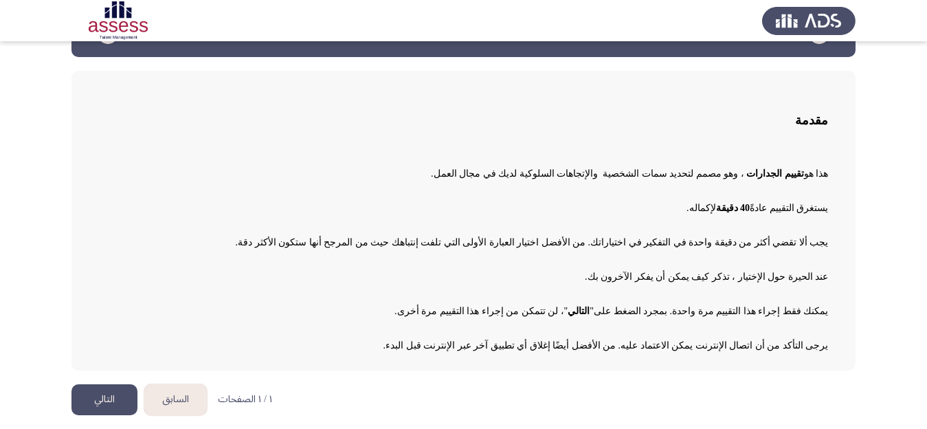
click at [110, 399] on button "التالي" at bounding box center [104, 399] width 66 height 31
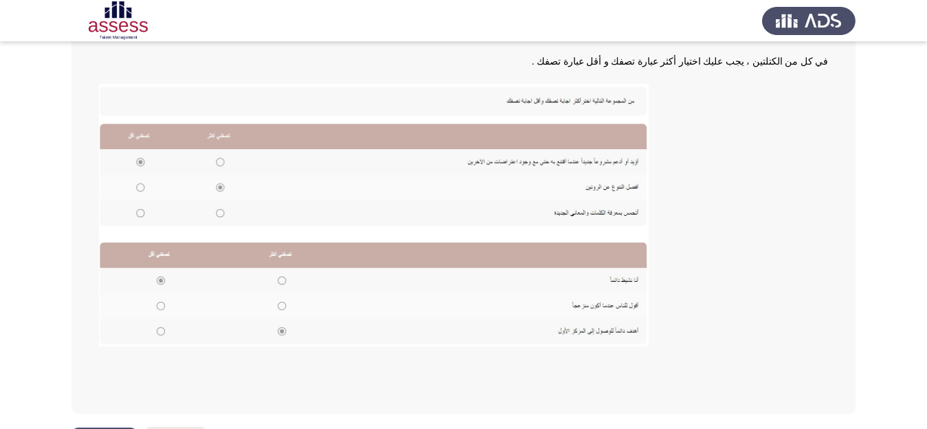
scroll to position [281, 0]
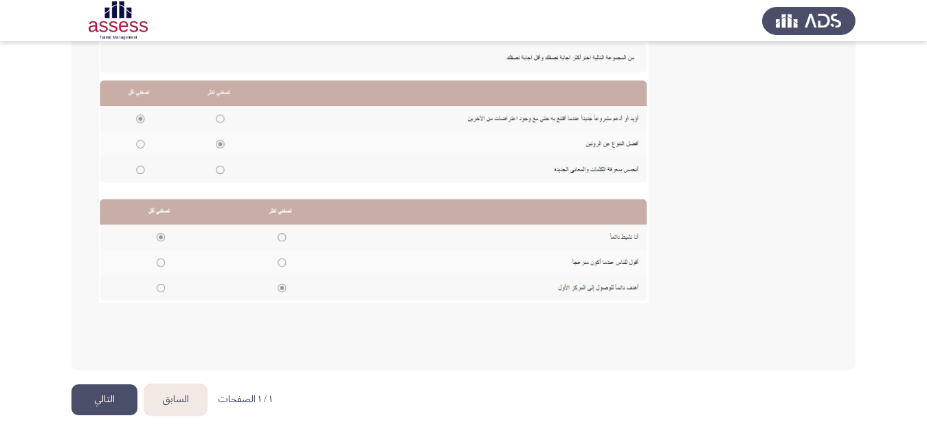
click at [113, 397] on button "التالي" at bounding box center [104, 399] width 66 height 31
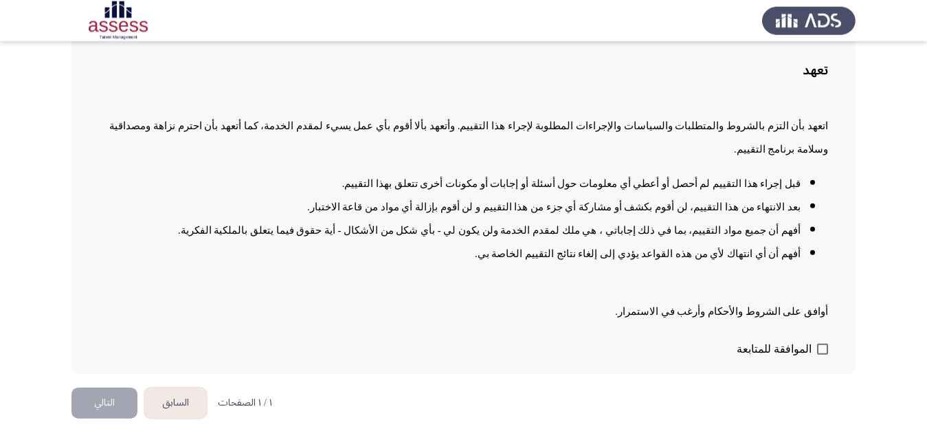
scroll to position [103, 0]
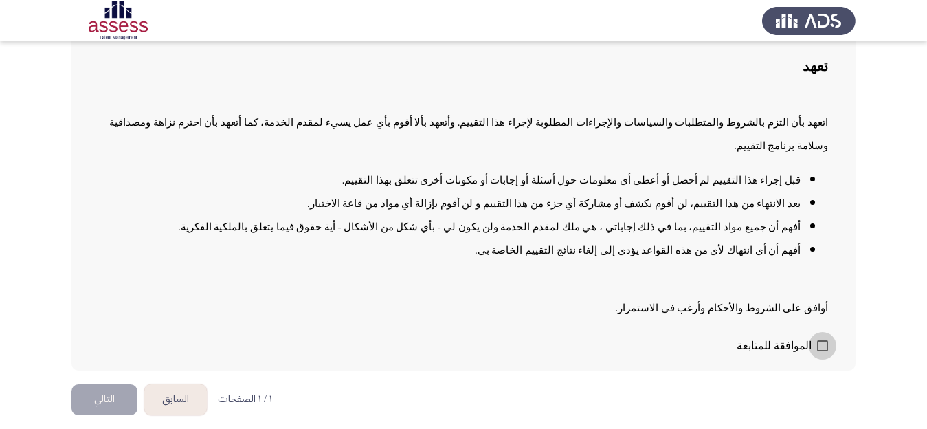
click at [823, 346] on span at bounding box center [822, 345] width 11 height 11
click at [823, 351] on input "الموافقة للمتابعة" at bounding box center [822, 351] width 1 height 1
checkbox input "true"
click at [96, 395] on button "التالي" at bounding box center [104, 399] width 66 height 31
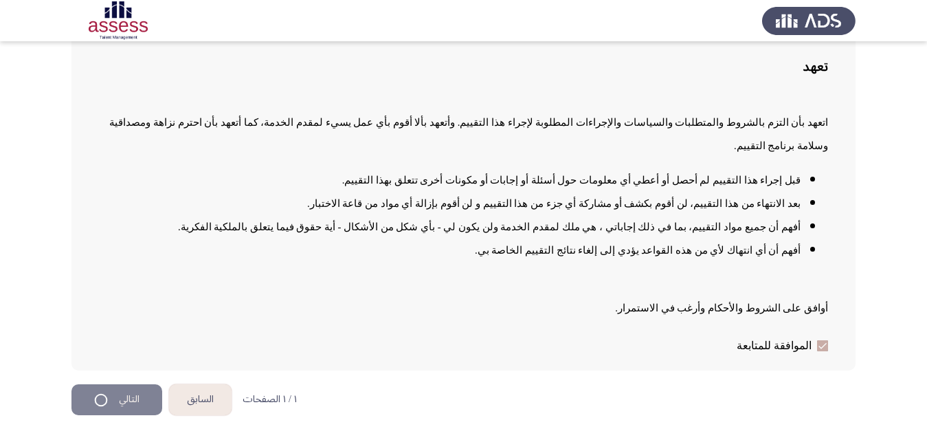
scroll to position [0, 0]
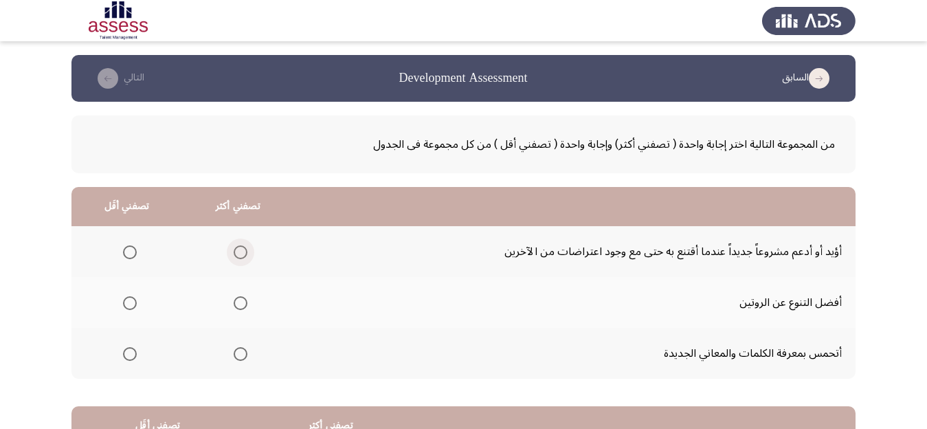
click at [247, 252] on span "Select an option" at bounding box center [241, 252] width 14 height 14
click at [247, 252] on input "Select an option" at bounding box center [241, 252] width 14 height 14
click at [245, 303] on span "Select an option" at bounding box center [241, 303] width 14 height 14
click at [245, 303] on input "Select an option" at bounding box center [241, 303] width 14 height 14
click at [137, 252] on span "Select an option" at bounding box center [130, 252] width 14 height 14
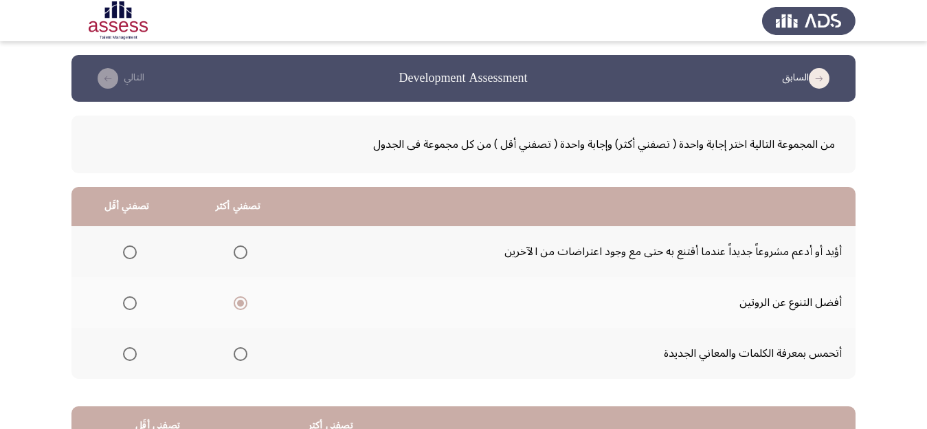
click at [137, 252] on input "Select an option" at bounding box center [130, 252] width 14 height 14
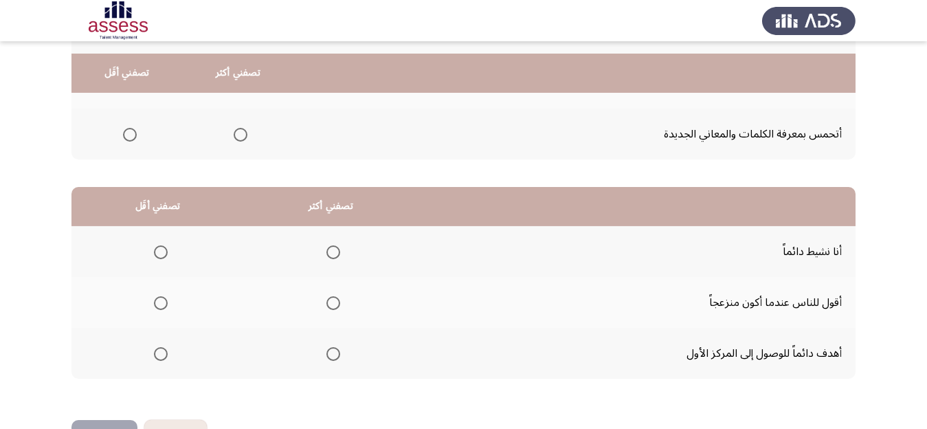
scroll to position [260, 0]
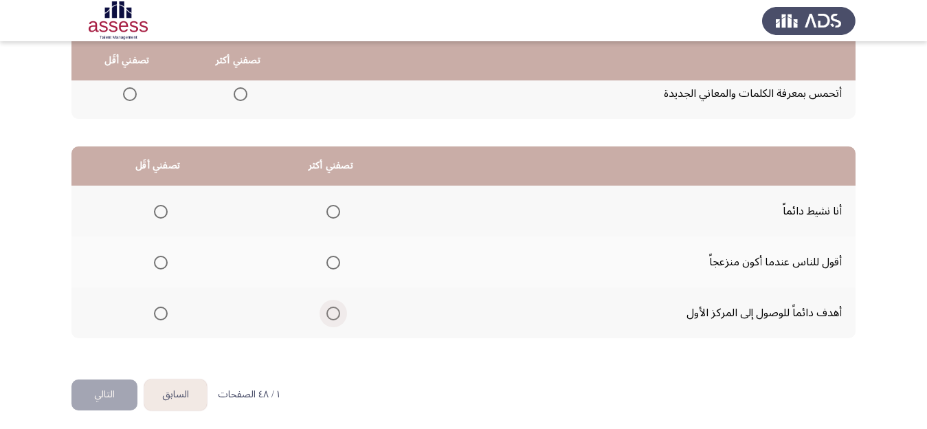
click at [340, 315] on span "Select an option" at bounding box center [333, 314] width 14 height 14
click at [340, 315] on input "Select an option" at bounding box center [333, 314] width 14 height 14
click at [340, 210] on span "Select an option" at bounding box center [333, 212] width 14 height 14
click at [340, 210] on input "Select an option" at bounding box center [333, 212] width 14 height 14
click at [162, 313] on span "Select an option" at bounding box center [161, 314] width 14 height 14
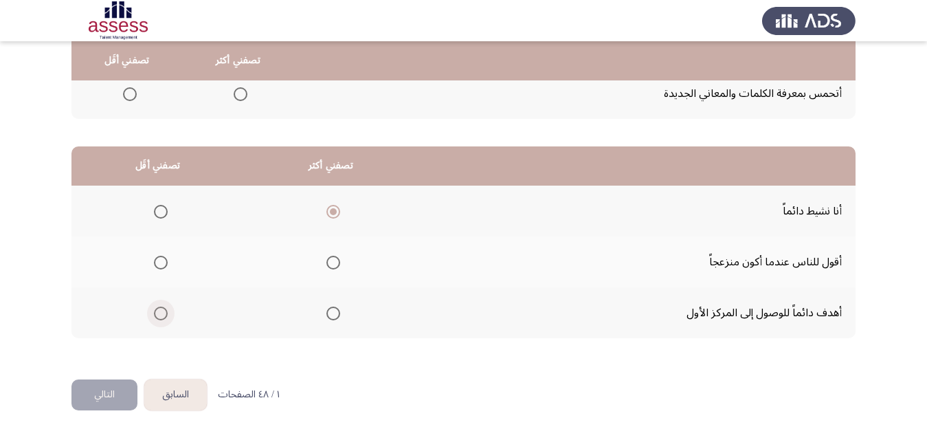
click at [162, 313] on input "Select an option" at bounding box center [161, 314] width 14 height 14
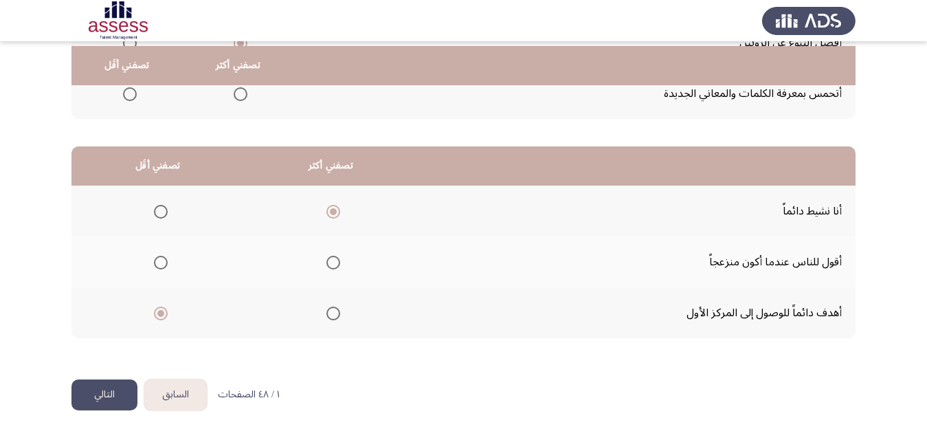
scroll to position [265, 0]
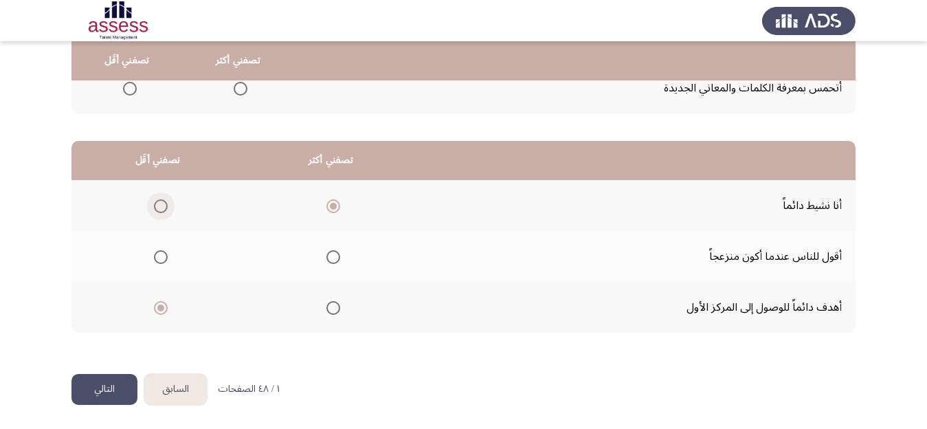
click at [166, 204] on span "Select an option" at bounding box center [161, 206] width 14 height 14
click at [166, 204] on input "Select an option" at bounding box center [161, 206] width 14 height 14
click at [340, 307] on span "Select an option" at bounding box center [333, 308] width 14 height 14
click at [340, 307] on input "Select an option" at bounding box center [333, 308] width 14 height 14
click at [100, 390] on button "التالي" at bounding box center [104, 389] width 66 height 31
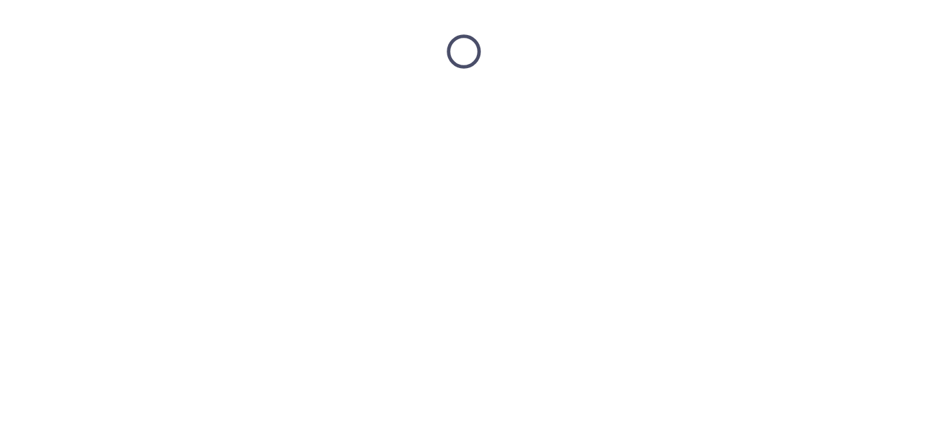
scroll to position [0, 0]
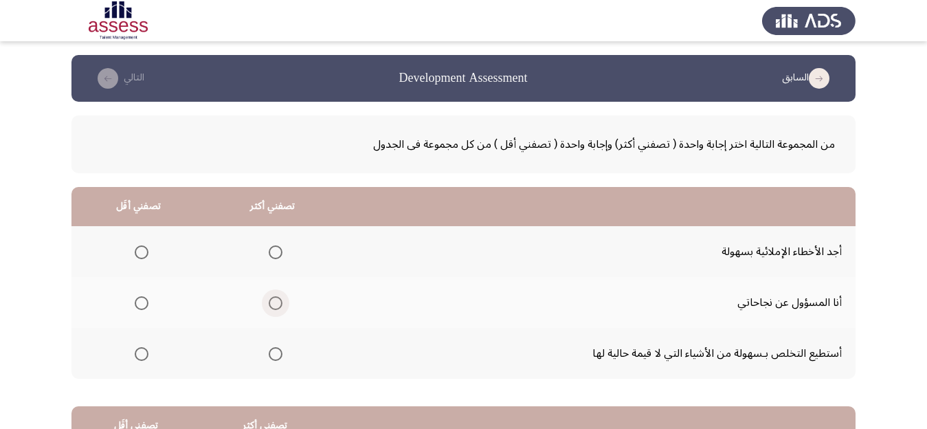
click at [282, 302] on span "Select an option" at bounding box center [276, 303] width 14 height 14
click at [282, 302] on input "Select an option" at bounding box center [276, 303] width 14 height 14
click at [144, 352] on span "Select an option" at bounding box center [142, 354] width 14 height 14
click at [144, 352] on input "Select an option" at bounding box center [142, 354] width 14 height 14
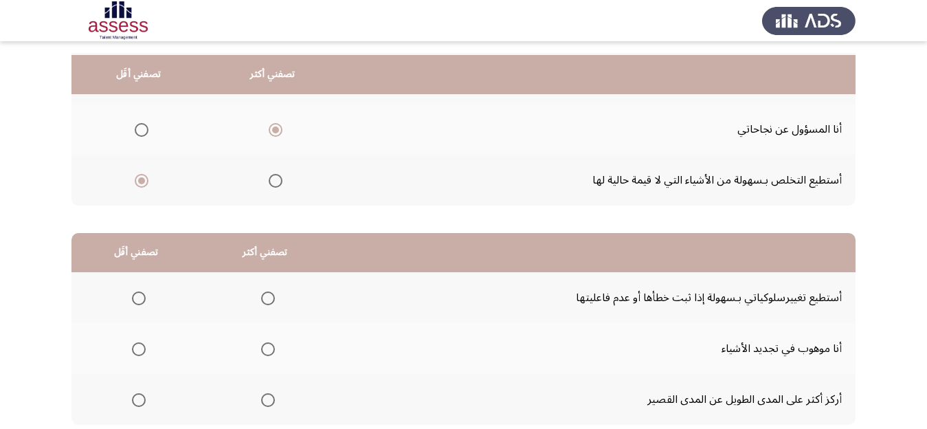
scroll to position [217, 0]
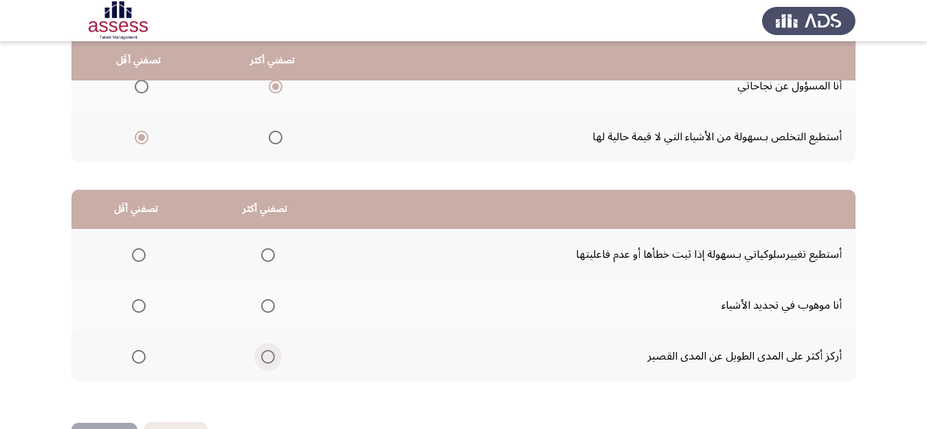
click at [272, 355] on span "Select an option" at bounding box center [268, 357] width 14 height 14
click at [272, 355] on input "Select an option" at bounding box center [268, 357] width 14 height 14
click at [273, 257] on span "Select an option" at bounding box center [268, 255] width 14 height 14
click at [273, 257] on input "Select an option" at bounding box center [268, 255] width 14 height 14
click at [140, 355] on span "Select an option" at bounding box center [139, 357] width 14 height 14
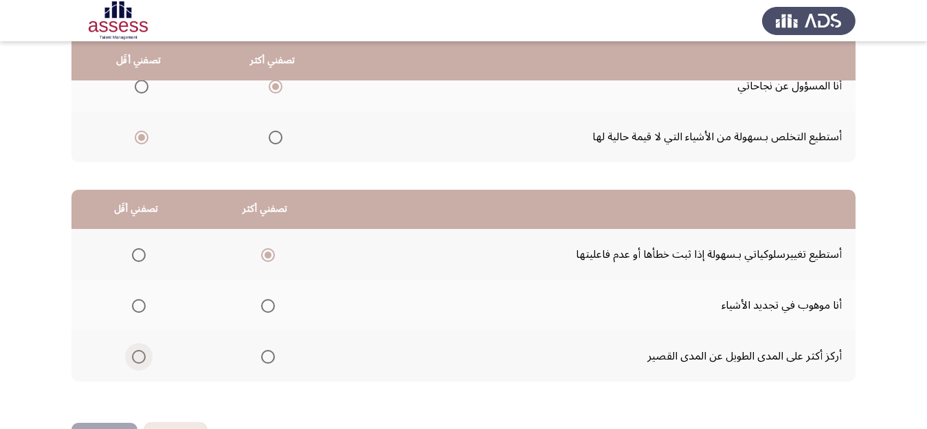
click at [140, 355] on input "Select an option" at bounding box center [139, 357] width 14 height 14
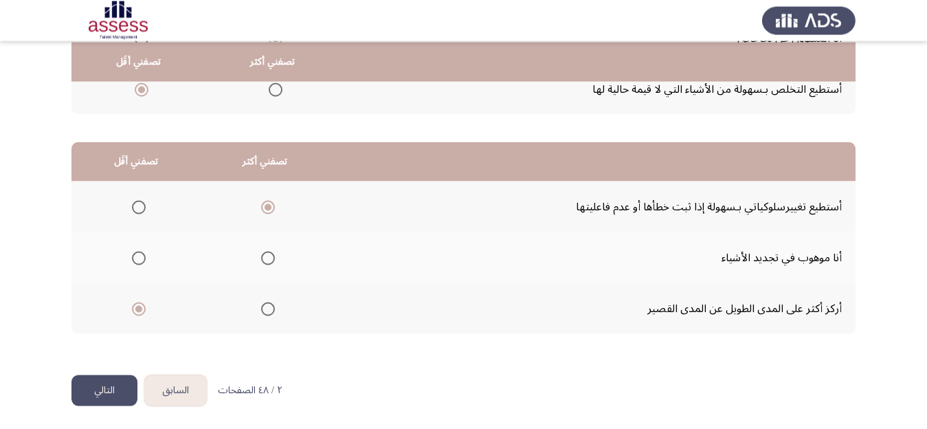
scroll to position [265, 0]
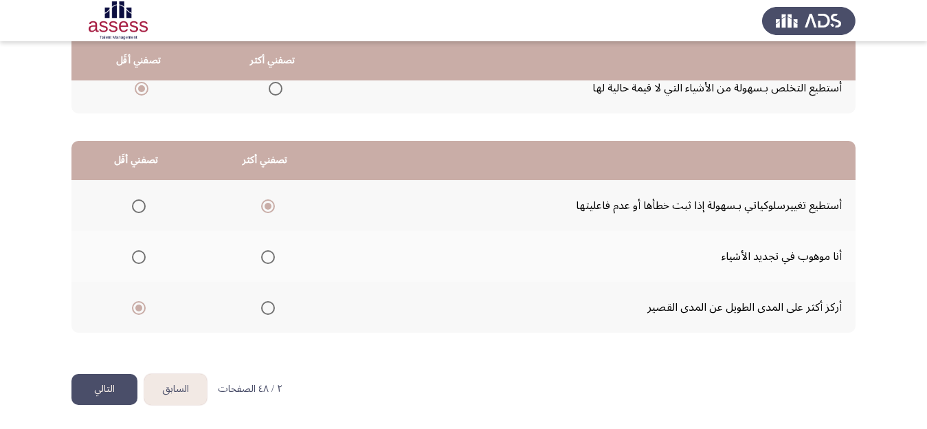
click at [98, 383] on button "التالي" at bounding box center [104, 389] width 66 height 31
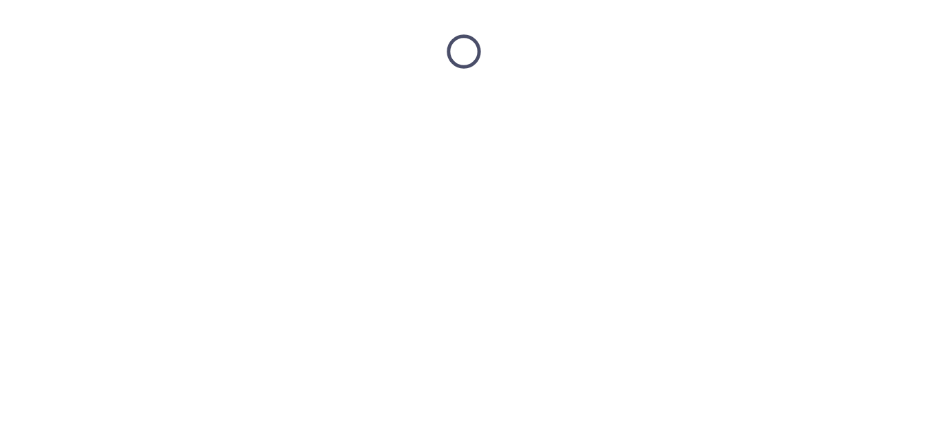
scroll to position [0, 0]
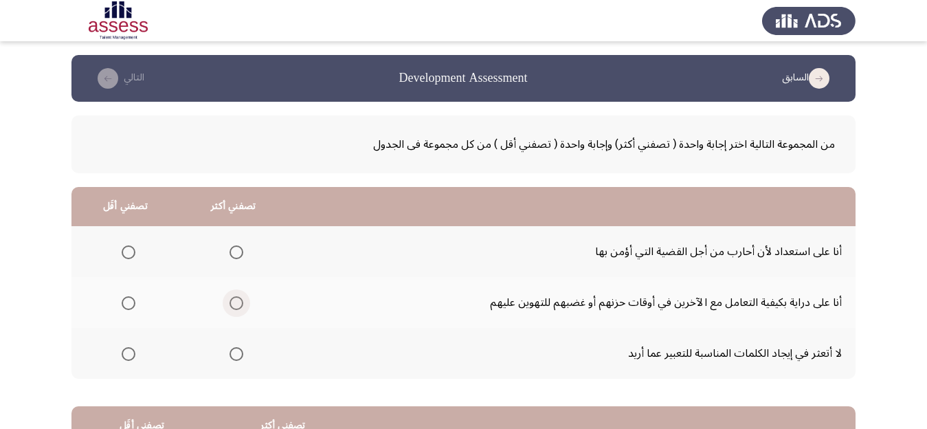
click at [243, 301] on span "Select an option" at bounding box center [237, 303] width 14 height 14
click at [243, 301] on input "Select an option" at bounding box center [237, 303] width 14 height 14
click at [131, 356] on span "Select an option" at bounding box center [129, 354] width 14 height 14
click at [131, 356] on input "Select an option" at bounding box center [129, 354] width 14 height 14
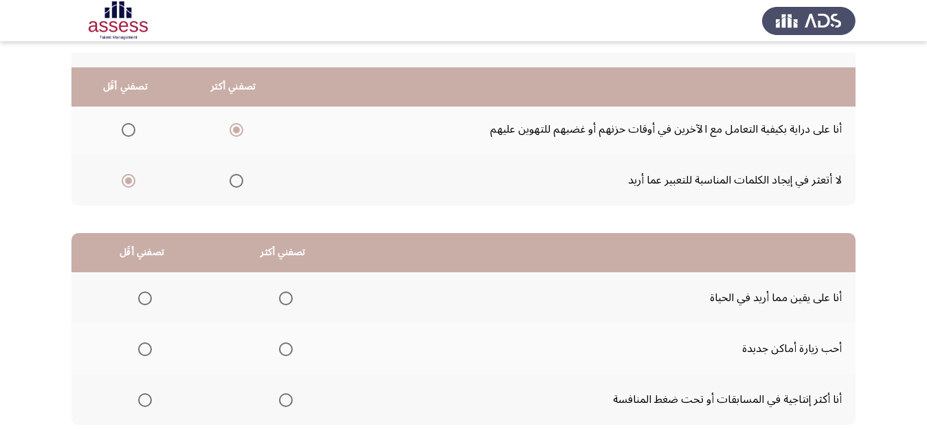
scroll to position [217, 0]
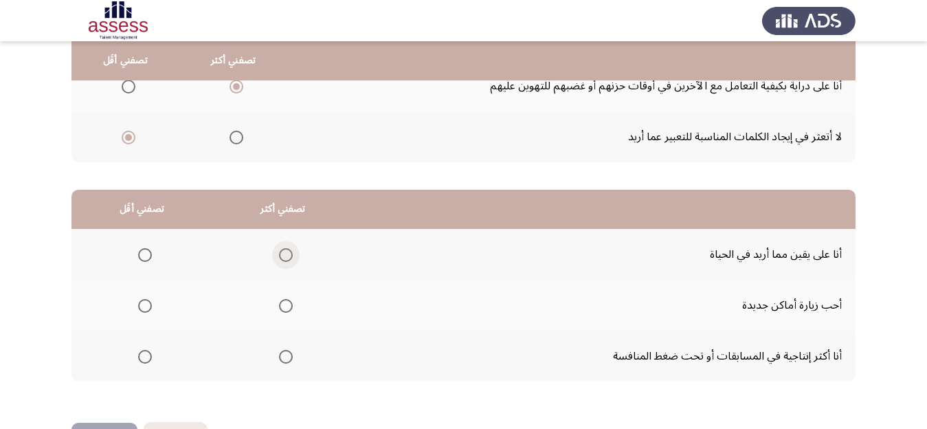
click at [292, 255] on span "Select an option" at bounding box center [286, 255] width 14 height 14
click at [292, 255] on input "Select an option" at bounding box center [286, 255] width 14 height 14
click at [148, 355] on span "Select an option" at bounding box center [145, 357] width 14 height 14
click at [148, 355] on input "Select an option" at bounding box center [145, 357] width 14 height 14
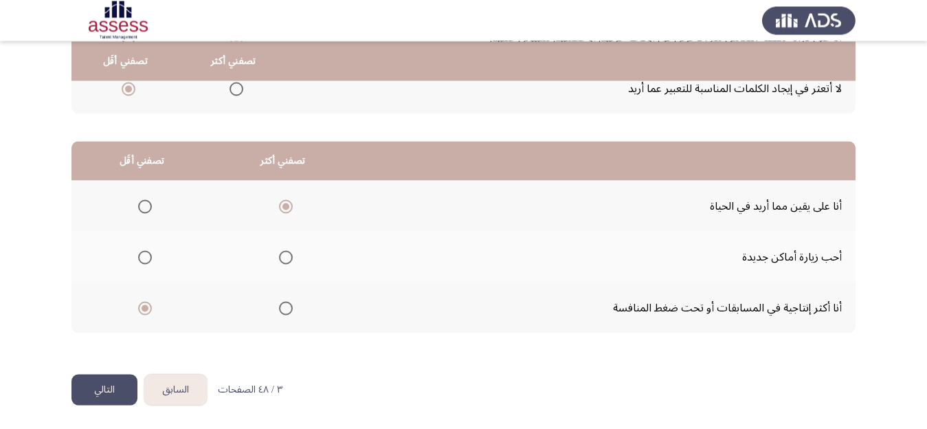
scroll to position [265, 0]
click at [94, 388] on button "التالي" at bounding box center [104, 389] width 66 height 31
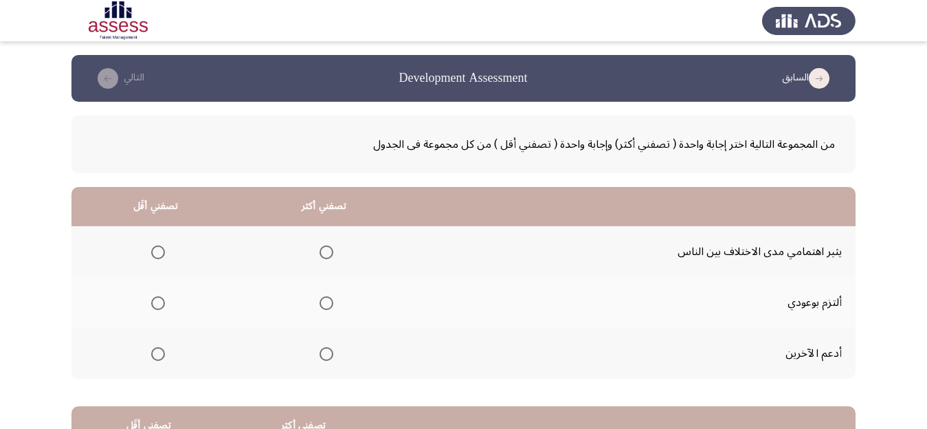
click at [333, 302] on span "Select an option" at bounding box center [327, 303] width 14 height 14
click at [333, 302] on input "Select an option" at bounding box center [327, 303] width 14 height 14
click at [160, 348] on span "Select an option" at bounding box center [158, 354] width 14 height 14
click at [160, 348] on input "Select an option" at bounding box center [158, 354] width 14 height 14
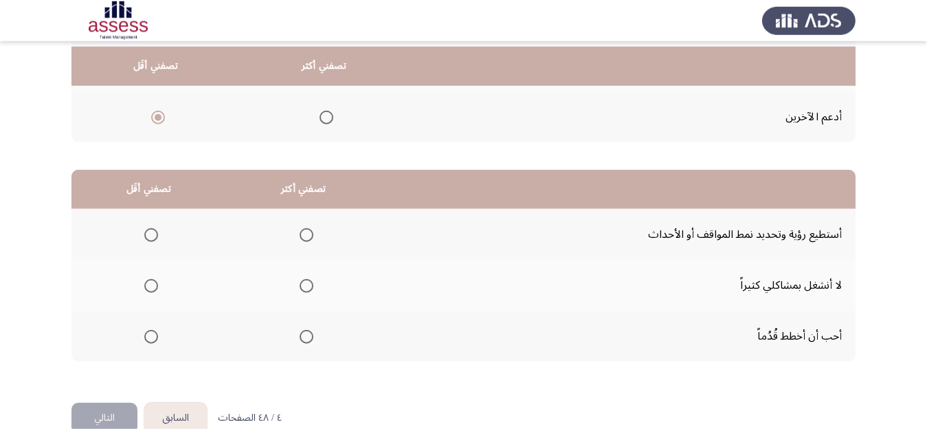
scroll to position [245, 0]
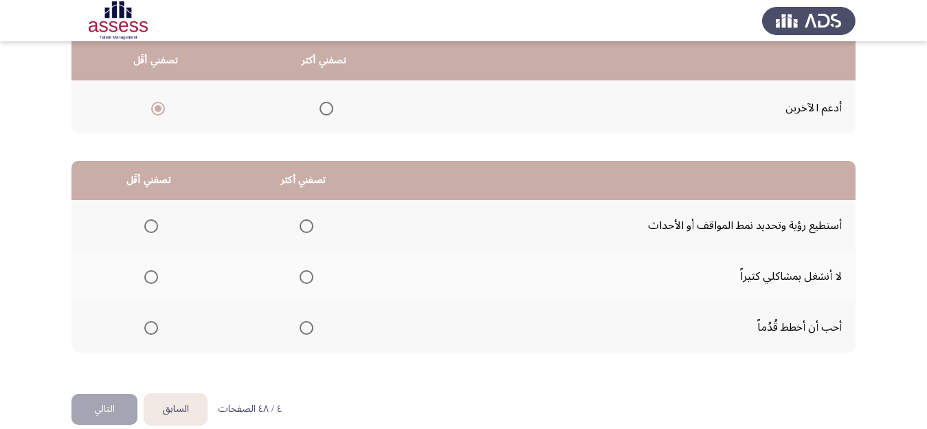
click at [311, 226] on span "Select an option" at bounding box center [307, 226] width 14 height 14
click at [311, 226] on input "Select an option" at bounding box center [307, 226] width 14 height 14
click at [150, 327] on span "Select an option" at bounding box center [151, 328] width 14 height 14
click at [150, 327] on input "Select an option" at bounding box center [151, 328] width 14 height 14
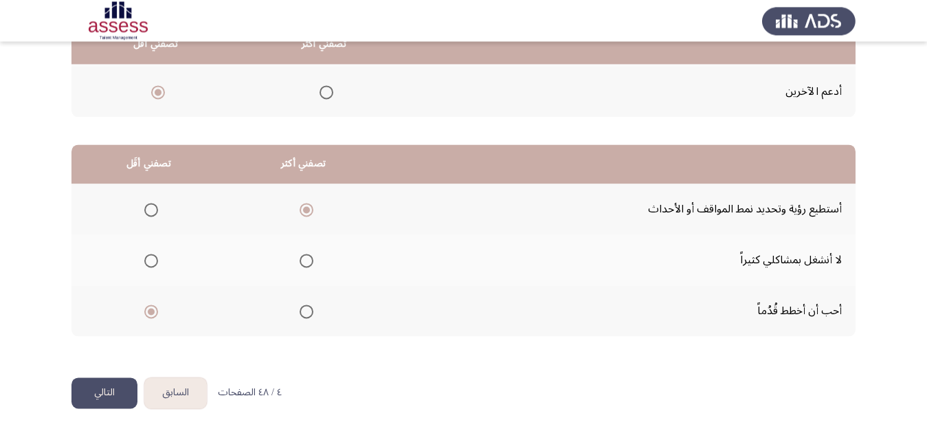
scroll to position [265, 0]
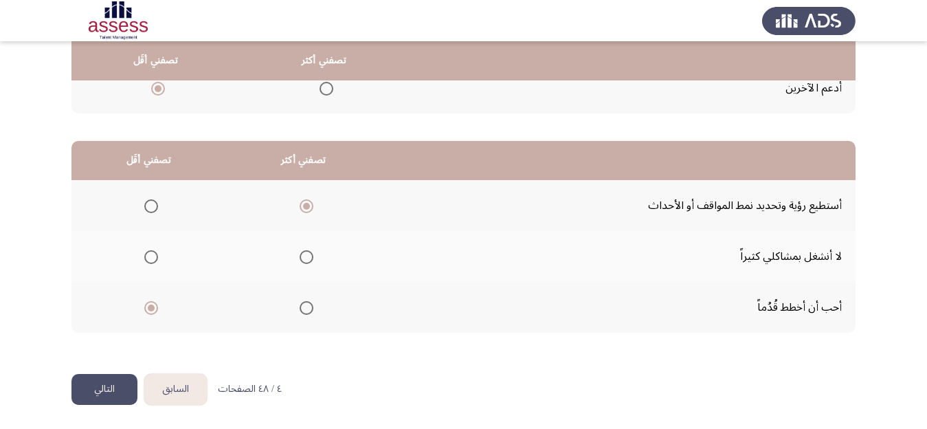
click at [99, 387] on button "التالي" at bounding box center [104, 389] width 66 height 31
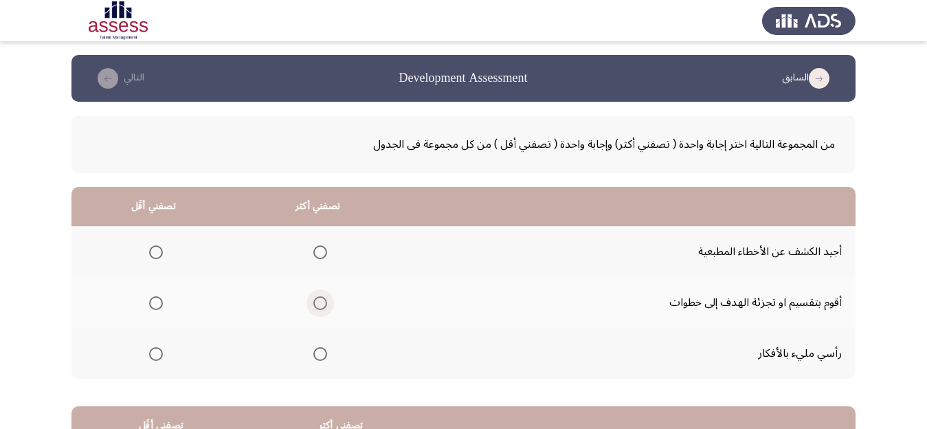
click at [327, 304] on span "Select an option" at bounding box center [320, 303] width 14 height 14
click at [327, 304] on input "Select an option" at bounding box center [320, 303] width 14 height 14
click at [159, 353] on span "Select an option" at bounding box center [156, 354] width 14 height 14
click at [159, 353] on input "Select an option" at bounding box center [156, 354] width 14 height 14
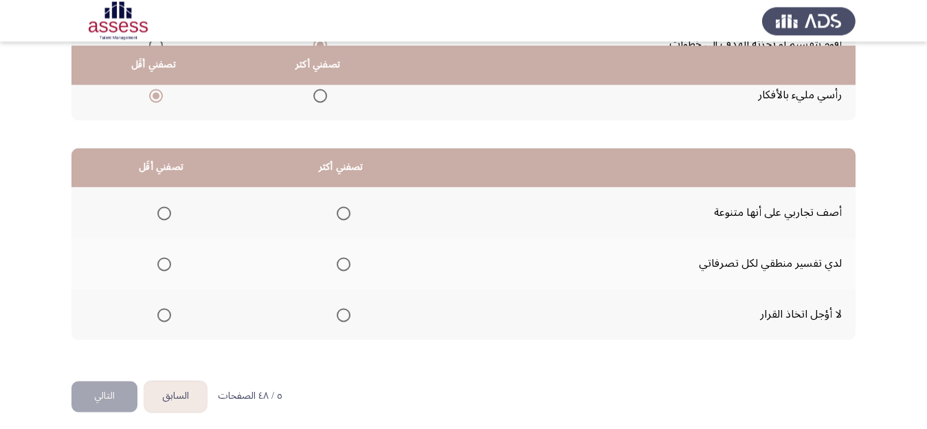
scroll to position [265, 0]
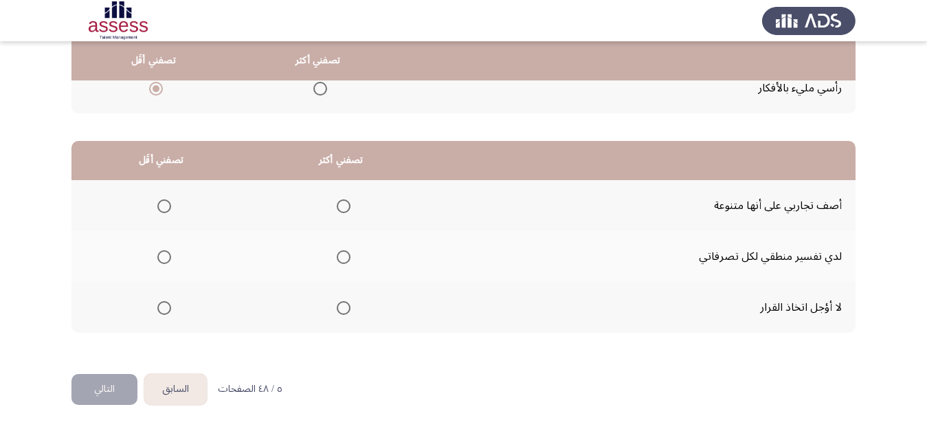
click at [350, 309] on span "Select an option" at bounding box center [344, 308] width 14 height 14
click at [350, 309] on input "Select an option" at bounding box center [344, 308] width 14 height 14
click at [168, 258] on span "Select an option" at bounding box center [164, 257] width 14 height 14
click at [168, 258] on input "Select an option" at bounding box center [164, 257] width 14 height 14
click at [99, 392] on button "التالي" at bounding box center [104, 389] width 66 height 31
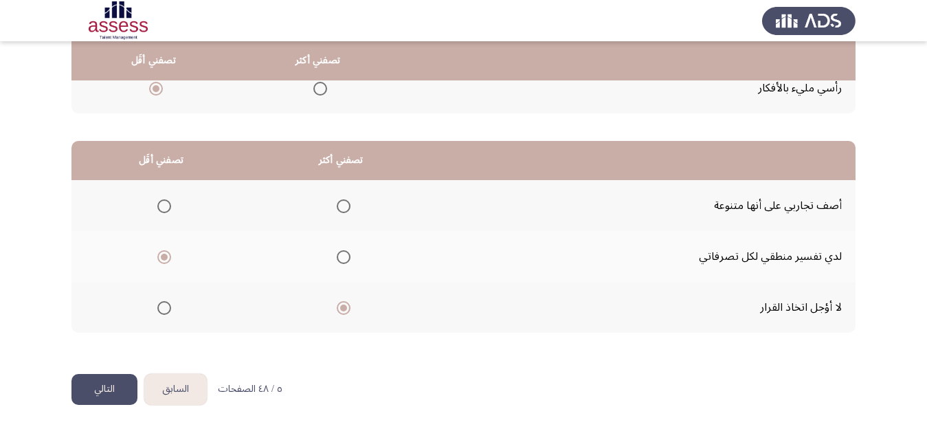
scroll to position [0, 0]
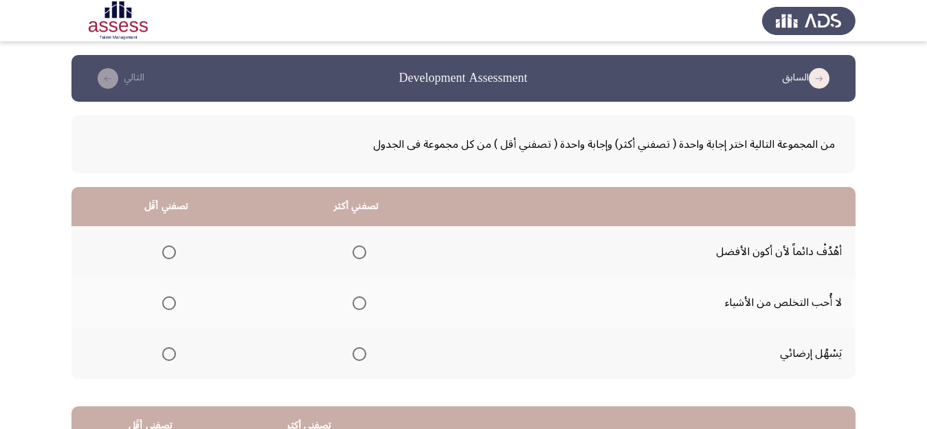
click at [366, 248] on span "Select an option" at bounding box center [360, 252] width 14 height 14
click at [366, 248] on input "Select an option" at bounding box center [360, 252] width 14 height 14
click at [174, 302] on span "Select an option" at bounding box center [169, 303] width 14 height 14
click at [174, 302] on input "Select an option" at bounding box center [169, 303] width 14 height 14
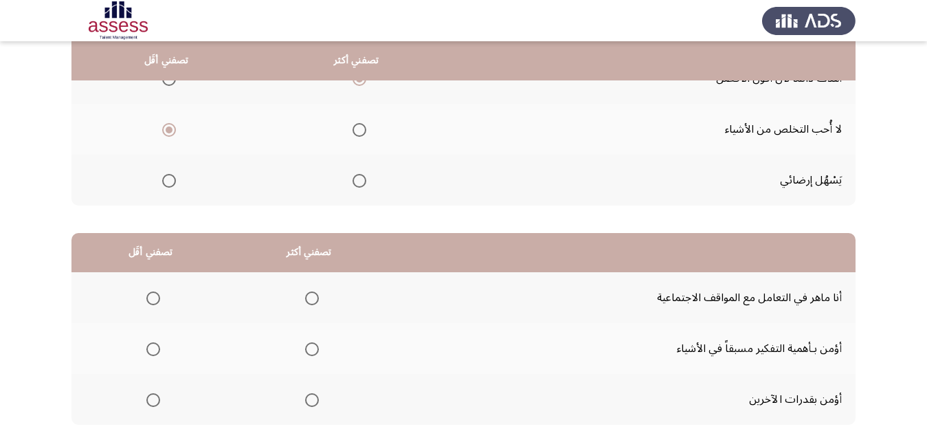
scroll to position [217, 0]
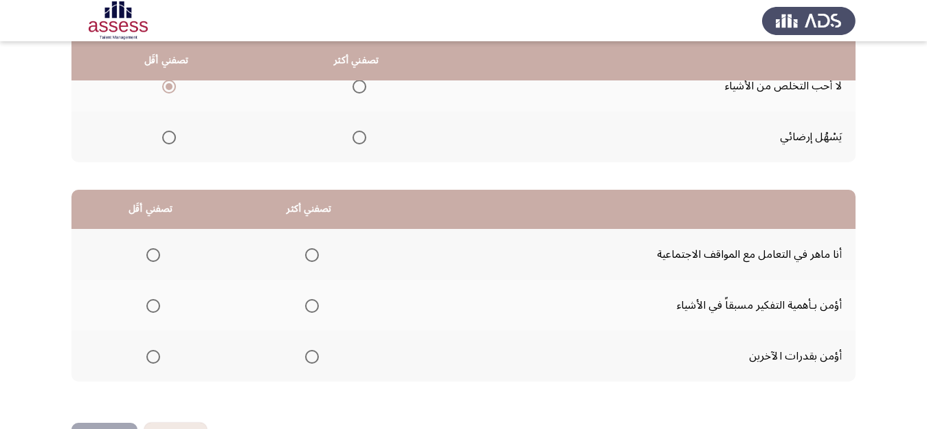
click at [319, 304] on span "Select an option" at bounding box center [312, 306] width 14 height 14
click at [319, 304] on input "Select an option" at bounding box center [312, 306] width 14 height 14
click at [319, 249] on span "Select an option" at bounding box center [312, 255] width 14 height 14
click at [319, 249] on input "Select an option" at bounding box center [312, 255] width 14 height 14
click at [158, 305] on span "Select an option" at bounding box center [153, 306] width 14 height 14
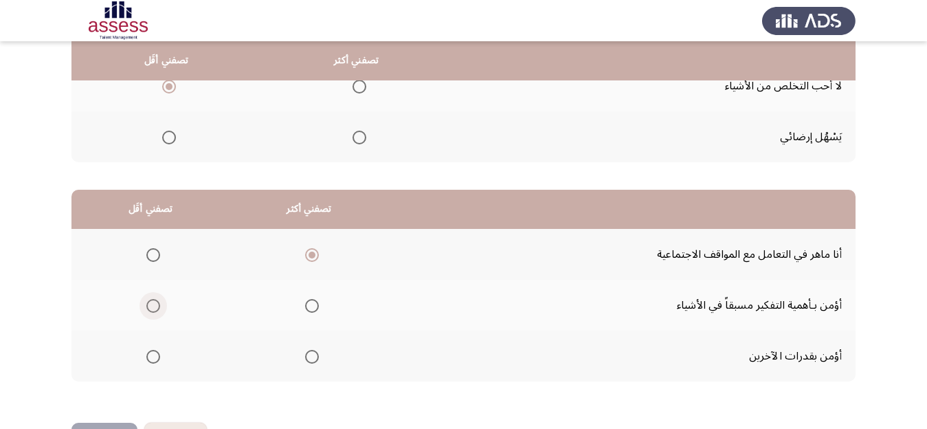
click at [158, 305] on input "Select an option" at bounding box center [153, 306] width 14 height 14
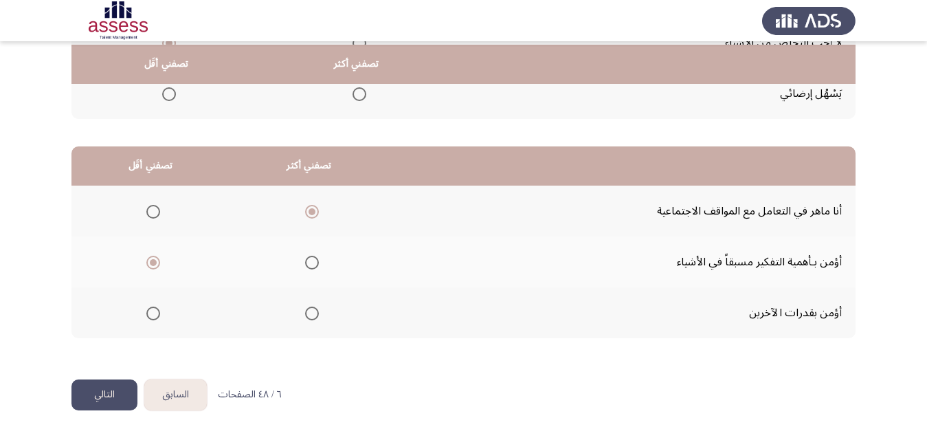
scroll to position [265, 0]
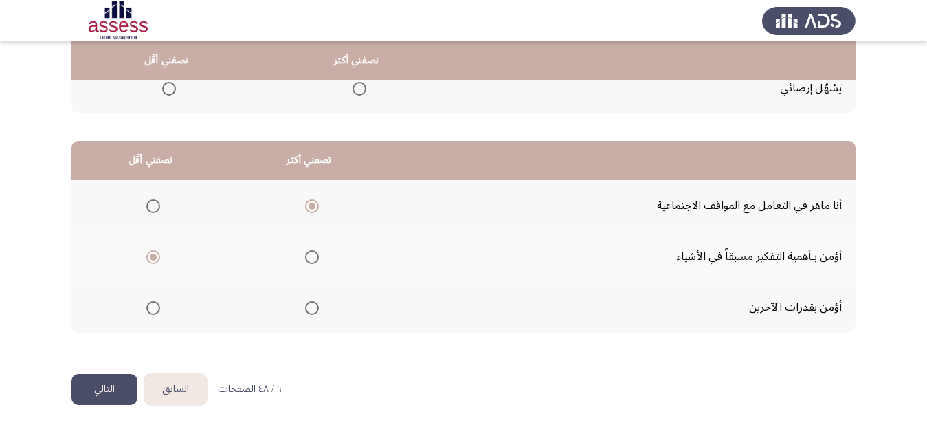
click at [103, 398] on button "التالي" at bounding box center [104, 389] width 66 height 31
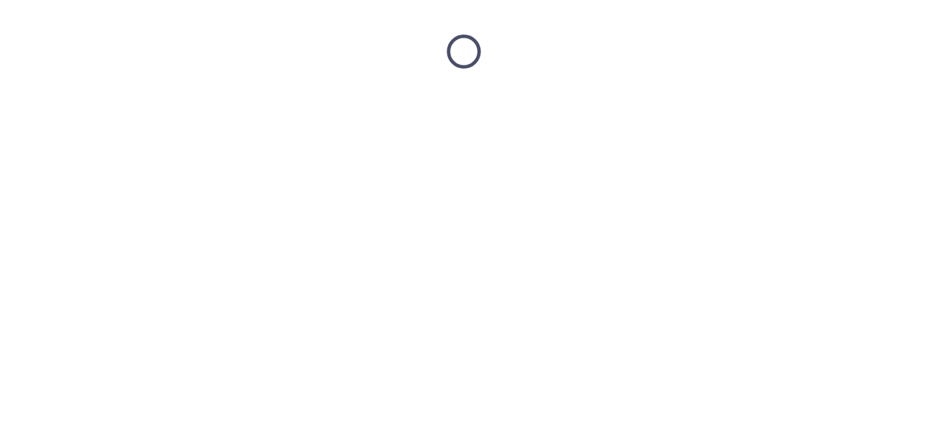
scroll to position [0, 0]
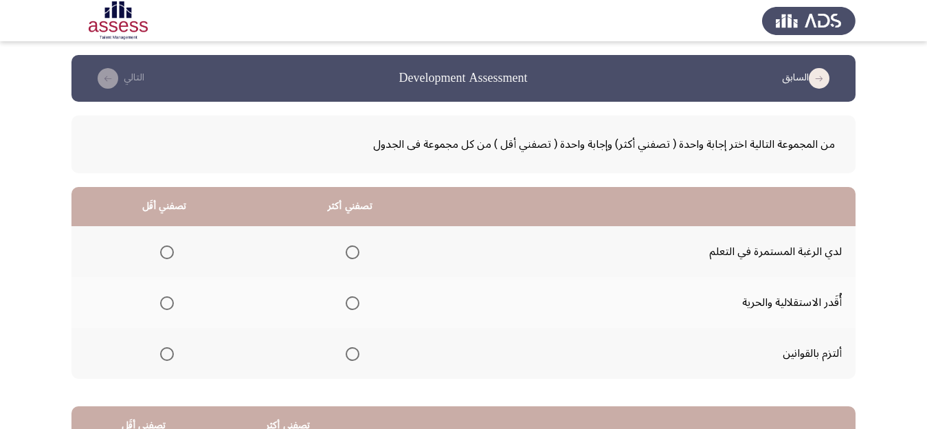
click at [359, 252] on span "Select an option" at bounding box center [353, 252] width 14 height 14
click at [359, 252] on input "Select an option" at bounding box center [353, 252] width 14 height 14
click at [168, 303] on span "Select an option" at bounding box center [167, 303] width 14 height 14
click at [168, 303] on input "Select an option" at bounding box center [167, 303] width 14 height 14
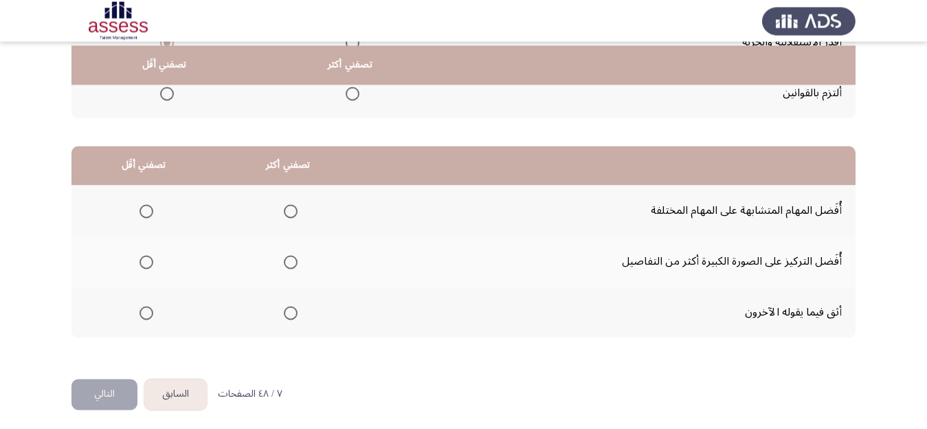
scroll to position [265, 0]
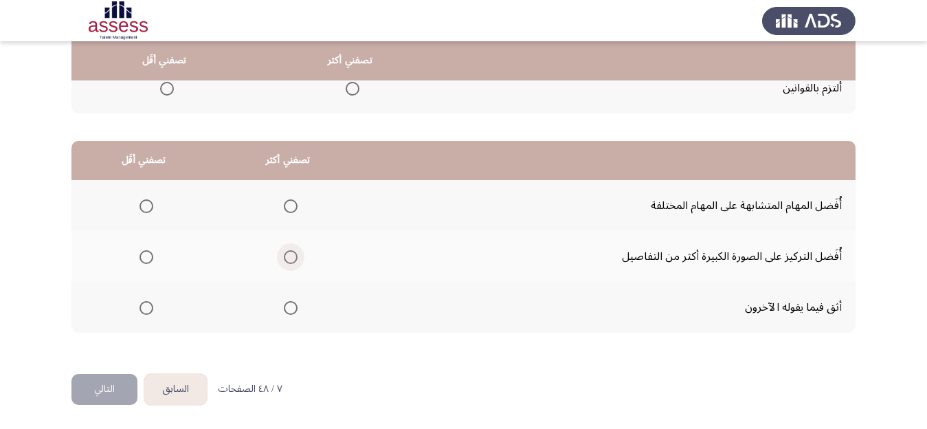
click at [298, 258] on span "Select an option" at bounding box center [291, 257] width 14 height 14
click at [298, 258] on input "Select an option" at bounding box center [291, 257] width 14 height 14
click at [147, 305] on span "Select an option" at bounding box center [147, 308] width 14 height 14
click at [147, 305] on input "Select an option" at bounding box center [147, 308] width 14 height 14
click at [96, 390] on button "التالي" at bounding box center [104, 389] width 66 height 31
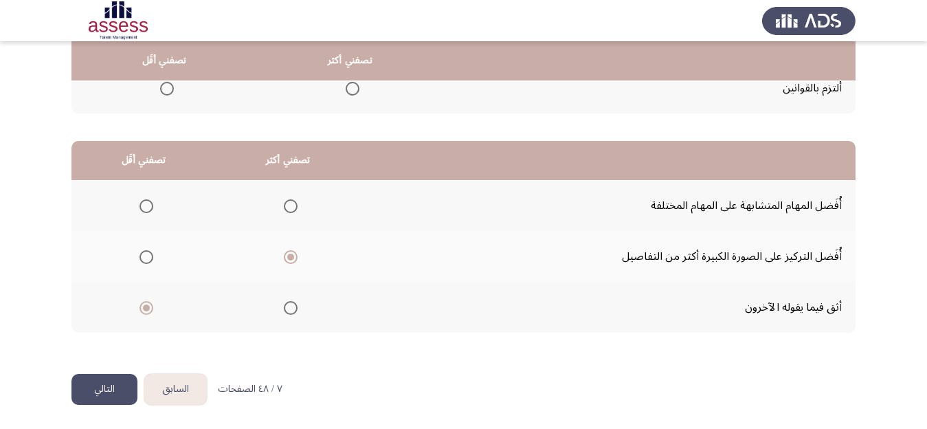
scroll to position [0, 0]
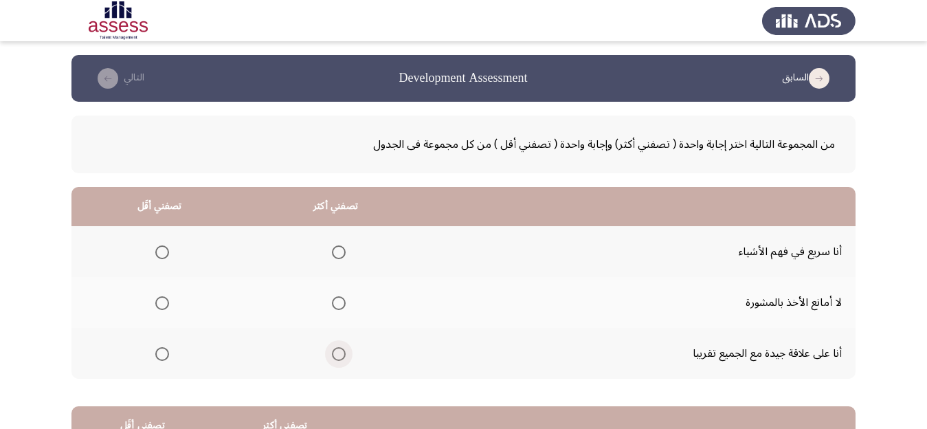
click at [346, 353] on span "Select an option" at bounding box center [339, 354] width 14 height 14
click at [346, 353] on input "Select an option" at bounding box center [339, 354] width 14 height 14
click at [164, 304] on span "Select an option" at bounding box center [162, 303] width 14 height 14
click at [164, 304] on input "Select an option" at bounding box center [162, 303] width 14 height 14
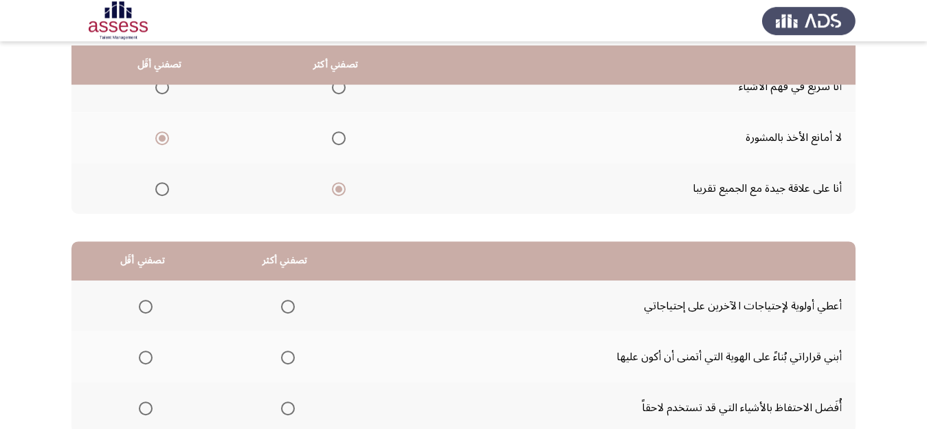
scroll to position [173, 0]
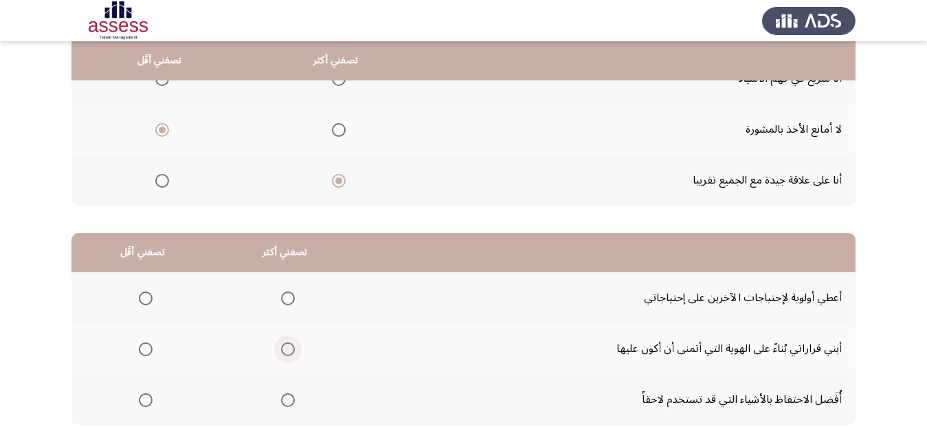
click at [293, 349] on span "Select an option" at bounding box center [288, 349] width 14 height 14
click at [293, 349] on input "Select an option" at bounding box center [288, 349] width 14 height 14
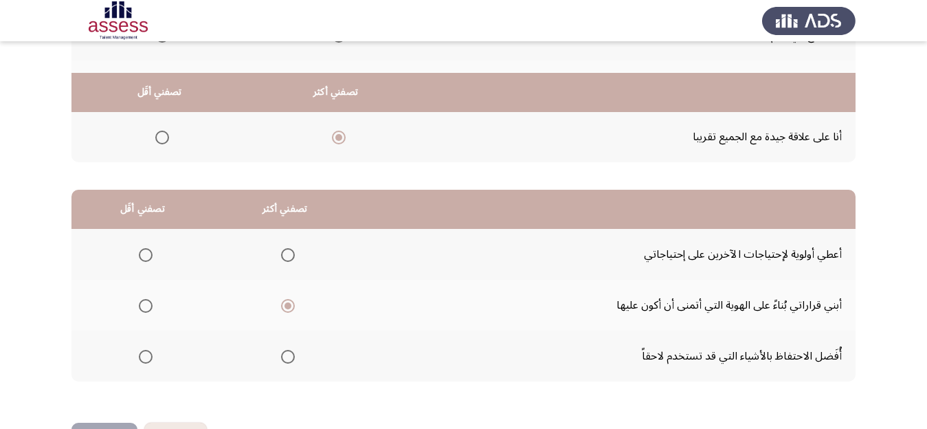
scroll to position [260, 0]
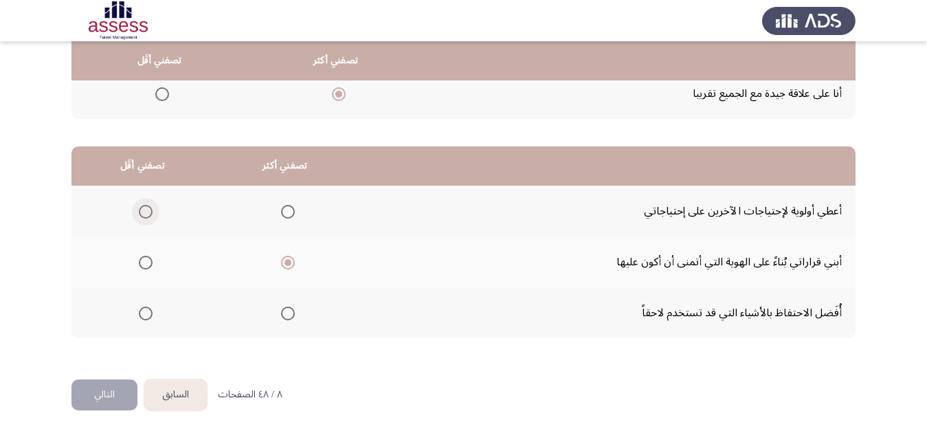
click at [149, 215] on span "Select an option" at bounding box center [146, 212] width 14 height 14
click at [149, 215] on input "Select an option" at bounding box center [146, 212] width 14 height 14
click at [107, 400] on button "التالي" at bounding box center [104, 394] width 66 height 31
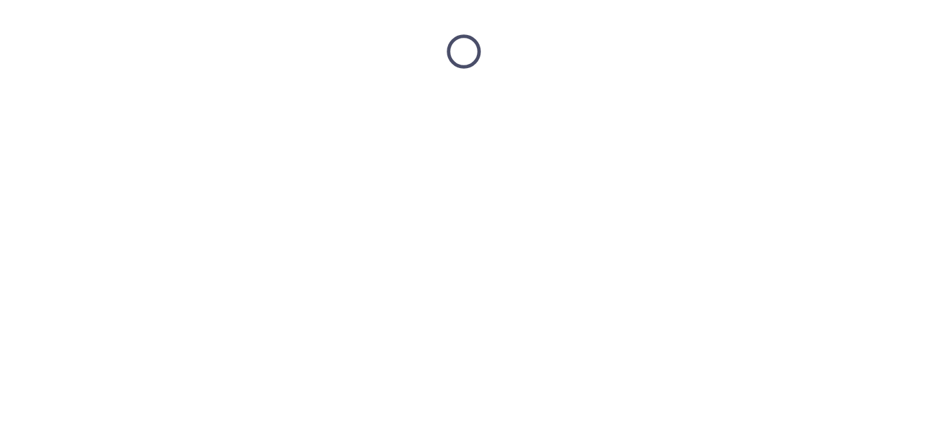
scroll to position [0, 0]
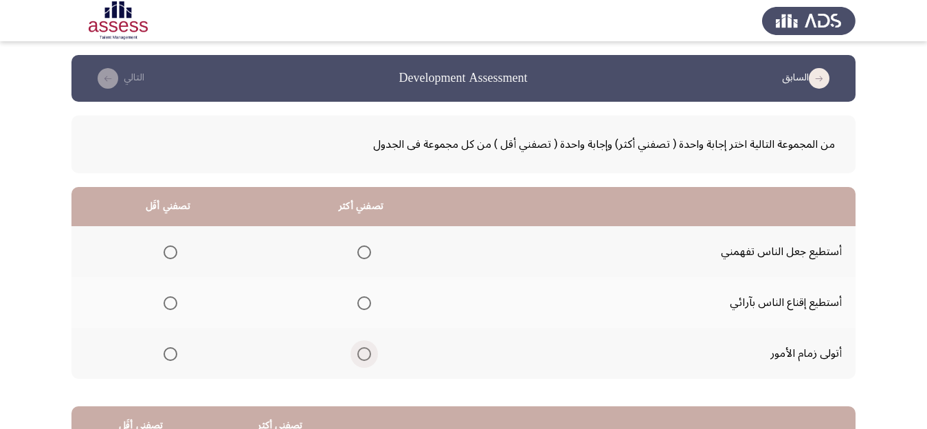
click at [371, 355] on span "Select an option" at bounding box center [364, 354] width 14 height 14
click at [371, 355] on input "Select an option" at bounding box center [364, 354] width 14 height 14
click at [173, 304] on span "Select an option" at bounding box center [171, 303] width 14 height 14
click at [173, 304] on input "Select an option" at bounding box center [171, 303] width 14 height 14
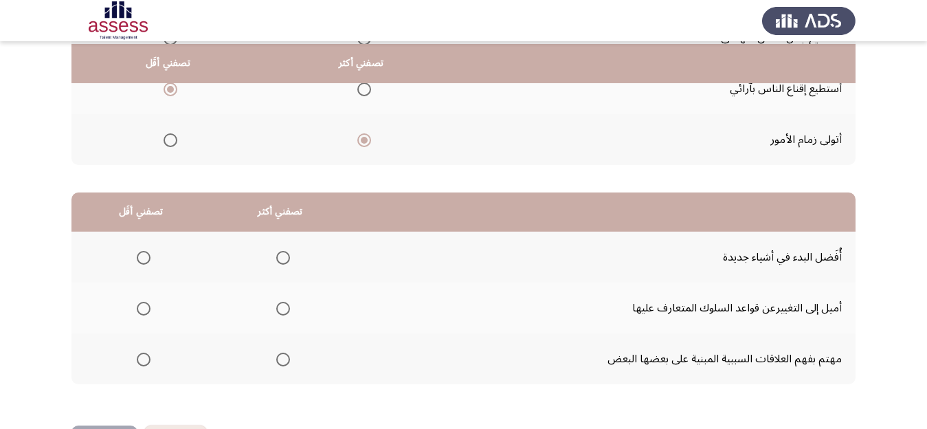
scroll to position [217, 0]
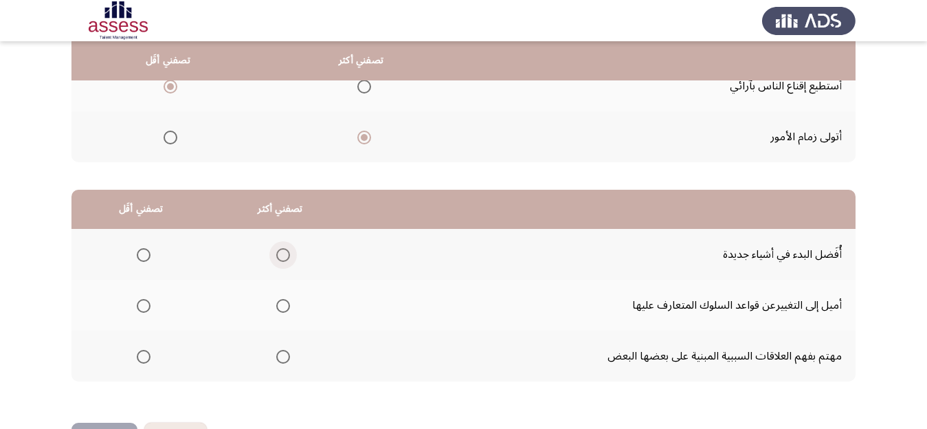
click at [290, 254] on span "Select an option" at bounding box center [283, 255] width 14 height 14
click at [290, 254] on input "Select an option" at bounding box center [283, 255] width 14 height 14
click at [144, 355] on span "Select an option" at bounding box center [144, 357] width 14 height 14
click at [144, 355] on input "Select an option" at bounding box center [144, 357] width 14 height 14
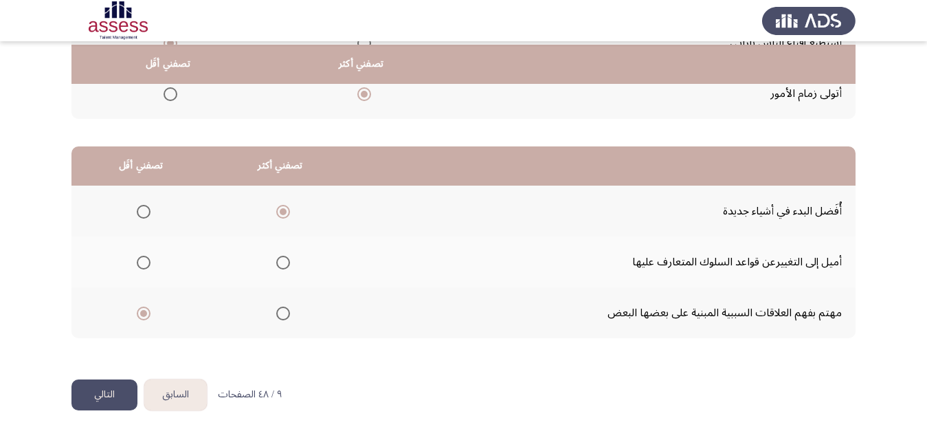
scroll to position [265, 0]
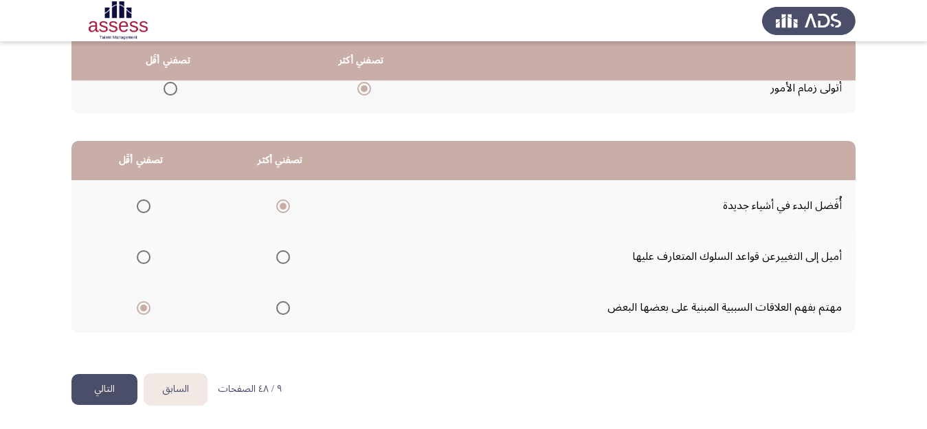
click at [104, 381] on button "التالي" at bounding box center [104, 389] width 66 height 31
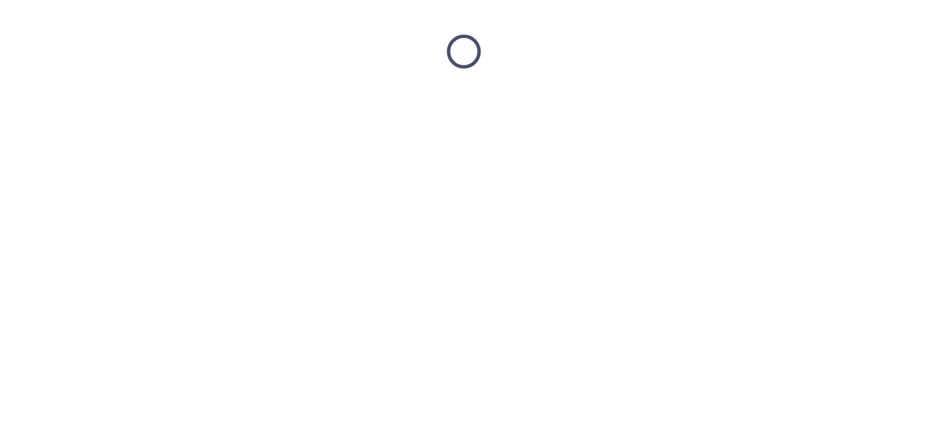
scroll to position [0, 0]
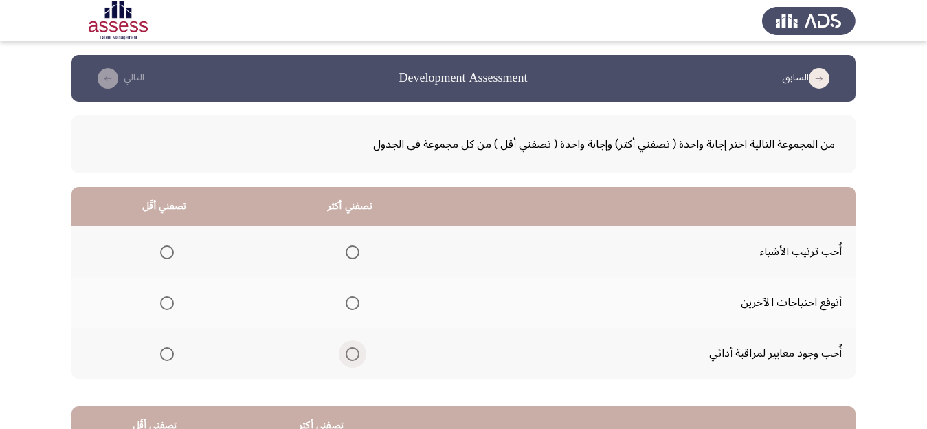
click at [359, 351] on span "Select an option" at bounding box center [353, 354] width 14 height 14
click at [359, 351] on input "Select an option" at bounding box center [353, 354] width 14 height 14
click at [168, 252] on span "Select an option" at bounding box center [167, 252] width 14 height 14
click at [168, 252] on input "Select an option" at bounding box center [167, 252] width 14 height 14
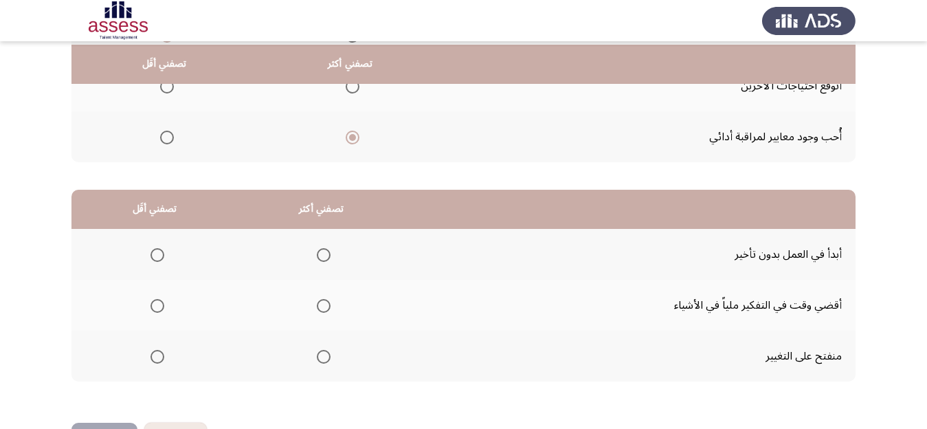
scroll to position [260, 0]
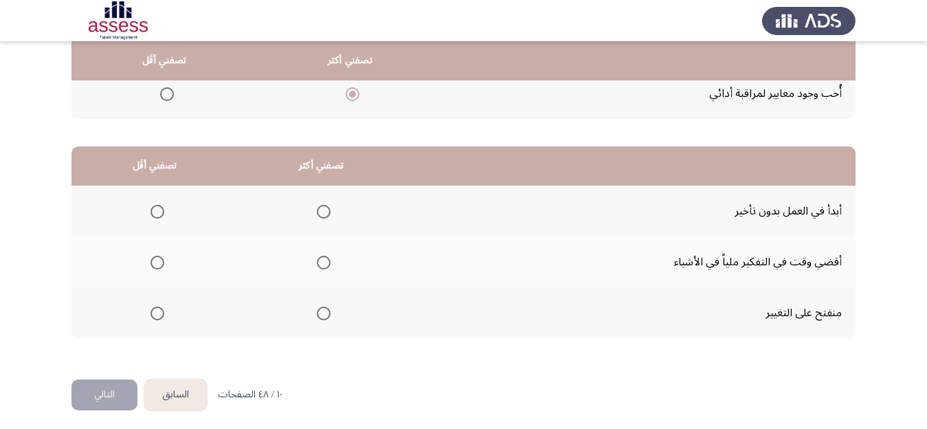
click at [331, 313] on span "Select an option" at bounding box center [324, 314] width 14 height 14
click at [331, 313] on input "Select an option" at bounding box center [324, 314] width 14 height 14
click at [159, 263] on span "Select an option" at bounding box center [158, 263] width 14 height 14
click at [159, 263] on input "Select an option" at bounding box center [158, 263] width 14 height 14
click at [93, 395] on button "التالي" at bounding box center [104, 394] width 66 height 31
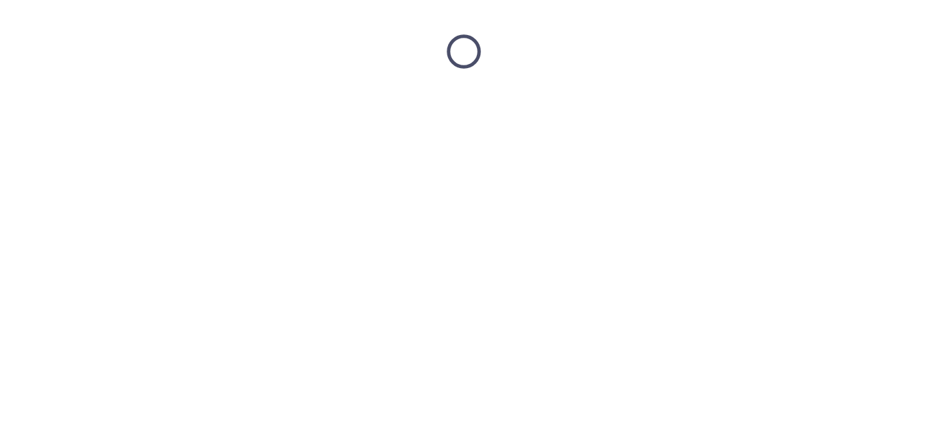
scroll to position [0, 0]
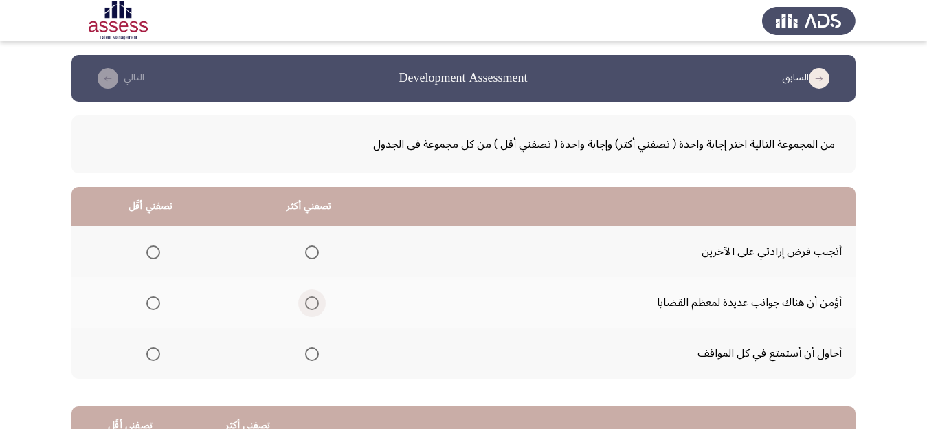
click at [315, 301] on span "Select an option" at bounding box center [312, 303] width 14 height 14
click at [315, 301] on input "Select an option" at bounding box center [312, 303] width 14 height 14
click at [154, 351] on span "Select an option" at bounding box center [153, 354] width 14 height 14
click at [154, 351] on input "Select an option" at bounding box center [153, 354] width 14 height 14
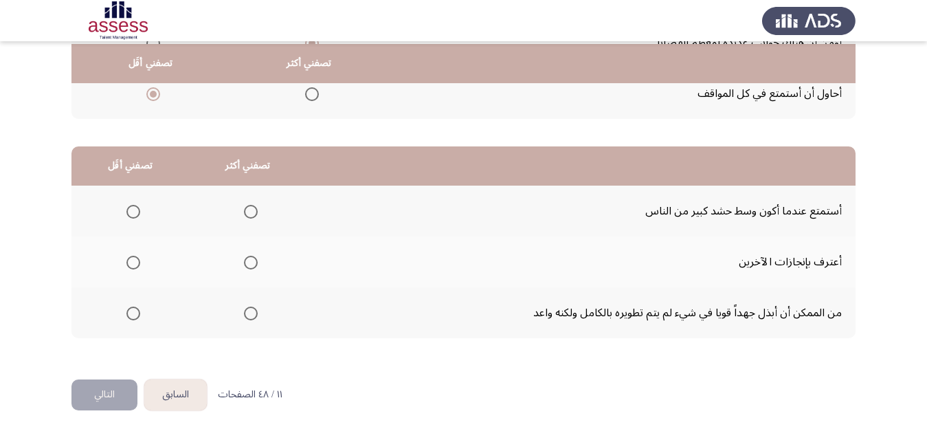
scroll to position [265, 0]
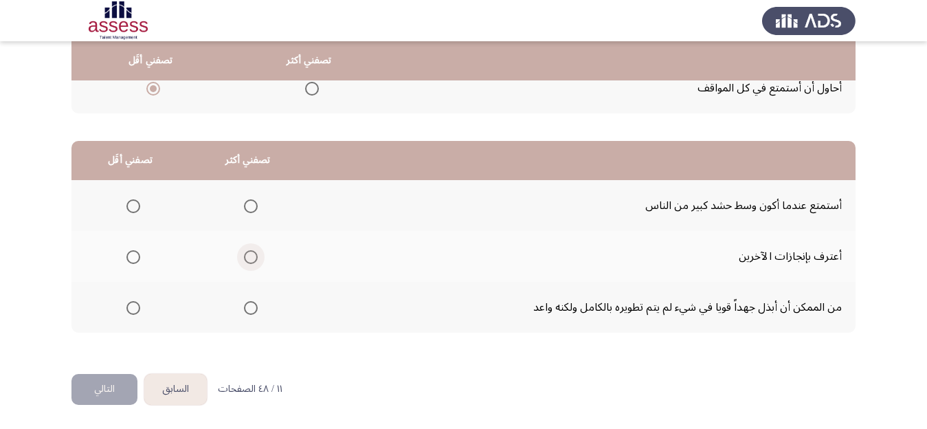
click at [257, 254] on span "Select an option" at bounding box center [251, 257] width 14 height 14
click at [257, 254] on input "Select an option" at bounding box center [251, 257] width 14 height 14
click at [135, 307] on span "Select an option" at bounding box center [133, 308] width 14 height 14
click at [135, 307] on input "Select an option" at bounding box center [133, 308] width 14 height 14
click at [99, 386] on button "التالي" at bounding box center [104, 389] width 66 height 31
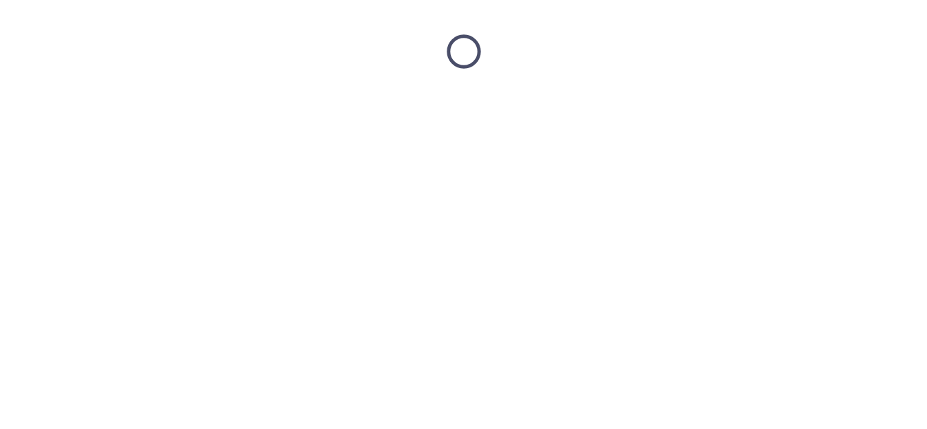
scroll to position [0, 0]
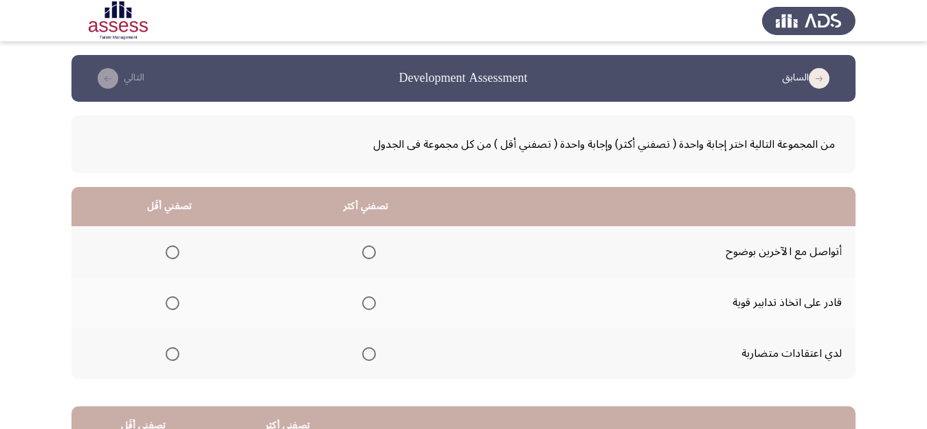
click at [376, 302] on span "Select an option" at bounding box center [369, 303] width 14 height 14
click at [376, 302] on input "Select an option" at bounding box center [369, 303] width 14 height 14
click at [174, 251] on span "Select an option" at bounding box center [173, 252] width 14 height 14
click at [174, 251] on input "Select an option" at bounding box center [173, 252] width 14 height 14
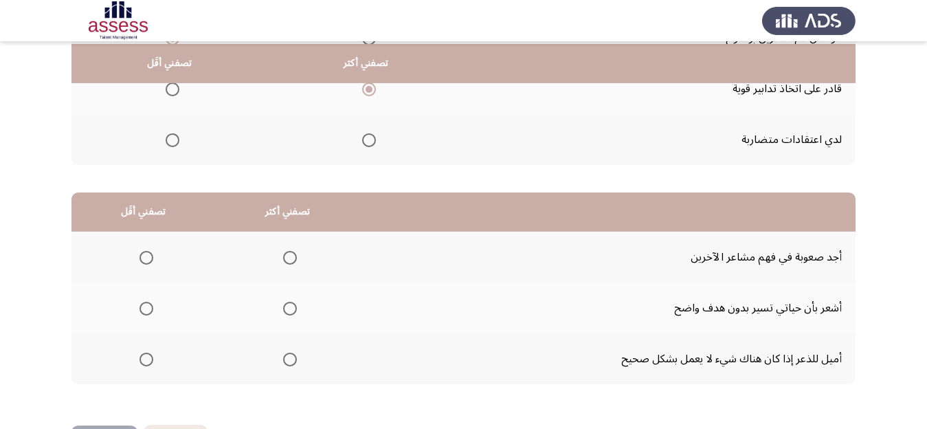
scroll to position [217, 0]
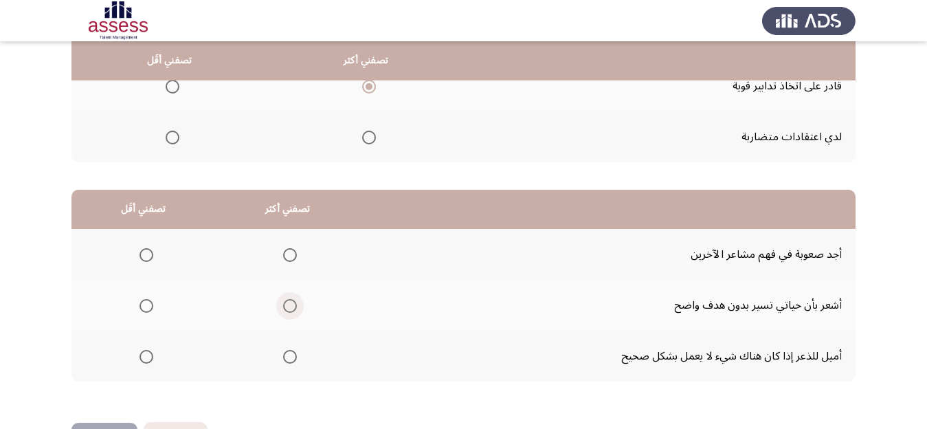
click at [293, 303] on span "Select an option" at bounding box center [290, 306] width 14 height 14
click at [293, 303] on input "Select an option" at bounding box center [290, 306] width 14 height 14
click at [294, 355] on span "Select an option" at bounding box center [290, 357] width 14 height 14
click at [294, 355] on input "Select an option" at bounding box center [290, 357] width 14 height 14
click at [146, 257] on span "Select an option" at bounding box center [147, 255] width 14 height 14
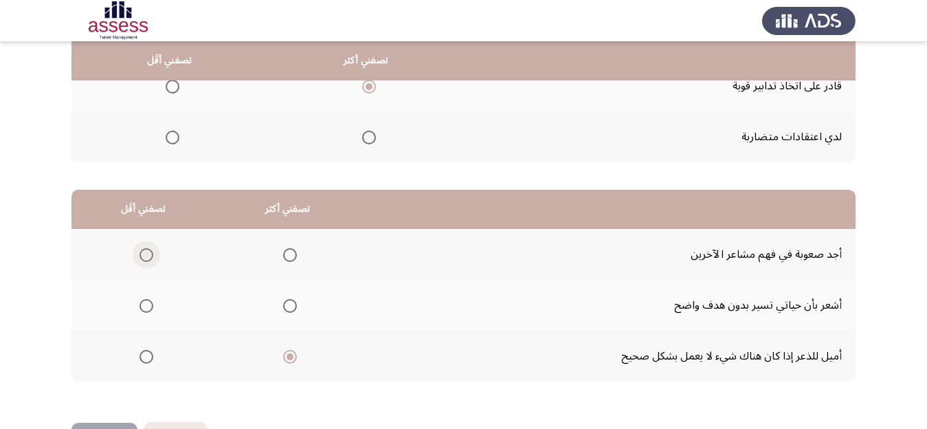
click at [146, 257] on input "Select an option" at bounding box center [147, 255] width 14 height 14
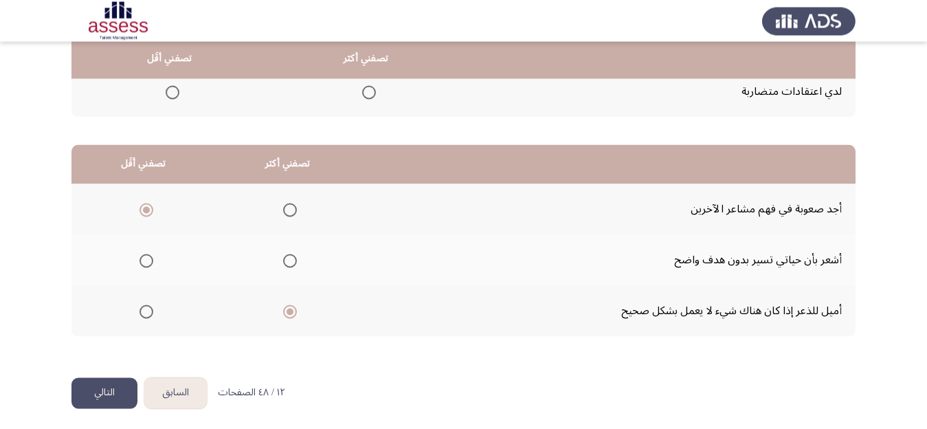
scroll to position [265, 0]
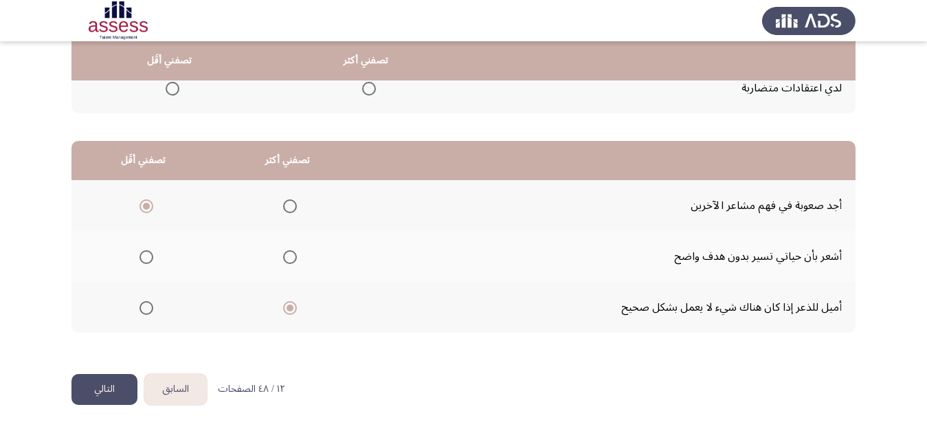
click at [95, 384] on button "التالي" at bounding box center [104, 389] width 66 height 31
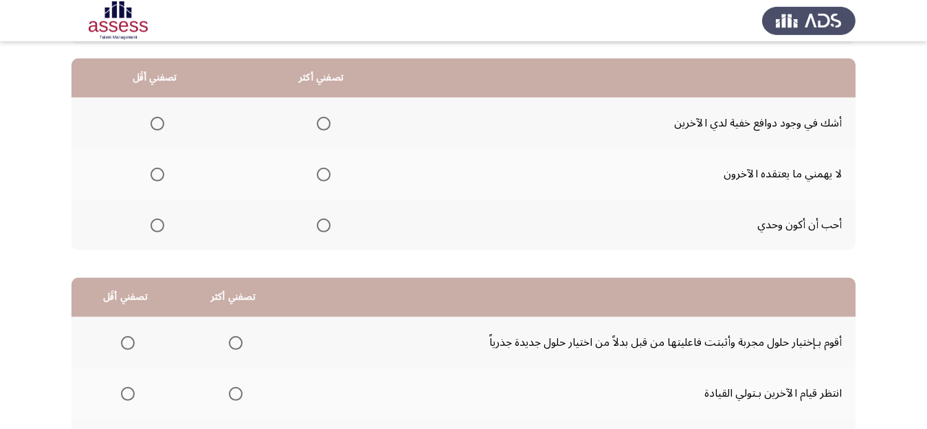
scroll to position [130, 0]
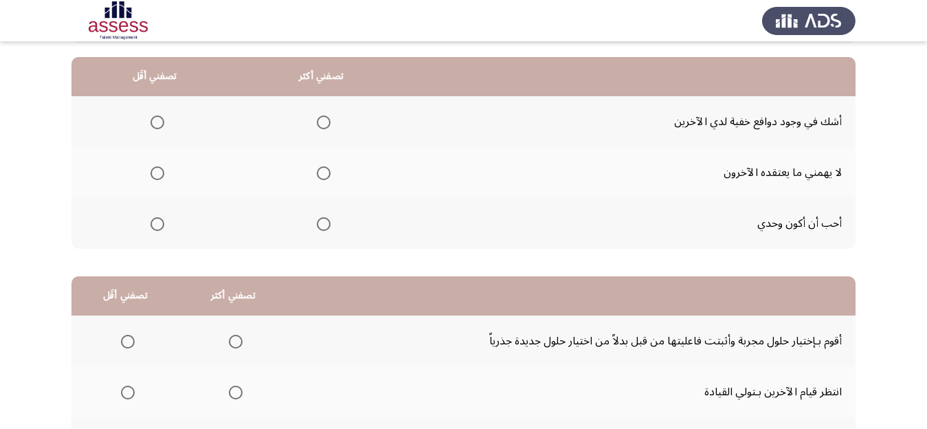
click at [331, 173] on span "Select an option" at bounding box center [324, 173] width 14 height 14
click at [331, 173] on input "Select an option" at bounding box center [324, 173] width 14 height 14
click at [161, 220] on span "Select an option" at bounding box center [158, 224] width 14 height 14
click at [161, 220] on input "Select an option" at bounding box center [158, 224] width 14 height 14
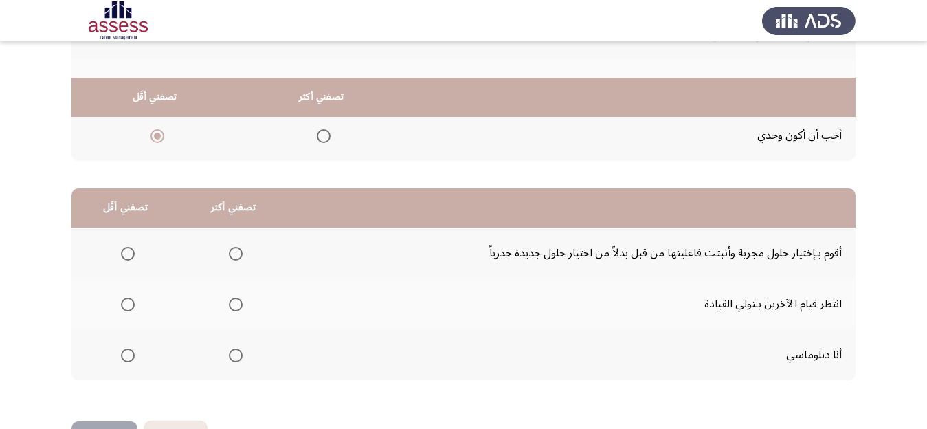
scroll to position [265, 0]
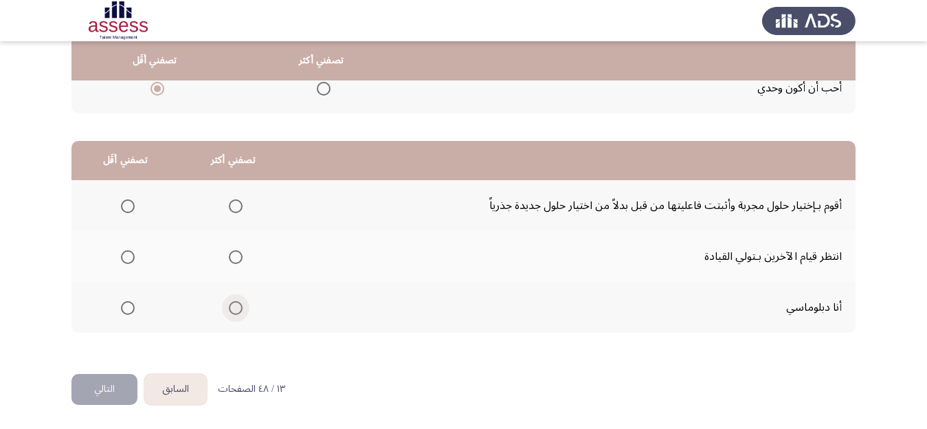
click at [241, 306] on span "Select an option" at bounding box center [236, 308] width 14 height 14
click at [241, 306] on input "Select an option" at bounding box center [236, 308] width 14 height 14
click at [129, 202] on span "Select an option" at bounding box center [128, 206] width 14 height 14
click at [129, 202] on input "Select an option" at bounding box center [128, 206] width 14 height 14
click at [98, 381] on button "التالي" at bounding box center [104, 389] width 66 height 31
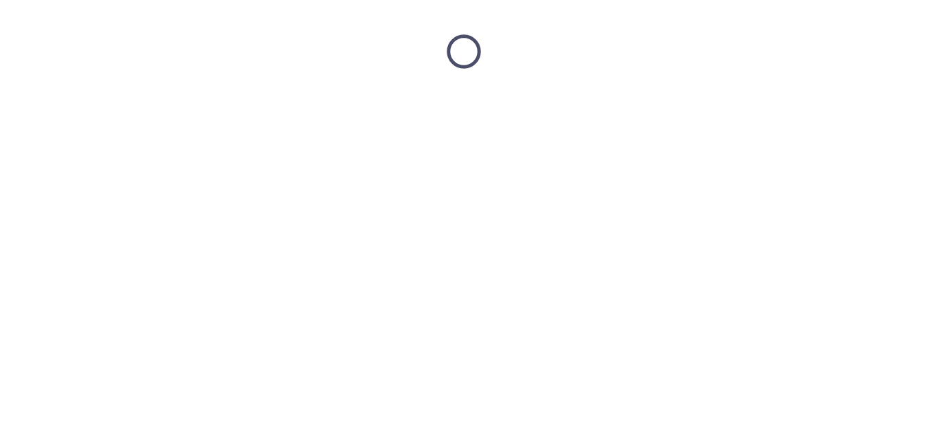
scroll to position [0, 0]
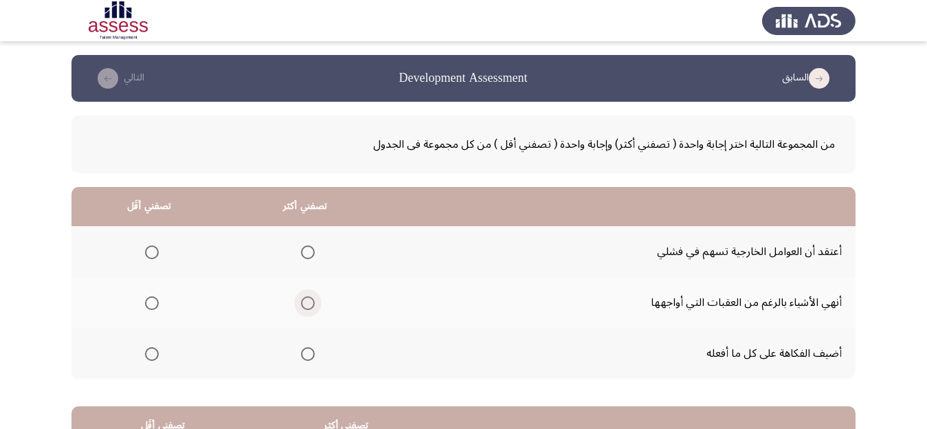
click at [315, 302] on span "Select an option" at bounding box center [308, 303] width 14 height 14
click at [315, 302] on input "Select an option" at bounding box center [308, 303] width 14 height 14
click at [153, 356] on span "Select an option" at bounding box center [152, 354] width 14 height 14
click at [153, 356] on input "Select an option" at bounding box center [152, 354] width 14 height 14
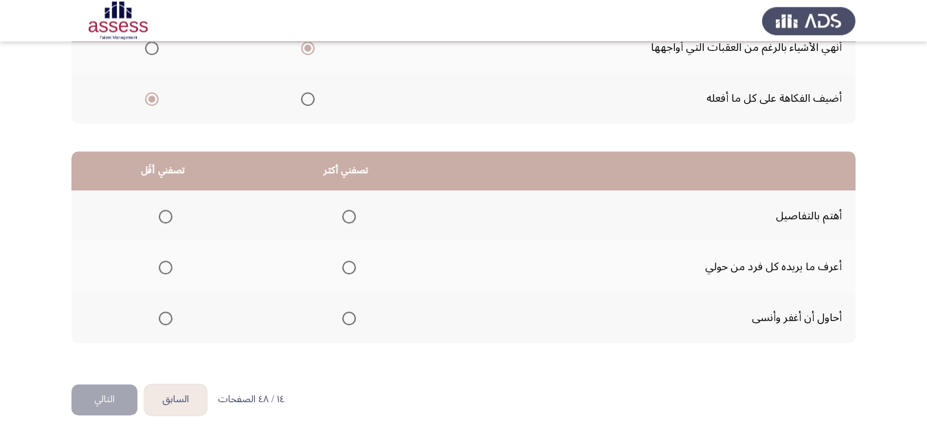
scroll to position [260, 0]
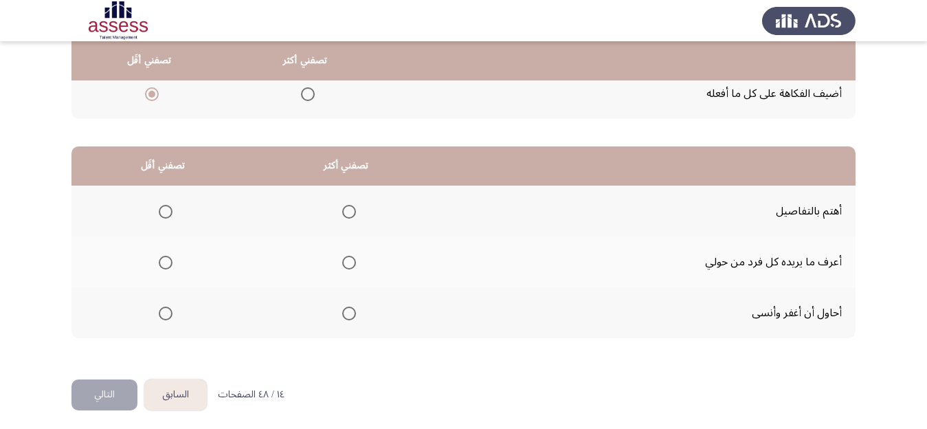
click at [356, 211] on span "Select an option" at bounding box center [349, 212] width 14 height 14
click at [356, 211] on input "Select an option" at bounding box center [349, 212] width 14 height 14
click at [169, 265] on span "Select an option" at bounding box center [166, 263] width 14 height 14
click at [169, 265] on input "Select an option" at bounding box center [166, 263] width 14 height 14
click at [99, 394] on button "التالي" at bounding box center [104, 394] width 66 height 31
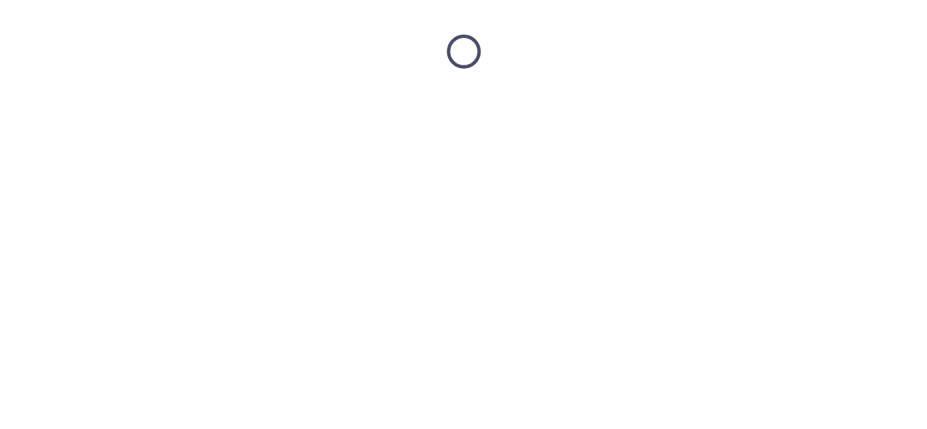
scroll to position [0, 0]
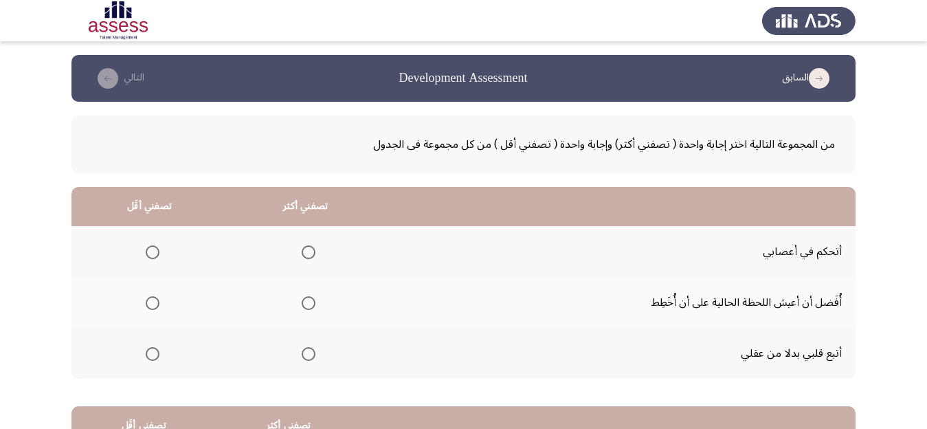
click at [314, 251] on span "Select an option" at bounding box center [309, 252] width 14 height 14
click at [314, 251] on input "Select an option" at bounding box center [309, 252] width 14 height 14
click at [153, 307] on span "Select an option" at bounding box center [153, 303] width 14 height 14
click at [153, 307] on input "Select an option" at bounding box center [153, 303] width 14 height 14
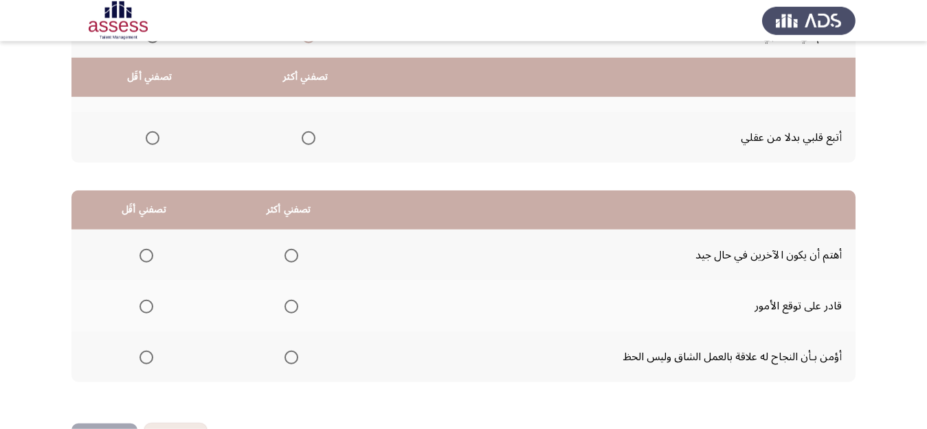
scroll to position [260, 0]
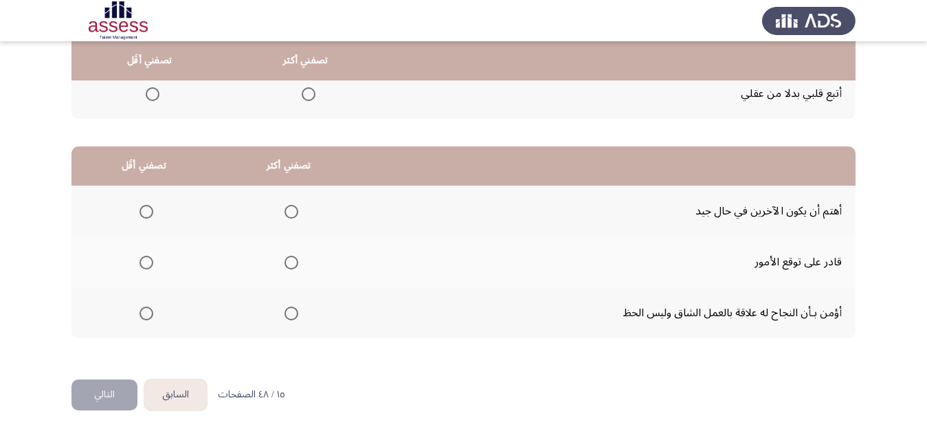
click at [296, 263] on span "Select an option" at bounding box center [292, 263] width 14 height 14
click at [296, 263] on input "Select an option" at bounding box center [292, 263] width 14 height 14
click at [142, 313] on span "Select an option" at bounding box center [147, 314] width 14 height 14
click at [142, 313] on input "Select an option" at bounding box center [147, 314] width 14 height 14
click at [93, 391] on button "التالي" at bounding box center [104, 394] width 66 height 31
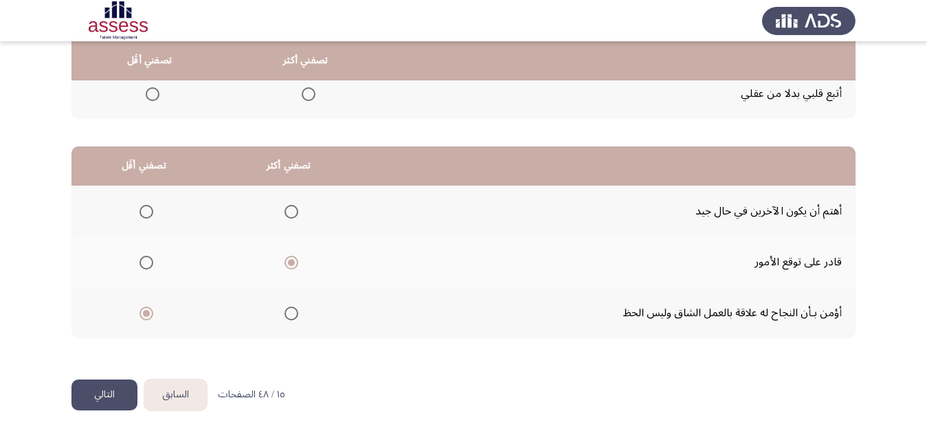
scroll to position [0, 0]
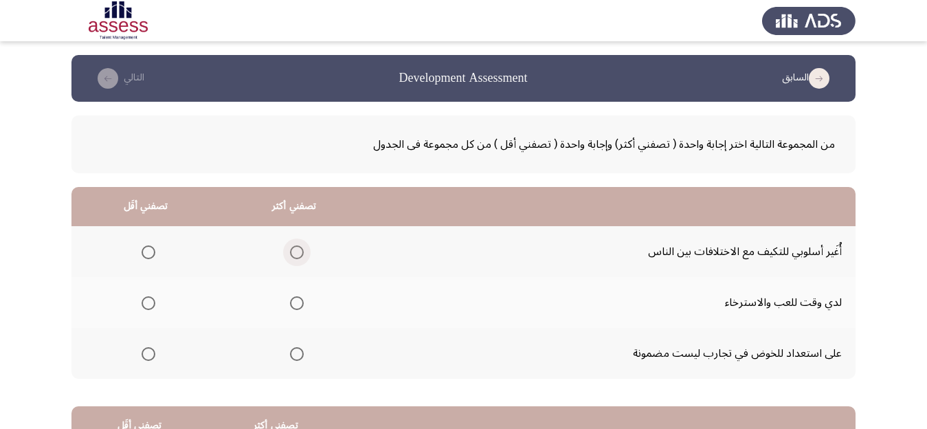
click at [304, 253] on span "Select an option" at bounding box center [297, 252] width 14 height 14
click at [304, 253] on input "Select an option" at bounding box center [297, 252] width 14 height 14
click at [150, 304] on span "Select an option" at bounding box center [149, 303] width 14 height 14
click at [150, 304] on input "Select an option" at bounding box center [149, 303] width 14 height 14
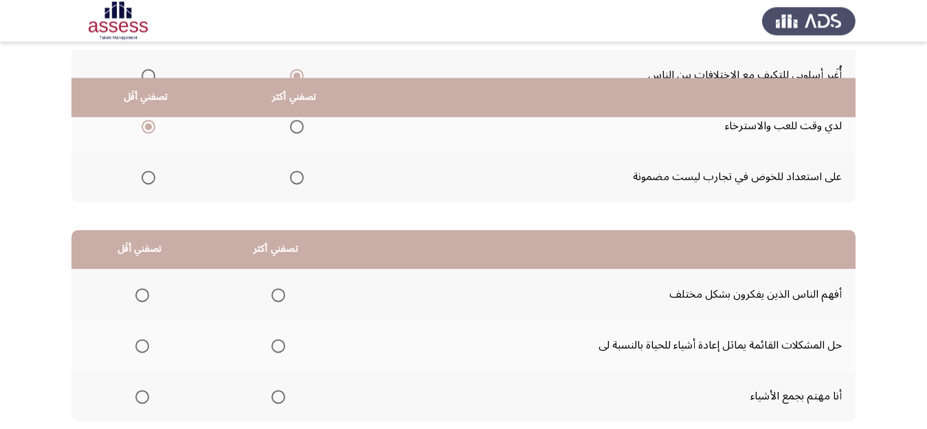
scroll to position [260, 0]
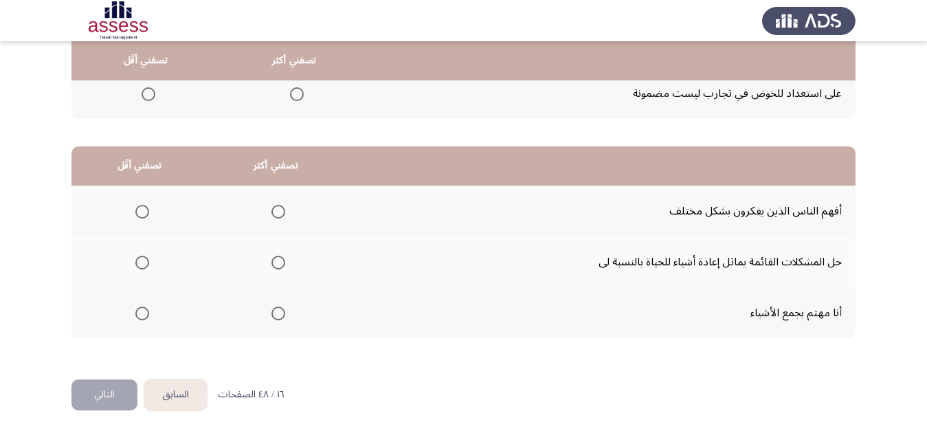
click at [282, 260] on span "Select an option" at bounding box center [278, 263] width 14 height 14
click at [282, 260] on input "Select an option" at bounding box center [278, 263] width 14 height 14
click at [140, 211] on span "Select an option" at bounding box center [142, 212] width 14 height 14
click at [140, 211] on input "Select an option" at bounding box center [142, 212] width 14 height 14
click at [115, 390] on button "التالي" at bounding box center [104, 394] width 66 height 31
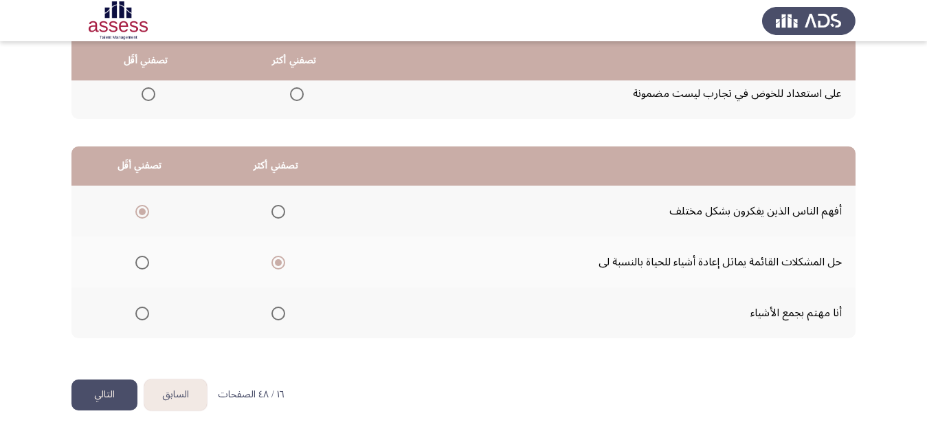
scroll to position [0, 0]
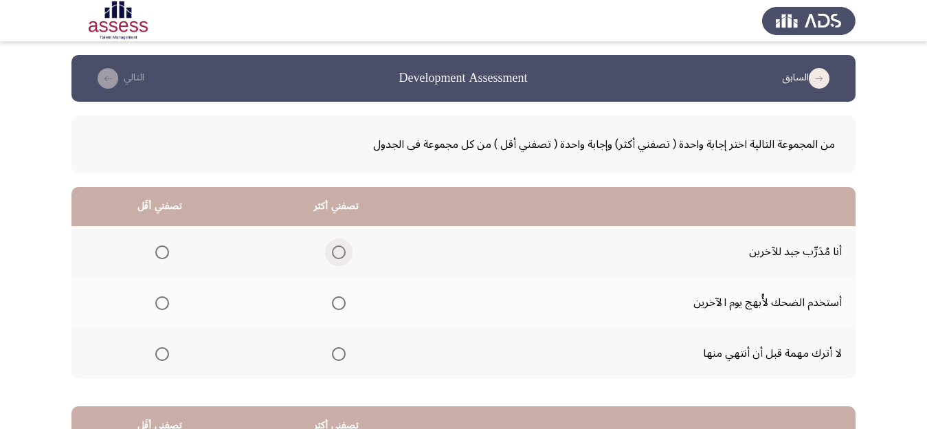
click at [346, 252] on span "Select an option" at bounding box center [339, 252] width 14 height 14
click at [346, 252] on input "Select an option" at bounding box center [339, 252] width 14 height 14
click at [168, 304] on span "Select an option" at bounding box center [162, 303] width 14 height 14
click at [168, 304] on input "Select an option" at bounding box center [162, 303] width 14 height 14
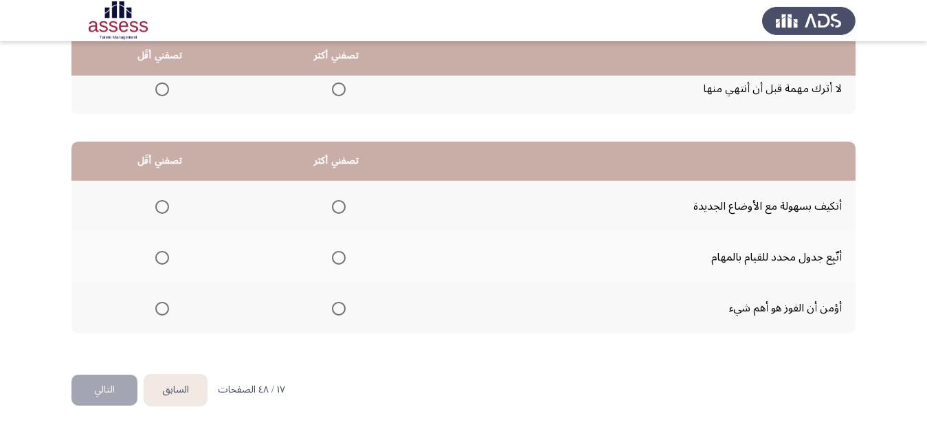
scroll to position [265, 0]
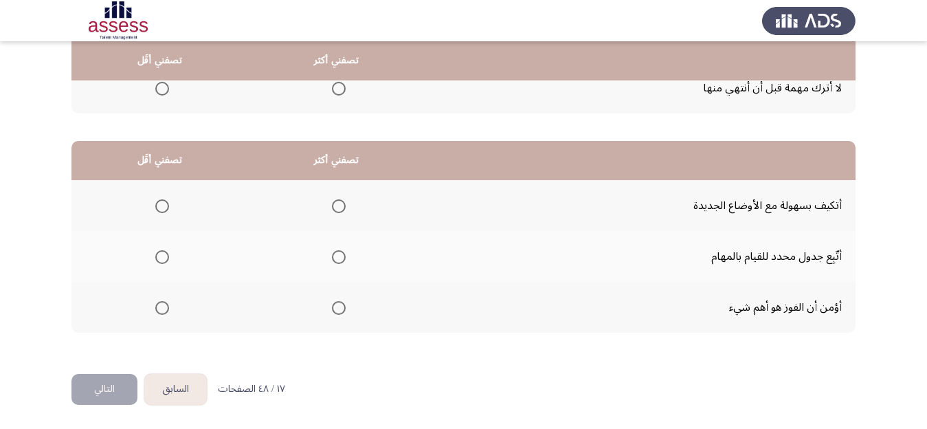
click at [346, 256] on span "Select an option" at bounding box center [339, 257] width 14 height 14
click at [346, 256] on input "Select an option" at bounding box center [339, 257] width 14 height 14
click at [162, 208] on span "Select an option" at bounding box center [162, 206] width 14 height 14
click at [162, 208] on input "Select an option" at bounding box center [162, 206] width 14 height 14
click at [104, 388] on button "التالي" at bounding box center [104, 389] width 66 height 31
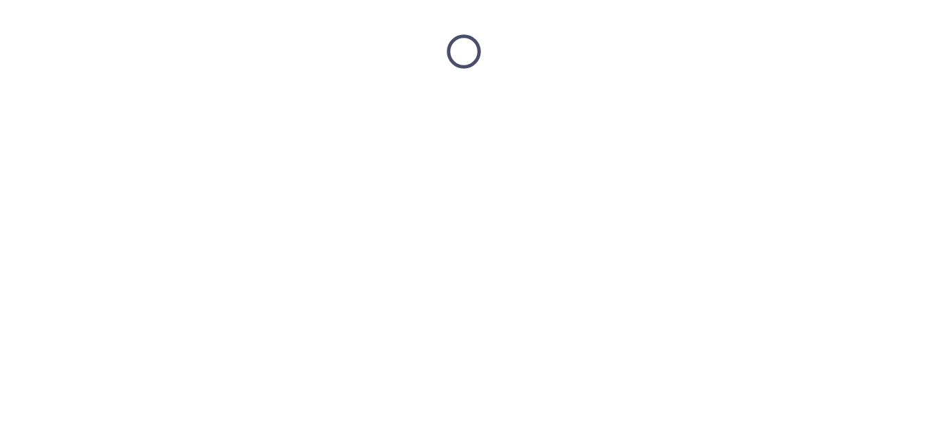
scroll to position [0, 0]
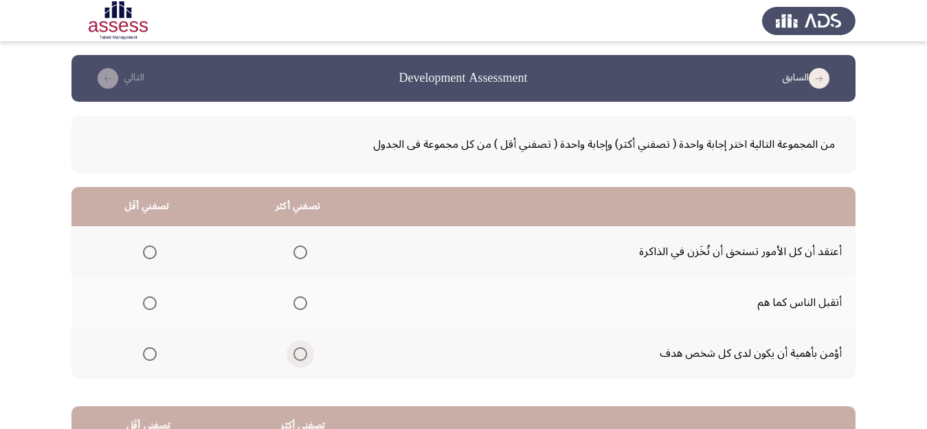
click at [307, 354] on span "Select an option" at bounding box center [300, 354] width 14 height 14
click at [307, 354] on input "Select an option" at bounding box center [300, 354] width 14 height 14
click at [151, 252] on span "Select an option" at bounding box center [150, 252] width 14 height 14
click at [151, 252] on input "Select an option" at bounding box center [150, 252] width 14 height 14
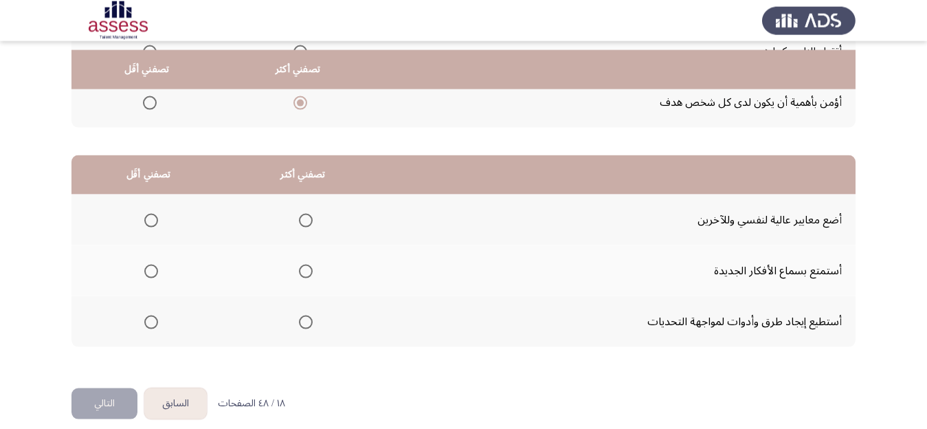
scroll to position [260, 0]
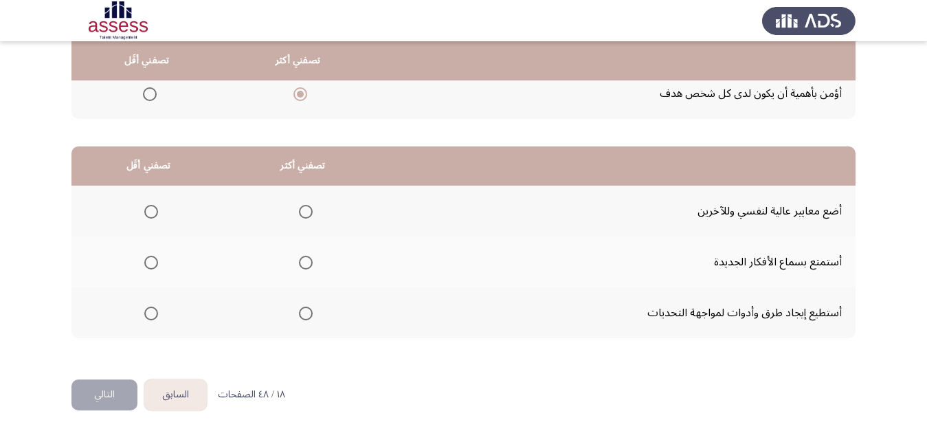
click at [313, 315] on span "Select an option" at bounding box center [306, 314] width 14 height 14
click at [313, 315] on input "Select an option" at bounding box center [306, 314] width 14 height 14
click at [151, 209] on span "Select an option" at bounding box center [151, 212] width 14 height 14
click at [151, 209] on input "Select an option" at bounding box center [151, 212] width 14 height 14
click at [104, 392] on button "التالي" at bounding box center [104, 394] width 66 height 31
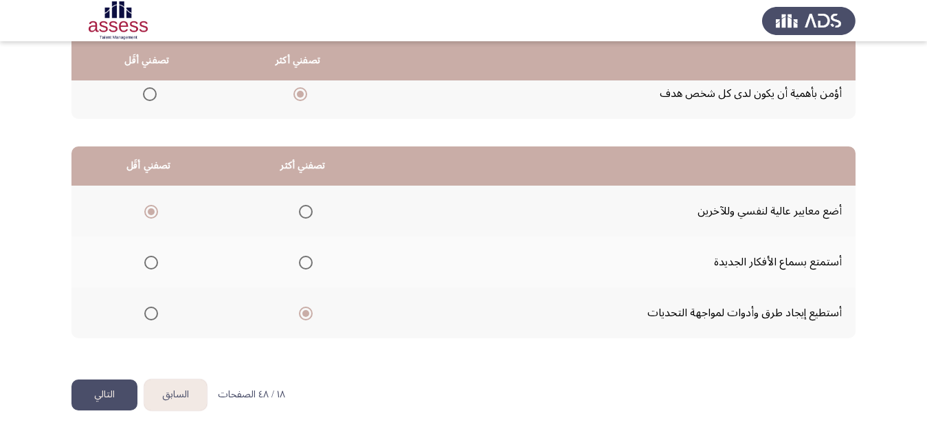
scroll to position [0, 0]
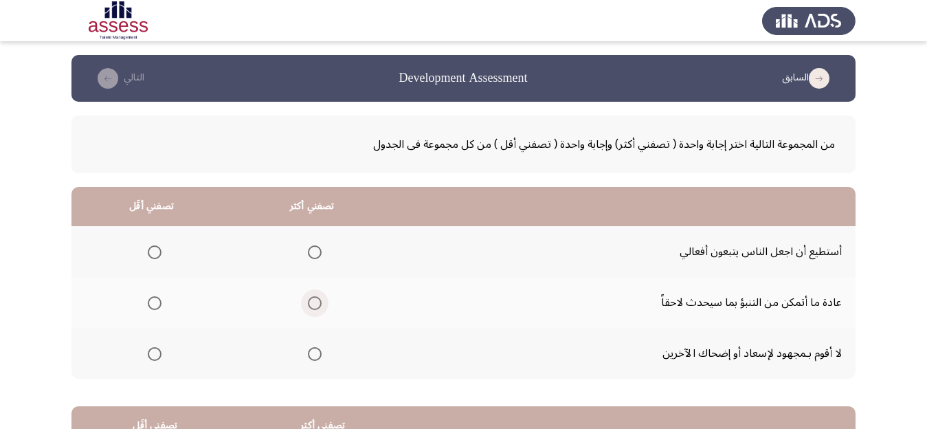
click at [322, 303] on span "Select an option" at bounding box center [315, 303] width 14 height 14
click at [322, 303] on input "Select an option" at bounding box center [315, 303] width 14 height 14
click at [318, 249] on span "Select an option" at bounding box center [315, 252] width 14 height 14
click at [318, 249] on input "Select an option" at bounding box center [315, 252] width 14 height 14
click at [156, 305] on span "Select an option" at bounding box center [155, 303] width 14 height 14
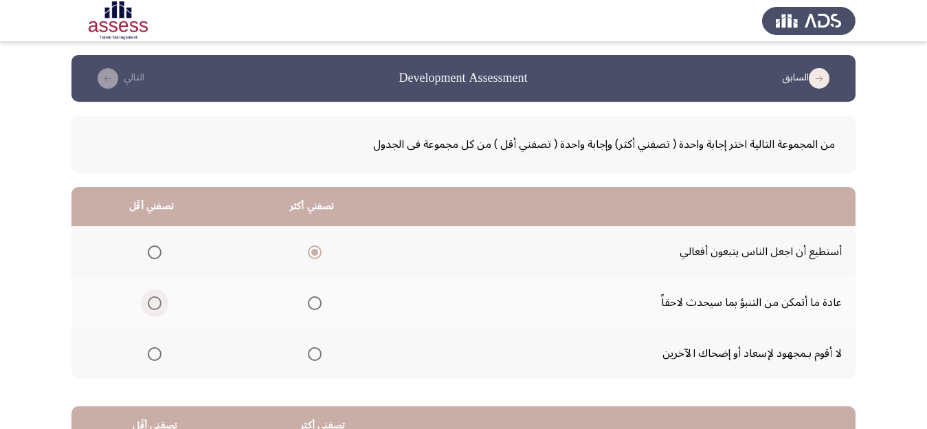
click at [156, 305] on input "Select an option" at bounding box center [155, 303] width 14 height 14
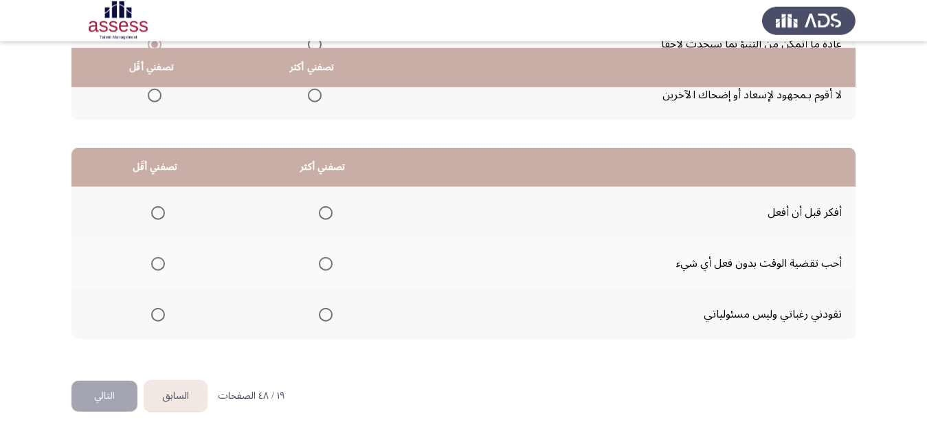
scroll to position [265, 0]
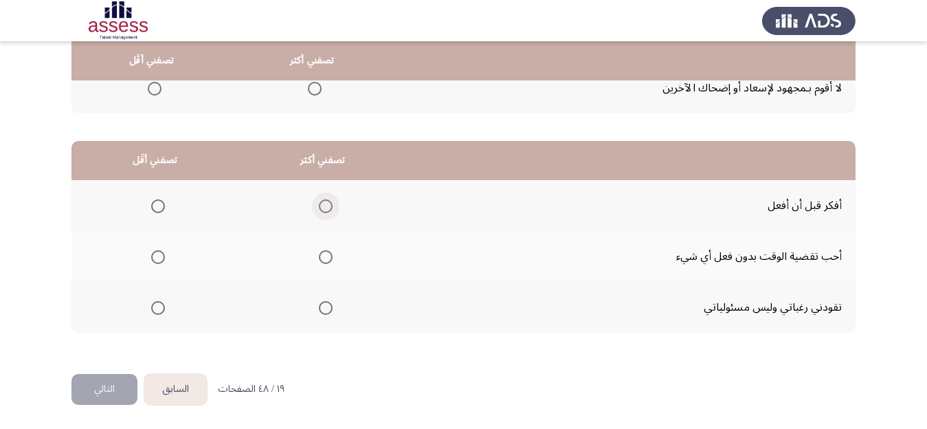
click at [331, 204] on span "Select an option" at bounding box center [326, 206] width 14 height 14
click at [331, 204] on input "Select an option" at bounding box center [326, 206] width 14 height 14
click at [160, 257] on span "Select an option" at bounding box center [158, 257] width 14 height 14
click at [160, 257] on input "Select an option" at bounding box center [158, 257] width 14 height 14
click at [109, 392] on button "التالي" at bounding box center [104, 389] width 66 height 31
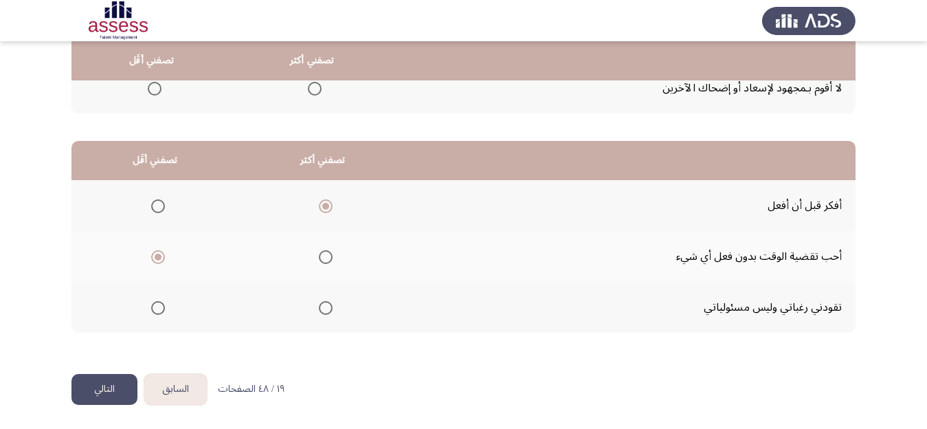
scroll to position [0, 0]
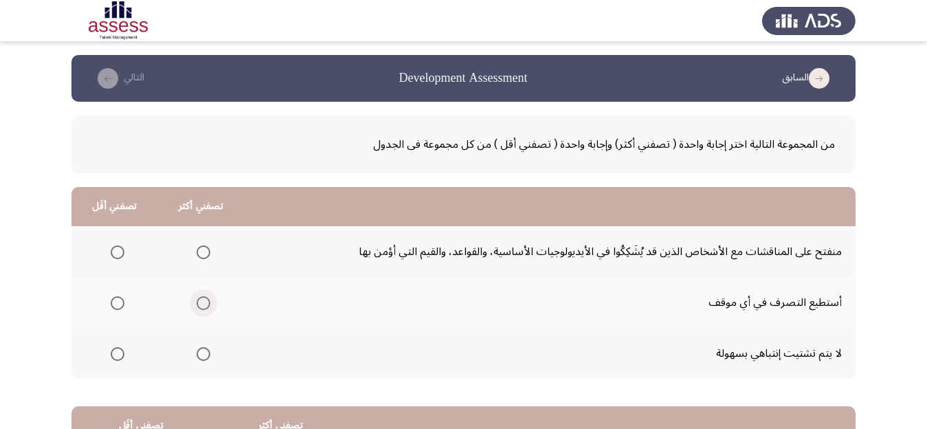
click at [208, 301] on span "Select an option" at bounding box center [204, 303] width 14 height 14
click at [208, 301] on input "Select an option" at bounding box center [204, 303] width 14 height 14
click at [120, 356] on span "Select an option" at bounding box center [118, 354] width 14 height 14
click at [120, 356] on input "Select an option" at bounding box center [118, 354] width 14 height 14
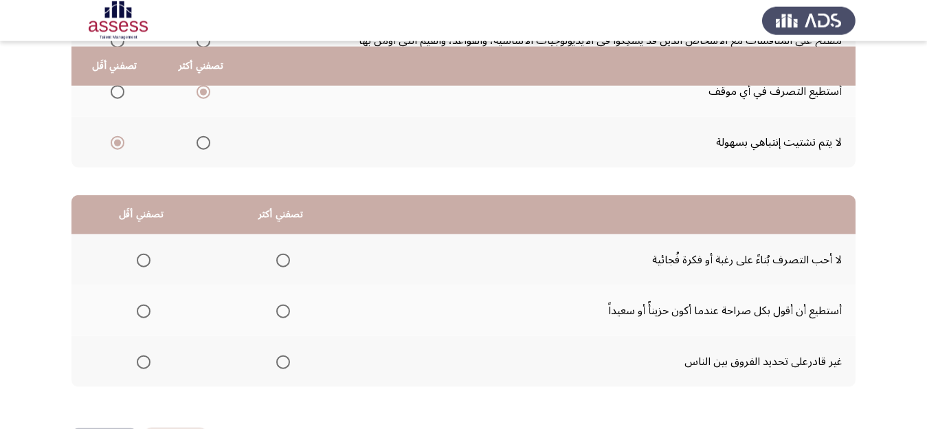
scroll to position [217, 0]
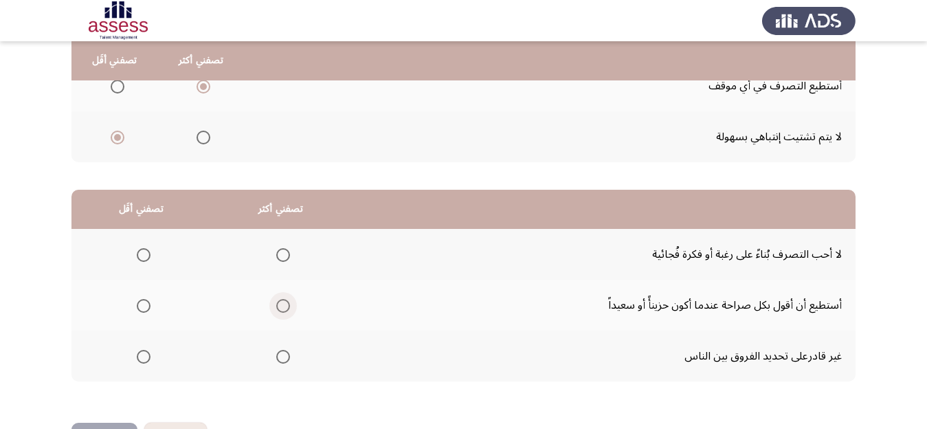
click at [290, 304] on span "Select an option" at bounding box center [283, 306] width 14 height 14
click at [290, 304] on input "Select an option" at bounding box center [283, 306] width 14 height 14
click at [148, 256] on span "Select an option" at bounding box center [144, 255] width 14 height 14
click at [148, 256] on input "Select an option" at bounding box center [144, 255] width 14 height 14
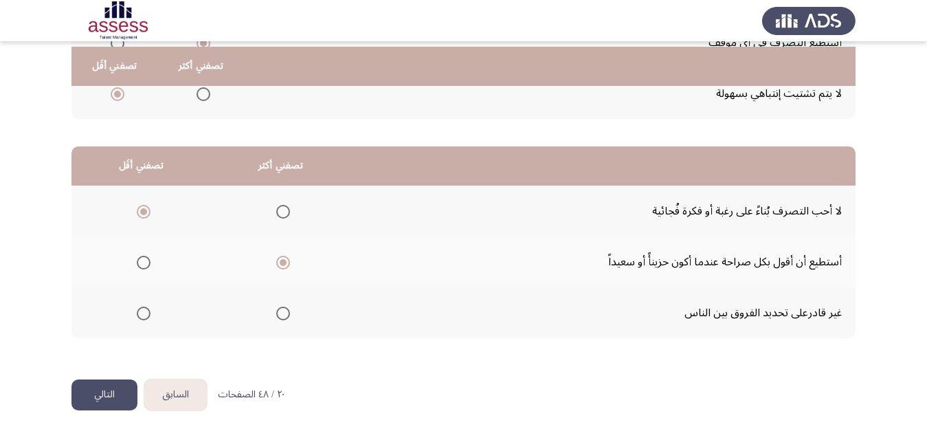
scroll to position [265, 0]
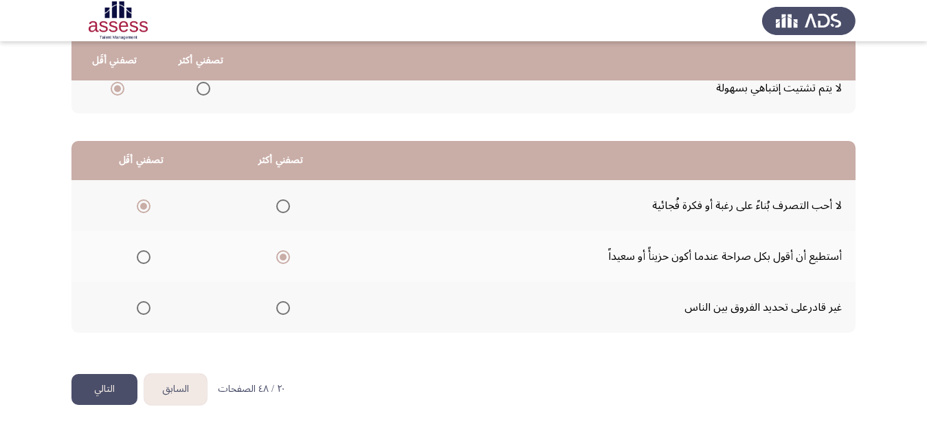
click at [109, 392] on button "التالي" at bounding box center [104, 389] width 66 height 31
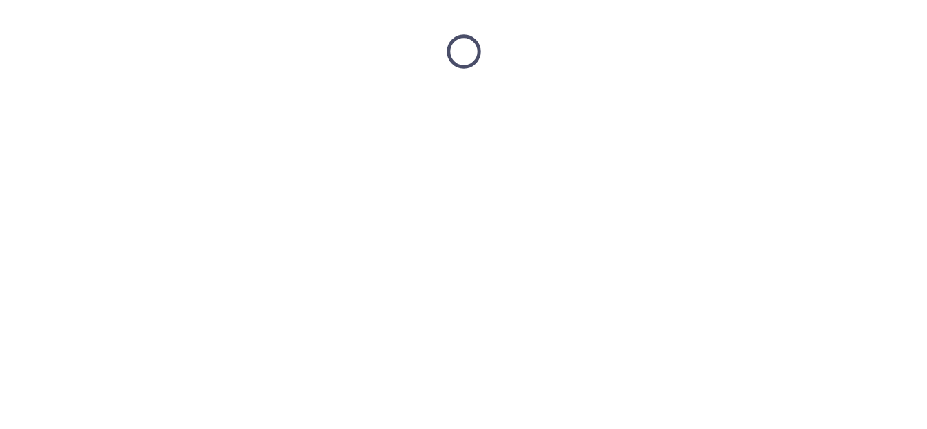
scroll to position [0, 0]
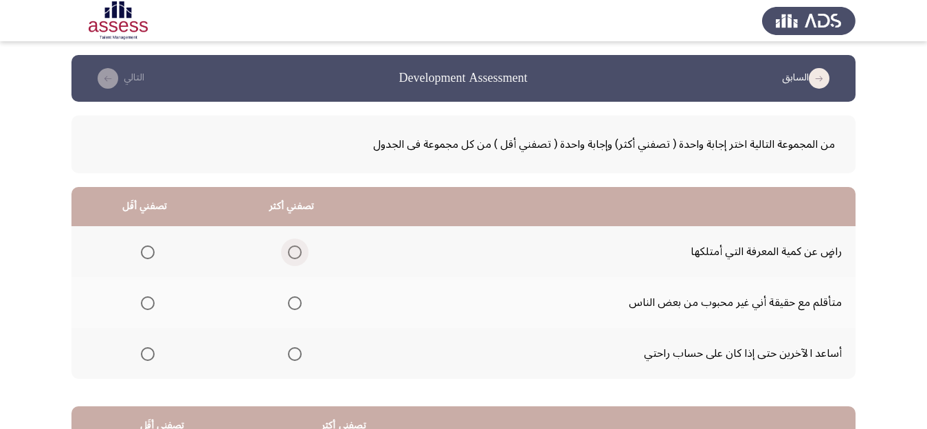
click at [299, 250] on span "Select an option" at bounding box center [295, 252] width 14 height 14
click at [299, 250] on input "Select an option" at bounding box center [295, 252] width 14 height 14
click at [149, 356] on span "Select an option" at bounding box center [148, 354] width 14 height 14
click at [149, 356] on input "Select an option" at bounding box center [148, 354] width 14 height 14
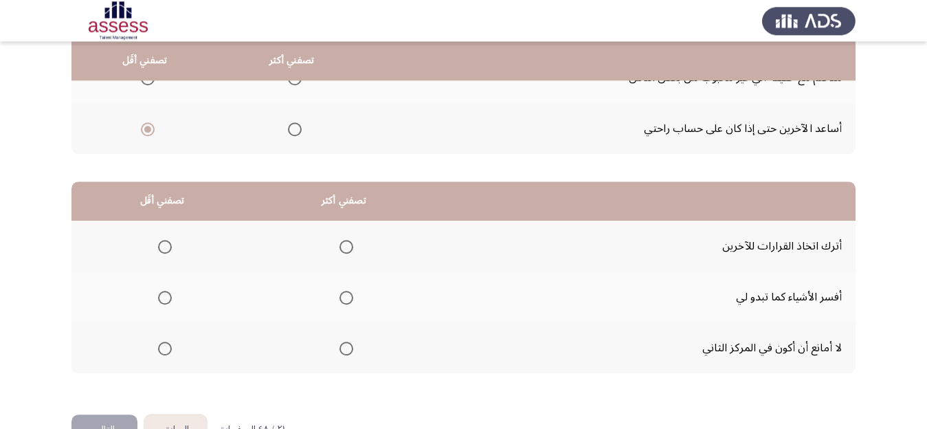
scroll to position [260, 0]
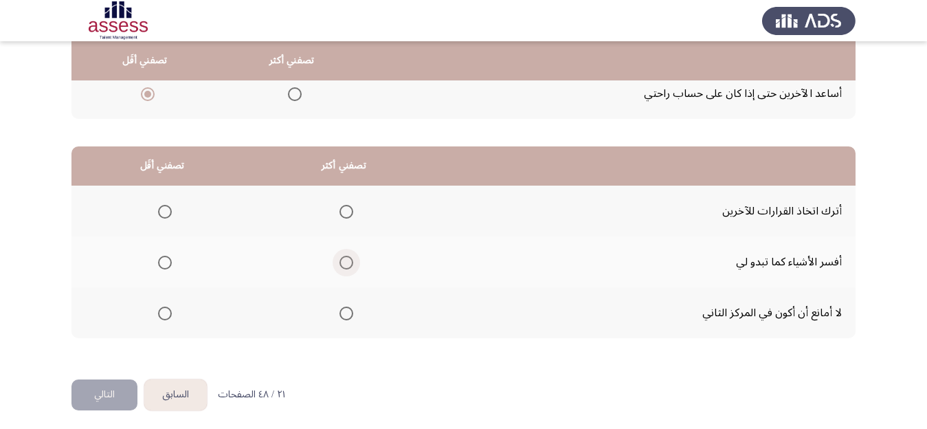
click at [353, 262] on span "Select an option" at bounding box center [347, 263] width 14 height 14
click at [353, 262] on input "Select an option" at bounding box center [347, 263] width 14 height 14
click at [353, 314] on span "Select an option" at bounding box center [347, 314] width 14 height 14
click at [353, 314] on input "Select an option" at bounding box center [347, 314] width 14 height 14
click at [168, 264] on span "Select an option" at bounding box center [165, 263] width 14 height 14
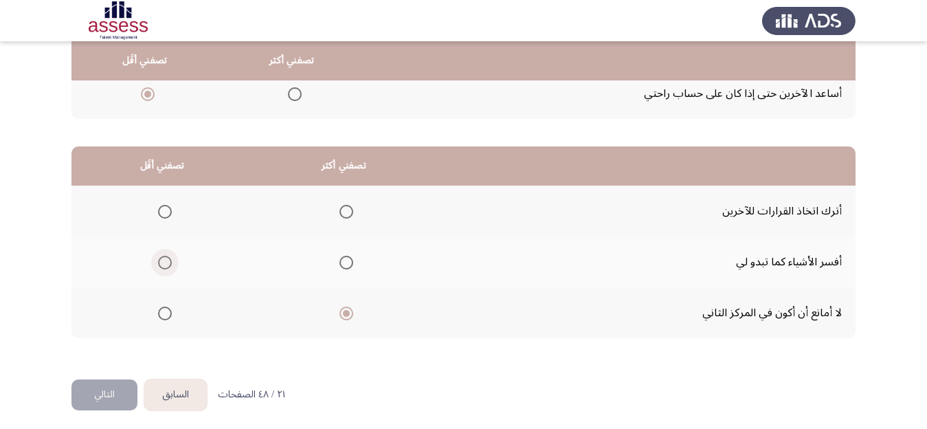
click at [168, 264] on input "Select an option" at bounding box center [165, 263] width 14 height 14
click at [101, 392] on button "التالي" at bounding box center [104, 394] width 66 height 31
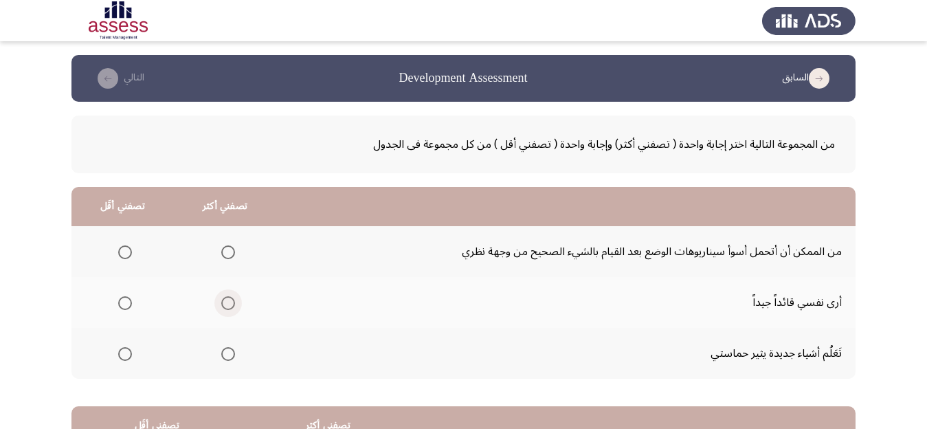
click at [232, 307] on span "Select an option" at bounding box center [228, 303] width 14 height 14
click at [232, 307] on input "Select an option" at bounding box center [228, 303] width 14 height 14
click at [126, 353] on span "Select an option" at bounding box center [125, 354] width 14 height 14
click at [126, 353] on input "Select an option" at bounding box center [125, 354] width 14 height 14
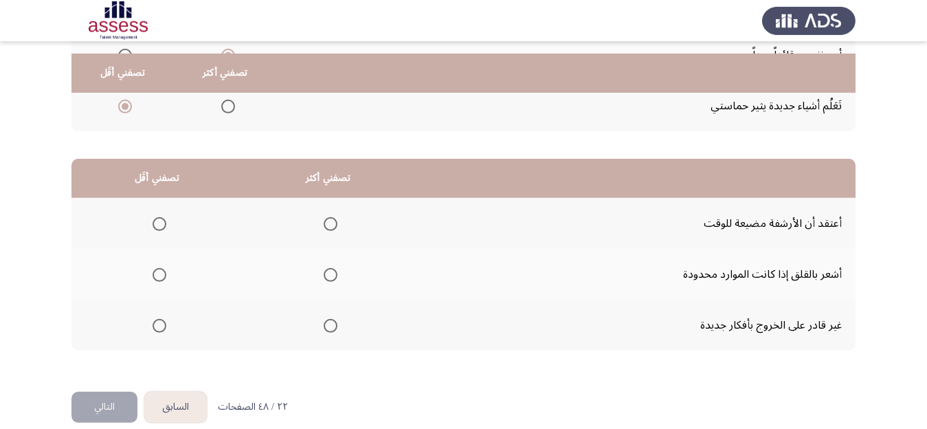
scroll to position [260, 0]
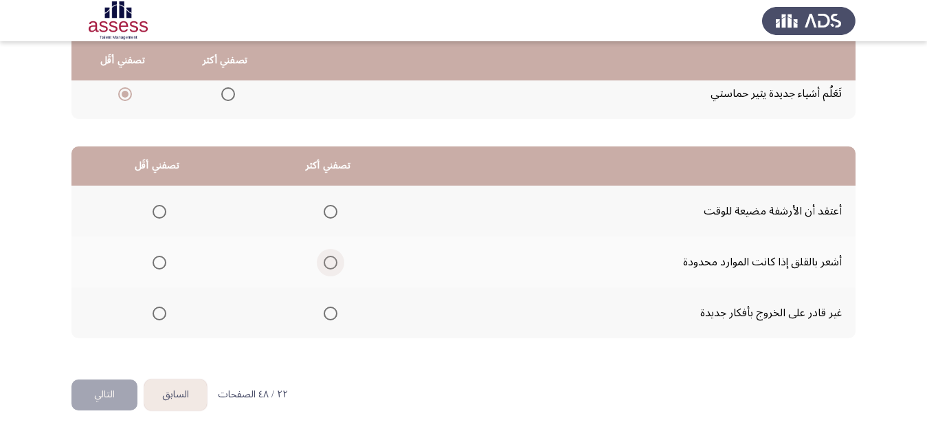
click at [337, 263] on span "Select an option" at bounding box center [331, 263] width 14 height 14
click at [337, 263] on input "Select an option" at bounding box center [331, 263] width 14 height 14
click at [162, 313] on span "Select an option" at bounding box center [160, 314] width 14 height 14
click at [162, 313] on input "Select an option" at bounding box center [160, 314] width 14 height 14
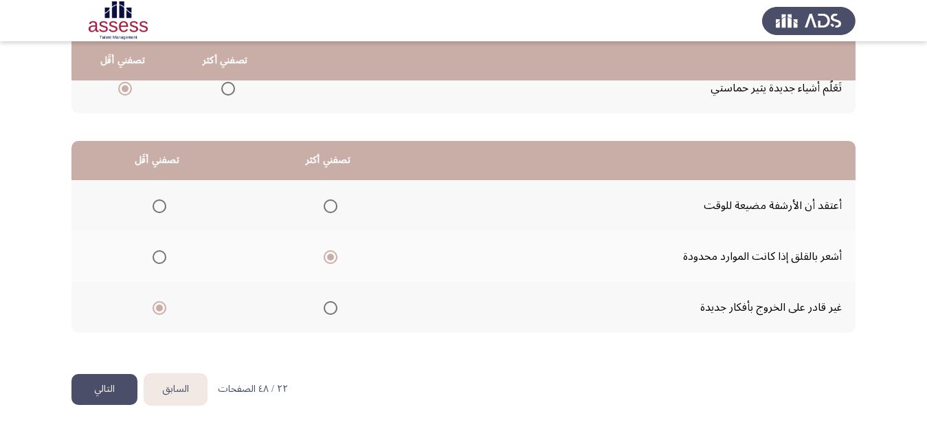
click at [93, 396] on button "التالي" at bounding box center [104, 389] width 66 height 31
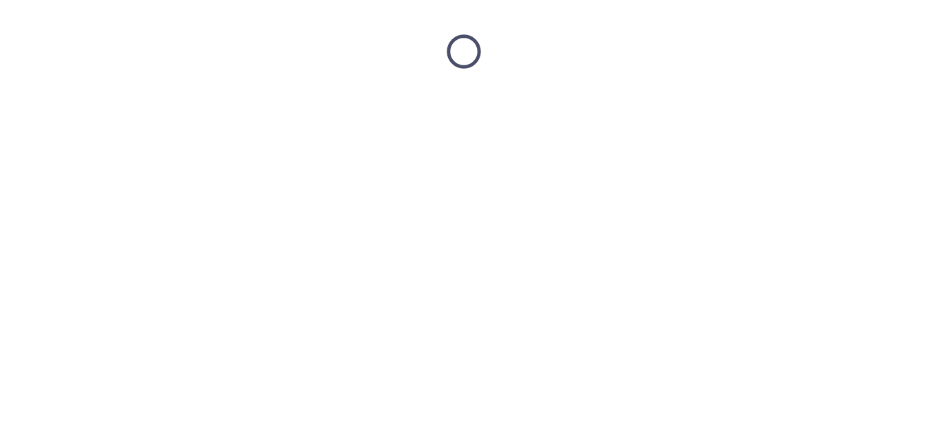
scroll to position [0, 0]
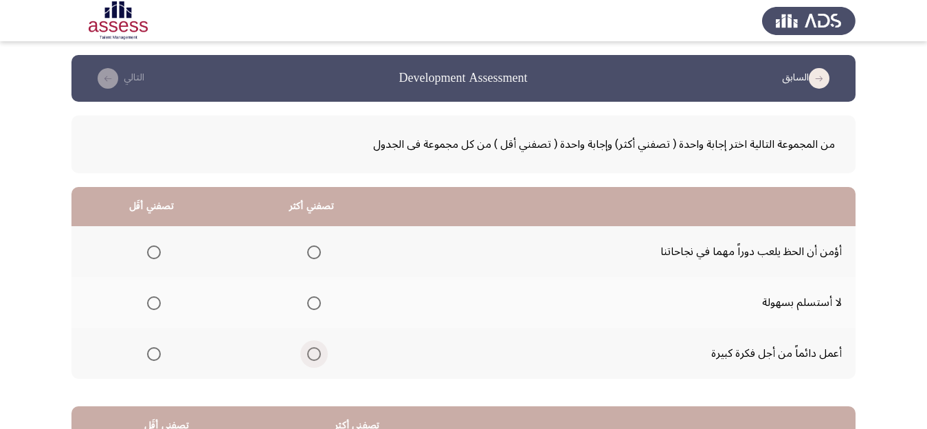
click at [319, 354] on span "Select an option" at bounding box center [314, 354] width 14 height 14
click at [319, 354] on input "Select an option" at bounding box center [314, 354] width 14 height 14
click at [155, 304] on span "Select an option" at bounding box center [154, 303] width 14 height 14
click at [155, 304] on input "Select an option" at bounding box center [154, 303] width 14 height 14
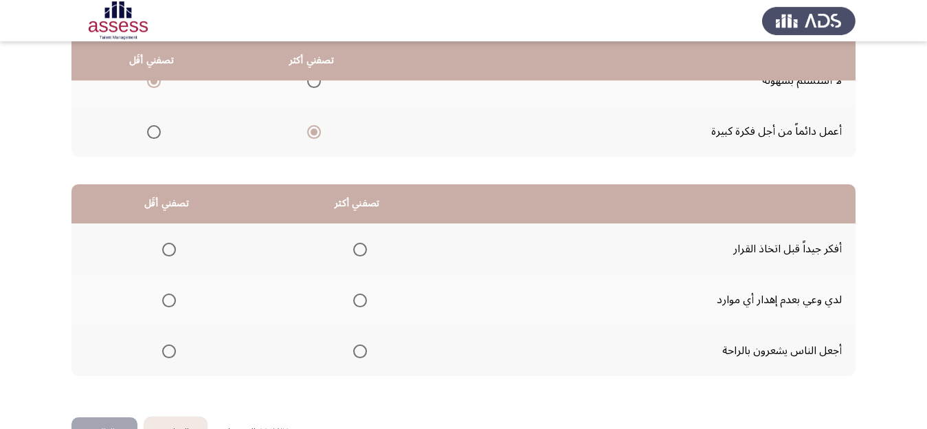
scroll to position [260, 0]
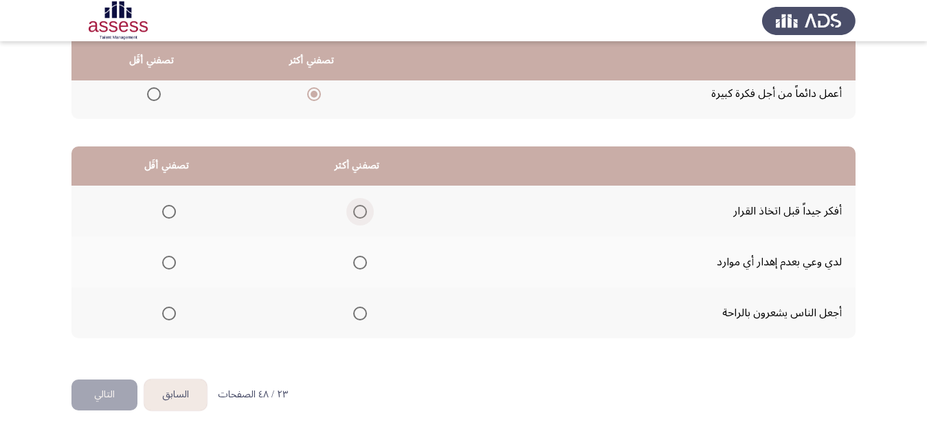
click at [366, 212] on span "Select an option" at bounding box center [360, 212] width 14 height 14
click at [366, 212] on input "Select an option" at bounding box center [360, 212] width 14 height 14
click at [170, 259] on span "Select an option" at bounding box center [169, 263] width 14 height 14
click at [170, 259] on input "Select an option" at bounding box center [169, 263] width 14 height 14
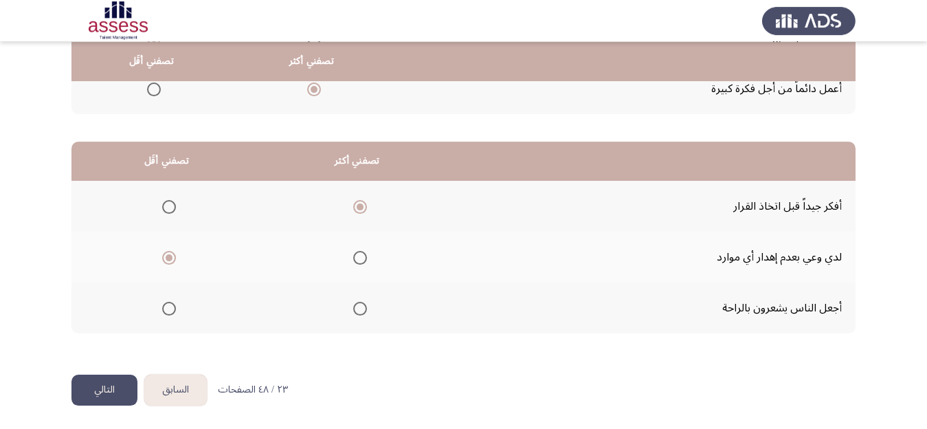
scroll to position [265, 0]
click at [106, 388] on button "التالي" at bounding box center [104, 389] width 66 height 31
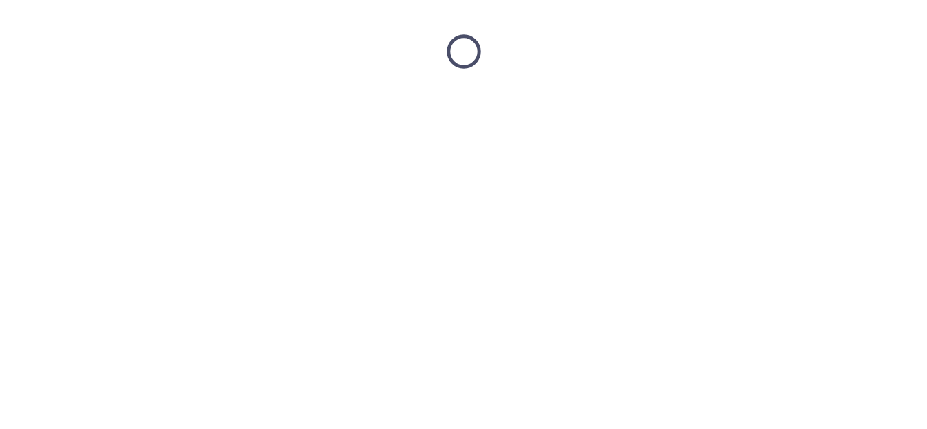
scroll to position [0, 0]
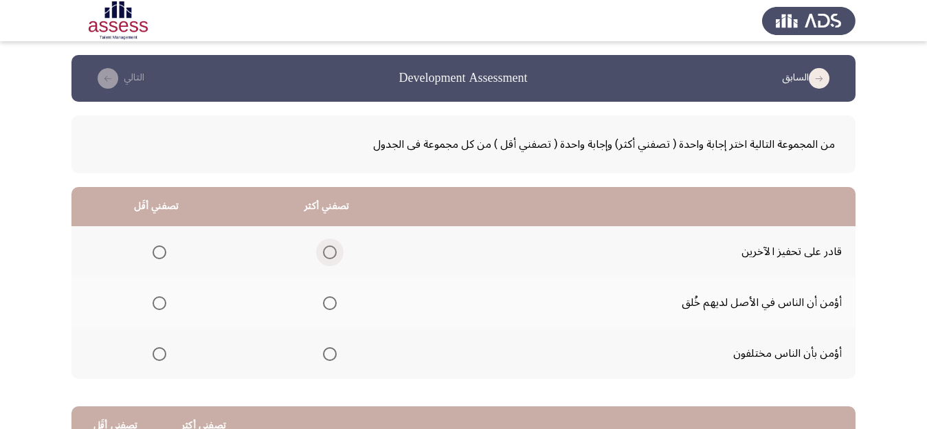
click at [337, 251] on span "Select an option" at bounding box center [330, 252] width 14 height 14
click at [337, 251] on input "Select an option" at bounding box center [330, 252] width 14 height 14
click at [164, 358] on span "Select an option" at bounding box center [160, 354] width 14 height 14
click at [164, 358] on input "Select an option" at bounding box center [160, 354] width 14 height 14
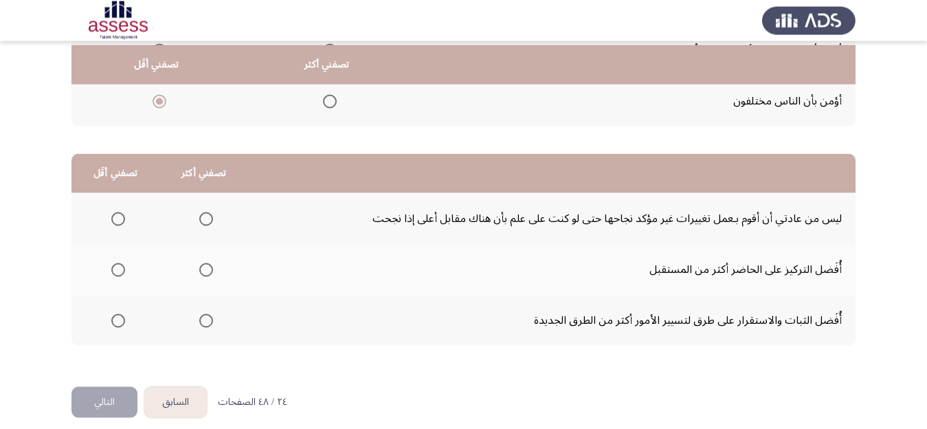
scroll to position [260, 0]
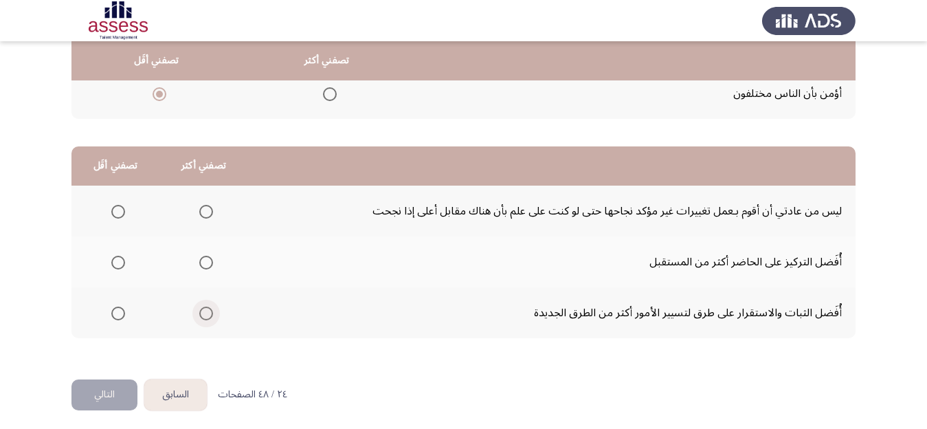
click at [213, 315] on span "Select an option" at bounding box center [206, 314] width 14 height 14
click at [213, 315] on input "Select an option" at bounding box center [206, 314] width 14 height 14
click at [122, 208] on span "Select an option" at bounding box center [118, 212] width 14 height 14
click at [122, 208] on input "Select an option" at bounding box center [118, 212] width 14 height 14
click at [101, 399] on button "التالي" at bounding box center [104, 394] width 66 height 31
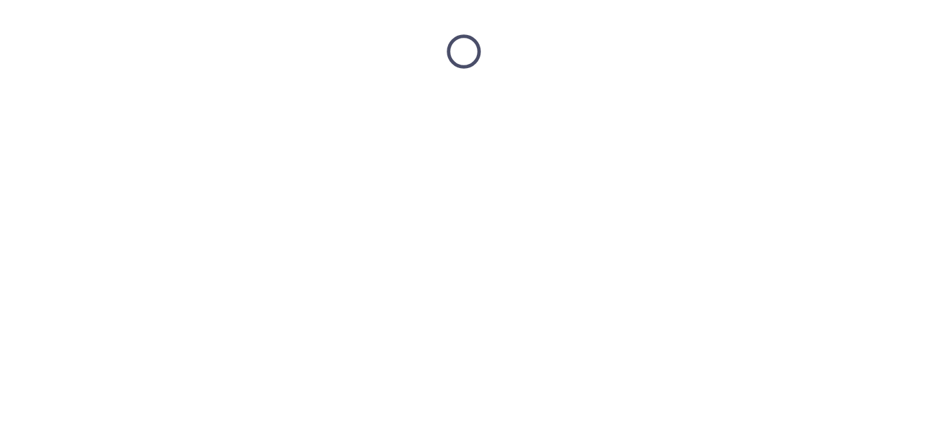
scroll to position [0, 0]
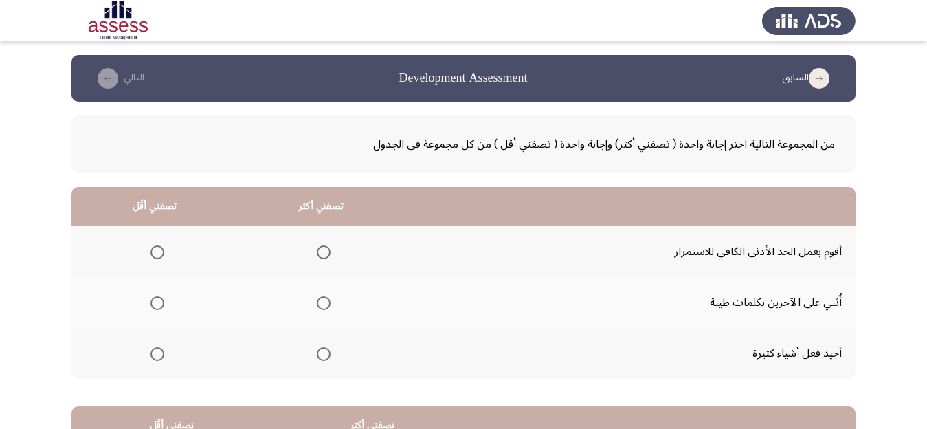
click at [331, 306] on span "Select an option" at bounding box center [324, 303] width 14 height 14
click at [331, 306] on input "Select an option" at bounding box center [324, 303] width 14 height 14
click at [154, 251] on span "Select an option" at bounding box center [158, 252] width 14 height 14
click at [154, 251] on input "Select an option" at bounding box center [158, 252] width 14 height 14
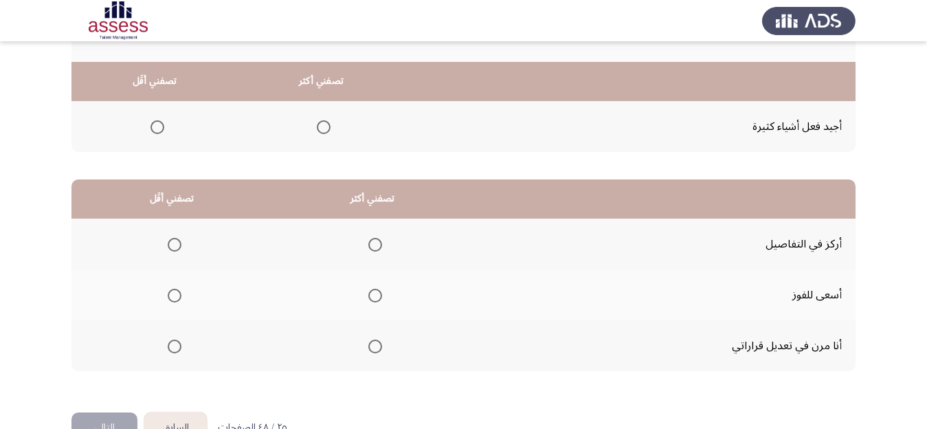
scroll to position [260, 0]
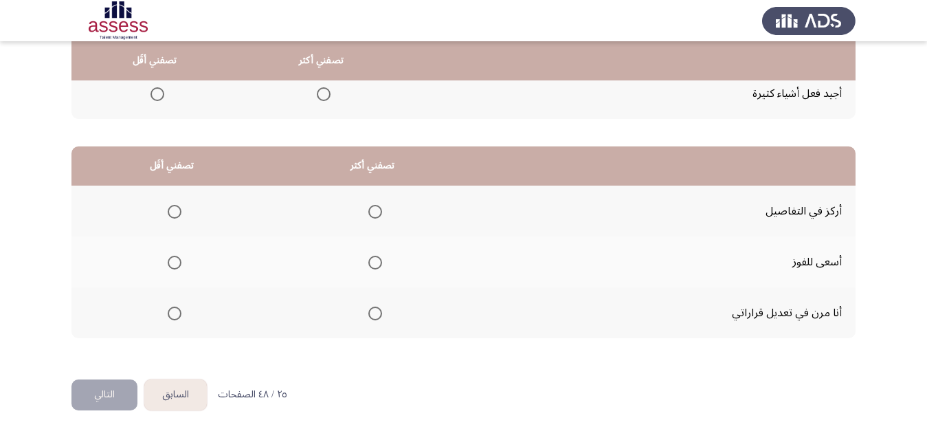
click at [381, 210] on span "Select an option" at bounding box center [375, 212] width 14 height 14
click at [381, 210] on input "Select an option" at bounding box center [375, 212] width 14 height 14
click at [177, 313] on span "Select an option" at bounding box center [175, 314] width 14 height 14
click at [177, 313] on input "Select an option" at bounding box center [175, 314] width 14 height 14
click at [94, 391] on button "التالي" at bounding box center [104, 394] width 66 height 31
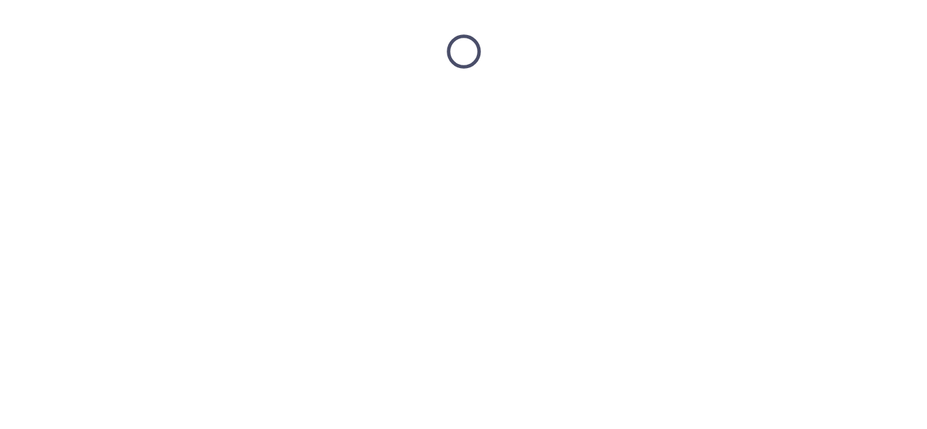
scroll to position [0, 0]
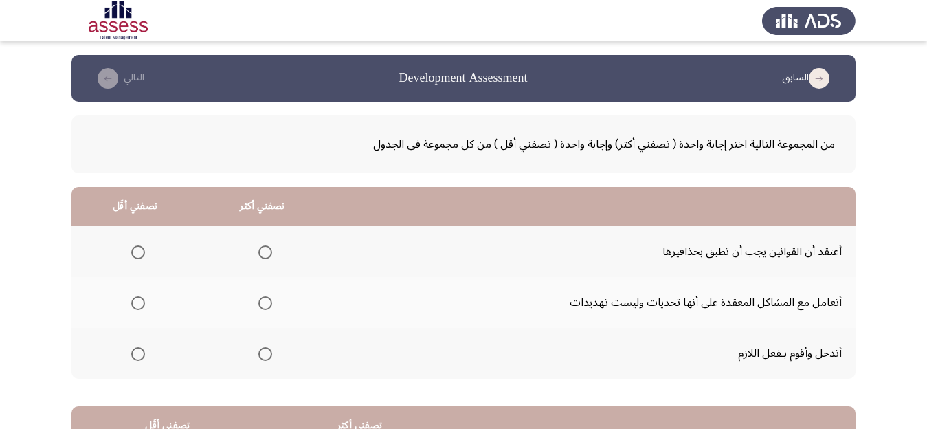
click at [272, 355] on span "Select an option" at bounding box center [265, 354] width 14 height 14
click at [272, 355] on input "Select an option" at bounding box center [265, 354] width 14 height 14
click at [142, 254] on span "Select an option" at bounding box center [138, 252] width 14 height 14
click at [142, 254] on input "Select an option" at bounding box center [138, 252] width 14 height 14
click at [141, 300] on span "Select an option" at bounding box center [138, 303] width 14 height 14
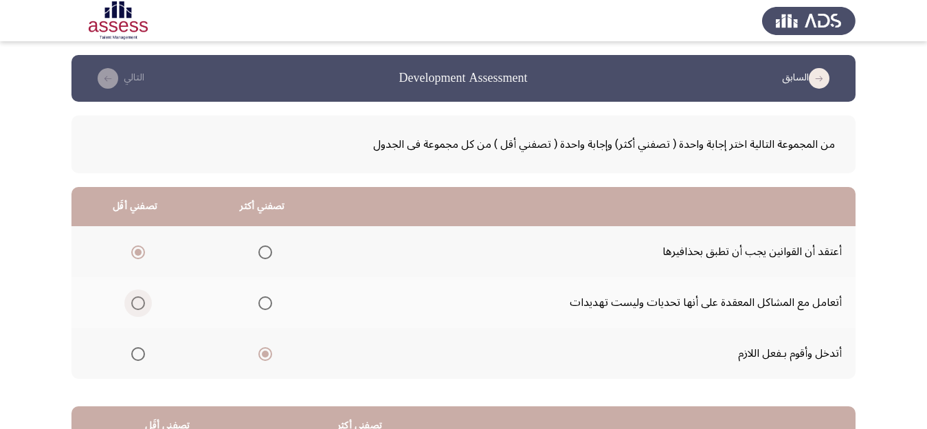
click at [141, 300] on input "Select an option" at bounding box center [138, 303] width 14 height 14
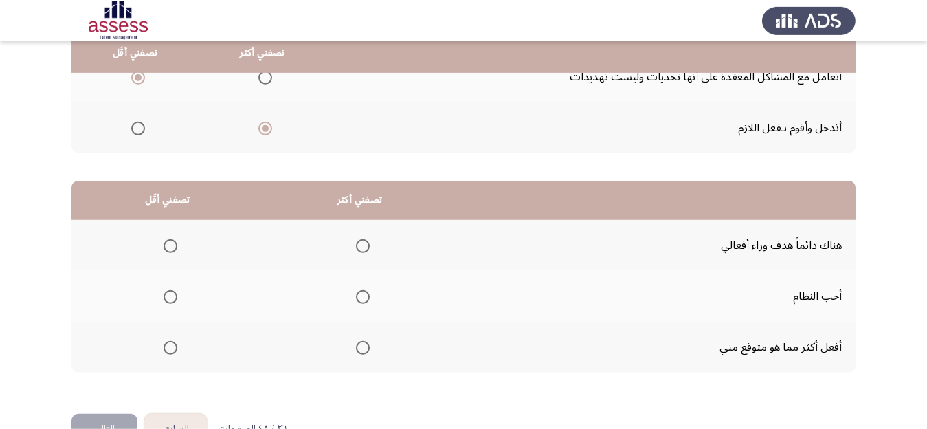
scroll to position [260, 0]
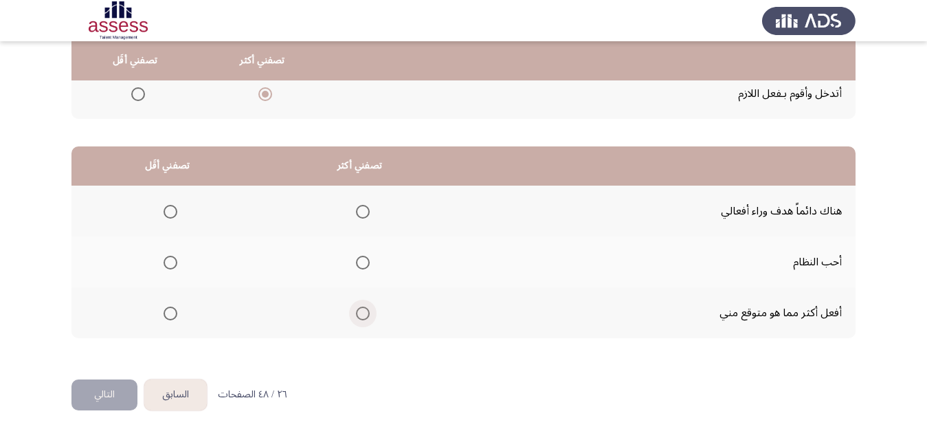
click at [364, 313] on span "Select an option" at bounding box center [363, 314] width 14 height 14
click at [364, 313] on input "Select an option" at bounding box center [363, 314] width 14 height 14
click at [170, 263] on span "Select an option" at bounding box center [171, 263] width 14 height 14
click at [170, 263] on input "Select an option" at bounding box center [171, 263] width 14 height 14
click at [102, 392] on button "التالي" at bounding box center [104, 394] width 66 height 31
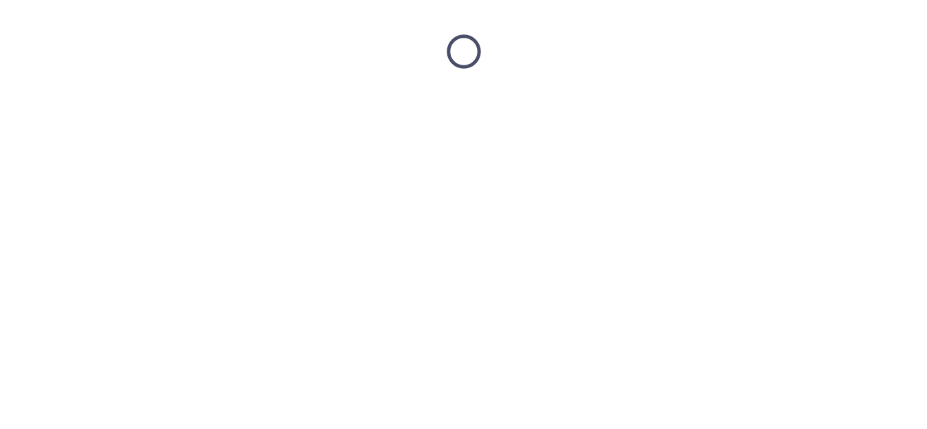
scroll to position [0, 0]
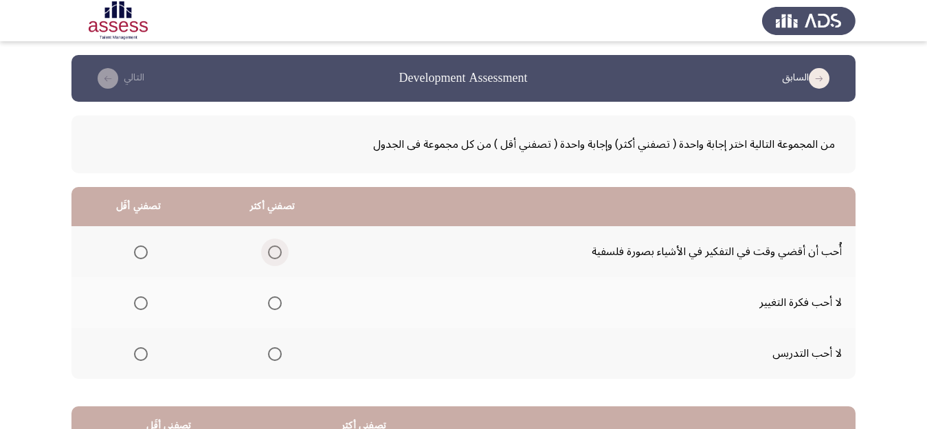
click at [278, 251] on span "Select an option" at bounding box center [275, 252] width 14 height 14
click at [278, 251] on input "Select an option" at bounding box center [275, 252] width 14 height 14
click at [140, 306] on span "Select an option" at bounding box center [141, 303] width 14 height 14
click at [140, 306] on input "Select an option" at bounding box center [141, 303] width 14 height 14
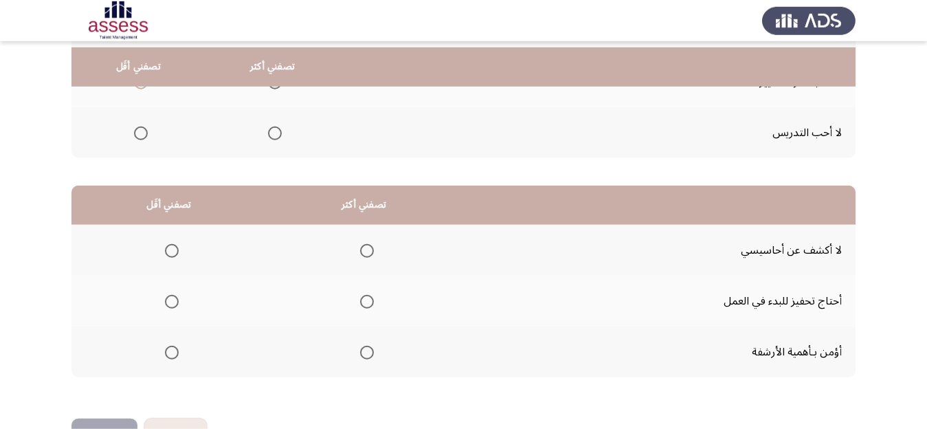
scroll to position [265, 0]
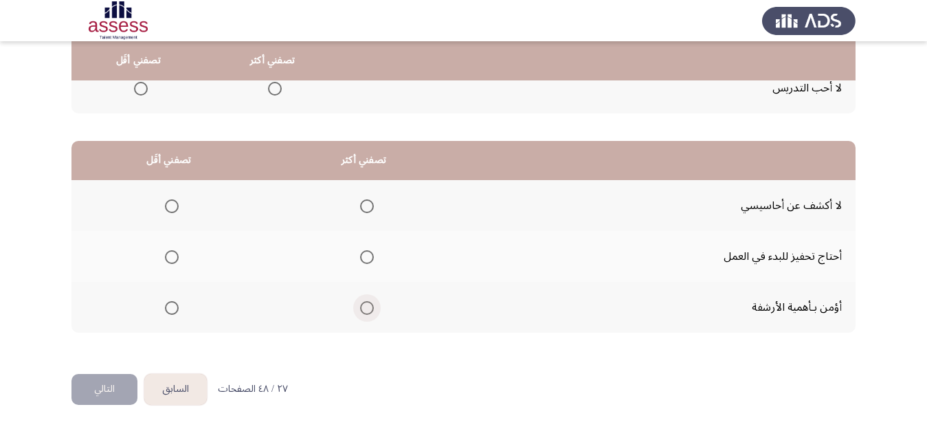
click at [373, 309] on span "Select an option" at bounding box center [367, 308] width 14 height 14
click at [373, 309] on input "Select an option" at bounding box center [367, 308] width 14 height 14
click at [176, 259] on span "Select an option" at bounding box center [172, 257] width 14 height 14
click at [176, 259] on input "Select an option" at bounding box center [172, 257] width 14 height 14
click at [80, 401] on button "التالي" at bounding box center [104, 389] width 66 height 31
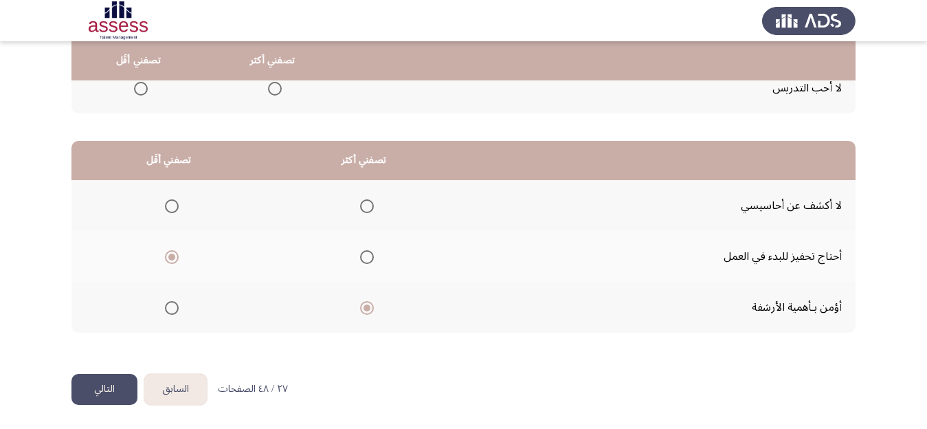
scroll to position [0, 0]
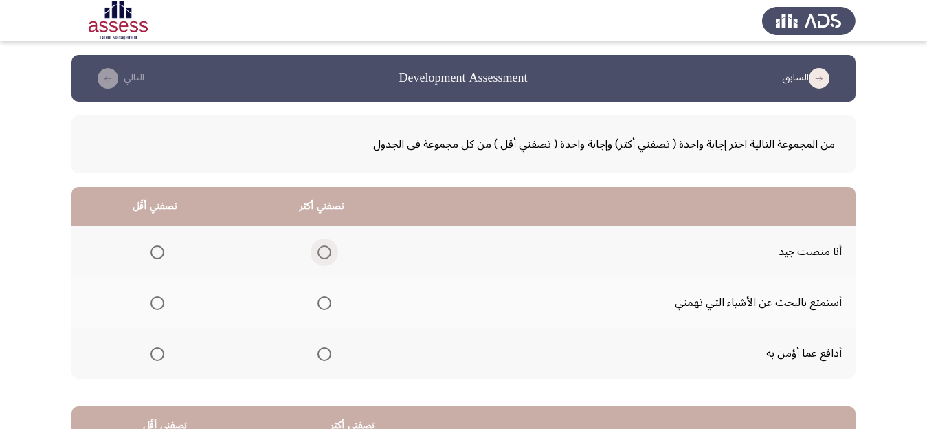
click at [329, 249] on span "Select an option" at bounding box center [325, 252] width 14 height 14
click at [329, 249] on input "Select an option" at bounding box center [325, 252] width 14 height 14
click at [159, 352] on span "Select an option" at bounding box center [158, 354] width 14 height 14
click at [159, 352] on input "Select an option" at bounding box center [158, 354] width 14 height 14
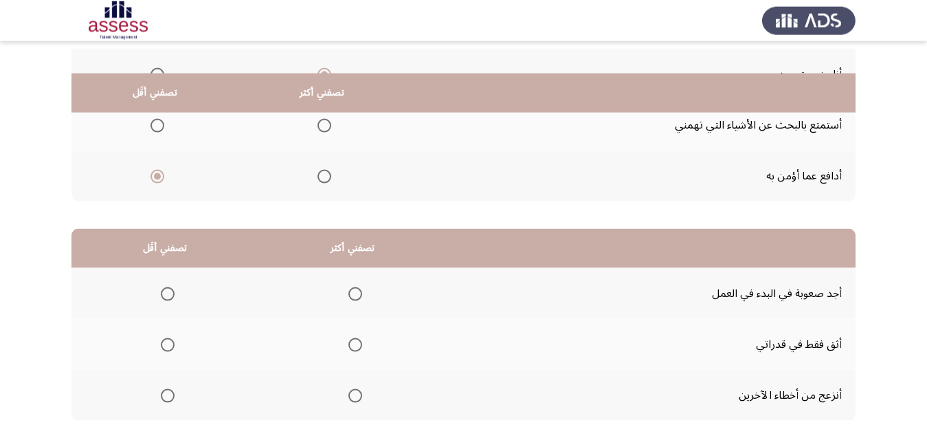
scroll to position [217, 0]
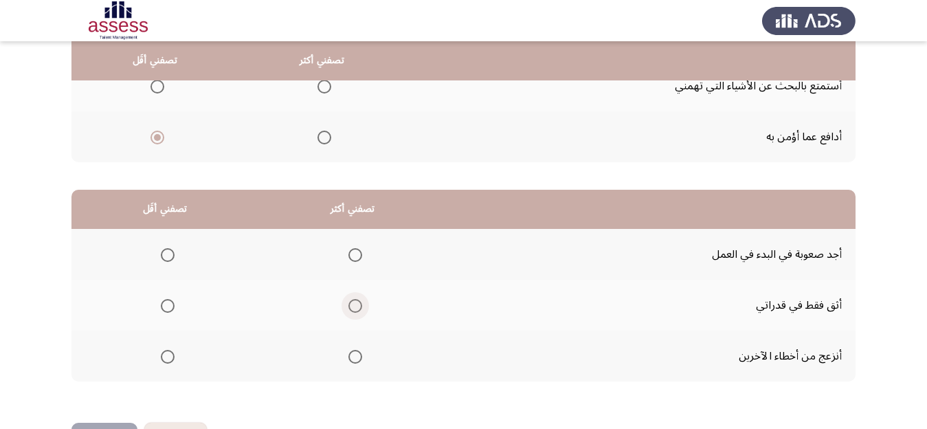
click at [359, 303] on span "Select an option" at bounding box center [355, 306] width 14 height 14
click at [359, 303] on input "Select an option" at bounding box center [355, 306] width 14 height 14
click at [170, 252] on span "Select an option" at bounding box center [168, 255] width 14 height 14
click at [170, 252] on input "Select an option" at bounding box center [168, 255] width 14 height 14
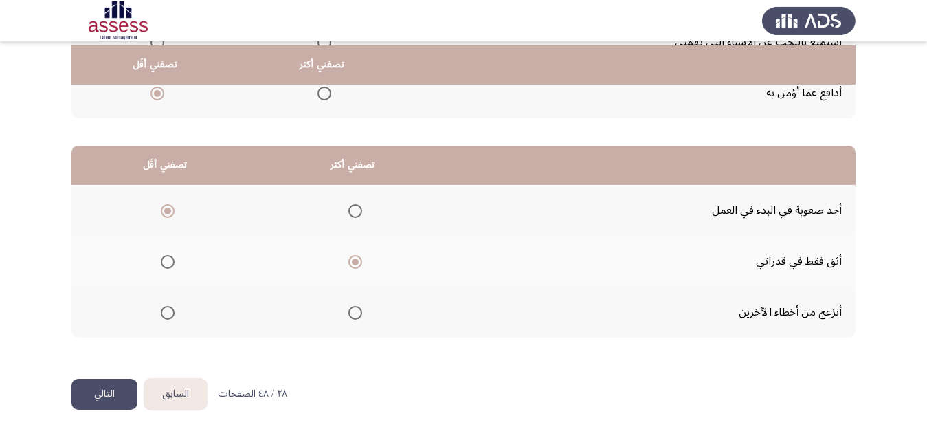
scroll to position [265, 0]
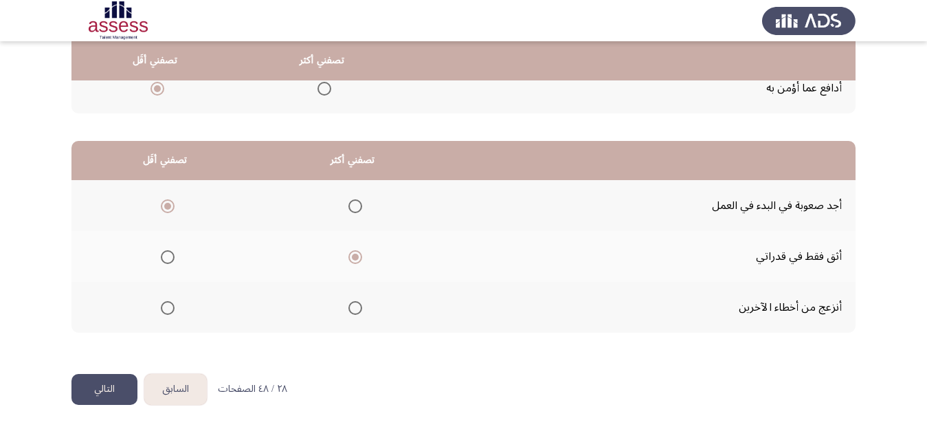
click at [98, 390] on button "التالي" at bounding box center [104, 389] width 66 height 31
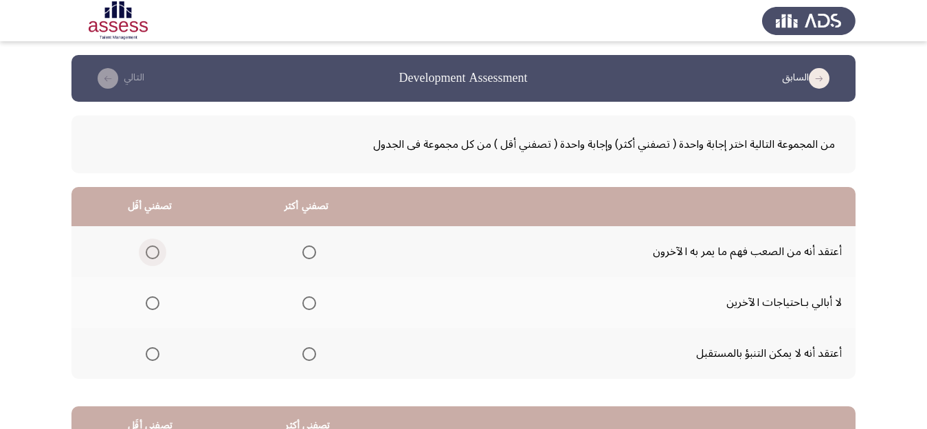
click at [157, 248] on span "Select an option" at bounding box center [153, 252] width 14 height 14
click at [157, 248] on input "Select an option" at bounding box center [153, 252] width 14 height 14
click at [312, 351] on span "Select an option" at bounding box center [309, 354] width 14 height 14
click at [312, 351] on input "Select an option" at bounding box center [309, 354] width 14 height 14
click at [158, 302] on span "Select an option" at bounding box center [153, 303] width 14 height 14
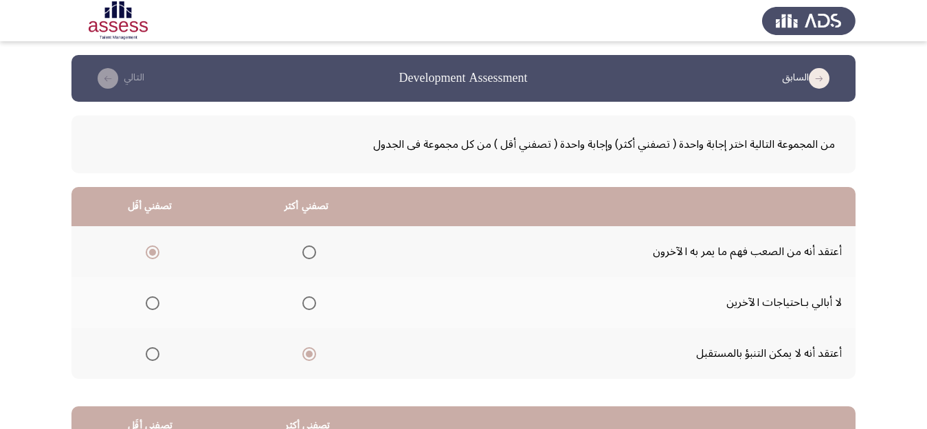
click at [158, 302] on input "Select an option" at bounding box center [153, 303] width 14 height 14
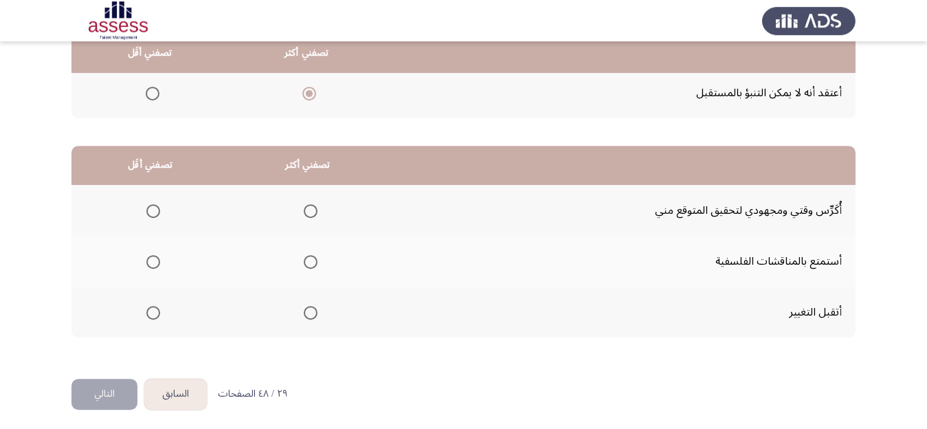
scroll to position [265, 0]
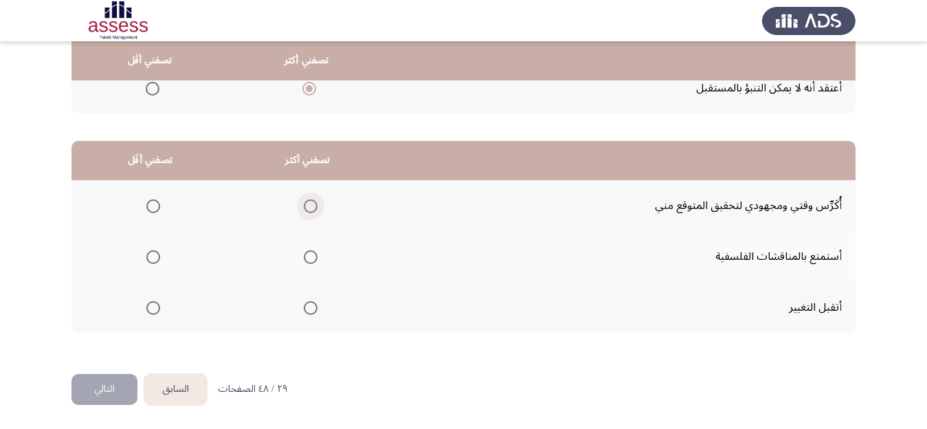
click at [318, 206] on span "Select an option" at bounding box center [311, 206] width 14 height 14
click at [318, 206] on input "Select an option" at bounding box center [311, 206] width 14 height 14
click at [158, 313] on span "Select an option" at bounding box center [153, 308] width 14 height 14
click at [158, 313] on input "Select an option" at bounding box center [153, 308] width 14 height 14
click at [91, 387] on button "التالي" at bounding box center [104, 389] width 66 height 31
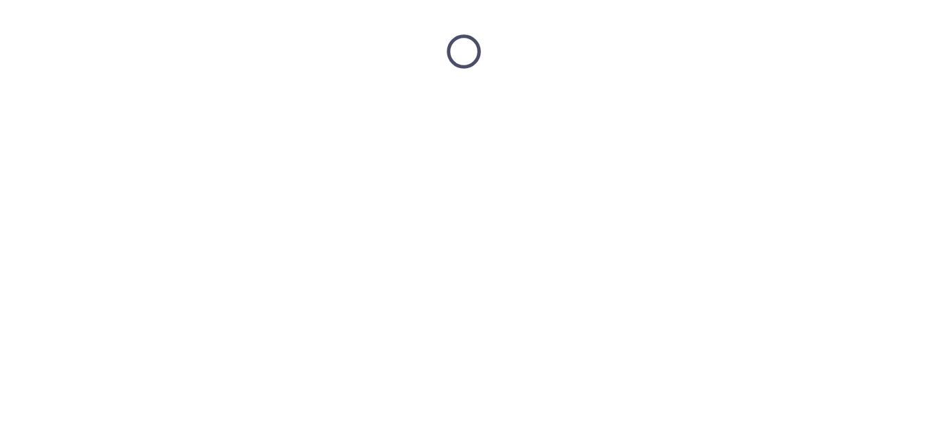
scroll to position [0, 0]
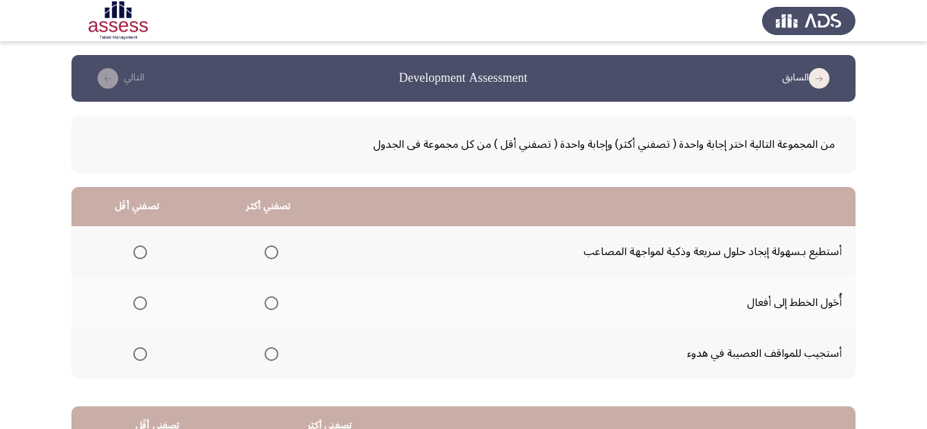
click at [276, 252] on span "Select an option" at bounding box center [272, 252] width 14 height 14
click at [276, 252] on input "Select an option" at bounding box center [272, 252] width 14 height 14
click at [141, 355] on span "Select an option" at bounding box center [140, 354] width 14 height 14
click at [141, 355] on input "Select an option" at bounding box center [140, 354] width 14 height 14
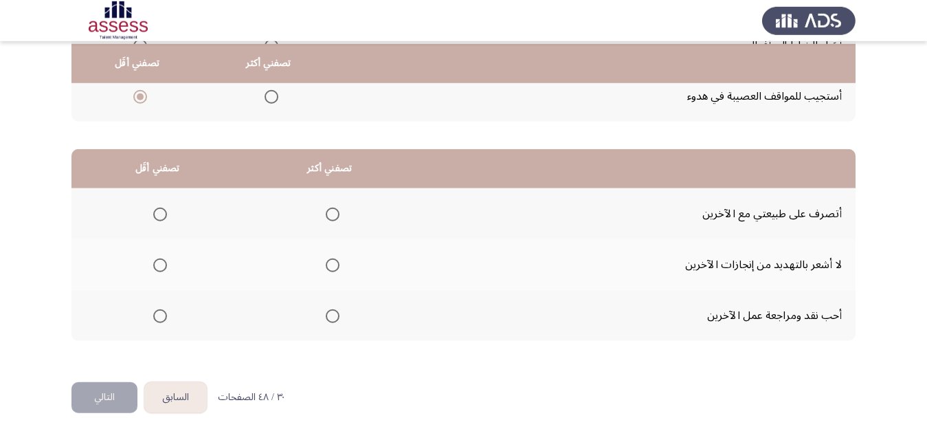
scroll to position [260, 0]
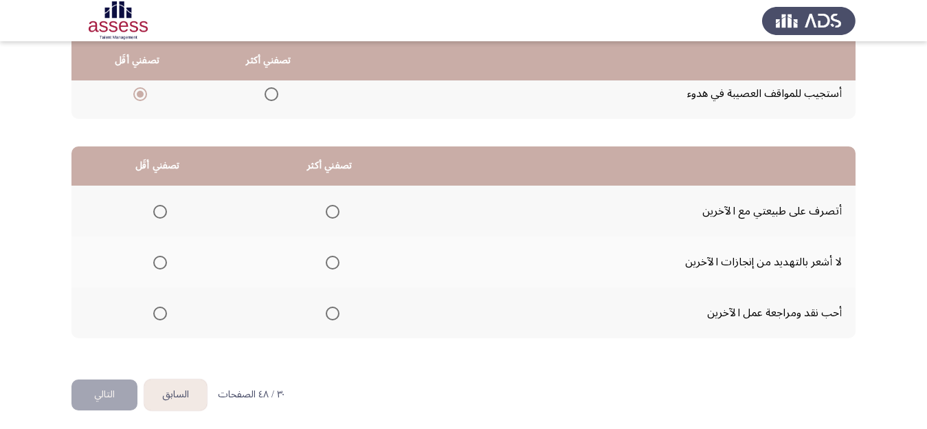
click at [339, 259] on span "Select an option" at bounding box center [333, 263] width 14 height 14
click at [339, 259] on input "Select an option" at bounding box center [333, 263] width 14 height 14
click at [161, 214] on span "Select an option" at bounding box center [160, 212] width 14 height 14
click at [161, 214] on input "Select an option" at bounding box center [160, 212] width 14 height 14
click at [85, 400] on button "التالي" at bounding box center [104, 394] width 66 height 31
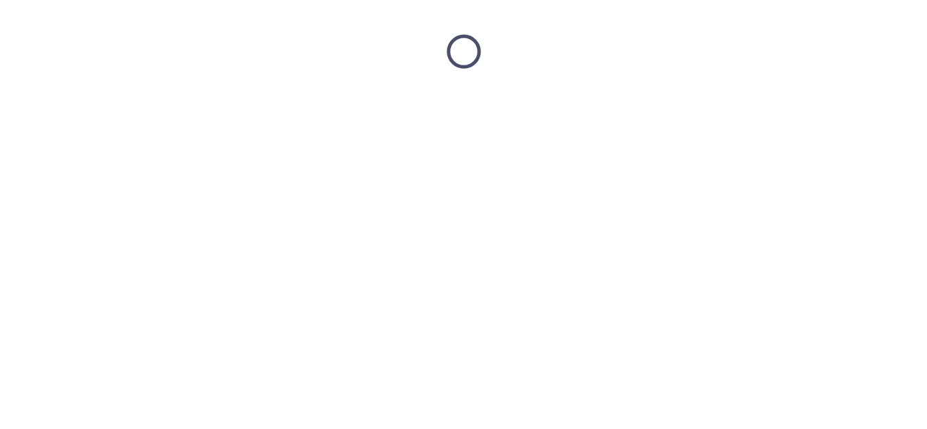
scroll to position [0, 0]
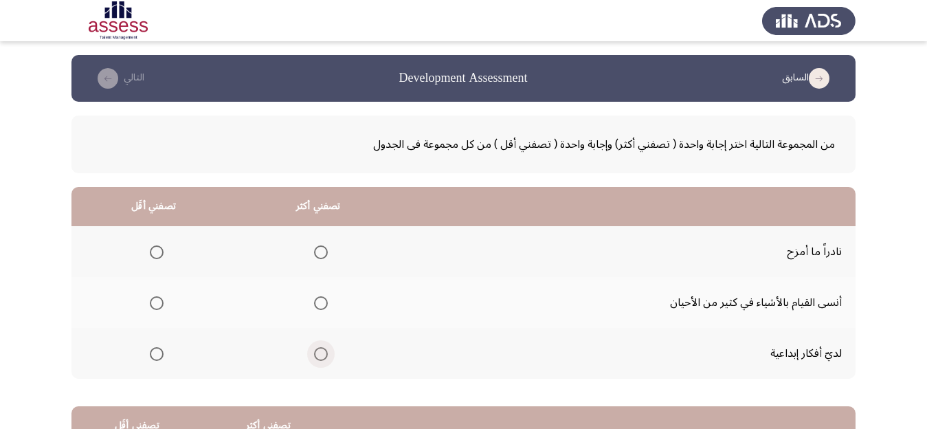
click at [327, 351] on span "Select an option" at bounding box center [321, 354] width 14 height 14
click at [327, 351] on input "Select an option" at bounding box center [321, 354] width 14 height 14
click at [159, 304] on span "Select an option" at bounding box center [157, 303] width 14 height 14
click at [159, 304] on input "Select an option" at bounding box center [157, 303] width 14 height 14
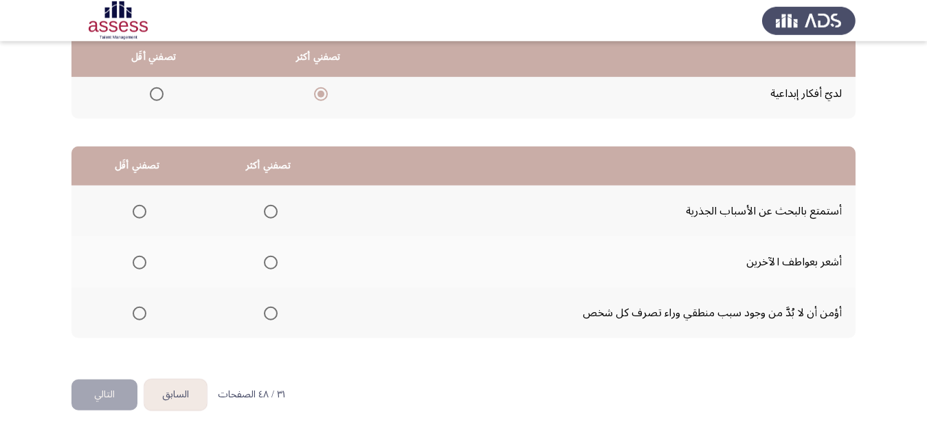
scroll to position [265, 0]
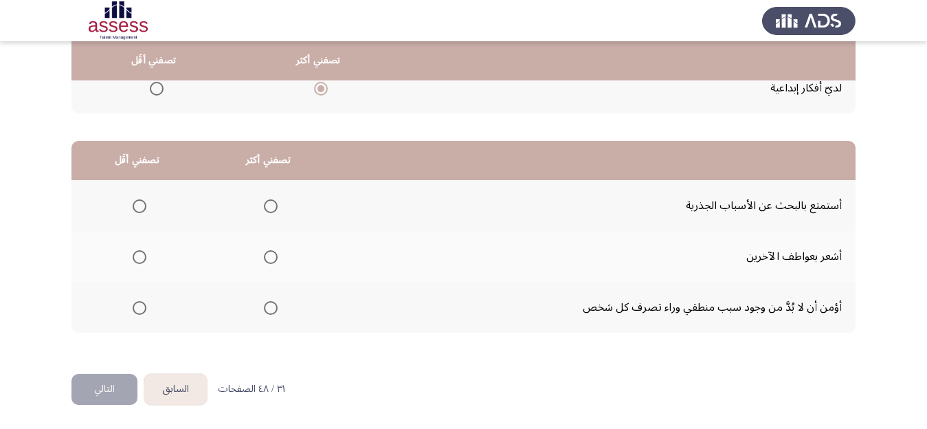
click at [278, 205] on span "Select an option" at bounding box center [271, 206] width 14 height 14
click at [278, 205] on input "Select an option" at bounding box center [271, 206] width 14 height 14
click at [277, 258] on span "Select an option" at bounding box center [271, 257] width 14 height 14
click at [277, 258] on input "Select an option" at bounding box center [271, 257] width 14 height 14
click at [276, 206] on span "Select an option" at bounding box center [271, 206] width 14 height 14
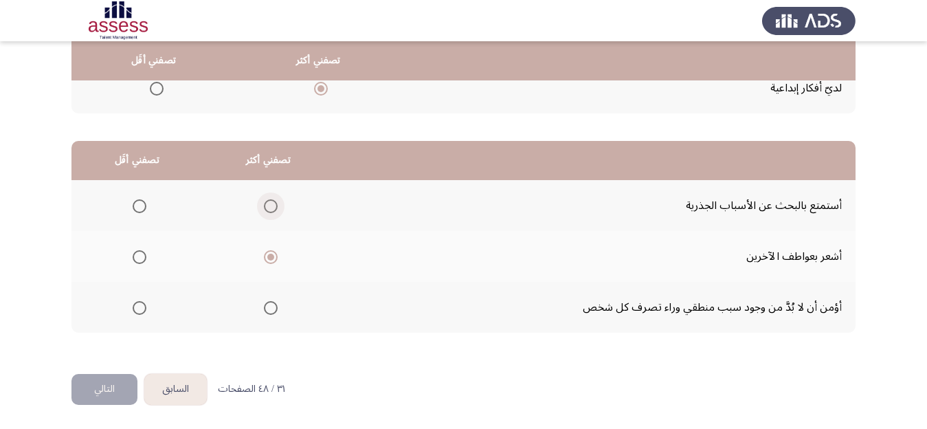
click at [276, 206] on input "Select an option" at bounding box center [271, 206] width 14 height 14
click at [142, 252] on span "Select an option" at bounding box center [140, 257] width 14 height 14
click at [142, 252] on input "Select an option" at bounding box center [140, 257] width 14 height 14
click at [100, 384] on button "التالي" at bounding box center [104, 389] width 66 height 31
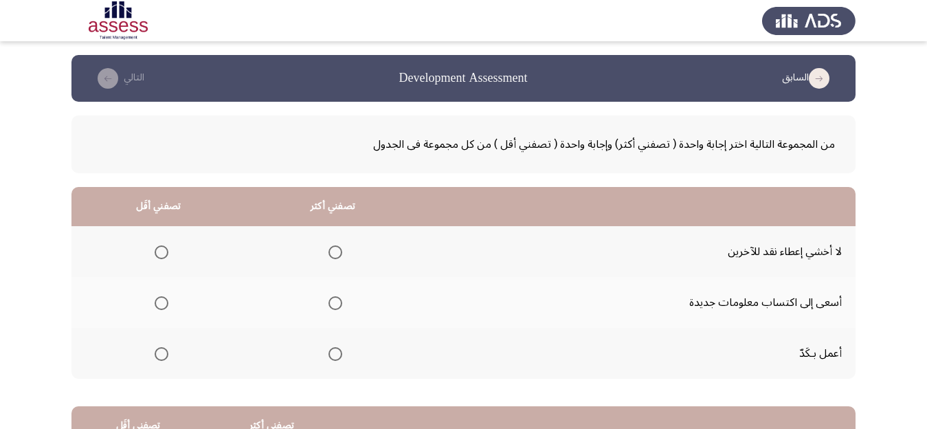
click at [342, 300] on span "Select an option" at bounding box center [336, 303] width 14 height 14
click at [342, 300] on input "Select an option" at bounding box center [336, 303] width 14 height 14
click at [168, 251] on span "Select an option" at bounding box center [162, 252] width 14 height 14
click at [168, 251] on input "Select an option" at bounding box center [162, 252] width 14 height 14
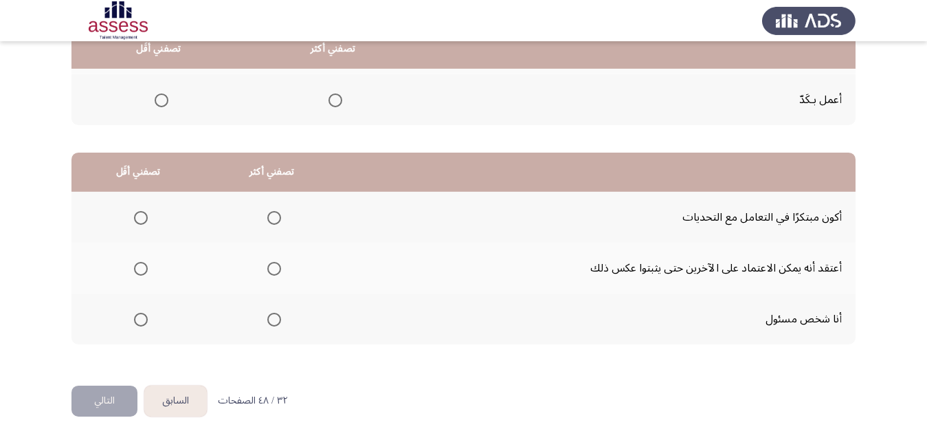
scroll to position [260, 0]
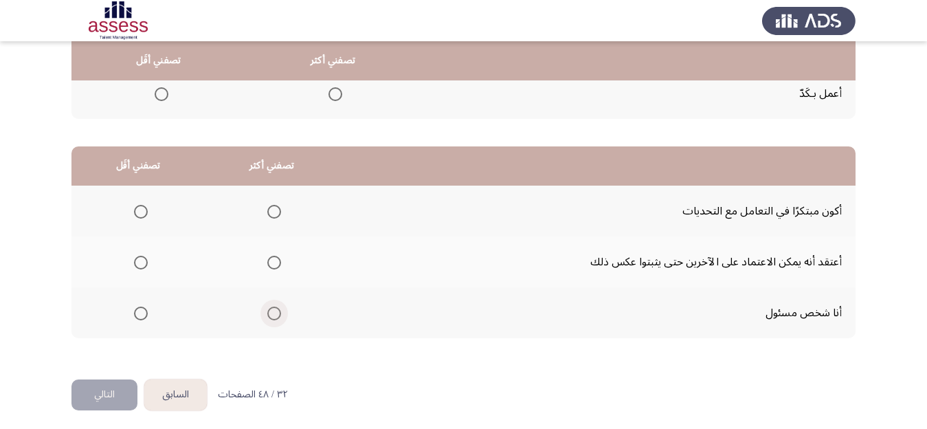
click at [279, 314] on span "Select an option" at bounding box center [274, 314] width 14 height 14
click at [279, 314] on input "Select an option" at bounding box center [274, 314] width 14 height 14
click at [146, 207] on span "Select an option" at bounding box center [141, 212] width 14 height 14
click at [146, 207] on input "Select an option" at bounding box center [141, 212] width 14 height 14
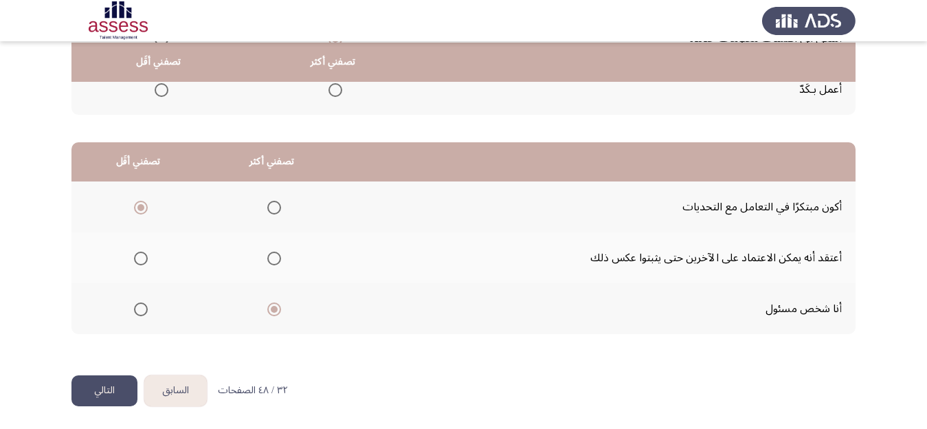
scroll to position [265, 0]
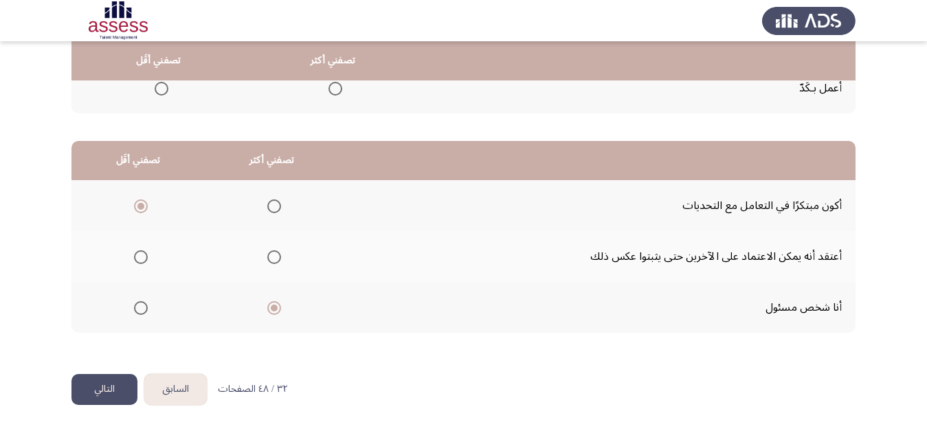
click at [87, 381] on button "التالي" at bounding box center [104, 389] width 66 height 31
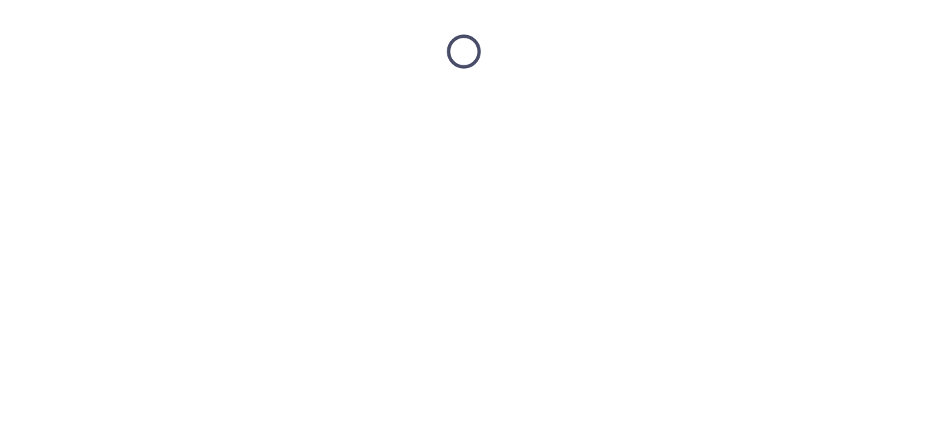
scroll to position [0, 0]
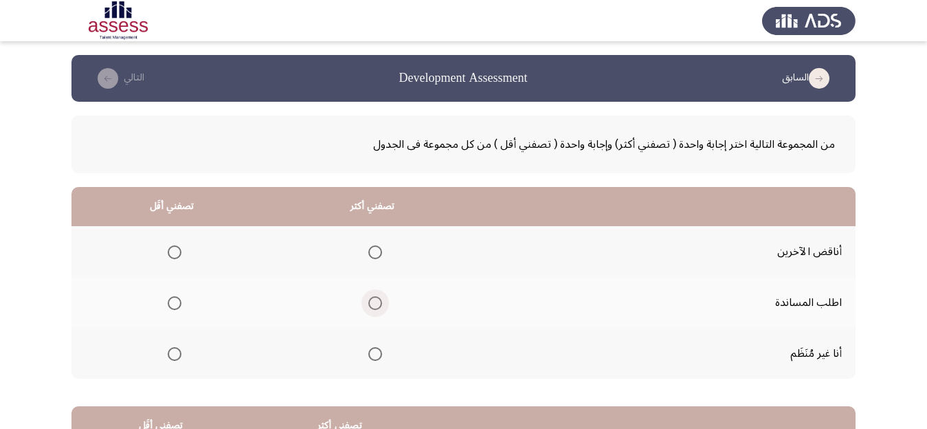
click at [381, 302] on span "Select an option" at bounding box center [375, 303] width 14 height 14
click at [381, 302] on input "Select an option" at bounding box center [375, 303] width 14 height 14
click at [175, 251] on span "Select an option" at bounding box center [175, 252] width 14 height 14
click at [175, 251] on input "Select an option" at bounding box center [175, 252] width 14 height 14
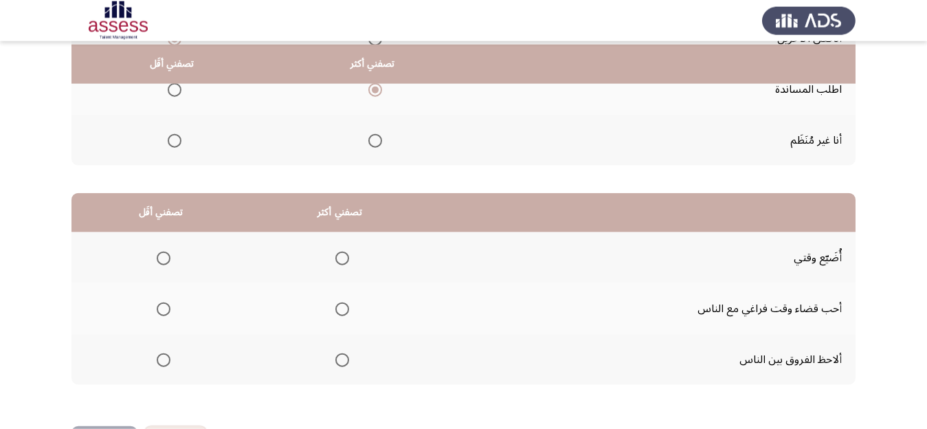
scroll to position [217, 0]
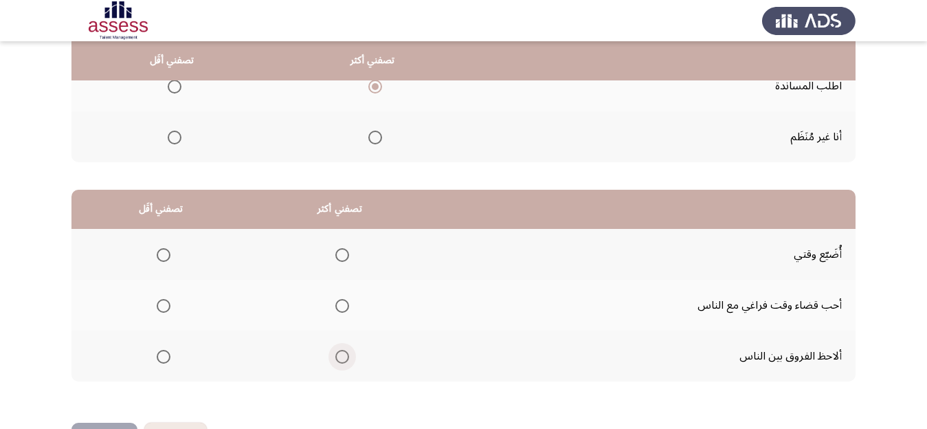
click at [349, 355] on span "Select an option" at bounding box center [342, 357] width 14 height 14
click at [349, 355] on input "Select an option" at bounding box center [342, 357] width 14 height 14
click at [168, 302] on span "Select an option" at bounding box center [164, 306] width 14 height 14
click at [168, 302] on input "Select an option" at bounding box center [164, 306] width 14 height 14
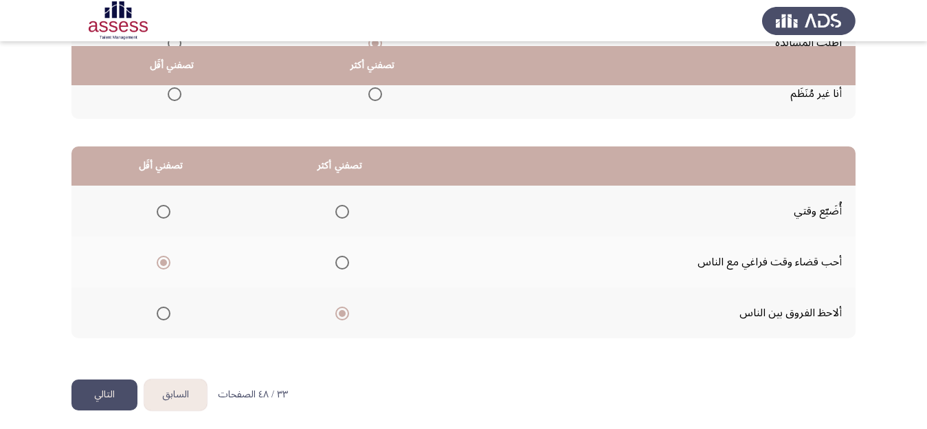
scroll to position [265, 0]
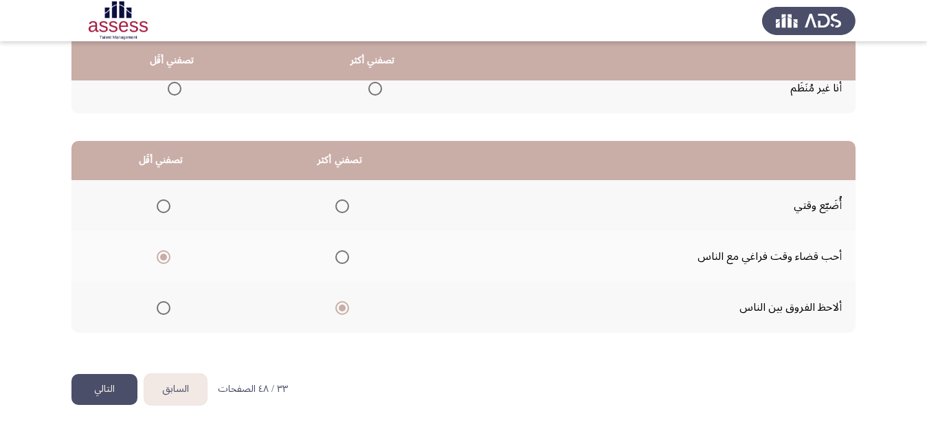
click at [103, 384] on button "التالي" at bounding box center [104, 389] width 66 height 31
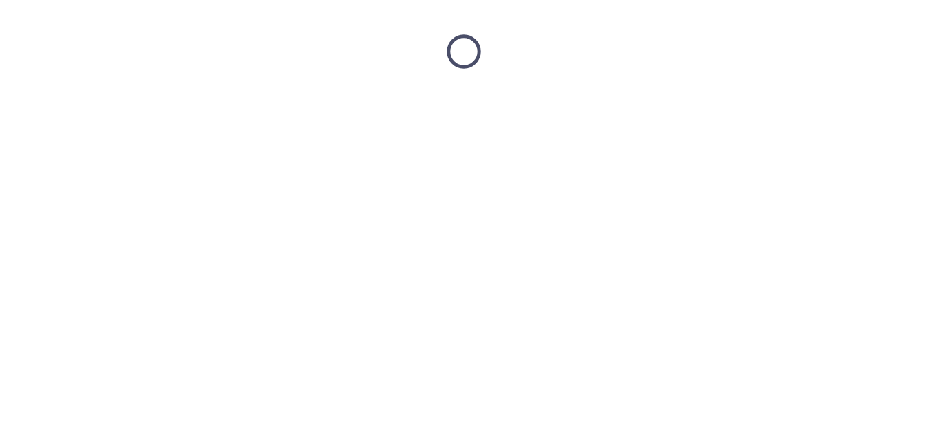
scroll to position [0, 0]
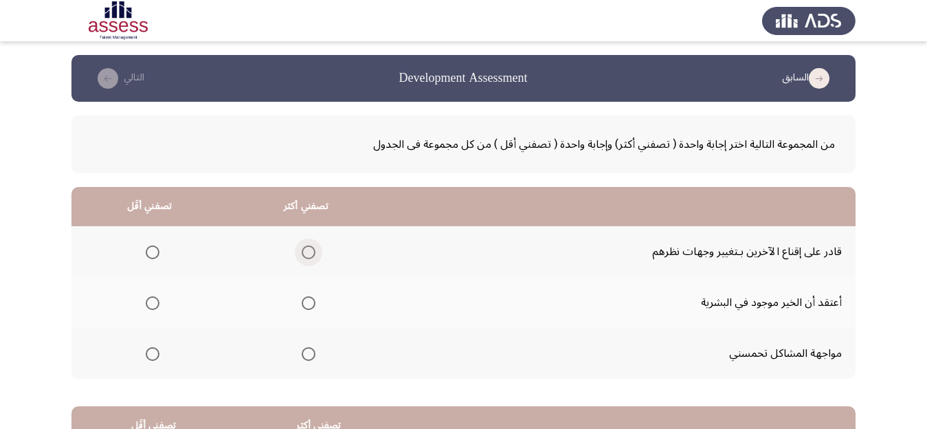
click at [315, 249] on span "Select an option" at bounding box center [309, 252] width 14 height 14
click at [315, 249] on input "Select an option" at bounding box center [309, 252] width 14 height 14
click at [151, 352] on span "Select an option" at bounding box center [153, 354] width 14 height 14
click at [151, 352] on input "Select an option" at bounding box center [153, 354] width 14 height 14
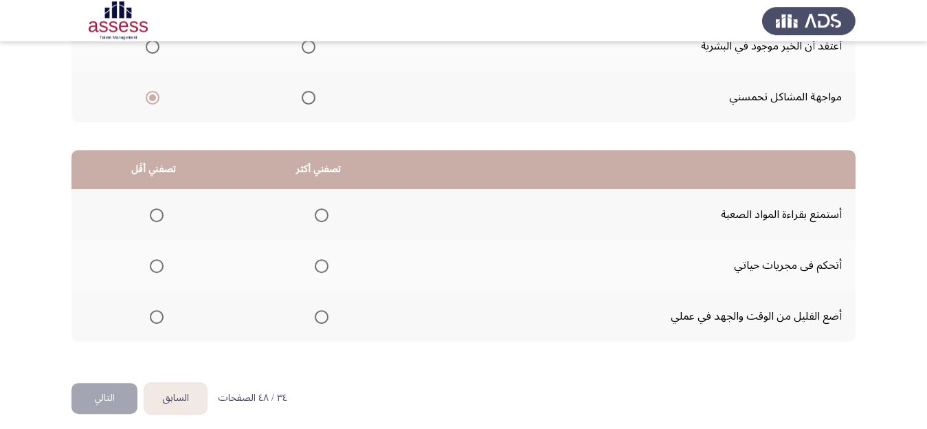
scroll to position [260, 0]
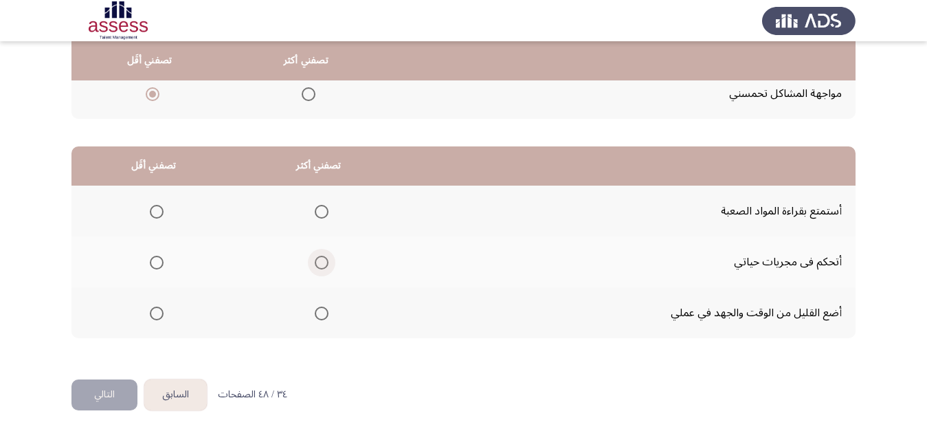
click at [329, 259] on span "Select an option" at bounding box center [322, 263] width 14 height 14
click at [329, 259] on input "Select an option" at bounding box center [322, 263] width 14 height 14
click at [159, 212] on span "Select an option" at bounding box center [157, 212] width 14 height 14
click at [159, 212] on input "Select an option" at bounding box center [157, 212] width 14 height 14
click at [100, 385] on button "التالي" at bounding box center [104, 394] width 66 height 31
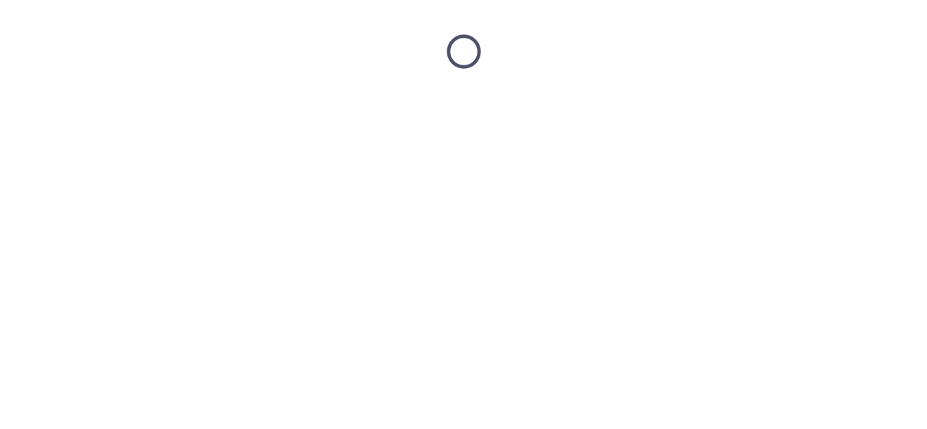
scroll to position [0, 0]
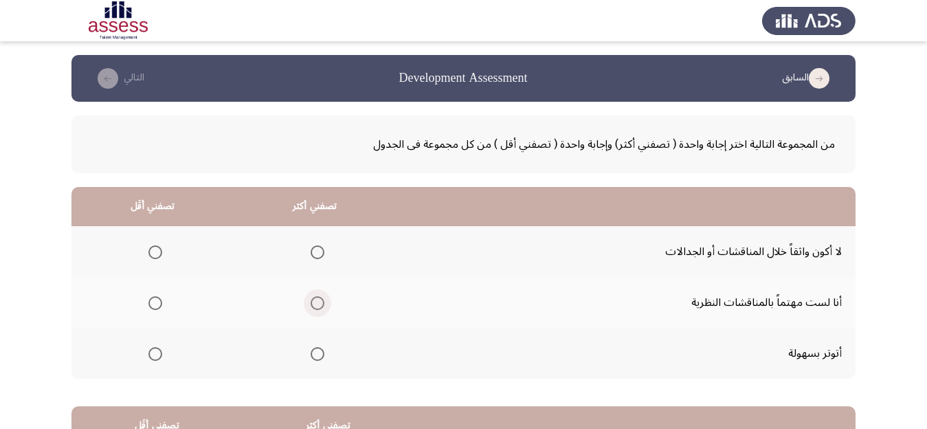
click at [323, 301] on span "Select an option" at bounding box center [318, 303] width 14 height 14
click at [323, 301] on input "Select an option" at bounding box center [318, 303] width 14 height 14
click at [159, 355] on span "Select an option" at bounding box center [155, 354] width 14 height 14
click at [159, 355] on input "Select an option" at bounding box center [155, 354] width 14 height 14
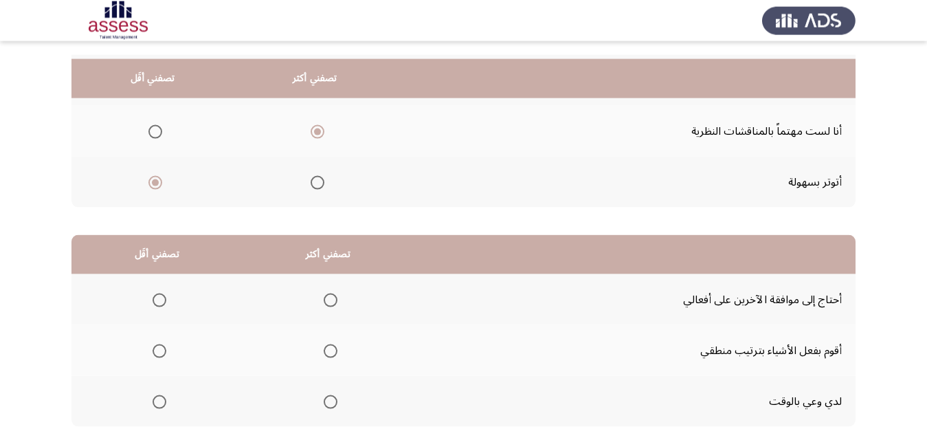
scroll to position [217, 0]
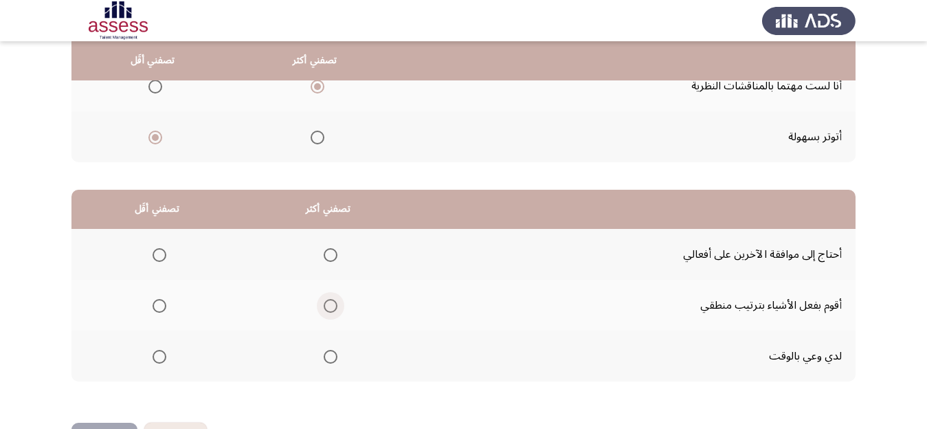
click at [337, 304] on span "Select an option" at bounding box center [331, 306] width 14 height 14
click at [337, 304] on input "Select an option" at bounding box center [331, 306] width 14 height 14
click at [166, 359] on span "Select an option" at bounding box center [160, 357] width 14 height 14
click at [166, 359] on input "Select an option" at bounding box center [160, 357] width 14 height 14
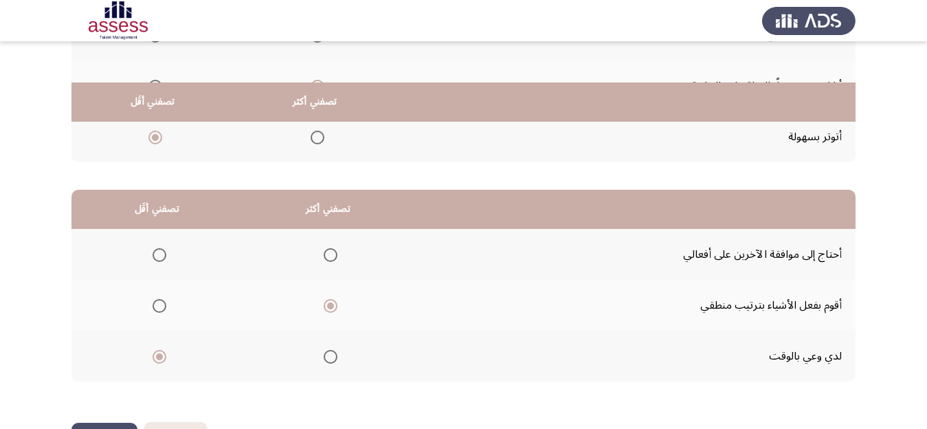
scroll to position [265, 0]
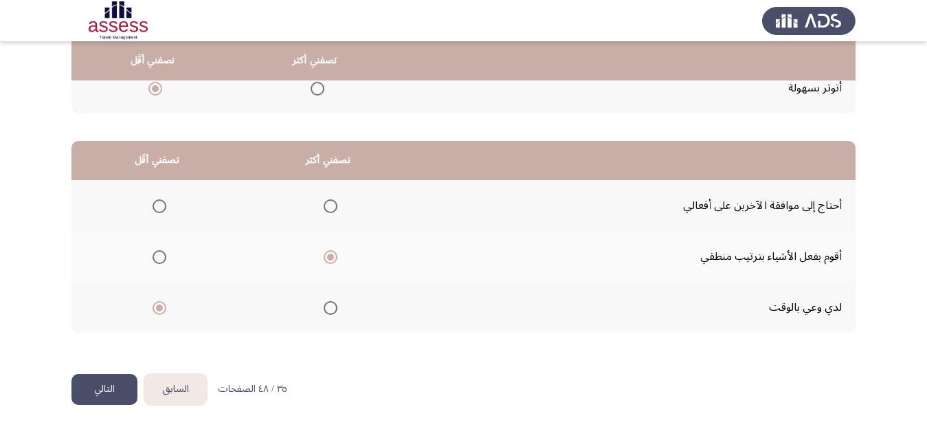
click at [95, 394] on button "التالي" at bounding box center [104, 389] width 66 height 31
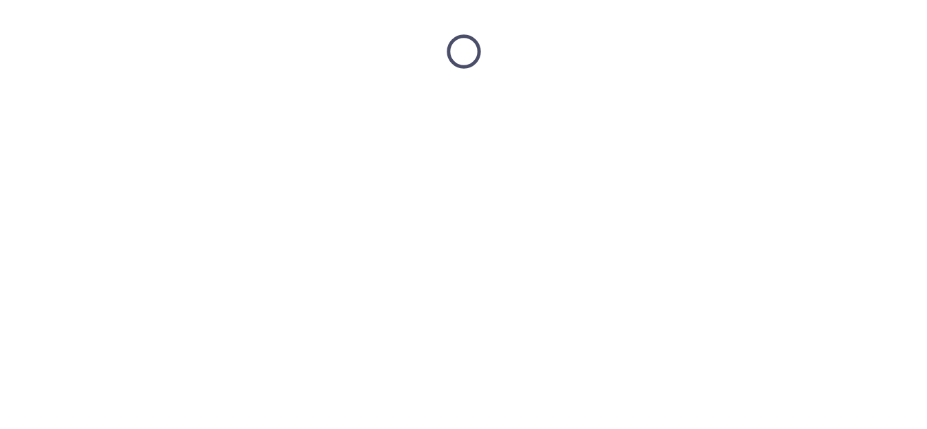
scroll to position [0, 0]
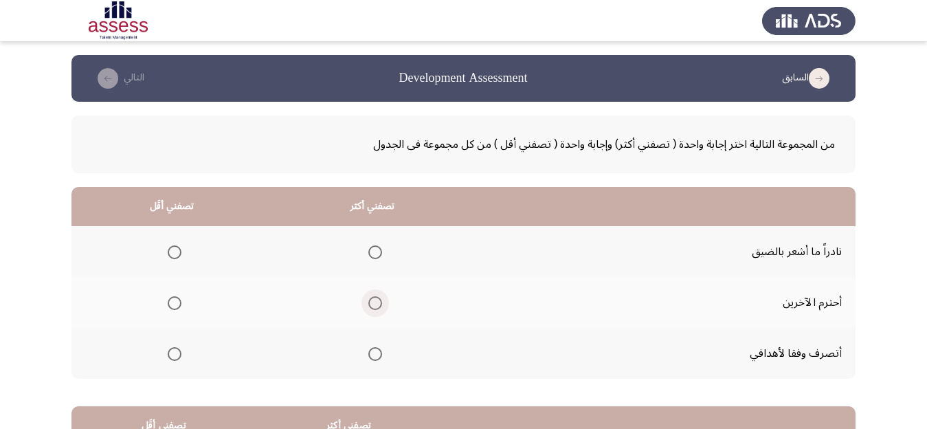
click at [382, 302] on span "Select an option" at bounding box center [375, 303] width 14 height 14
click at [382, 302] on input "Select an option" at bounding box center [375, 303] width 14 height 14
click at [180, 356] on span "Select an option" at bounding box center [175, 354] width 14 height 14
click at [180, 356] on input "Select an option" at bounding box center [175, 354] width 14 height 14
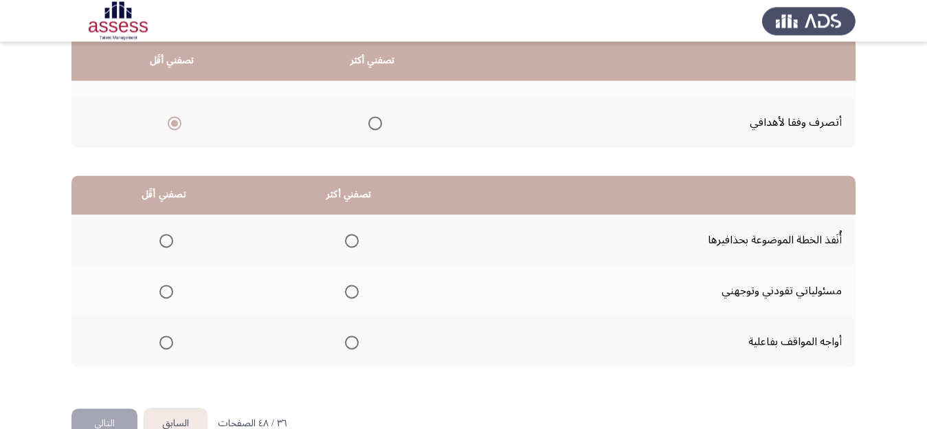
scroll to position [245, 0]
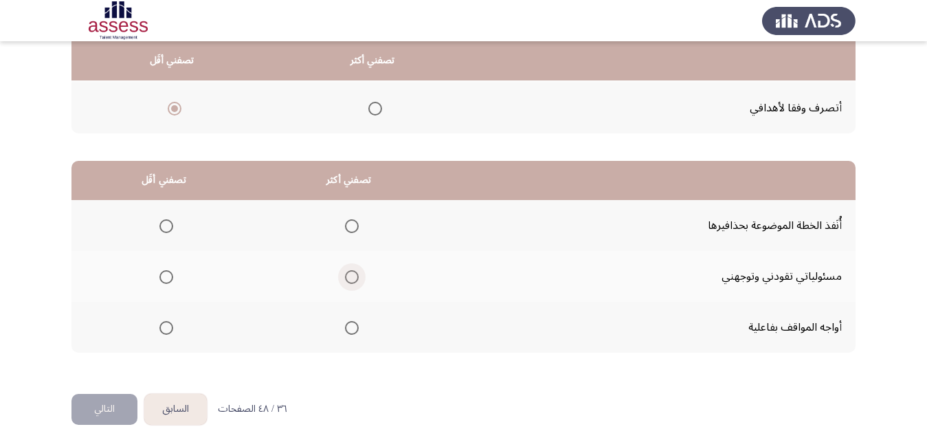
click at [359, 274] on span "Select an option" at bounding box center [352, 277] width 14 height 14
click at [359, 274] on input "Select an option" at bounding box center [352, 277] width 14 height 14
click at [359, 326] on span "Select an option" at bounding box center [352, 328] width 14 height 14
click at [359, 326] on input "Select an option" at bounding box center [352, 328] width 14 height 14
click at [168, 223] on span "Select an option" at bounding box center [166, 226] width 14 height 14
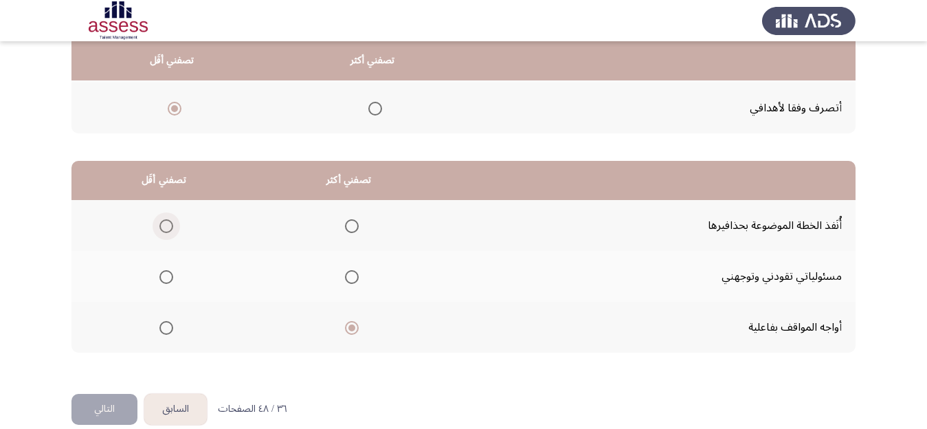
click at [168, 223] on input "Select an option" at bounding box center [166, 226] width 14 height 14
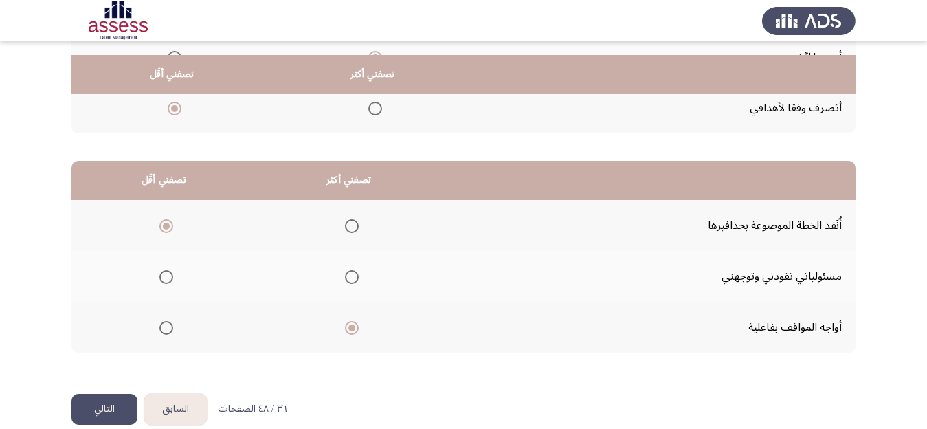
scroll to position [265, 0]
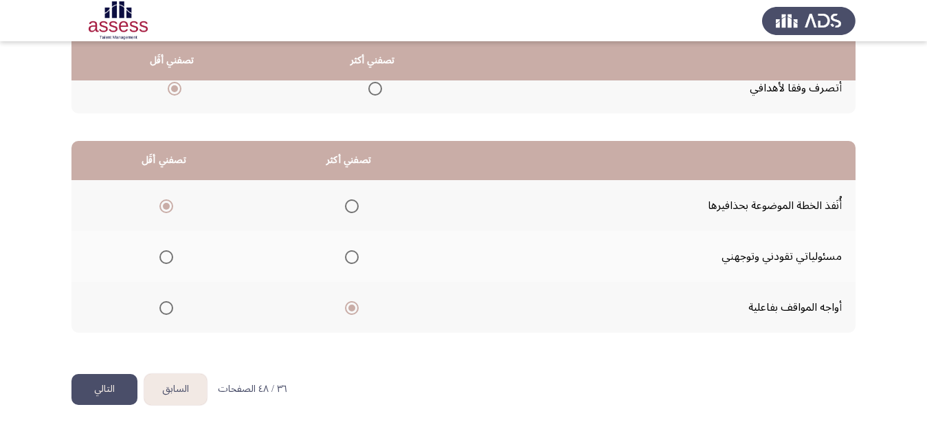
click at [102, 390] on button "التالي" at bounding box center [104, 389] width 66 height 31
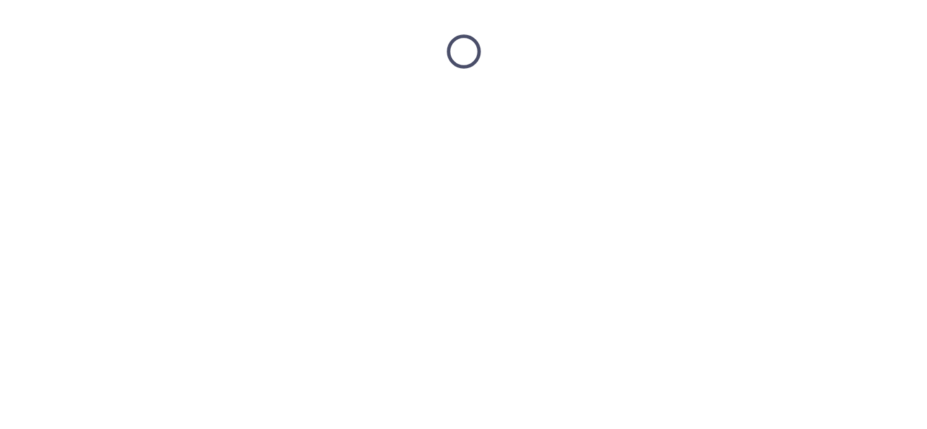
scroll to position [0, 0]
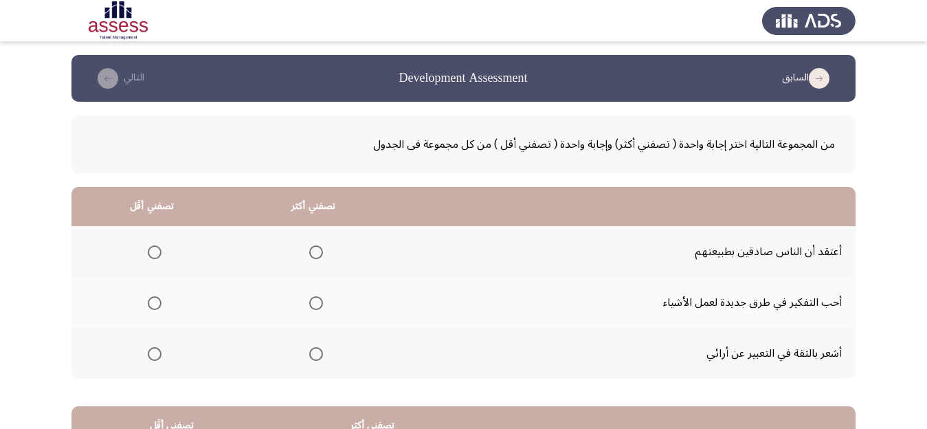
click at [322, 303] on span "Select an option" at bounding box center [316, 303] width 14 height 14
click at [322, 303] on input "Select an option" at bounding box center [316, 303] width 14 height 14
click at [157, 352] on span "Select an option" at bounding box center [155, 354] width 14 height 14
click at [157, 352] on input "Select an option" at bounding box center [155, 354] width 14 height 14
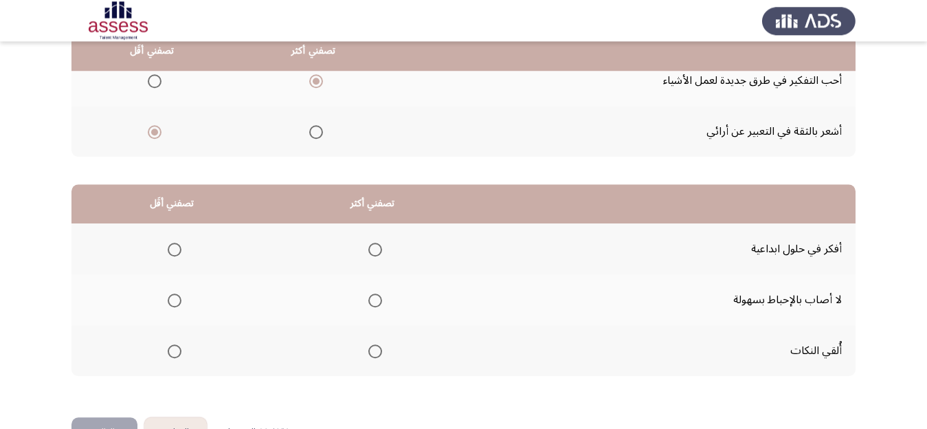
scroll to position [245, 0]
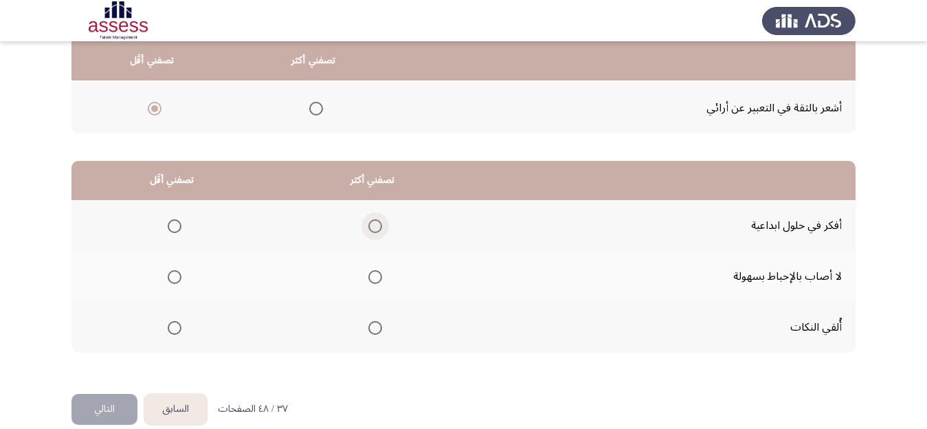
click at [381, 223] on span "Select an option" at bounding box center [375, 226] width 14 height 14
click at [381, 223] on input "Select an option" at bounding box center [375, 226] width 14 height 14
click at [180, 326] on span "Select an option" at bounding box center [175, 328] width 14 height 14
click at [180, 326] on input "Select an option" at bounding box center [175, 328] width 14 height 14
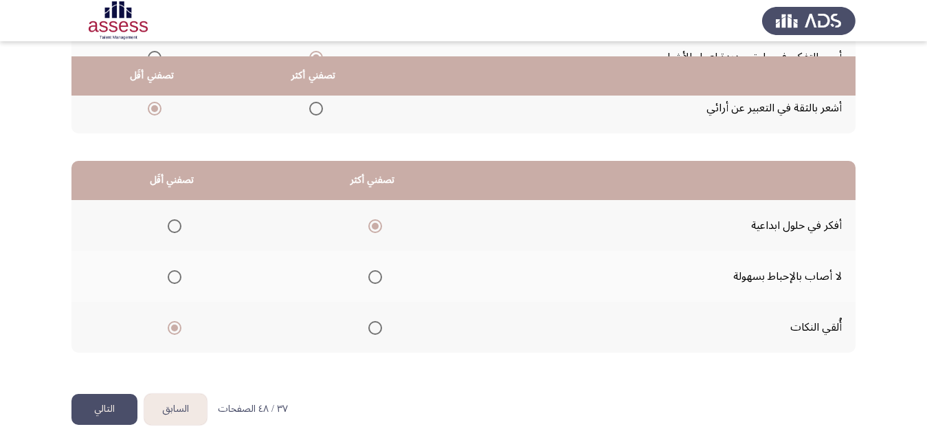
scroll to position [265, 0]
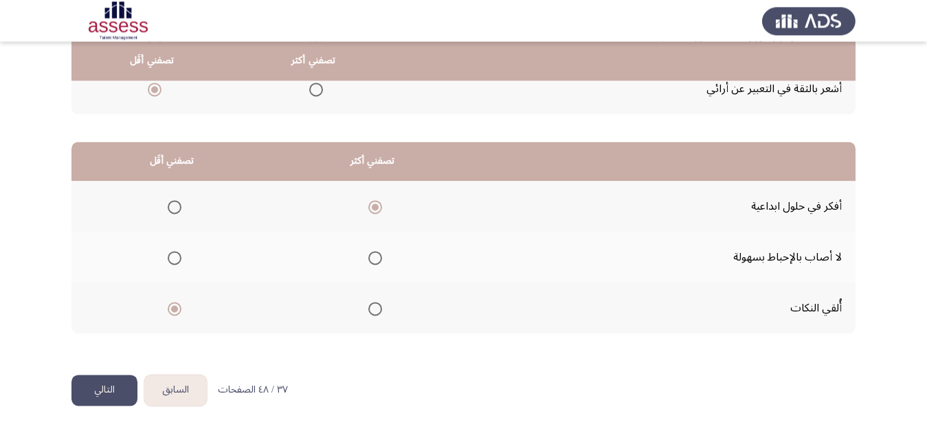
click at [99, 390] on button "التالي" at bounding box center [104, 390] width 66 height 31
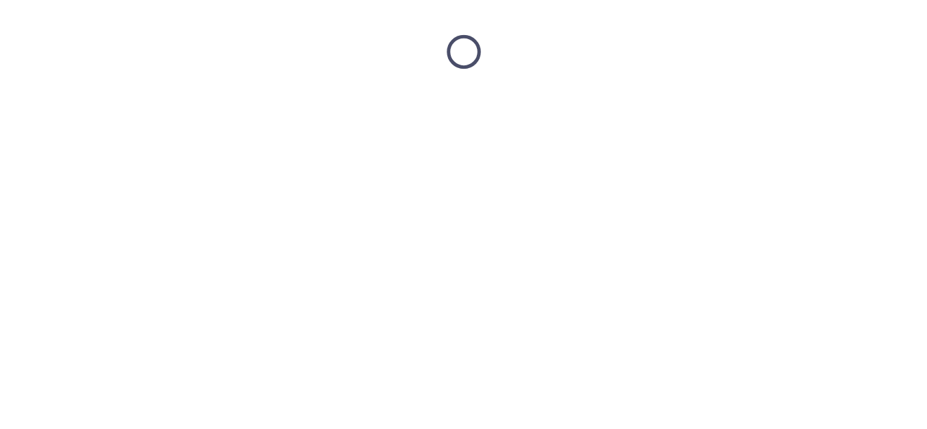
scroll to position [0, 0]
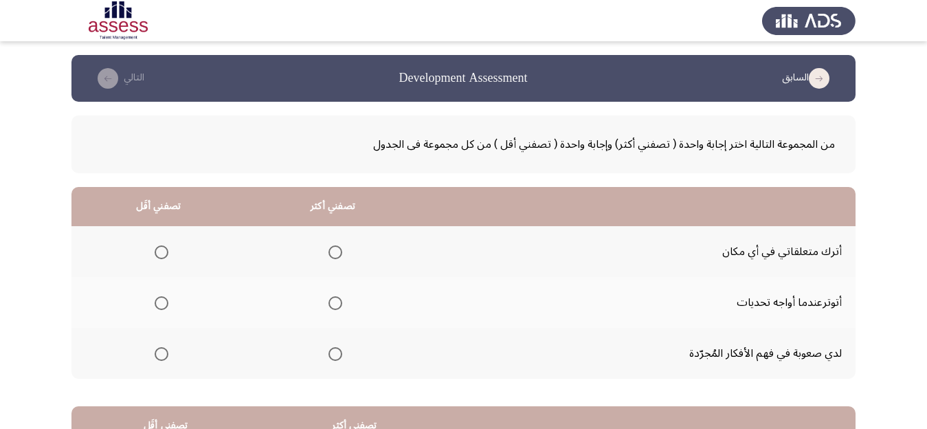
click at [342, 354] on span "Select an option" at bounding box center [336, 354] width 14 height 14
click at [342, 354] on input "Select an option" at bounding box center [336, 354] width 14 height 14
click at [162, 302] on span "Select an option" at bounding box center [162, 303] width 14 height 14
click at [162, 302] on input "Select an option" at bounding box center [162, 303] width 14 height 14
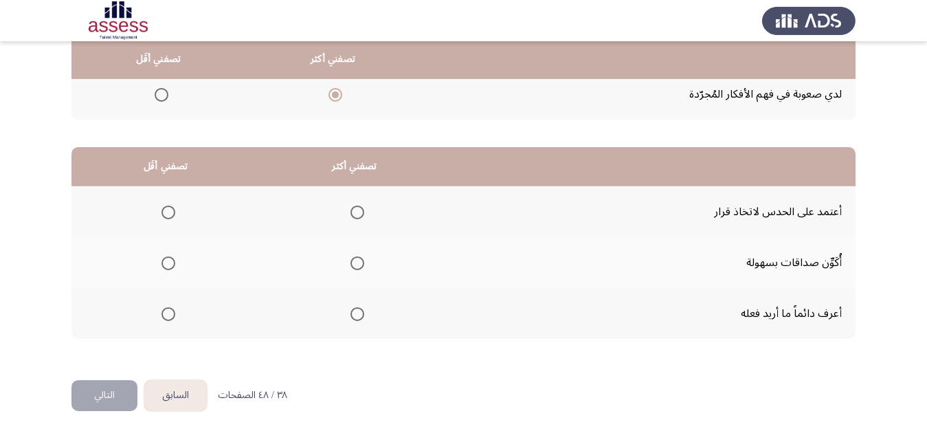
scroll to position [260, 0]
click at [363, 262] on span "Select an option" at bounding box center [358, 263] width 14 height 14
click at [363, 262] on input "Select an option" at bounding box center [358, 263] width 14 height 14
click at [174, 311] on span "Select an option" at bounding box center [169, 314] width 14 height 14
click at [174, 311] on input "Select an option" at bounding box center [169, 314] width 14 height 14
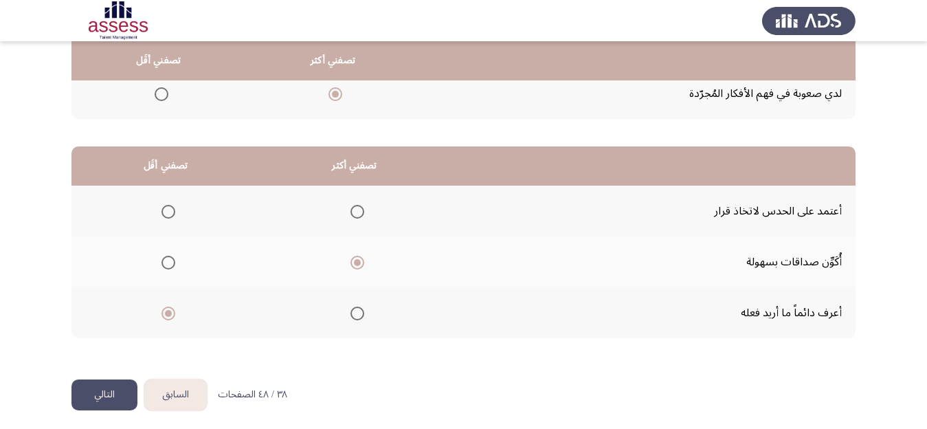
click at [171, 210] on span "Select an option" at bounding box center [169, 212] width 14 height 14
click at [171, 210] on input "Select an option" at bounding box center [169, 212] width 14 height 14
click at [109, 394] on button "التالي" at bounding box center [104, 394] width 66 height 31
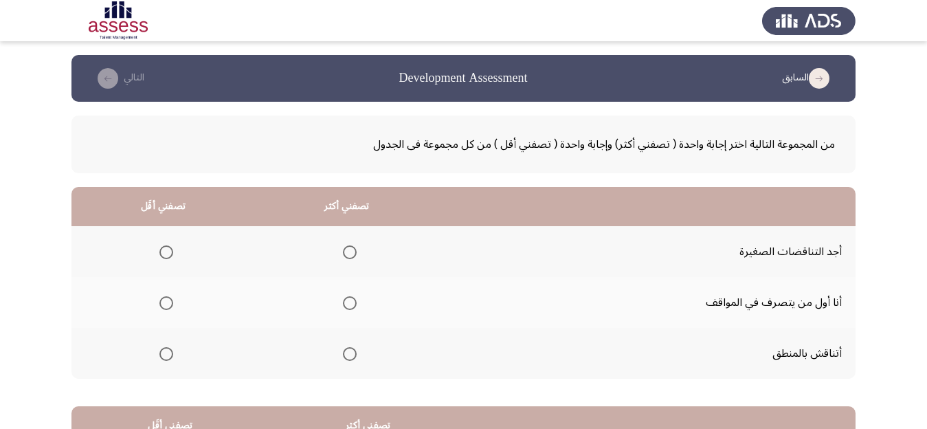
click at [357, 302] on span "Select an option" at bounding box center [350, 303] width 14 height 14
click at [357, 302] on input "Select an option" at bounding box center [350, 303] width 14 height 14
click at [169, 254] on span "Select an option" at bounding box center [166, 252] width 14 height 14
click at [169, 254] on input "Select an option" at bounding box center [166, 252] width 14 height 14
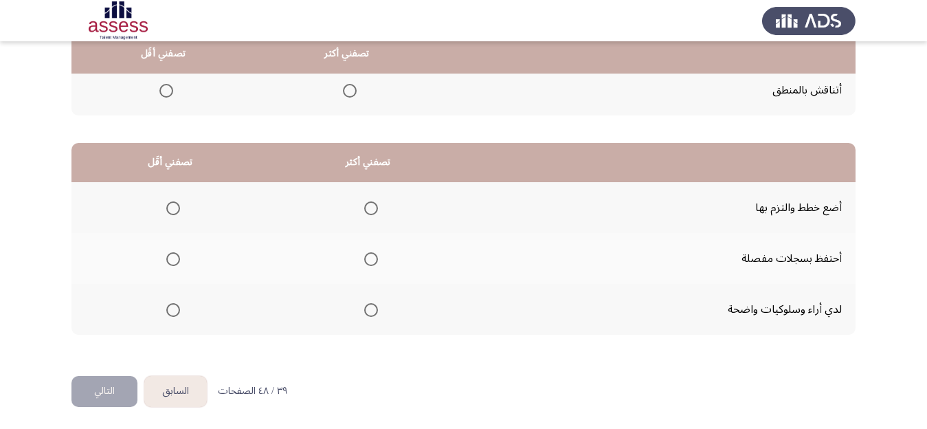
scroll to position [265, 0]
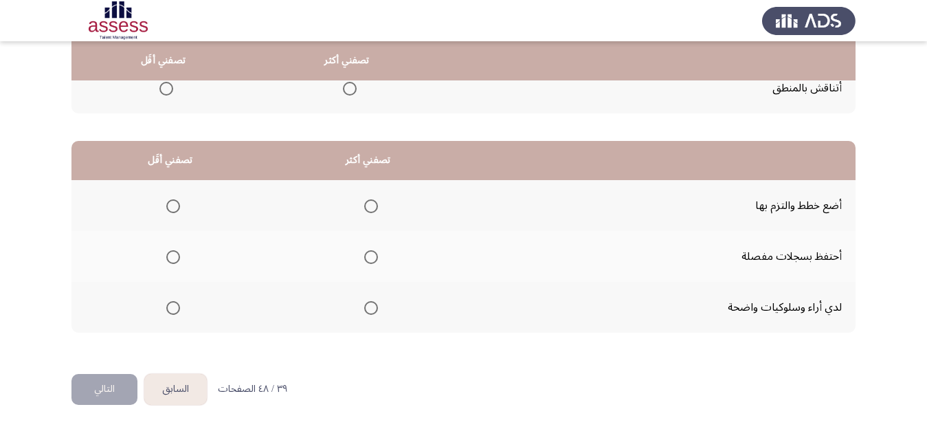
click at [375, 206] on span "Select an option" at bounding box center [371, 206] width 14 height 14
click at [375, 206] on input "Select an option" at bounding box center [371, 206] width 14 height 14
click at [173, 256] on span "Select an option" at bounding box center [173, 257] width 14 height 14
click at [173, 256] on input "Select an option" at bounding box center [173, 257] width 14 height 14
click at [106, 385] on button "التالي" at bounding box center [104, 389] width 66 height 31
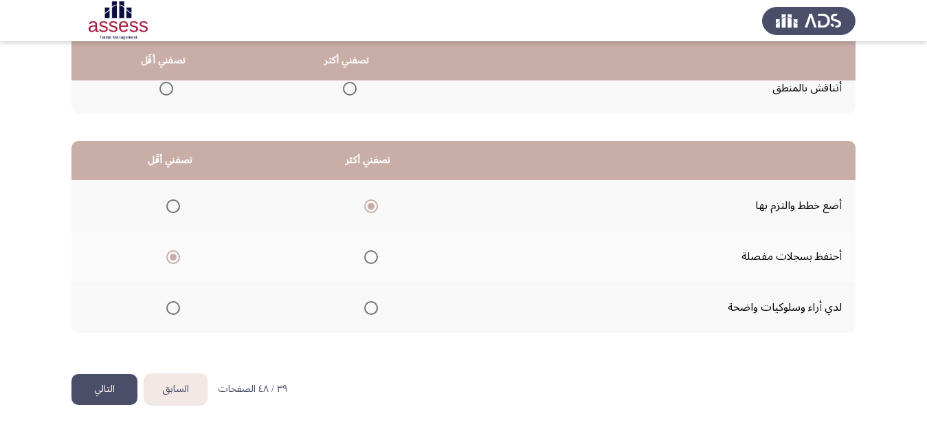
scroll to position [0, 0]
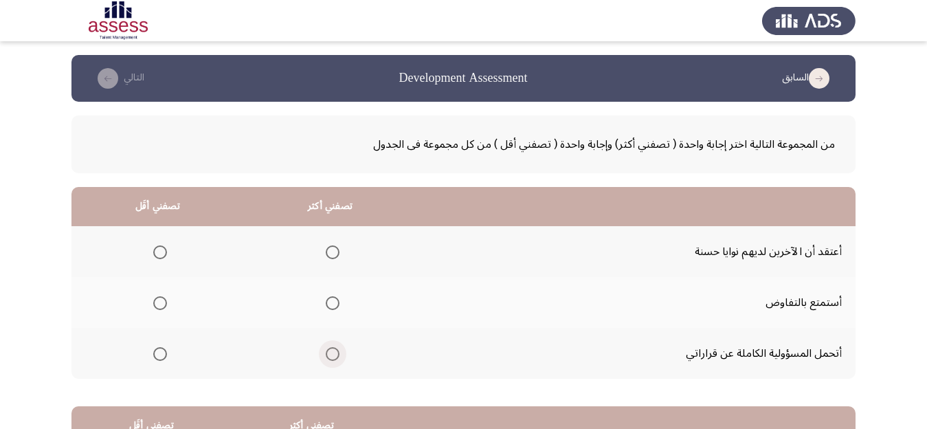
click at [340, 353] on span "Select an option" at bounding box center [333, 354] width 14 height 14
click at [340, 353] on input "Select an option" at bounding box center [333, 354] width 14 height 14
click at [162, 299] on span "Select an option" at bounding box center [160, 303] width 14 height 14
click at [162, 299] on input "Select an option" at bounding box center [160, 303] width 14 height 14
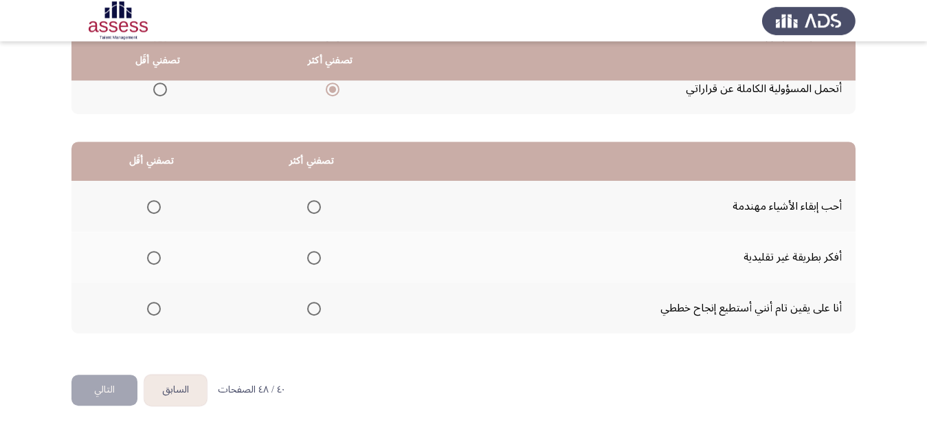
scroll to position [265, 0]
click at [320, 310] on span "Select an option" at bounding box center [314, 308] width 14 height 14
click at [320, 310] on input "Select an option" at bounding box center [314, 308] width 14 height 14
click at [151, 256] on span "Select an option" at bounding box center [154, 257] width 14 height 14
click at [151, 256] on input "Select an option" at bounding box center [154, 257] width 14 height 14
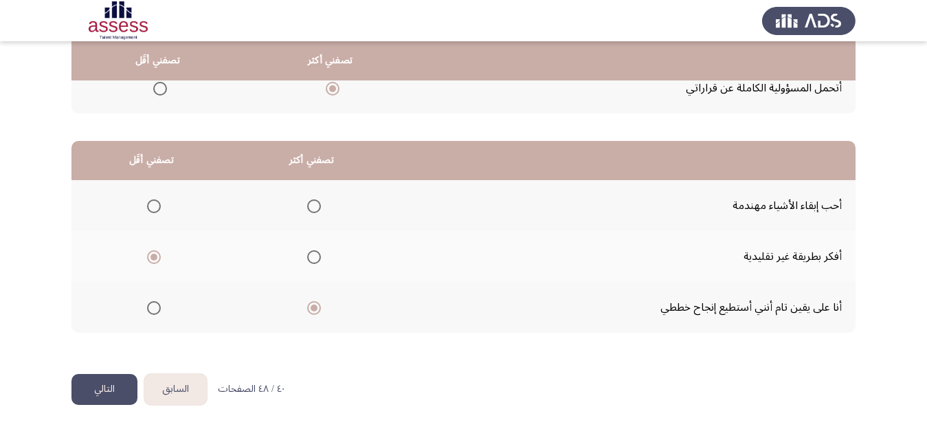
click at [104, 388] on button "التالي" at bounding box center [104, 389] width 66 height 31
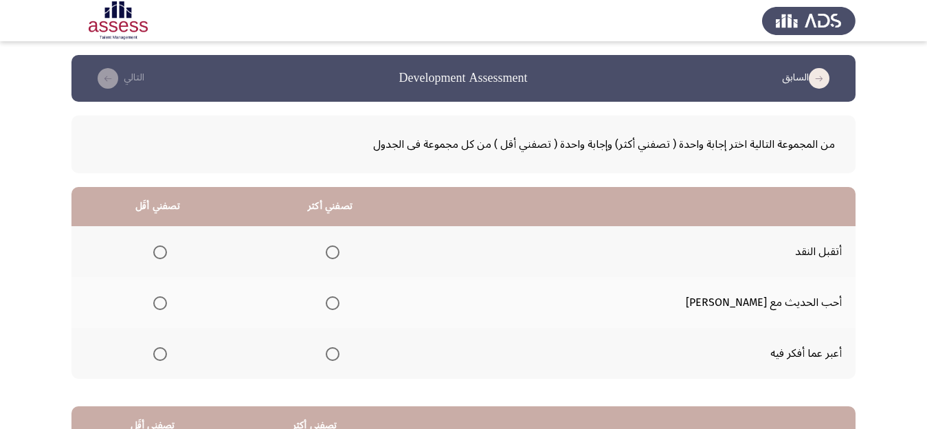
click at [340, 302] on span "Select an option" at bounding box center [333, 303] width 14 height 14
click at [340, 302] on input "Select an option" at bounding box center [333, 303] width 14 height 14
click at [167, 249] on span "Select an option" at bounding box center [160, 252] width 14 height 14
click at [167, 249] on input "Select an option" at bounding box center [160, 252] width 14 height 14
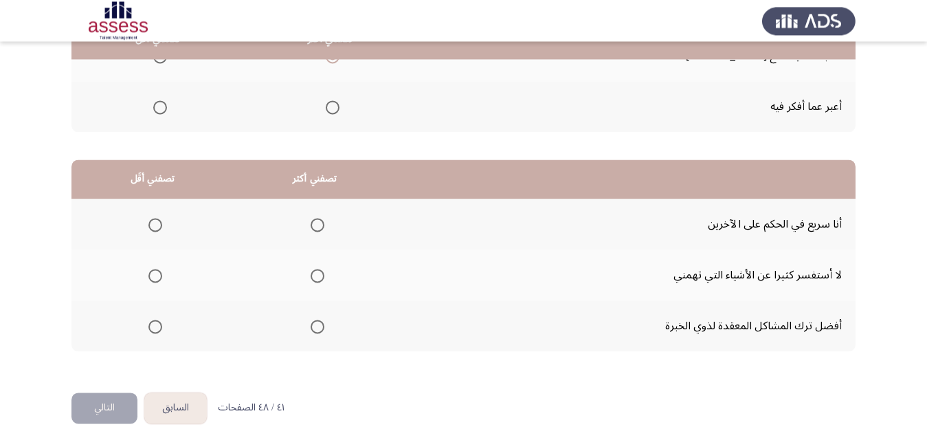
scroll to position [260, 0]
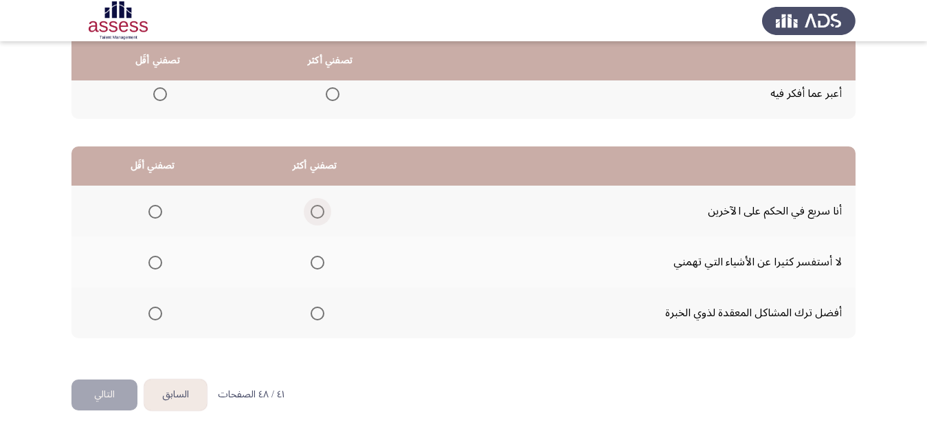
click at [324, 212] on span "Select an option" at bounding box center [318, 212] width 14 height 14
click at [324, 212] on input "Select an option" at bounding box center [318, 212] width 14 height 14
click at [156, 260] on span "Select an option" at bounding box center [155, 263] width 14 height 14
click at [156, 260] on input "Select an option" at bounding box center [155, 263] width 14 height 14
click at [92, 397] on button "التالي" at bounding box center [104, 394] width 66 height 31
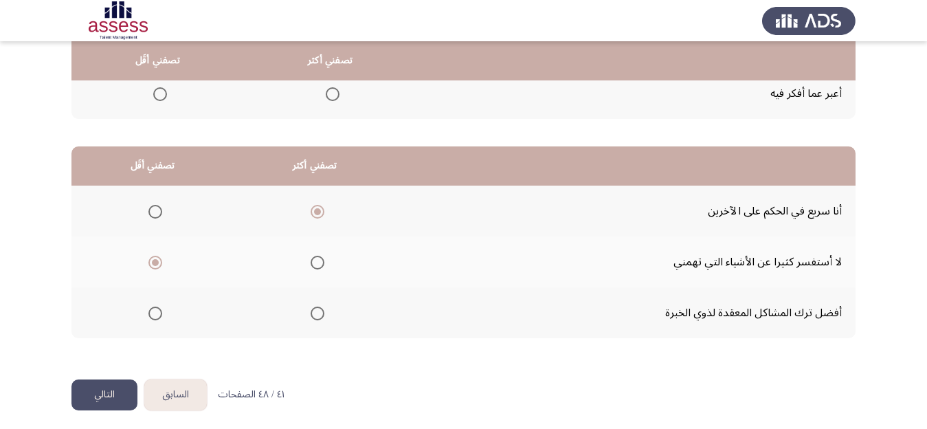
scroll to position [0, 0]
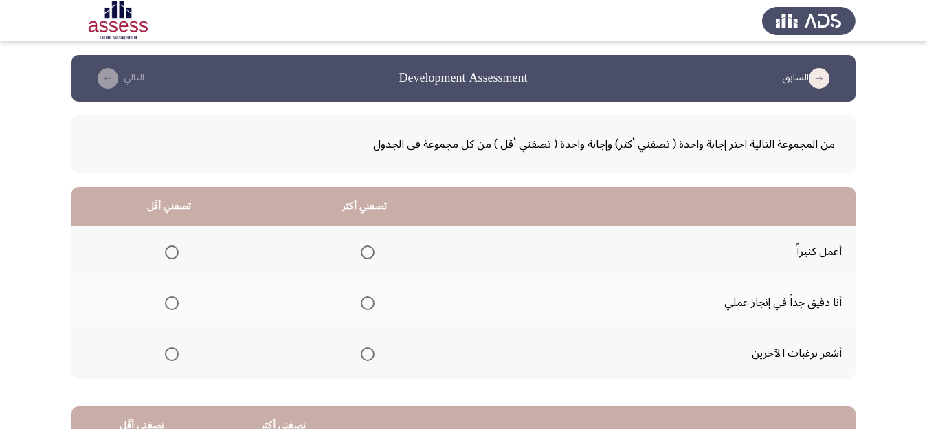
click at [373, 300] on span "Select an option" at bounding box center [368, 303] width 14 height 14
click at [373, 300] on input "Select an option" at bounding box center [368, 303] width 14 height 14
click at [375, 353] on span "Select an option" at bounding box center [368, 354] width 14 height 14
click at [375, 353] on input "Select an option" at bounding box center [368, 354] width 14 height 14
click at [173, 257] on span "Select an option" at bounding box center [172, 252] width 14 height 14
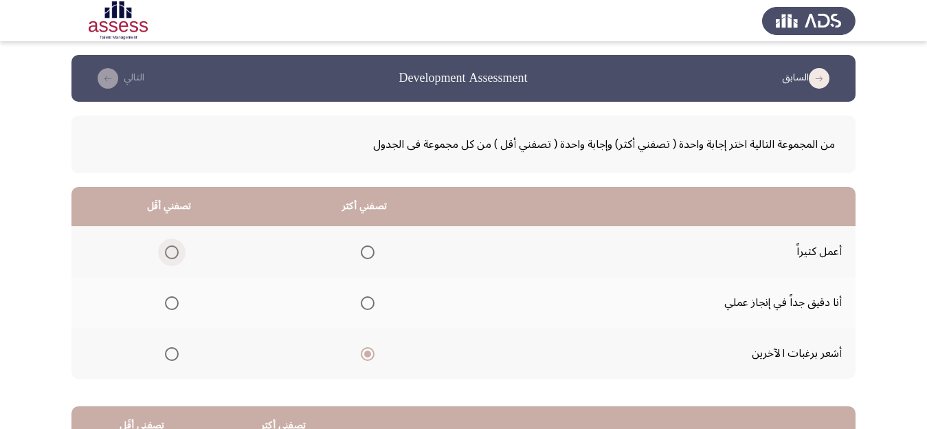
click at [173, 257] on input "Select an option" at bounding box center [172, 252] width 14 height 14
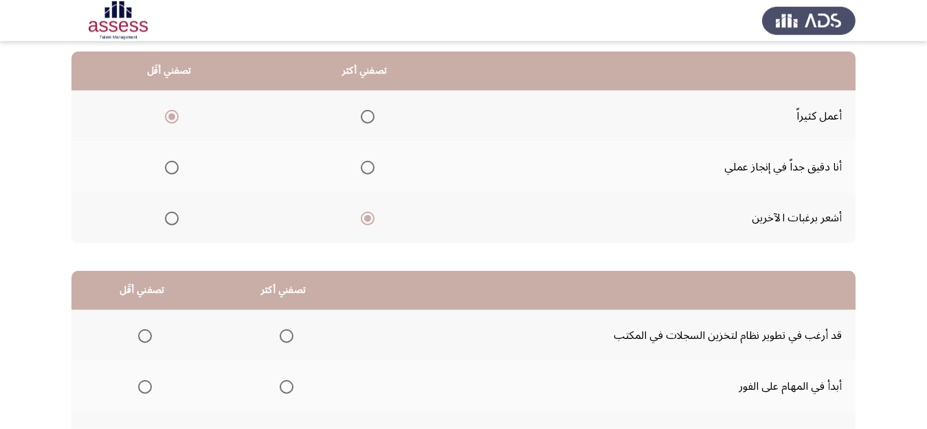
scroll to position [130, 0]
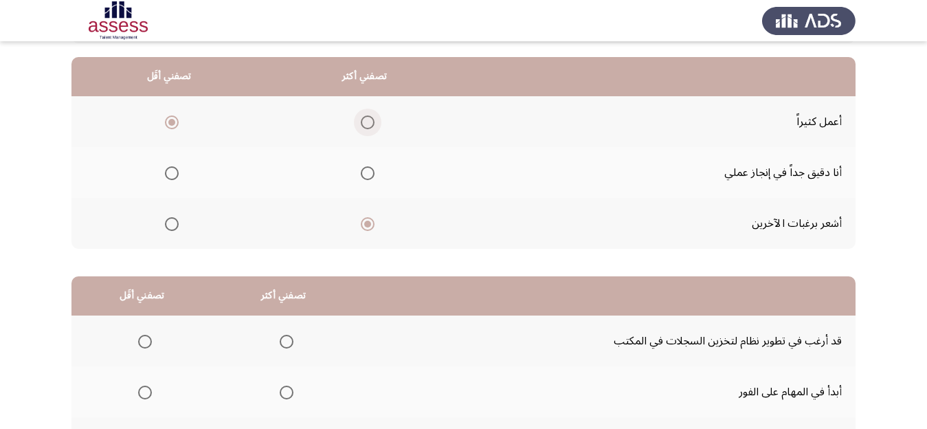
click at [375, 122] on span "Select an option" at bounding box center [368, 122] width 14 height 14
click at [375, 122] on input "Select an option" at bounding box center [368, 122] width 14 height 14
click at [373, 172] on span "Select an option" at bounding box center [368, 173] width 14 height 14
click at [373, 172] on input "Select an option" at bounding box center [368, 173] width 14 height 14
click at [179, 223] on span "Select an option" at bounding box center [172, 224] width 14 height 14
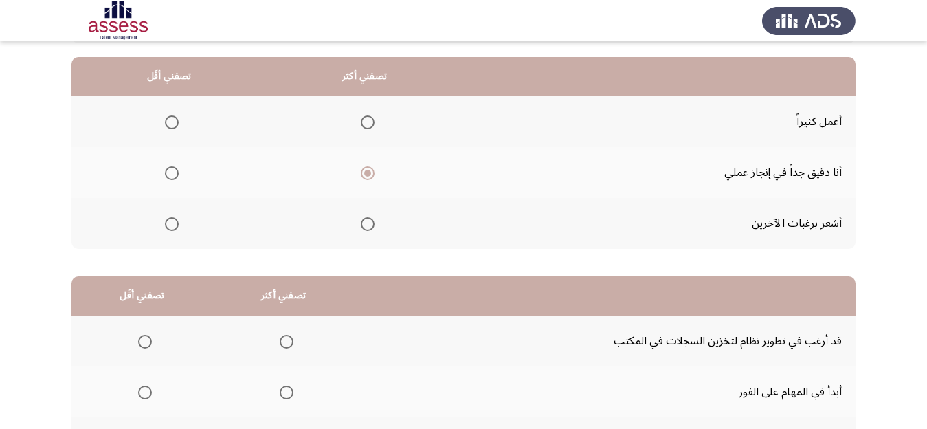
click at [179, 223] on input "Select an option" at bounding box center [172, 224] width 14 height 14
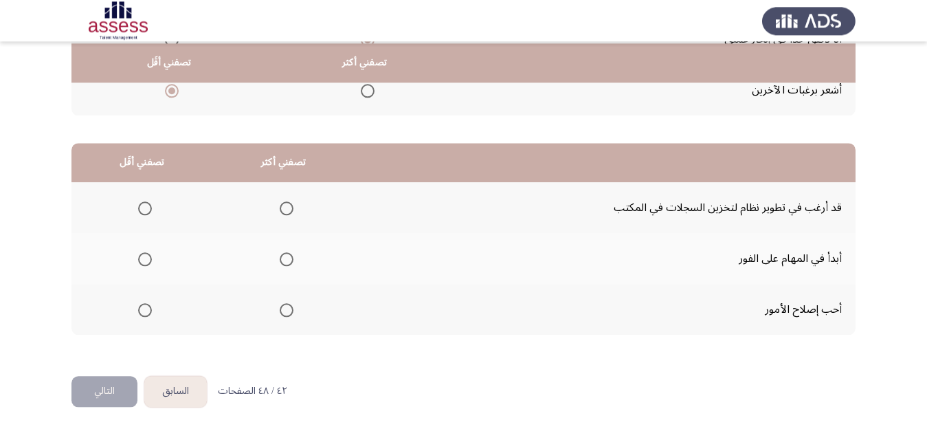
scroll to position [265, 0]
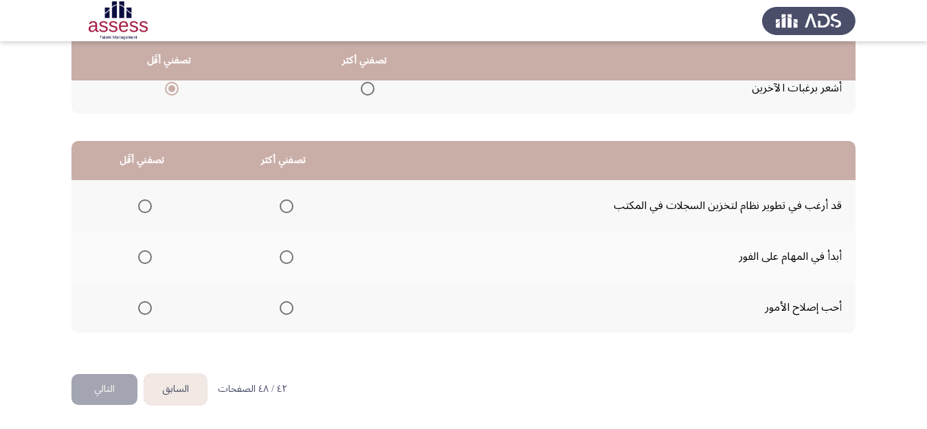
click at [291, 206] on span "Select an option" at bounding box center [287, 206] width 14 height 14
click at [291, 206] on input "Select an option" at bounding box center [287, 206] width 14 height 14
click at [148, 306] on span "Select an option" at bounding box center [145, 308] width 14 height 14
click at [148, 306] on input "Select an option" at bounding box center [145, 308] width 14 height 14
click at [290, 309] on span "Select an option" at bounding box center [287, 308] width 14 height 14
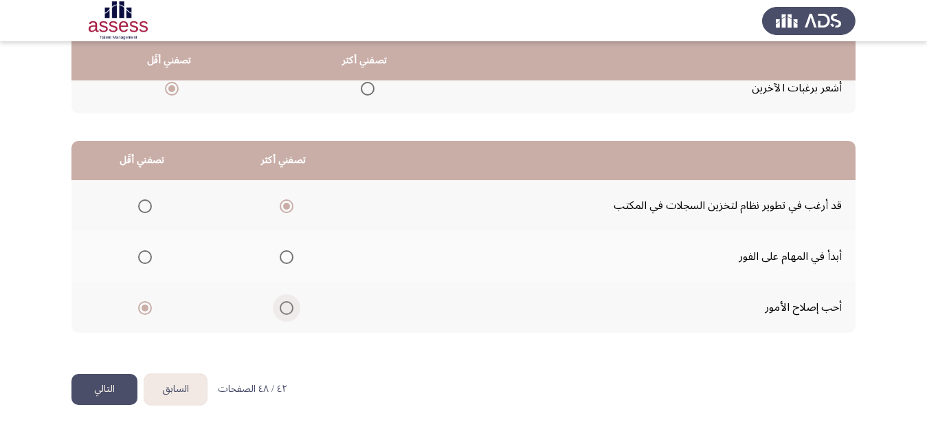
click at [290, 309] on input "Select an option" at bounding box center [287, 308] width 14 height 14
click at [146, 257] on span "Select an option" at bounding box center [145, 257] width 14 height 14
click at [146, 257] on input "Select an option" at bounding box center [145, 257] width 14 height 14
click at [91, 390] on button "التالي" at bounding box center [104, 389] width 66 height 31
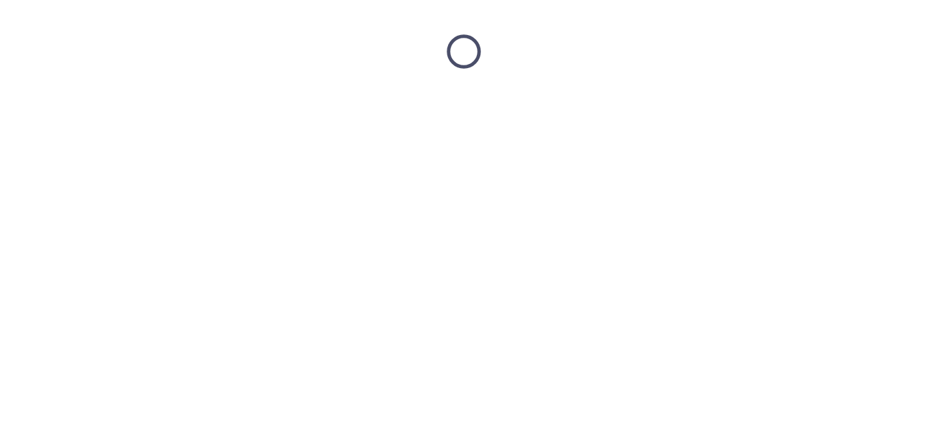
scroll to position [0, 0]
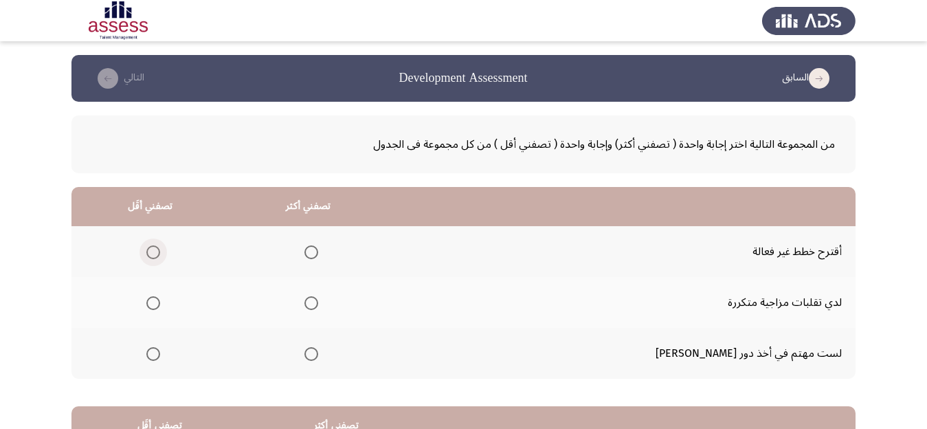
click at [160, 249] on span "Select an option" at bounding box center [153, 252] width 14 height 14
click at [160, 249] on input "Select an option" at bounding box center [153, 252] width 14 height 14
click at [160, 355] on span "Select an option" at bounding box center [153, 354] width 14 height 14
click at [160, 355] on input "Select an option" at bounding box center [153, 354] width 14 height 14
click at [318, 355] on span "Select an option" at bounding box center [311, 354] width 14 height 14
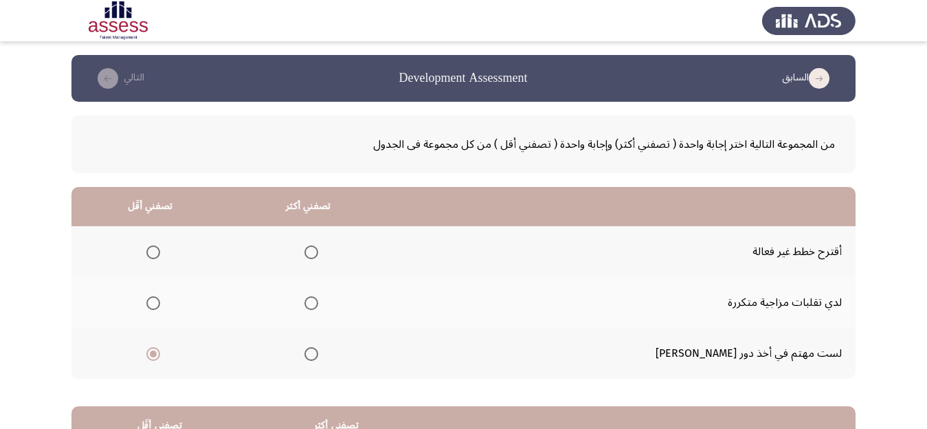
click at [318, 355] on input "Select an option" at bounding box center [311, 354] width 14 height 14
click at [160, 251] on span "Select an option" at bounding box center [153, 252] width 14 height 14
click at [160, 251] on input "Select an option" at bounding box center [153, 252] width 14 height 14
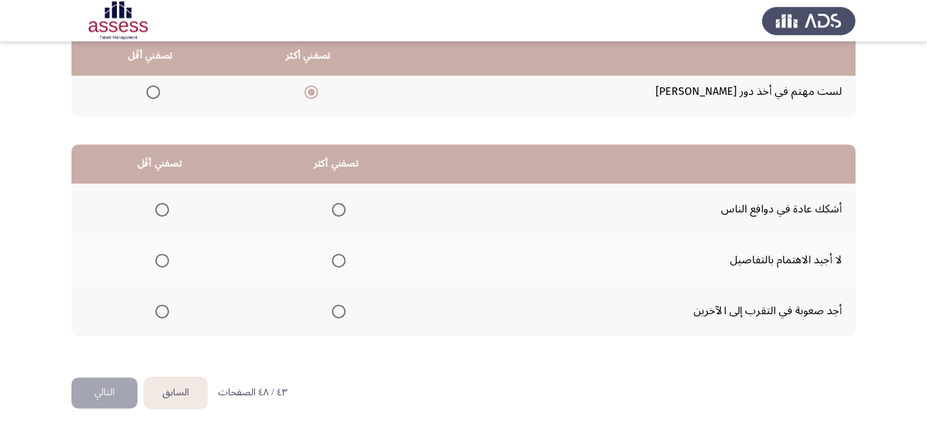
scroll to position [265, 0]
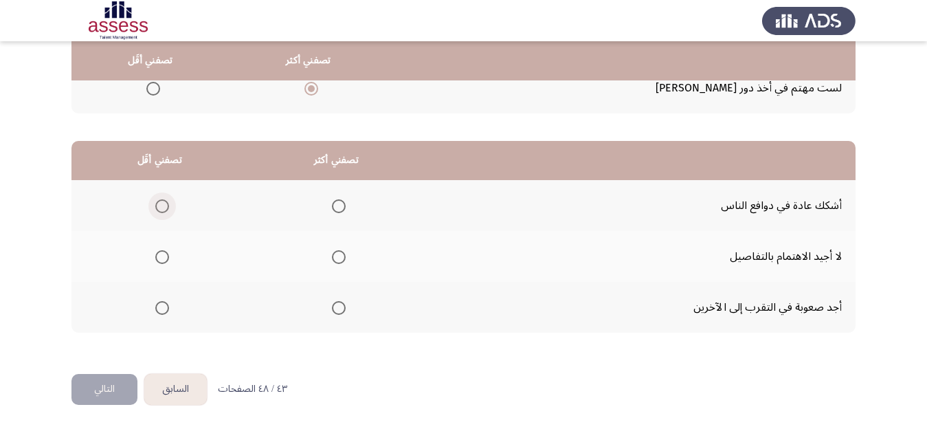
click at [164, 207] on span "Select an option" at bounding box center [162, 206] width 14 height 14
click at [164, 207] on input "Select an option" at bounding box center [162, 206] width 14 height 14
click at [346, 211] on span "Select an option" at bounding box center [339, 206] width 14 height 14
click at [346, 211] on input "Select an option" at bounding box center [339, 206] width 14 height 14
click at [165, 304] on span "Select an option" at bounding box center [162, 308] width 14 height 14
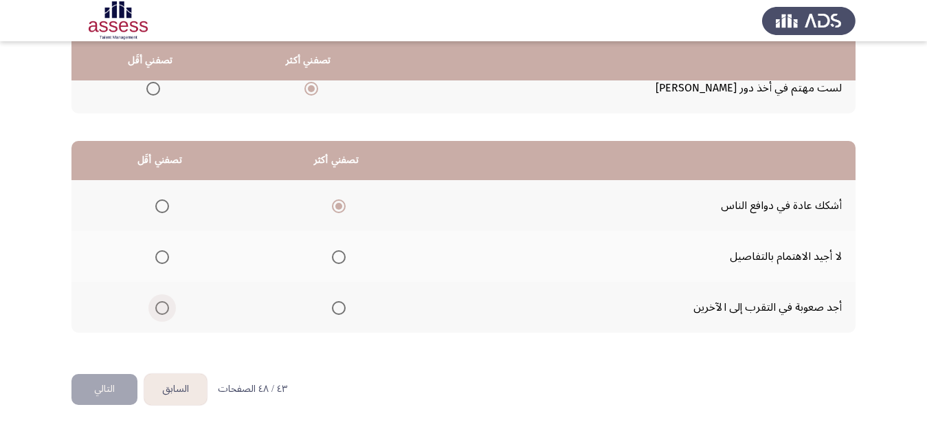
click at [165, 304] on input "Select an option" at bounding box center [162, 308] width 14 height 14
click at [90, 377] on button "التالي" at bounding box center [104, 389] width 66 height 31
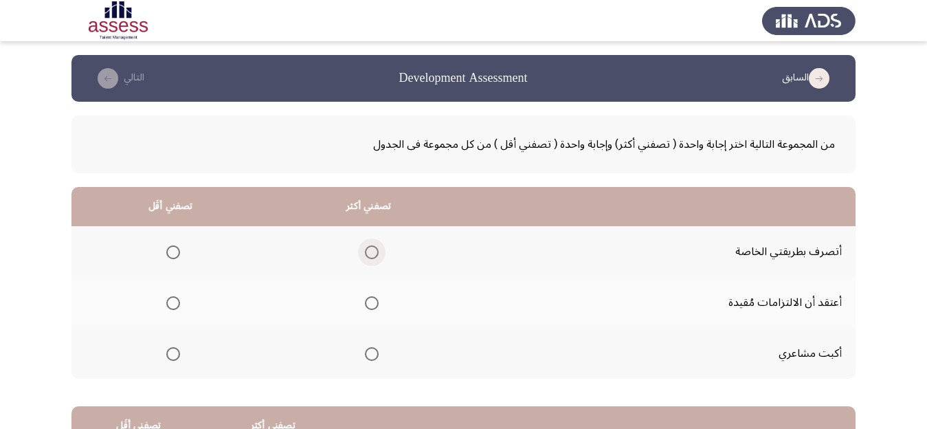
click at [379, 248] on span "Select an option" at bounding box center [372, 252] width 14 height 14
click at [379, 248] on input "Select an option" at bounding box center [372, 252] width 14 height 14
click at [177, 355] on span "Select an option" at bounding box center [173, 354] width 14 height 14
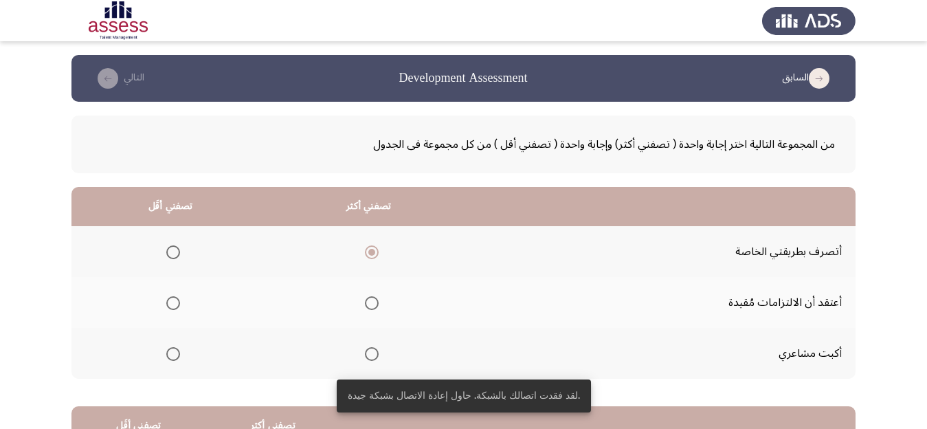
click at [177, 355] on span "Select an option" at bounding box center [173, 354] width 14 height 14
click at [177, 355] on input "Select an option" at bounding box center [173, 354] width 14 height 14
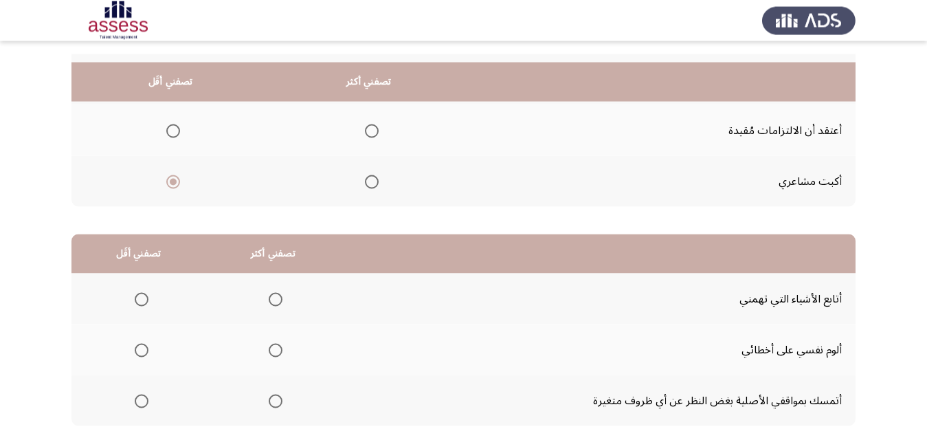
scroll to position [217, 0]
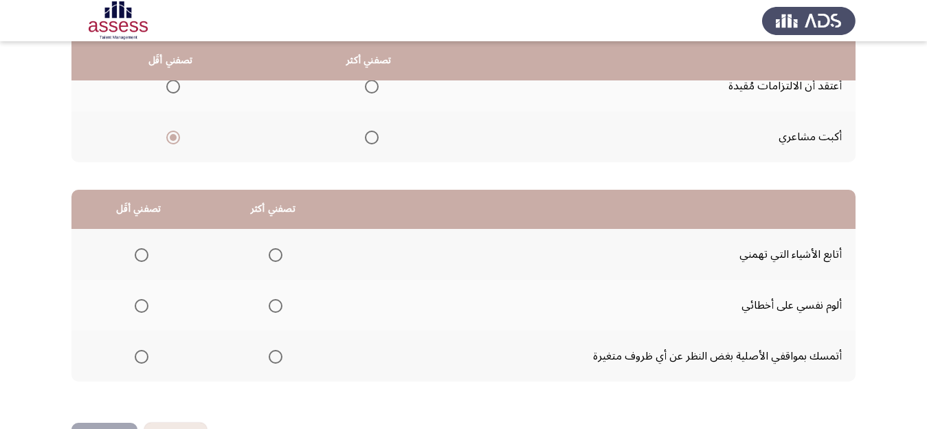
click at [281, 254] on span "Select an option" at bounding box center [276, 255] width 14 height 14
click at [281, 254] on input "Select an option" at bounding box center [276, 255] width 14 height 14
click at [141, 357] on span "Select an option" at bounding box center [142, 357] width 14 height 14
click at [141, 357] on input "Select an option" at bounding box center [142, 357] width 14 height 14
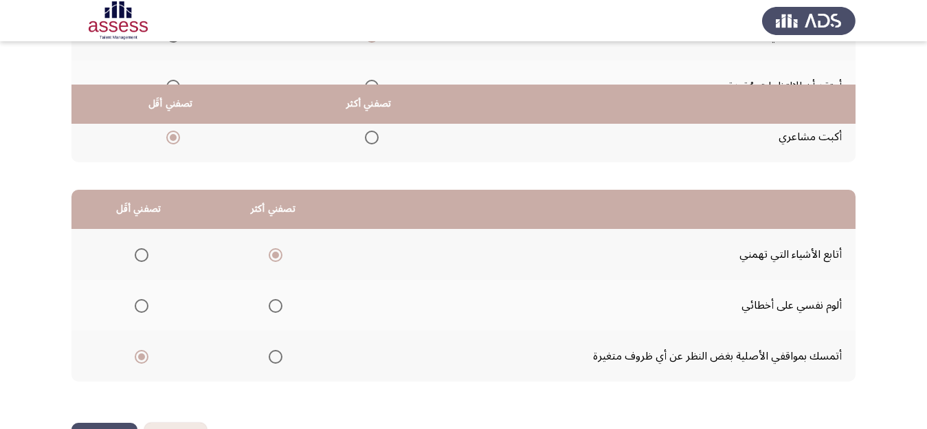
scroll to position [265, 0]
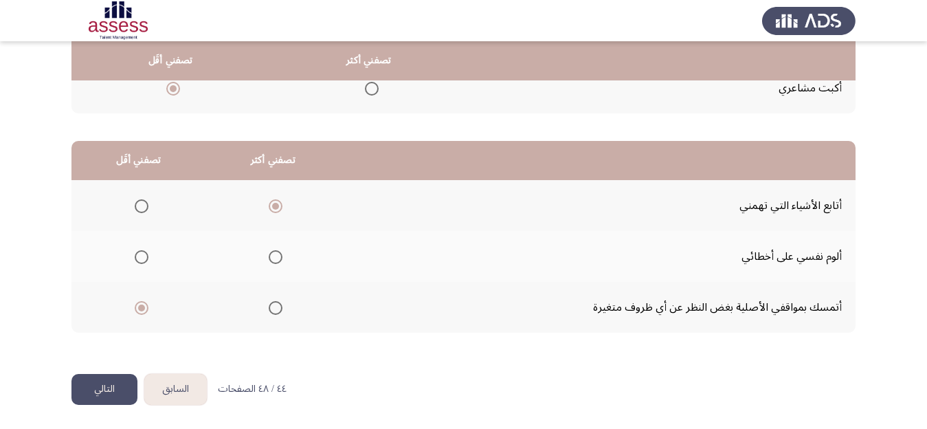
click at [113, 383] on button "التالي" at bounding box center [104, 389] width 66 height 31
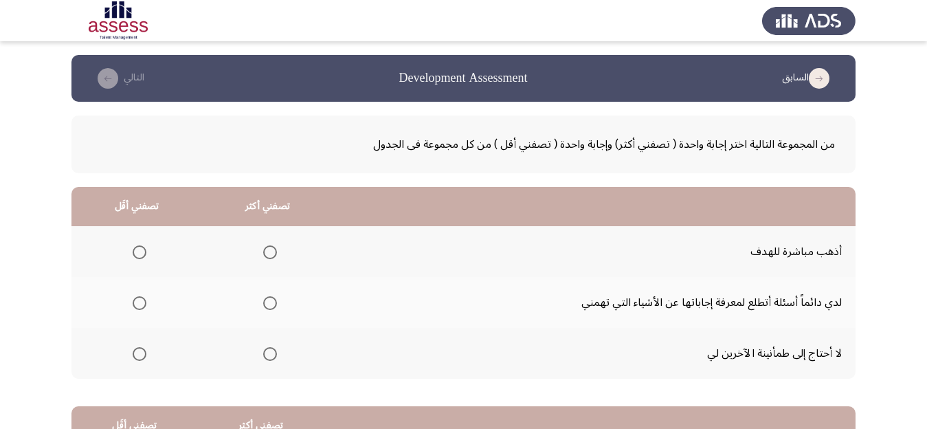
scroll to position [43, 0]
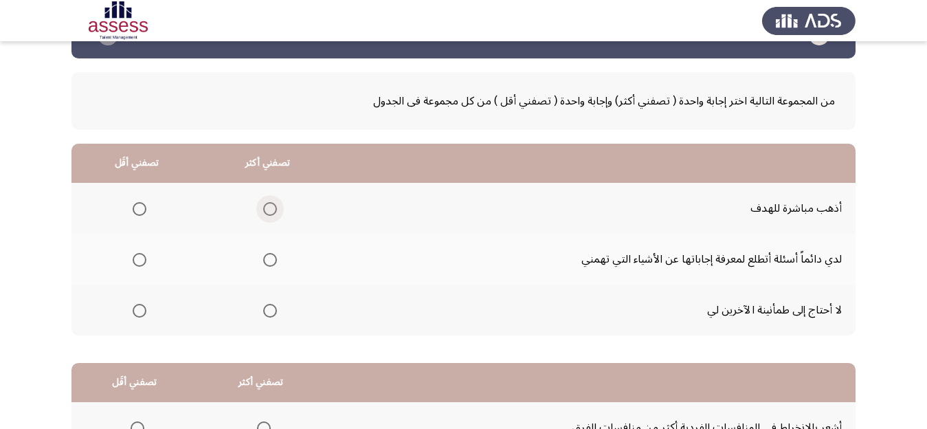
click at [277, 205] on span "Select an option" at bounding box center [270, 209] width 14 height 14
click at [277, 205] on input "Select an option" at bounding box center [270, 209] width 14 height 14
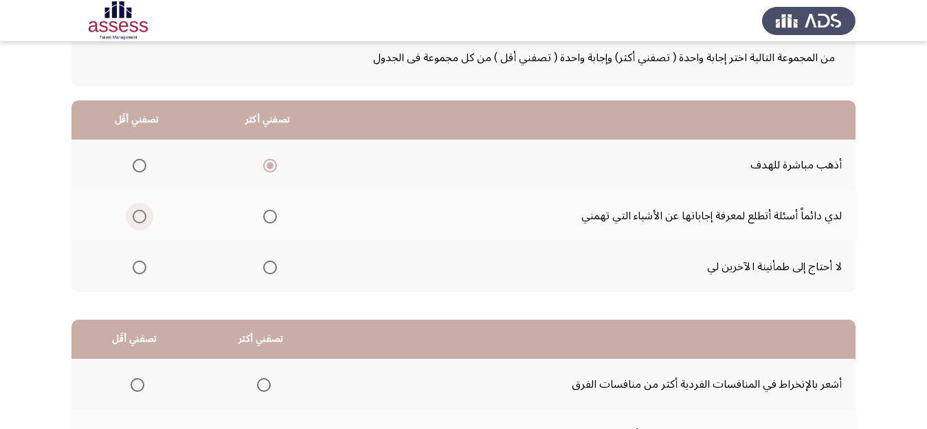
click at [144, 214] on span "Select an option" at bounding box center [140, 217] width 14 height 14
click at [144, 214] on input "Select an option" at bounding box center [140, 217] width 14 height 14
click at [141, 265] on span "Select an option" at bounding box center [140, 267] width 14 height 14
click at [141, 265] on input "Select an option" at bounding box center [140, 267] width 14 height 14
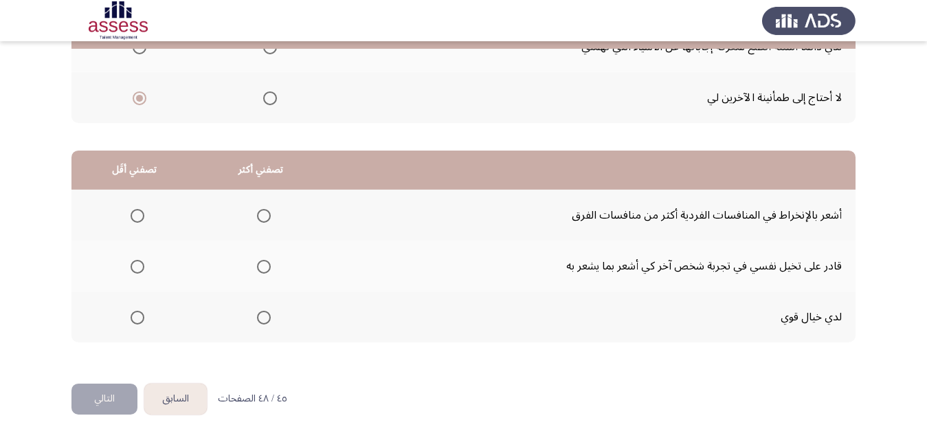
scroll to position [265, 0]
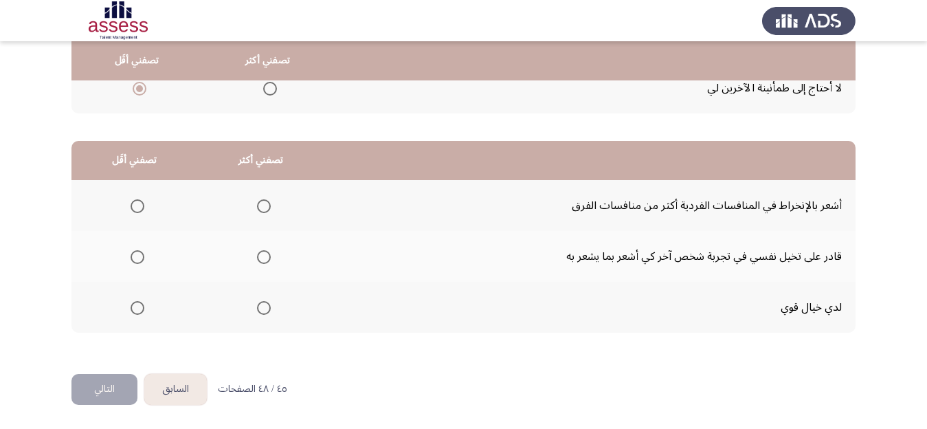
click at [271, 255] on span "Select an option" at bounding box center [264, 257] width 14 height 14
click at [271, 255] on input "Select an option" at bounding box center [264, 257] width 14 height 14
click at [138, 204] on span "Select an option" at bounding box center [138, 206] width 14 height 14
click at [138, 204] on input "Select an option" at bounding box center [138, 206] width 14 height 14
click at [113, 393] on button "التالي" at bounding box center [104, 389] width 66 height 31
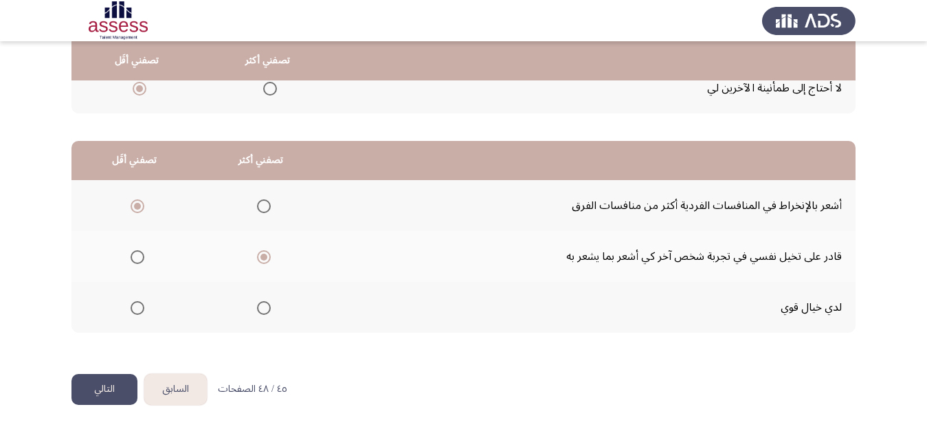
scroll to position [0, 0]
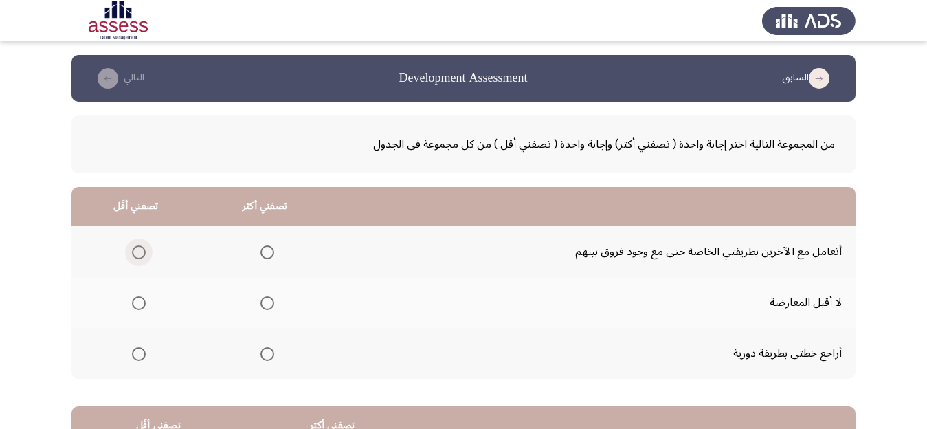
click at [137, 249] on span "Select an option" at bounding box center [139, 252] width 14 height 14
click at [137, 249] on input "Select an option" at bounding box center [139, 252] width 14 height 14
click at [274, 353] on span "Select an option" at bounding box center [267, 354] width 14 height 14
click at [274, 353] on input "Select an option" at bounding box center [267, 354] width 14 height 14
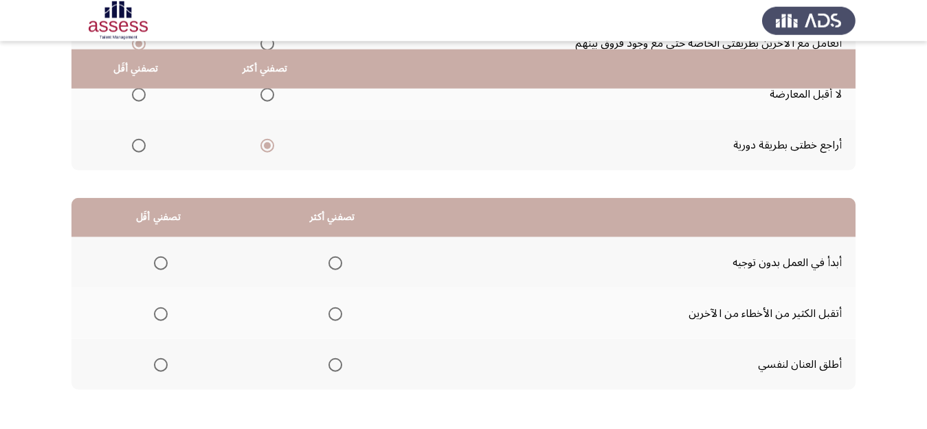
scroll to position [260, 0]
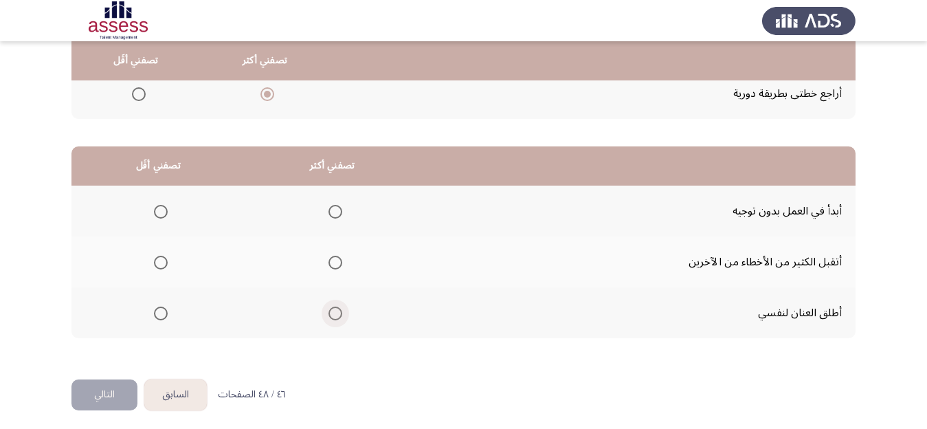
click at [342, 315] on span "Select an option" at bounding box center [336, 314] width 14 height 14
click at [342, 315] on input "Select an option" at bounding box center [336, 314] width 14 height 14
click at [165, 265] on span "Select an option" at bounding box center [161, 263] width 14 height 14
click at [165, 265] on input "Select an option" at bounding box center [161, 263] width 14 height 14
click at [100, 403] on button "التالي" at bounding box center [104, 394] width 66 height 31
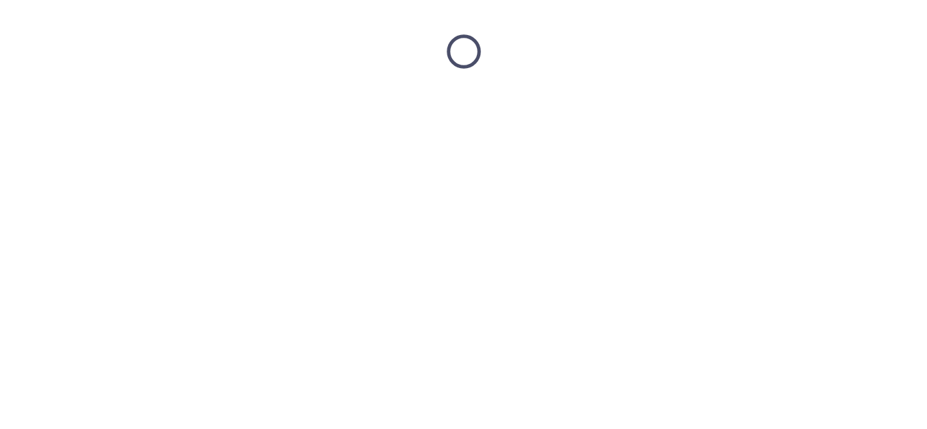
scroll to position [0, 0]
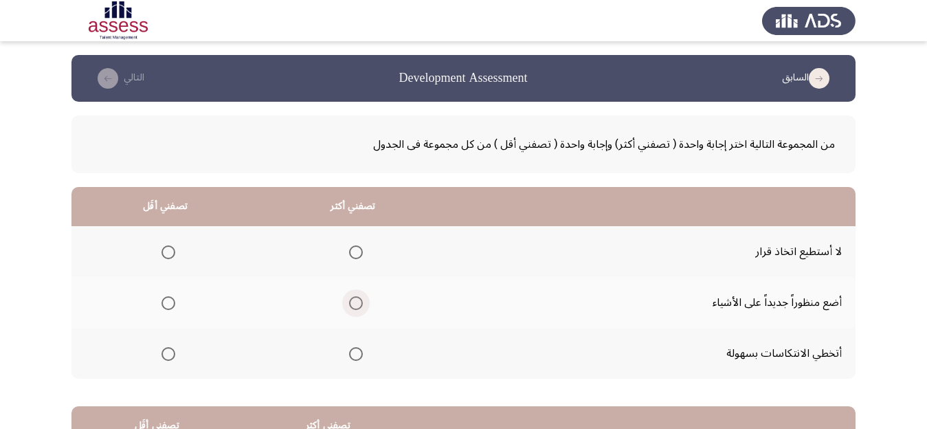
click at [363, 306] on span "Select an option" at bounding box center [356, 303] width 14 height 14
click at [363, 306] on input "Select an option" at bounding box center [356, 303] width 14 height 14
click at [170, 252] on span "Select an option" at bounding box center [169, 252] width 14 height 14
click at [170, 252] on input "Select an option" at bounding box center [169, 252] width 14 height 14
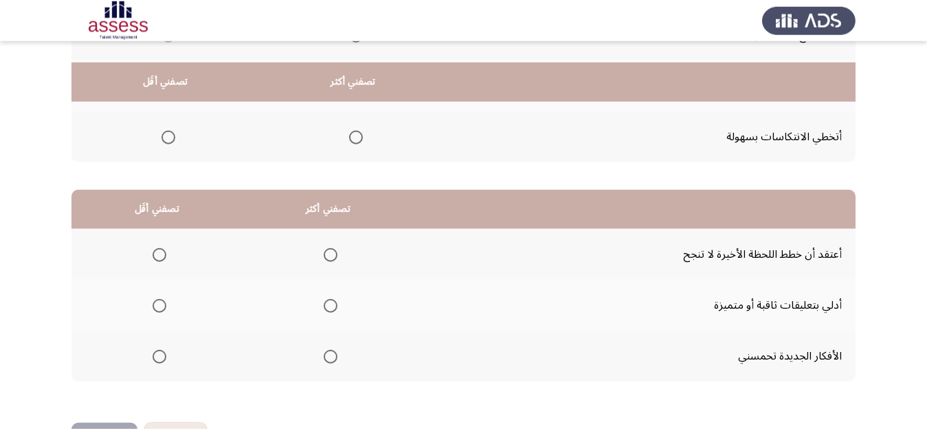
scroll to position [265, 0]
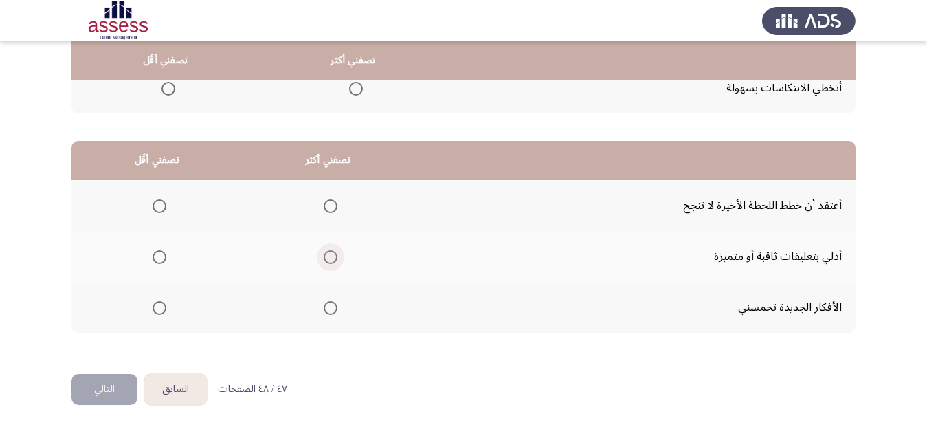
click at [337, 255] on span "Select an option" at bounding box center [331, 257] width 14 height 14
click at [337, 255] on input "Select an option" at bounding box center [331, 257] width 14 height 14
click at [162, 206] on span "Select an option" at bounding box center [160, 206] width 14 height 14
click at [162, 206] on input "Select an option" at bounding box center [160, 206] width 14 height 14
click at [93, 385] on button "التالي" at bounding box center [104, 389] width 66 height 31
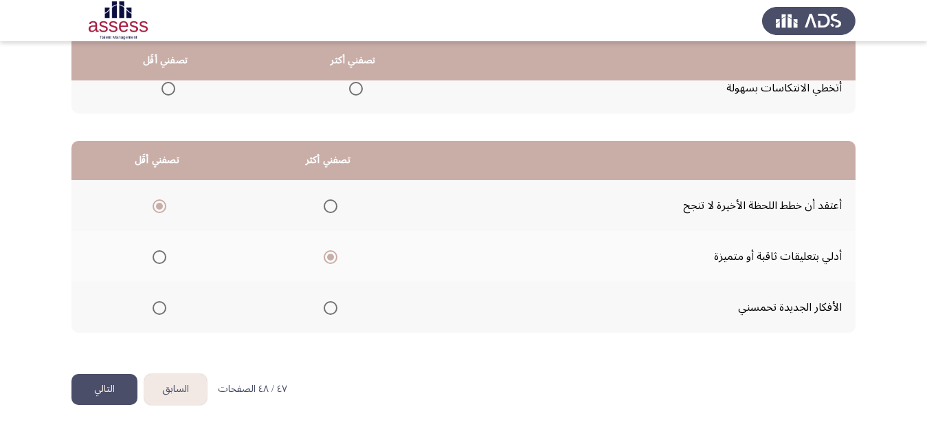
scroll to position [0, 0]
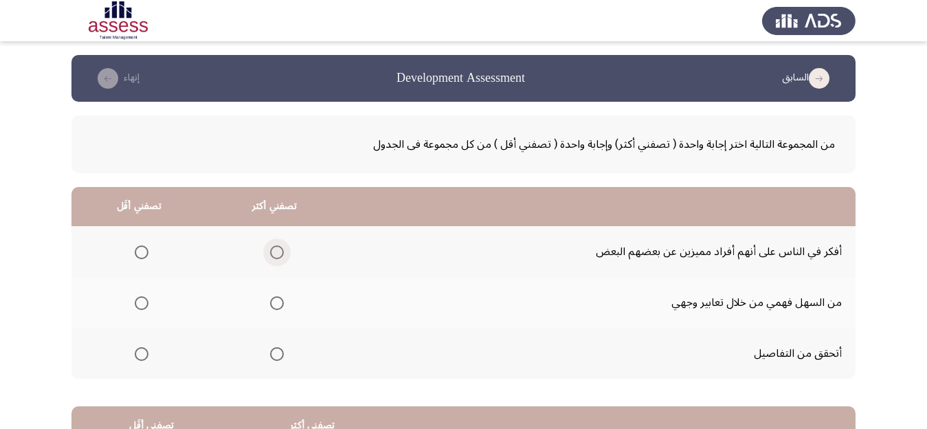
click at [284, 252] on span "Select an option" at bounding box center [277, 252] width 14 height 14
click at [284, 252] on input "Select an option" at bounding box center [277, 252] width 14 height 14
click at [145, 304] on span "Select an option" at bounding box center [142, 303] width 14 height 14
click at [145, 304] on input "Select an option" at bounding box center [142, 303] width 14 height 14
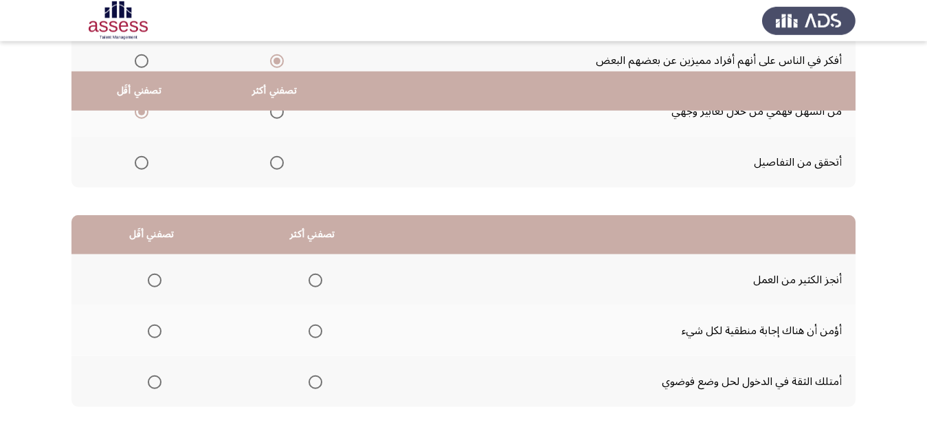
scroll to position [231, 0]
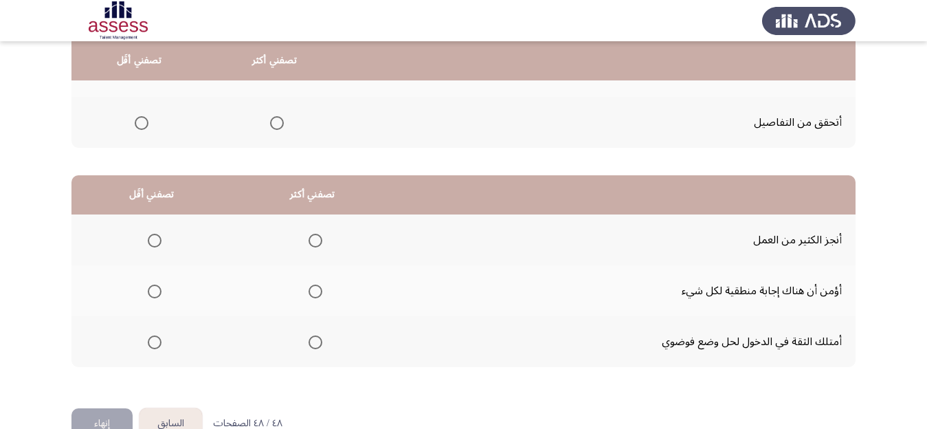
click at [322, 341] on span "Select an option" at bounding box center [316, 342] width 14 height 14
click at [322, 341] on input "Select an option" at bounding box center [316, 342] width 14 height 14
click at [156, 290] on span "Select an option" at bounding box center [155, 292] width 14 height 14
click at [156, 290] on input "Select an option" at bounding box center [155, 292] width 14 height 14
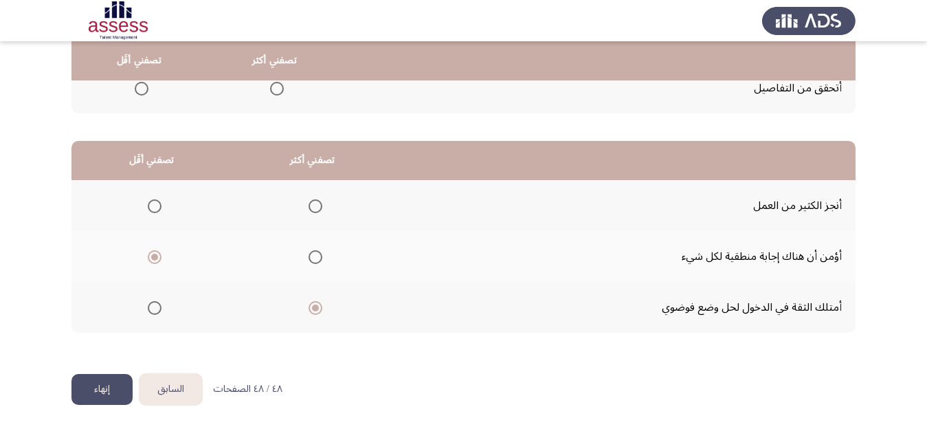
click at [101, 388] on button "إنهاء" at bounding box center [101, 389] width 61 height 31
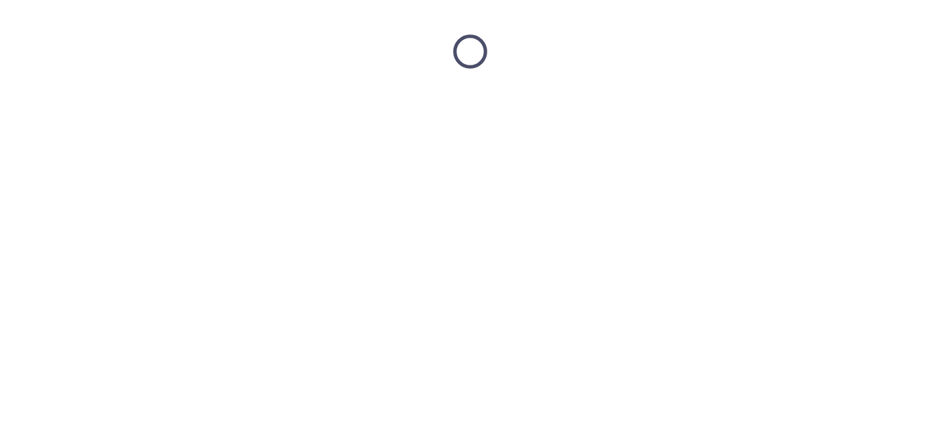
scroll to position [0, 0]
